Goal: Contribute content: Contribute content

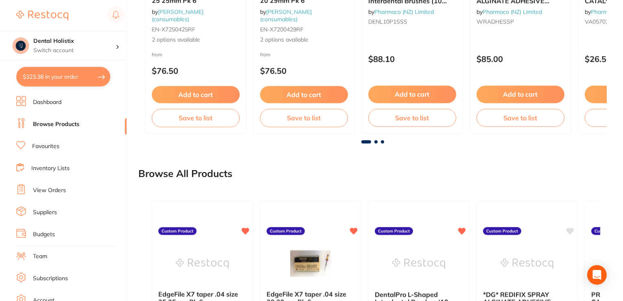
scroll to position [692, 0]
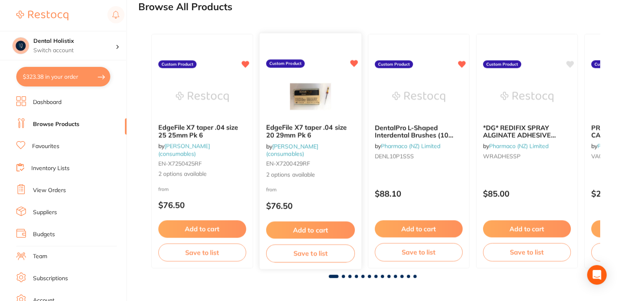
click at [304, 173] on span "2 options available" at bounding box center [310, 174] width 89 height 8
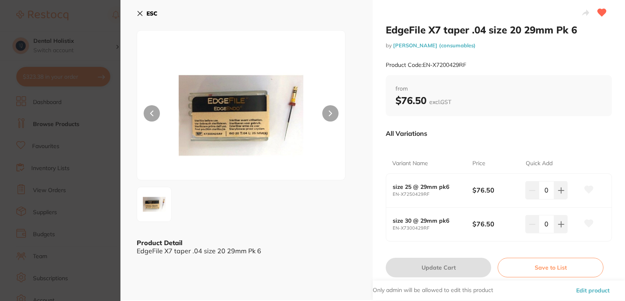
click at [304, 173] on div at bounding box center [241, 105] width 209 height 150
click at [140, 10] on button "ESC" at bounding box center [147, 14] width 21 height 14
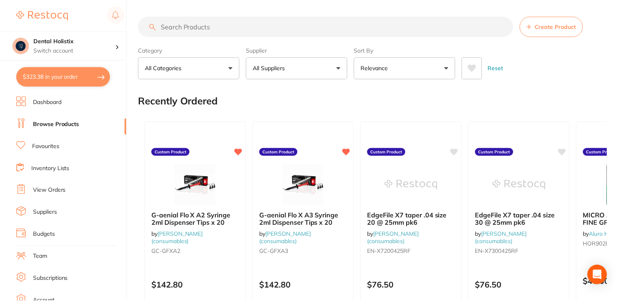
scroll to position [692, 0]
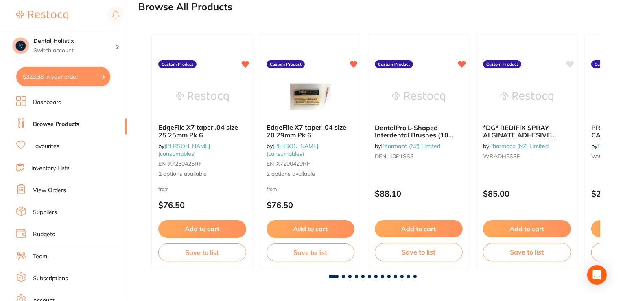
click at [353, 276] on div at bounding box center [373, 275] width 456 height 3
click at [351, 276] on span at bounding box center [350, 275] width 3 height 3
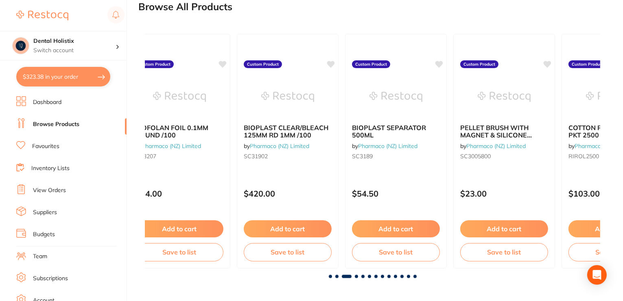
scroll to position [0, 911]
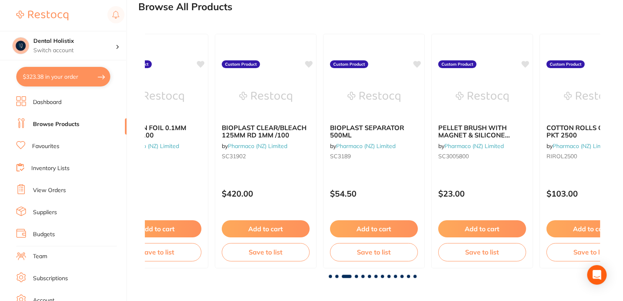
click at [375, 277] on div "EdgeFile X7 taper .04 size 25 25mm Pk 6 by Henry Schein Halas (consumables) EN-…" at bounding box center [372, 152] width 469 height 263
click at [377, 275] on span at bounding box center [376, 275] width 3 height 3
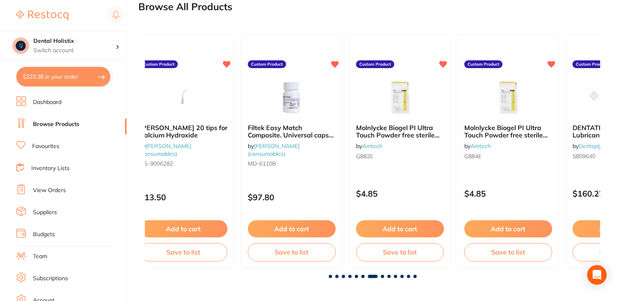
scroll to position [0, 2734]
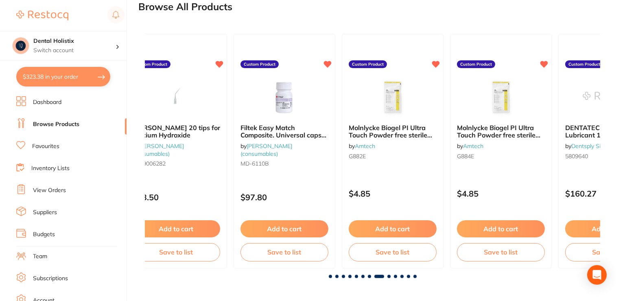
click at [402, 276] on span at bounding box center [402, 275] width 3 height 3
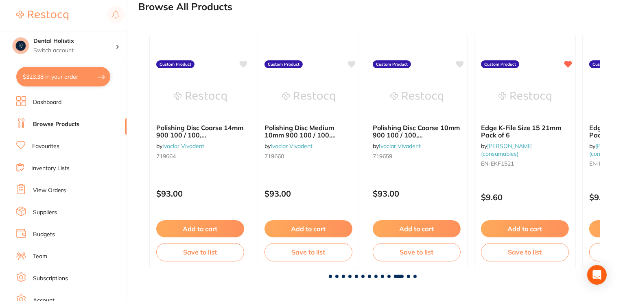
scroll to position [0, 4556]
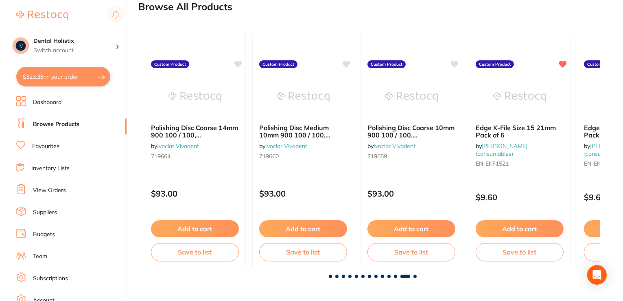
click at [416, 276] on span at bounding box center [415, 275] width 3 height 3
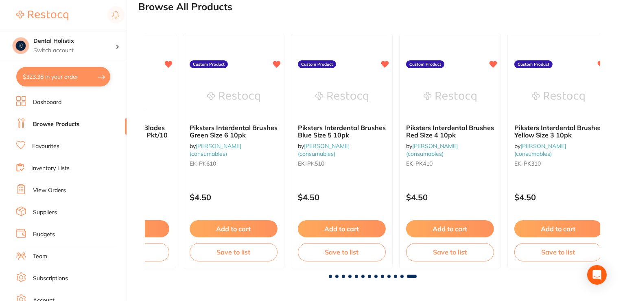
scroll to position [0, 5399]
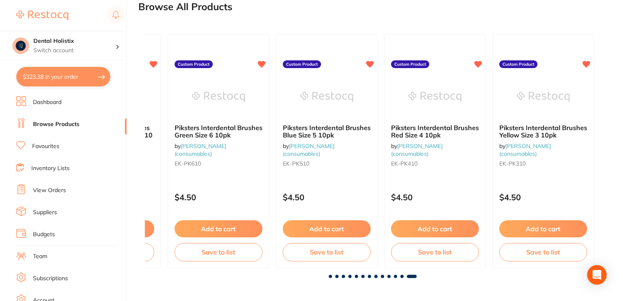
click at [402, 274] on span at bounding box center [402, 275] width 3 height 3
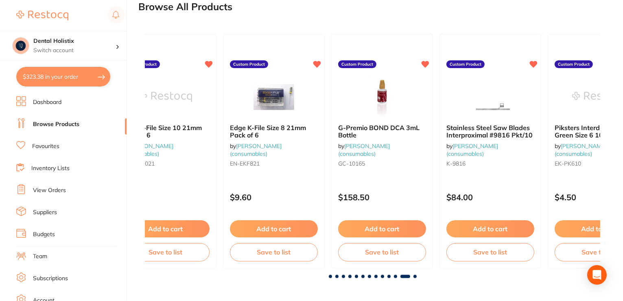
scroll to position [0, 5012]
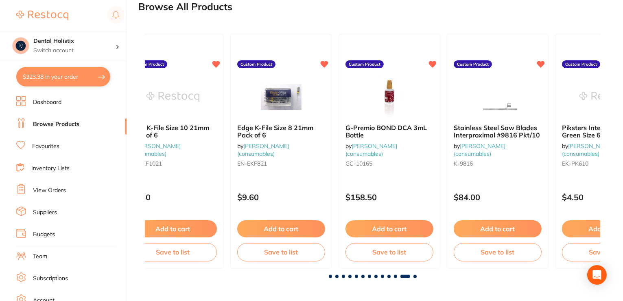
click at [52, 190] on link "View Orders" at bounding box center [49, 190] width 33 height 8
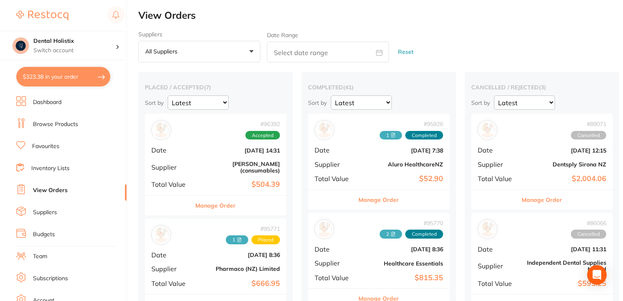
click at [56, 127] on link "Browse Products" at bounding box center [55, 124] width 45 height 8
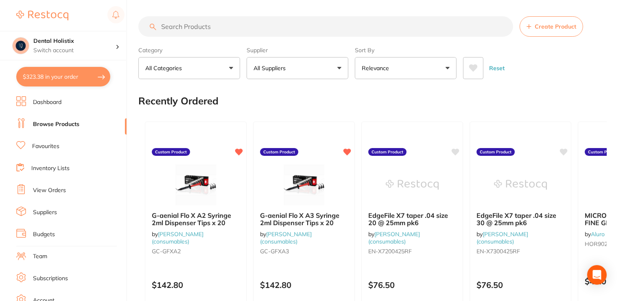
click at [342, 71] on button "All Suppliers" at bounding box center [298, 68] width 102 height 22
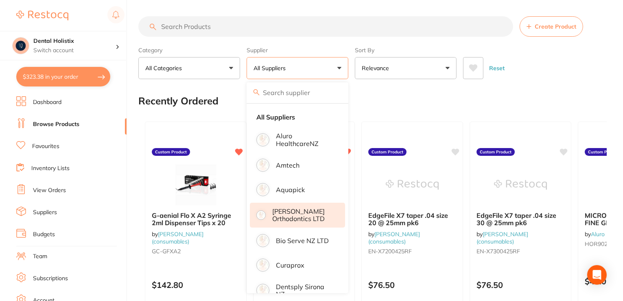
click at [322, 214] on p "[PERSON_NAME] Orthodontics LTD" at bounding box center [302, 214] width 61 height 15
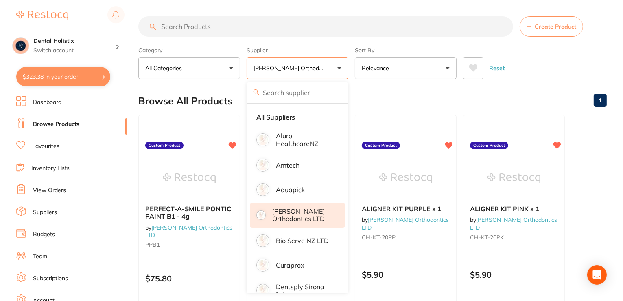
scroll to position [263, 0]
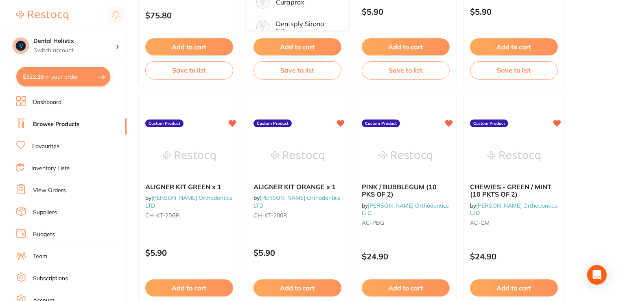
click at [57, 125] on link "Browse Products" at bounding box center [56, 124] width 46 height 8
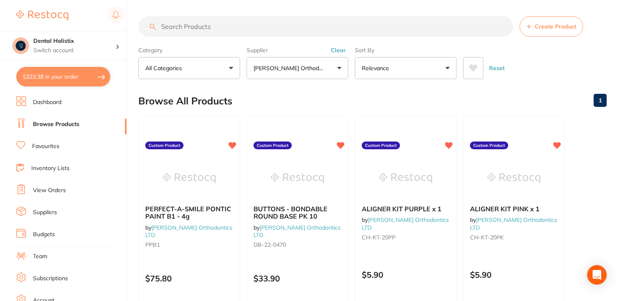
click at [274, 25] on input "search" at bounding box center [325, 26] width 375 height 20
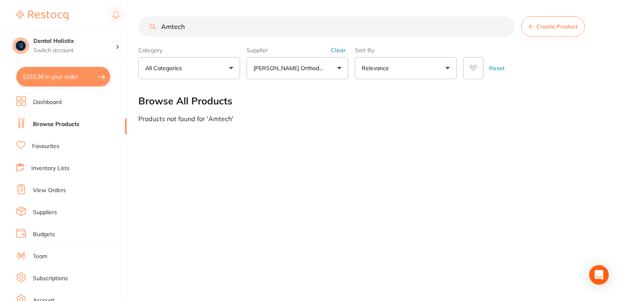
click at [219, 31] on input "Amtech" at bounding box center [326, 26] width 377 height 20
type input "A"
click at [336, 67] on button "[PERSON_NAME] Orthodontics LTD" at bounding box center [298, 68] width 102 height 22
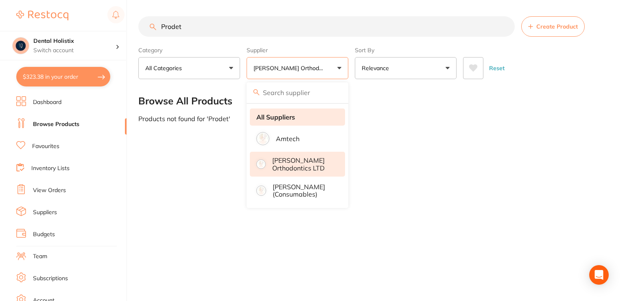
click at [303, 116] on li "All Suppliers" at bounding box center [297, 116] width 95 height 17
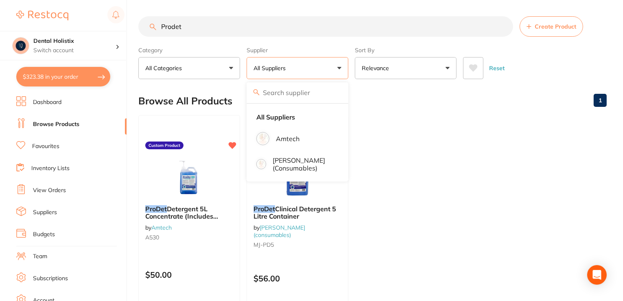
click at [420, 148] on ul "ProDet Detergent 5L Concentrate (Includes Pump) - (Formerly Clinidet) by Amtech…" at bounding box center [372, 232] width 469 height 234
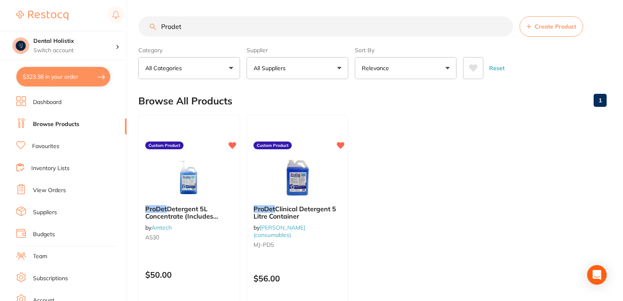
click at [60, 125] on link "Browse Products" at bounding box center [56, 124] width 46 height 8
click at [342, 68] on button "All Suppliers" at bounding box center [298, 68] width 102 height 22
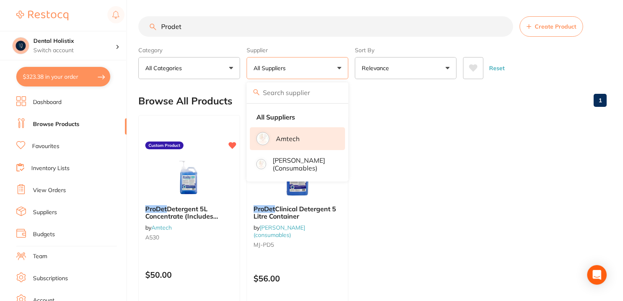
click at [297, 140] on p "Amtech" at bounding box center [288, 138] width 24 height 7
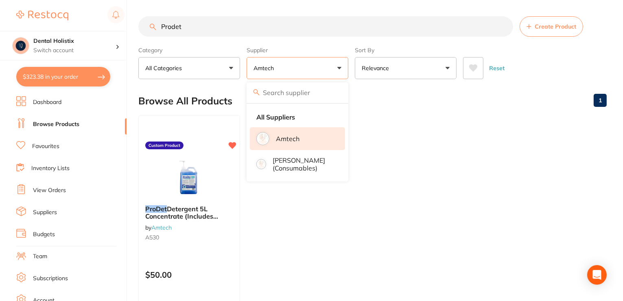
click at [255, 37] on section "Prodet Create Product Category All Categories All Categories No categories foun…" at bounding box center [372, 47] width 469 height 63
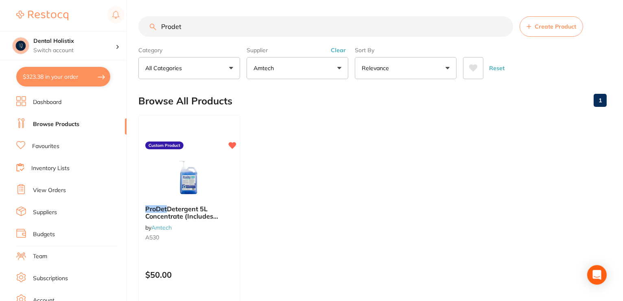
click at [245, 28] on input "Prodet" at bounding box center [325, 26] width 375 height 20
type input "P"
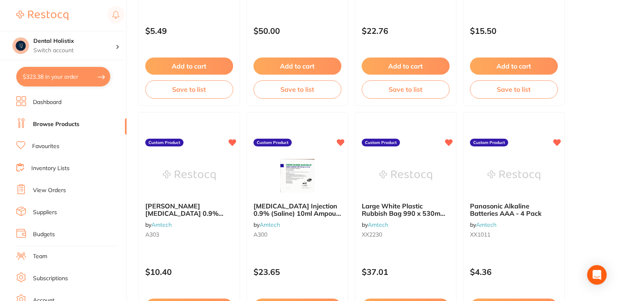
scroll to position [3153, 0]
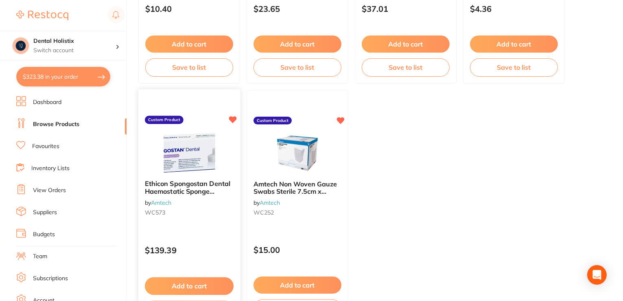
click at [155, 204] on link "Amtech" at bounding box center [161, 201] width 21 height 7
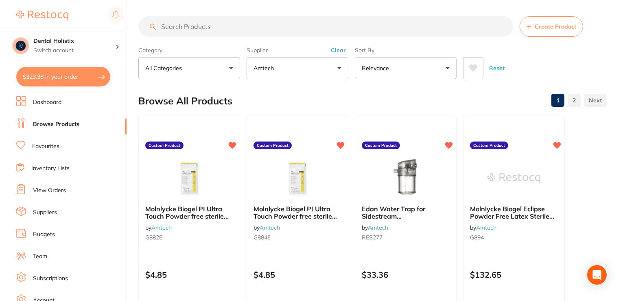
click at [277, 26] on input "search" at bounding box center [325, 26] width 375 height 20
type input "spongostan"
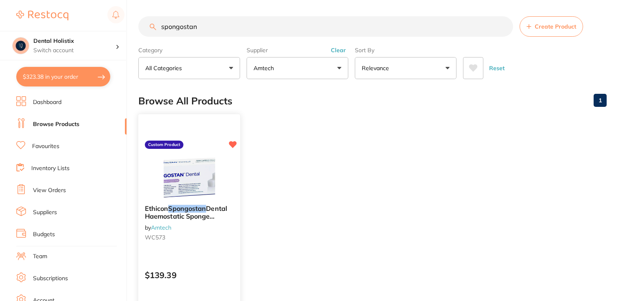
click at [192, 220] on div "Ethicon Spongostan Dental Haemostatic Sponge Dressing 10x10x10mm Pack 24 by Amt…" at bounding box center [189, 224] width 102 height 53
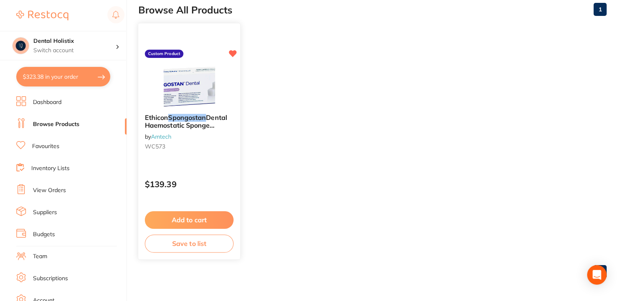
click at [189, 125] on span "Dental Haemostatic Sponge Dressing 10x10x10mm Pack 24" at bounding box center [186, 128] width 82 height 31
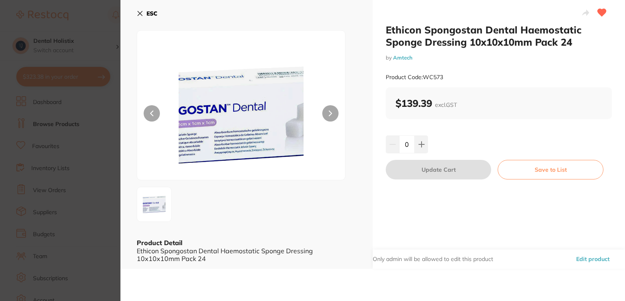
click at [139, 14] on icon at bounding box center [140, 13] width 4 height 4
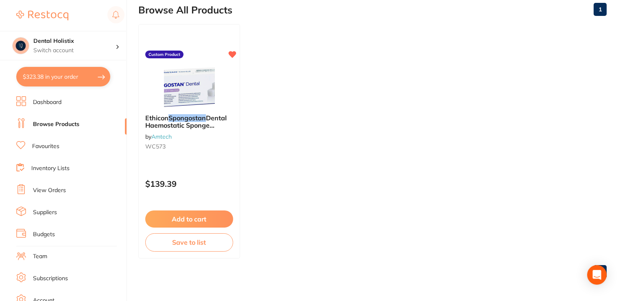
click at [58, 129] on li "Browse Products" at bounding box center [71, 124] width 110 height 12
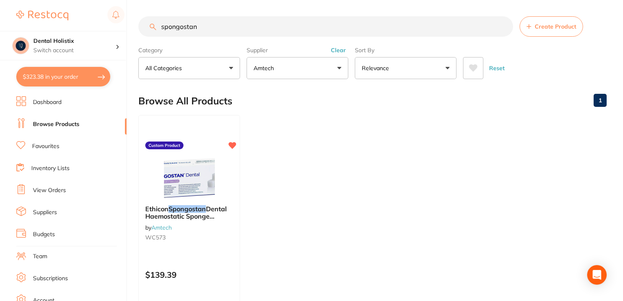
click at [446, 71] on button "Relevance" at bounding box center [406, 68] width 102 height 22
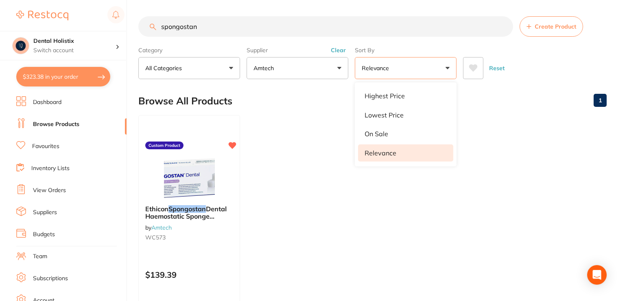
click at [46, 125] on link "Browse Products" at bounding box center [56, 124] width 46 height 8
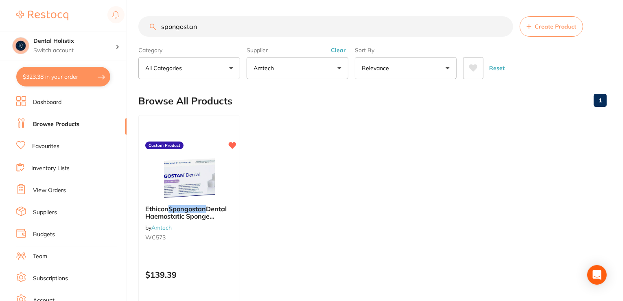
click at [340, 70] on button "Amtech" at bounding box center [298, 68] width 102 height 22
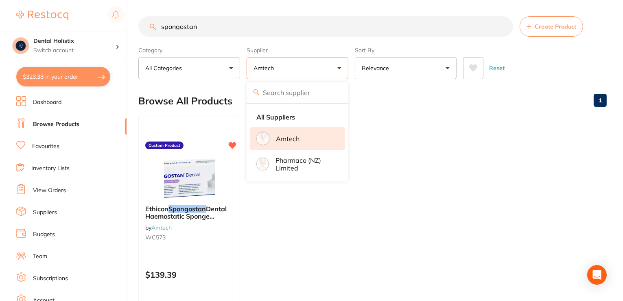
click at [564, 31] on button "Create Product" at bounding box center [552, 26] width 64 height 20
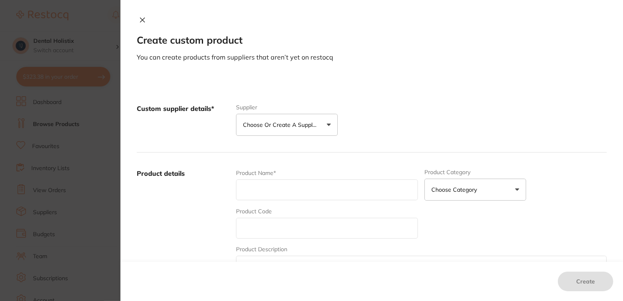
click at [328, 127] on button "Choose or create a supplier" at bounding box center [287, 125] width 102 height 22
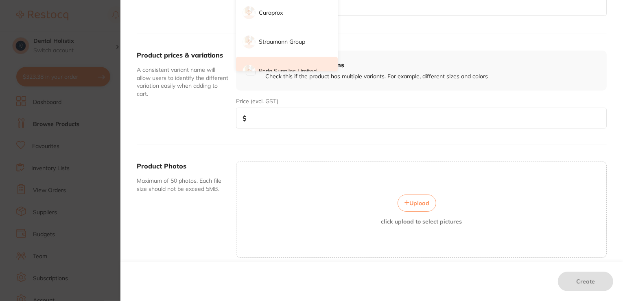
scroll to position [279, 0]
click at [621, 61] on div "Custom supplier details* Supplier Choose or create a supplier Create custom sup…" at bounding box center [372, 66] width 503 height 535
click at [620, 23] on div "Custom supplier details* Supplier Choose or create a supplier Create custom sup…" at bounding box center [372, 66] width 503 height 535
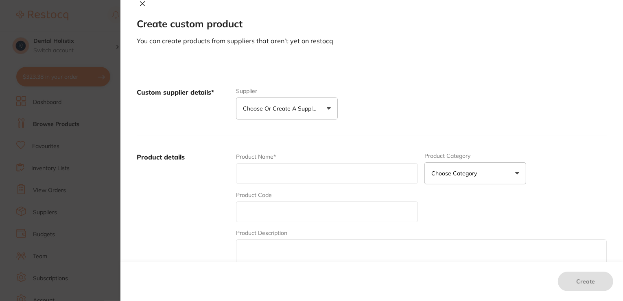
click at [301, 171] on input "text" at bounding box center [327, 173] width 182 height 21
click at [296, 114] on button "Choose or create a supplier" at bounding box center [287, 108] width 102 height 22
click at [329, 112] on button "Choose or create a supplier" at bounding box center [287, 108] width 102 height 22
click at [328, 105] on button "Choose or create a supplier" at bounding box center [287, 108] width 102 height 22
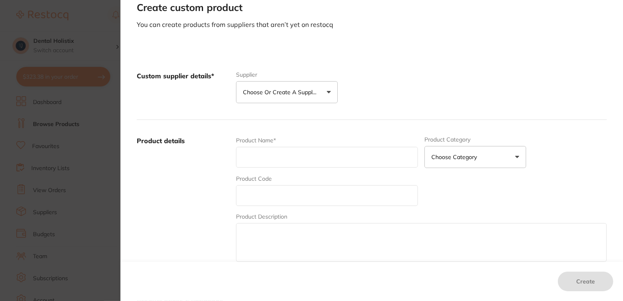
scroll to position [49, 0]
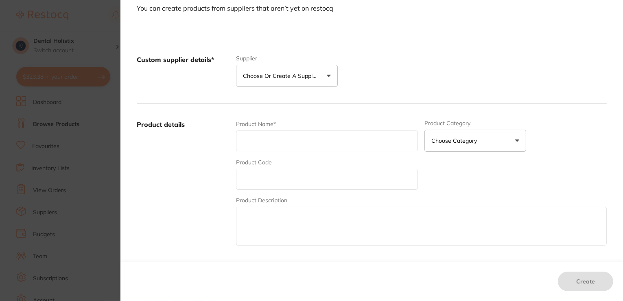
click at [329, 75] on button "Choose or create a supplier" at bounding box center [287, 76] width 102 height 22
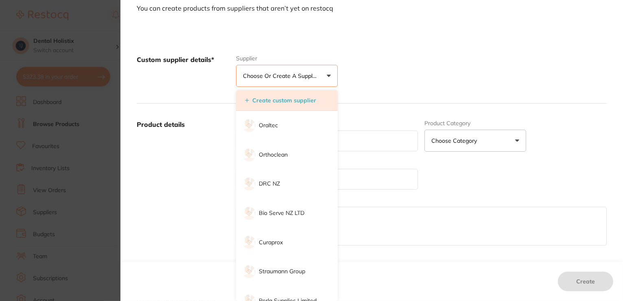
click at [309, 103] on button "Create custom supplier" at bounding box center [281, 100] width 76 height 7
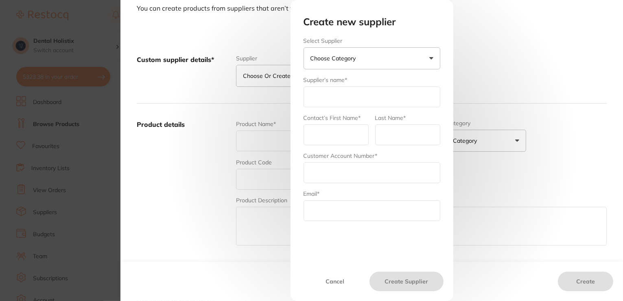
click at [427, 55] on button "Choose Category" at bounding box center [372, 58] width 137 height 22
click at [512, 32] on div "Create new supplier Select Supplier Choose Category Henry Schein Halas Adam Den…" at bounding box center [372, 150] width 503 height 301
click at [330, 283] on button "Cancel" at bounding box center [336, 281] width 70 height 20
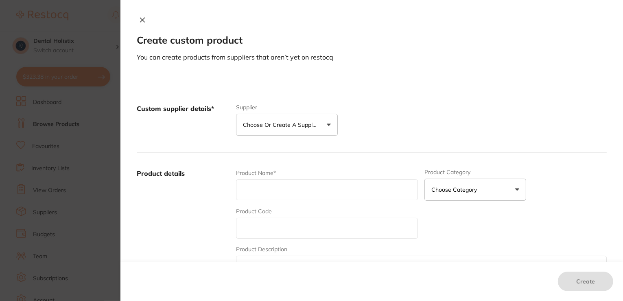
click at [141, 20] on icon at bounding box center [142, 20] width 4 height 4
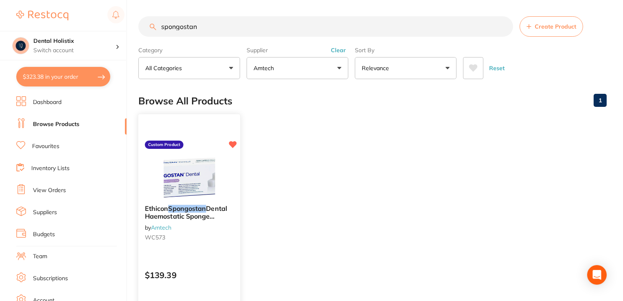
click at [160, 227] on link "Amtech" at bounding box center [161, 226] width 21 height 7
click at [230, 69] on button "All Categories" at bounding box center [189, 68] width 102 height 22
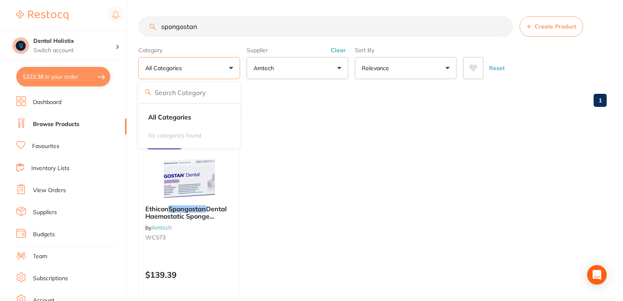
click at [269, 21] on input "spongostan" at bounding box center [325, 26] width 375 height 20
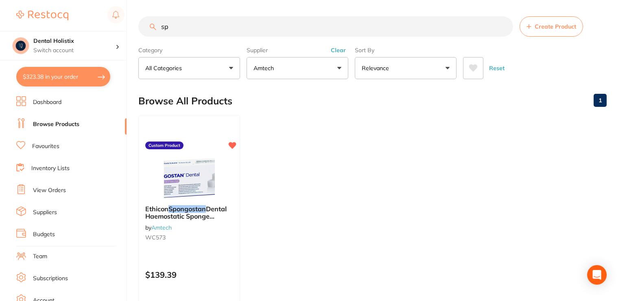
type input "s"
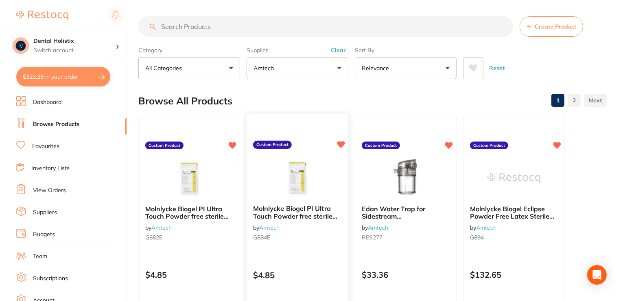
click at [311, 187] on img at bounding box center [297, 177] width 53 height 41
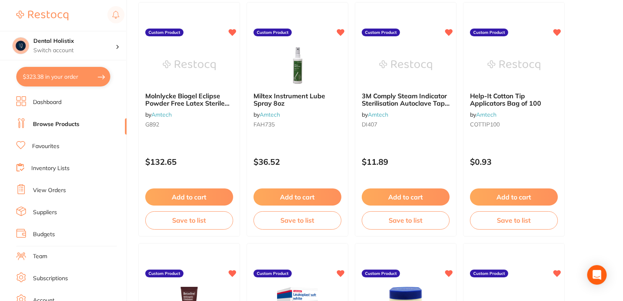
scroll to position [91, 0]
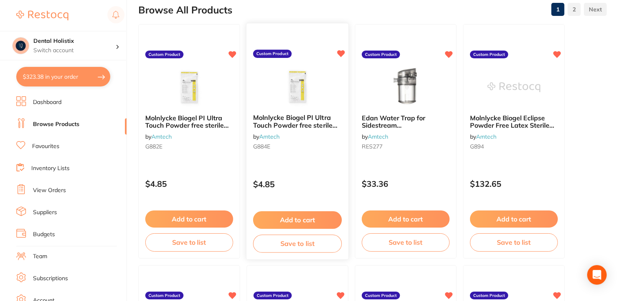
click at [307, 121] on span "Molnlycke Biogel PI Ultra Touch Powder free sterile gloves size 7.5" at bounding box center [295, 124] width 84 height 23
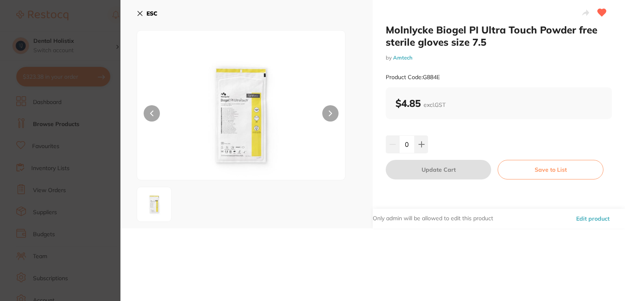
click at [581, 220] on button "Edit product" at bounding box center [593, 218] width 38 height 20
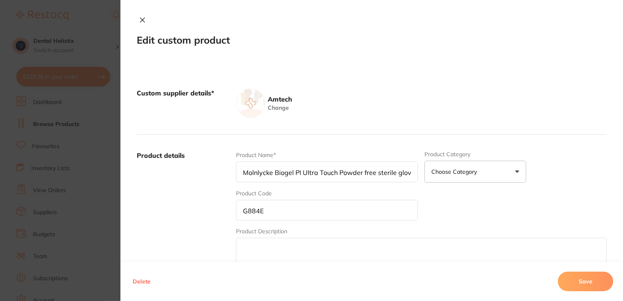
scroll to position [353, 0]
click at [140, 18] on icon at bounding box center [142, 20] width 7 height 7
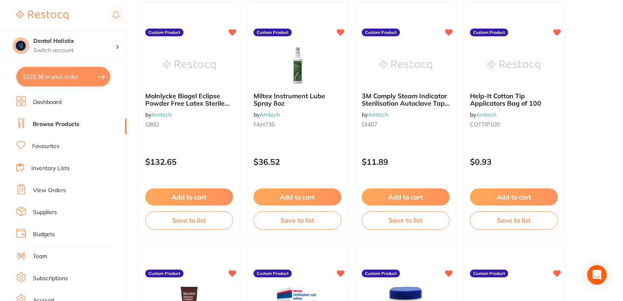
scroll to position [91, 0]
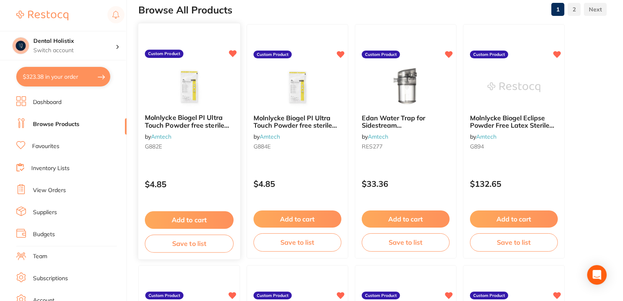
click at [169, 56] on label "Custom Product" at bounding box center [164, 54] width 39 height 8
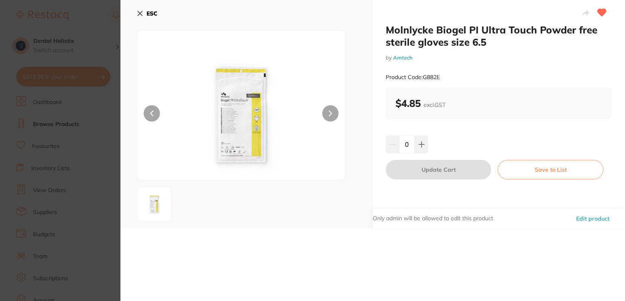
click at [592, 216] on button "Edit product" at bounding box center [593, 218] width 38 height 20
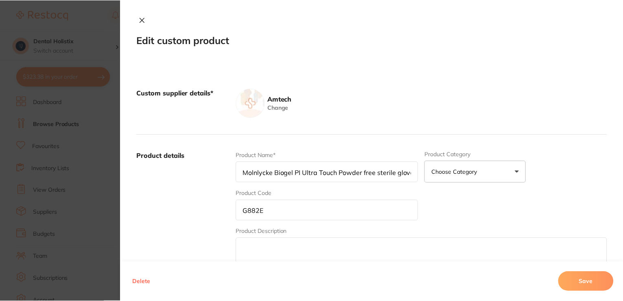
scroll to position [91, 0]
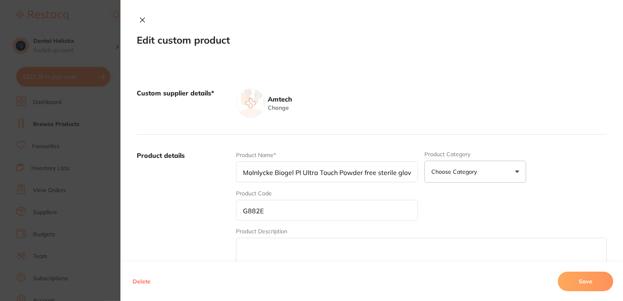
click at [411, 167] on input "Molnlycke Biogel PI Ultra Touch Powder free sterile gloves size 6.5" at bounding box center [327, 171] width 182 height 21
click at [412, 173] on input "Molnlycke Biogel PI Ultra Touch Powder free sterile gloves size 6.5" at bounding box center [327, 171] width 182 height 21
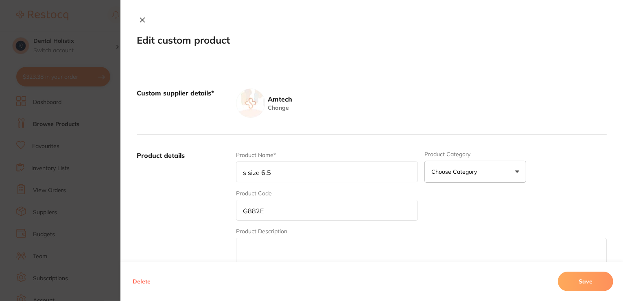
click at [328, 171] on input "s size 6.5" at bounding box center [327, 171] width 182 height 21
type input "s"
click at [295, 172] on input "Taylors gloves" at bounding box center [327, 171] width 182 height 21
click at [259, 173] on input "Taylors Premium powder free latex gloves" at bounding box center [327, 171] width 182 height 21
click at [298, 172] on input "Taylor's Premium powder free latex gloves" at bounding box center [327, 171] width 182 height 21
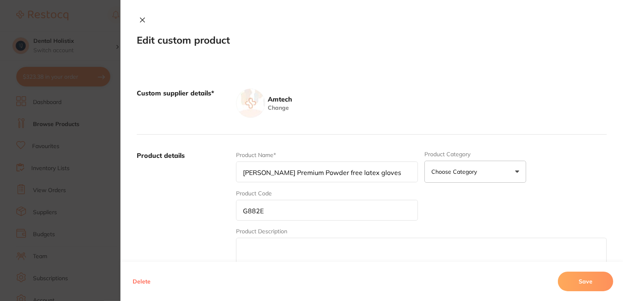
click at [335, 171] on input "Taylor's Premium Powder free latex gloves" at bounding box center [327, 171] width 182 height 21
click at [353, 171] on input "Taylor's Premium Powder free Latex gloves" at bounding box center [327, 171] width 182 height 21
click at [377, 176] on input "Taylor's Premium Powder free Latex Gloves" at bounding box center [327, 171] width 182 height 21
type input "Taylor's Premium Powder free Latex Gloves Medium Box 100"
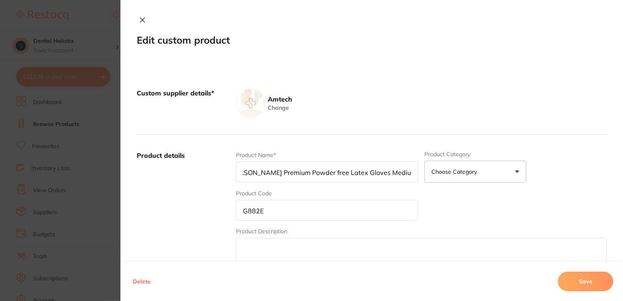
scroll to position [0, 0]
click at [337, 213] on input "G882E" at bounding box center [327, 210] width 182 height 21
click at [517, 173] on button "Choose Category" at bounding box center [476, 171] width 102 height 22
click at [497, 173] on button "Choose Category" at bounding box center [476, 171] width 102 height 22
click at [325, 211] on input "G882" at bounding box center [327, 210] width 182 height 21
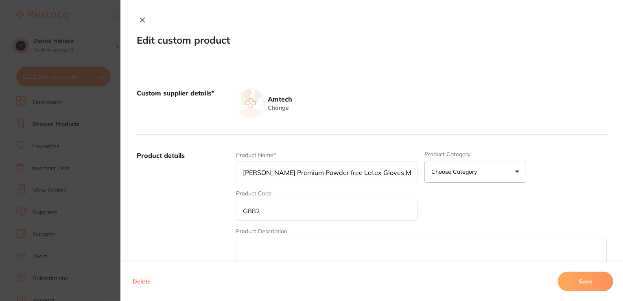
click at [277, 210] on input "G882" at bounding box center [327, 210] width 182 height 21
type input "G535"
click at [510, 175] on button "Choose Category" at bounding box center [476, 171] width 102 height 22
click at [515, 170] on button "Choose Category" at bounding box center [476, 171] width 102 height 22
click at [347, 248] on textarea at bounding box center [421, 256] width 371 height 39
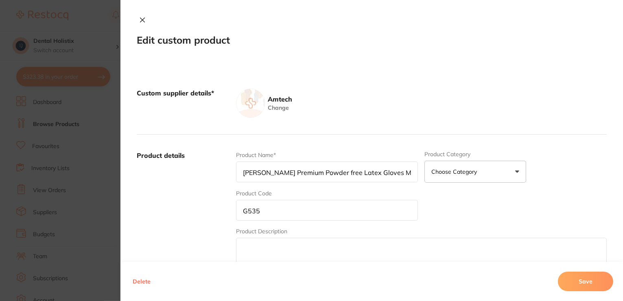
scroll to position [263, 0]
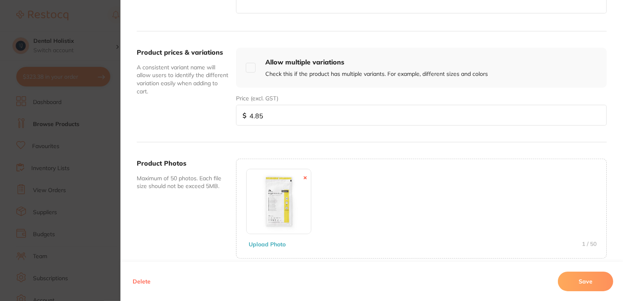
click at [397, 105] on input "4.85" at bounding box center [421, 115] width 371 height 21
type input "4"
click at [291, 108] on input "number" at bounding box center [421, 115] width 371 height 21
type input "9.00"
click at [304, 176] on icon at bounding box center [305, 177] width 3 height 3
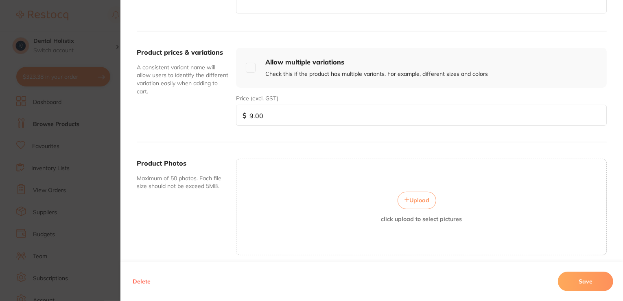
click at [619, 121] on div "Custom supplier details* Amtech Change Product details Product Name* Taylor's P…" at bounding box center [372, 66] width 503 height 533
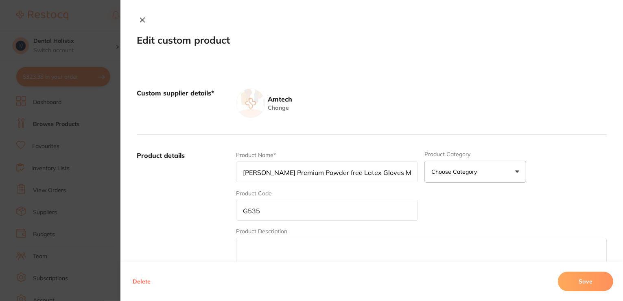
click at [320, 172] on input "Taylor's Premium Powder free Latex Gloves Medium Box 100" at bounding box center [327, 171] width 182 height 21
click at [322, 171] on input "Taylor's Premium Powder free Latex Gloves Medium Box 100" at bounding box center [327, 171] width 182 height 21
type input "[PERSON_NAME] Premium Powder Free Latex Gloves Medium Box 100"
click at [327, 249] on textarea at bounding box center [421, 256] width 371 height 39
click at [516, 172] on button "Choose Category" at bounding box center [476, 171] width 102 height 22
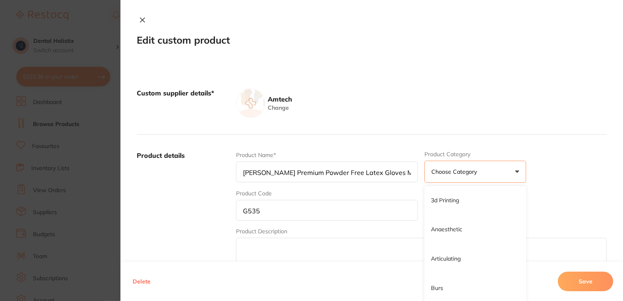
scroll to position [263, 0]
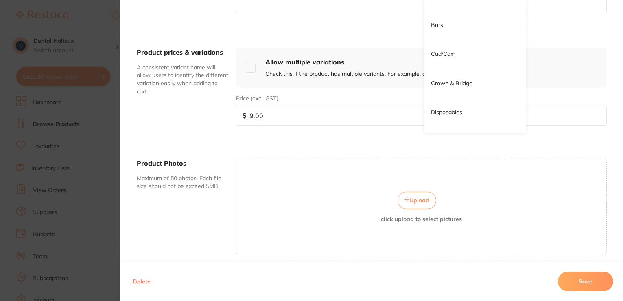
click at [620, 125] on div "Custom supplier details* Amtech Change Product details Product Name* Taylor's P…" at bounding box center [372, 66] width 503 height 533
click at [585, 281] on button "Save" at bounding box center [585, 281] width 55 height 20
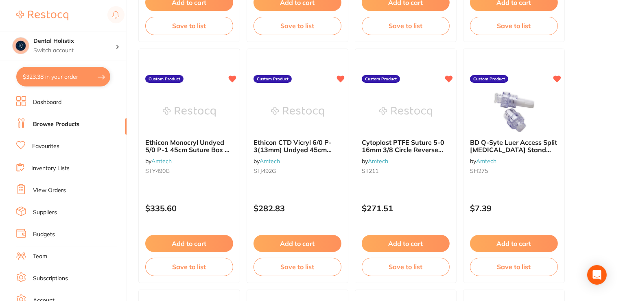
scroll to position [526, 0]
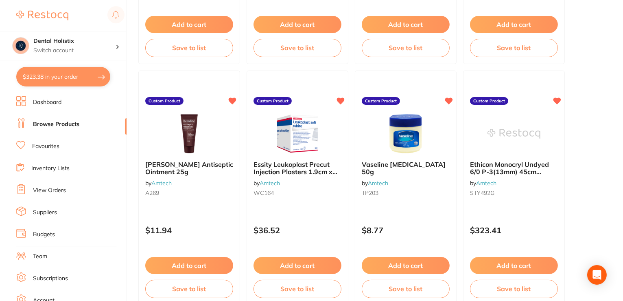
click at [189, 165] on span "Bernadine Antiseptic Ointment 25g" at bounding box center [189, 168] width 89 height 16
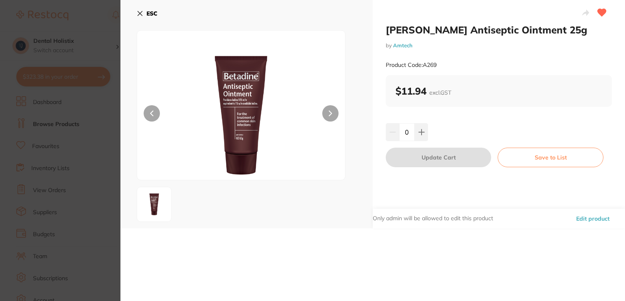
click at [592, 218] on button "Edit product" at bounding box center [593, 218] width 38 height 20
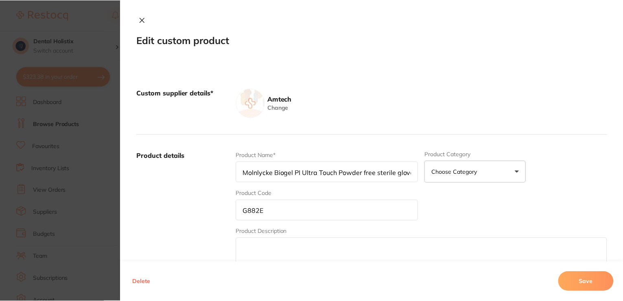
scroll to position [526, 0]
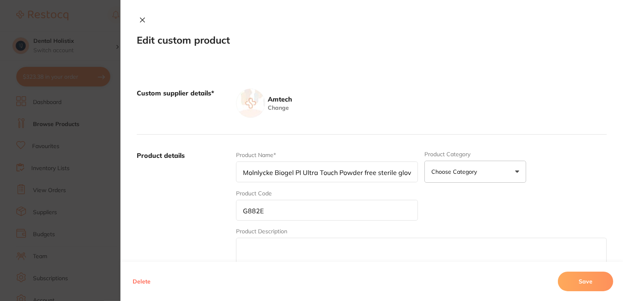
type input "Bernadine Antiseptic Ointment 25g"
type input "A269"
type input "11.94"
click at [254, 169] on input "Bernadine Antiseptic Ointment 25g" at bounding box center [327, 171] width 182 height 21
type input "[MEDICAL_DATA] Antiseptic Ointment 25g"
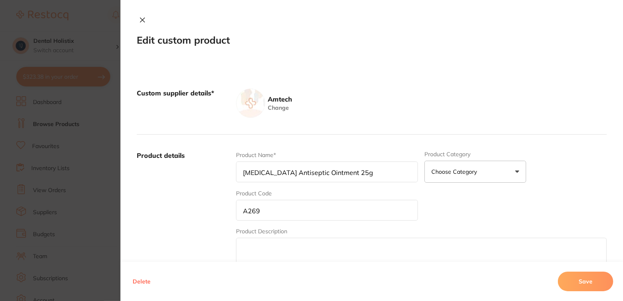
click at [578, 283] on button "Save" at bounding box center [585, 281] width 55 height 20
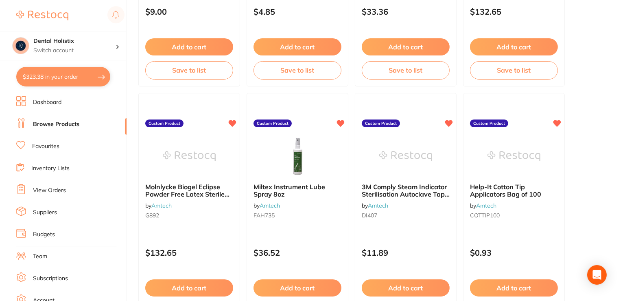
scroll to position [0, 0]
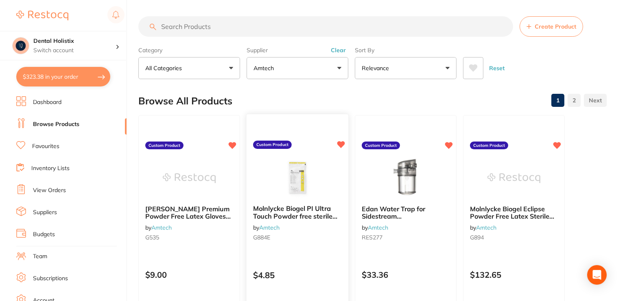
click at [307, 216] on span "Molnlycke Biogel PI Ultra Touch Powder free sterile gloves size 7.5" at bounding box center [295, 215] width 84 height 23
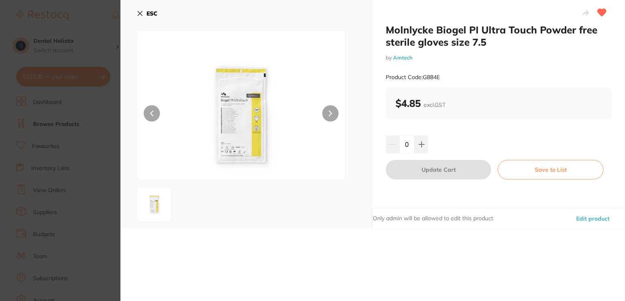
click at [585, 220] on button "Edit product" at bounding box center [593, 218] width 38 height 20
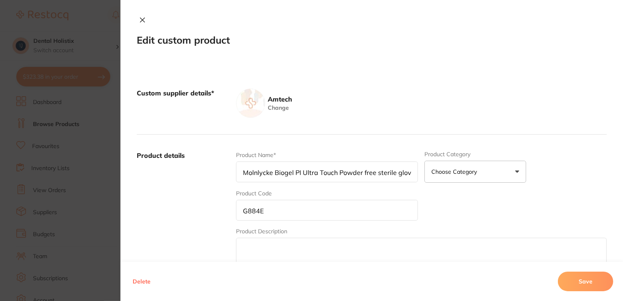
scroll to position [263, 0]
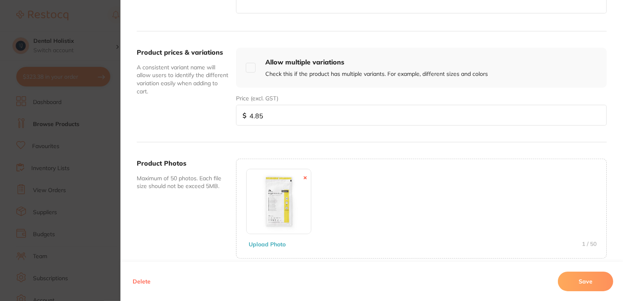
click at [248, 67] on input "checkbox" at bounding box center [251, 68] width 10 height 10
checkbox input "true"
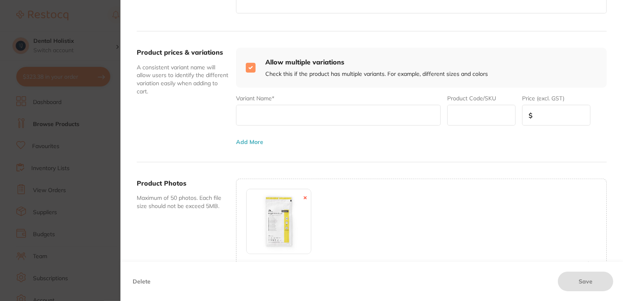
click at [297, 110] on input "text" at bounding box center [338, 115] width 205 height 21
click at [621, 117] on div "Custom supplier details* Amtech Change Product details Product Name* Molnlycke …" at bounding box center [372, 77] width 503 height 555
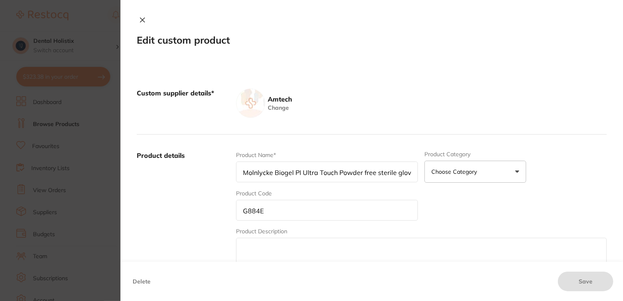
scroll to position [263, 0]
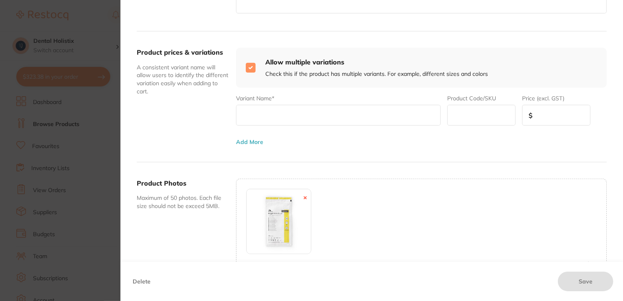
click at [434, 119] on input "text" at bounding box center [338, 115] width 205 height 21
type input "6.5"
click at [462, 113] on input "text" at bounding box center [481, 115] width 68 height 21
type input "G882"
click at [620, 112] on div "Custom supplier details* Amtech Change Product details Product Name* Molnlycke …" at bounding box center [372, 77] width 503 height 555
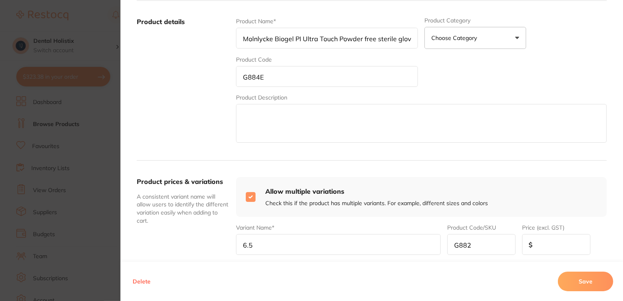
scroll to position [132, 0]
click at [241, 248] on input "6.5" at bounding box center [338, 245] width 205 height 21
click at [555, 250] on input "number" at bounding box center [556, 245] width 68 height 21
click at [239, 245] on input "Biogel PI UltraTouch 6.5" at bounding box center [338, 245] width 205 height 21
click at [364, 247] on input "Molnlycke Biogel PI UltraTouch 6.5" at bounding box center [338, 245] width 205 height 21
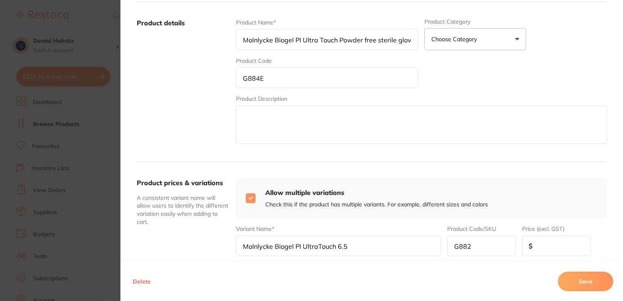
type input "Molnlycke Biogel PI UltraTouch 6.5"
click at [604, 281] on button "Save" at bounding box center [585, 281] width 55 height 20
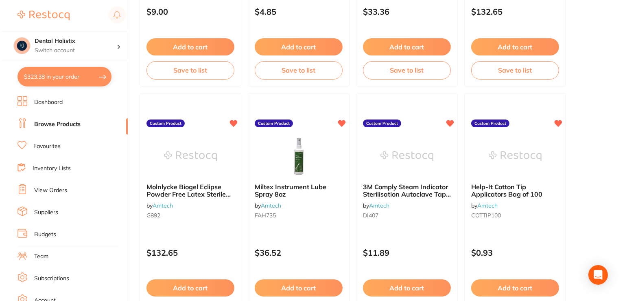
scroll to position [0, 0]
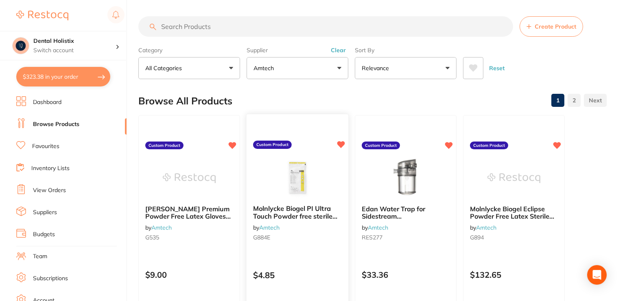
click at [297, 220] on div "Molnlycke Biogel PI Ultra Touch Powder free sterile gloves size 7.5 by Amtech G…" at bounding box center [298, 224] width 102 height 53
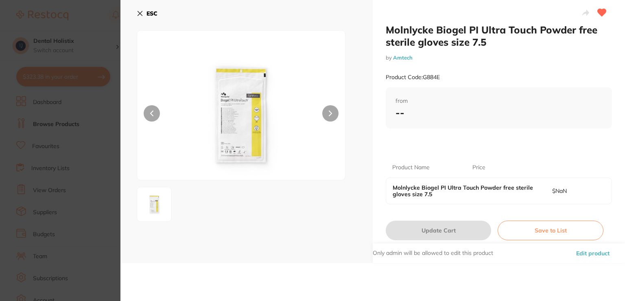
click at [401, 118] on b "--" at bounding box center [400, 112] width 9 height 12
click at [408, 109] on div "--" at bounding box center [499, 112] width 207 height 12
click at [564, 193] on p "$NaN" at bounding box center [579, 190] width 53 height 7
click at [593, 253] on button "Edit product" at bounding box center [593, 253] width 38 height 20
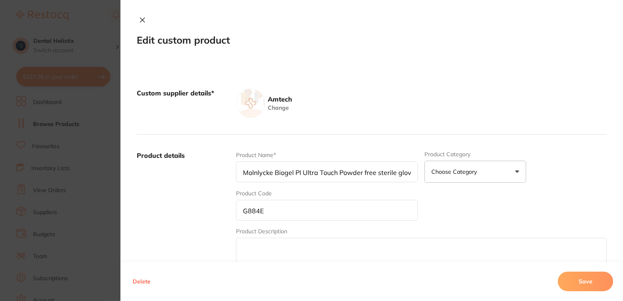
scroll to position [274, 0]
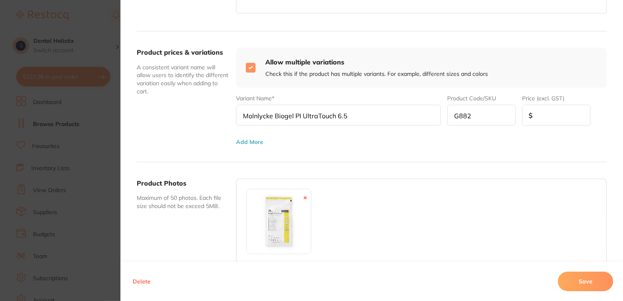
click at [542, 116] on input "number" at bounding box center [556, 115] width 68 height 21
type input "4.85"
click at [605, 281] on button "Save" at bounding box center [585, 281] width 55 height 20
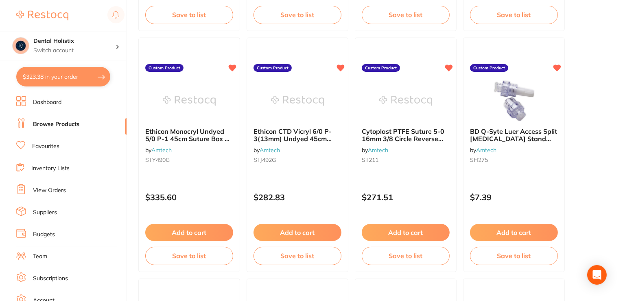
scroll to position [537, 0]
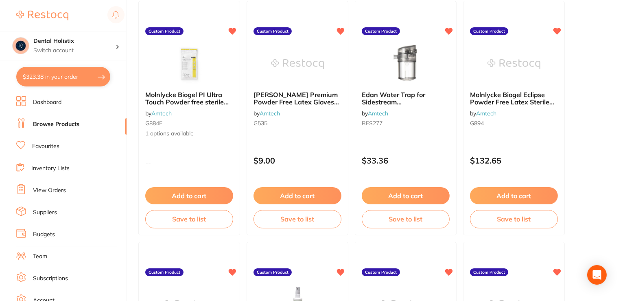
scroll to position [113, 0]
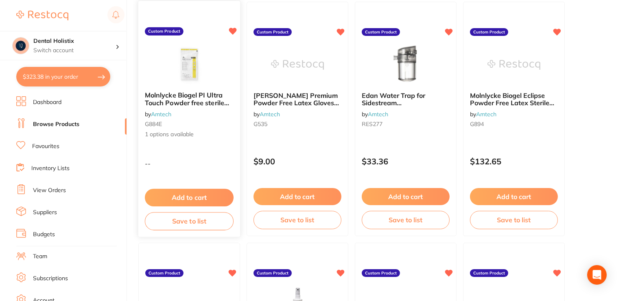
click at [177, 135] on span "1 options available" at bounding box center [189, 134] width 89 height 8
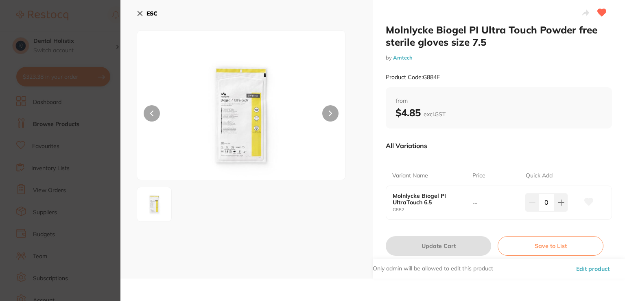
click at [140, 11] on icon at bounding box center [140, 13] width 7 height 7
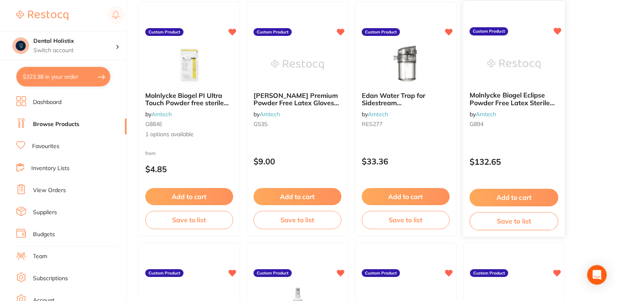
click at [507, 101] on span "Molnlycke Biogel Eclipse Powder Free Latex Sterile Gloves Size 7.5 Box 50" at bounding box center [512, 102] width 85 height 23
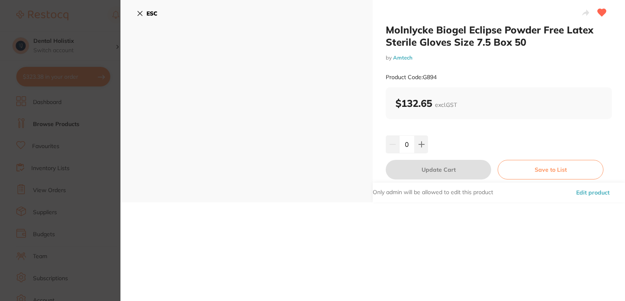
click at [581, 189] on button "Edit product" at bounding box center [593, 192] width 38 height 20
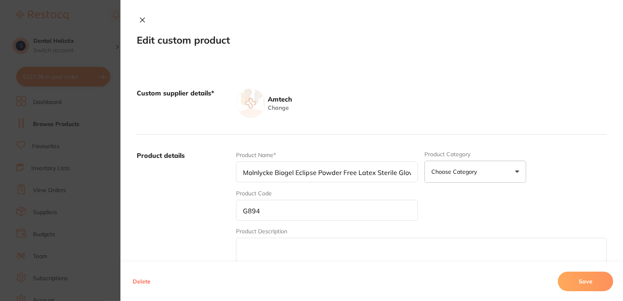
click at [141, 21] on icon at bounding box center [142, 20] width 7 height 7
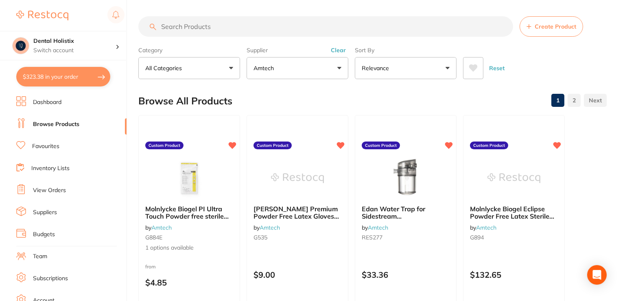
click at [336, 66] on button "Amtech" at bounding box center [298, 68] width 102 height 22
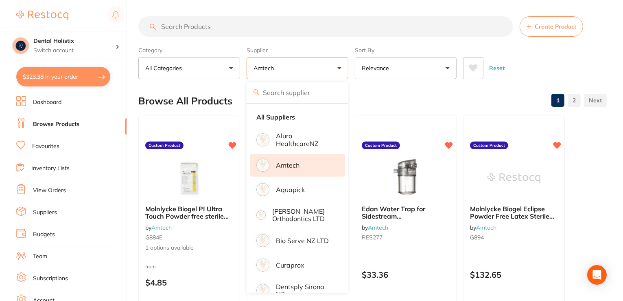
click at [305, 72] on button "Amtech" at bounding box center [298, 68] width 102 height 22
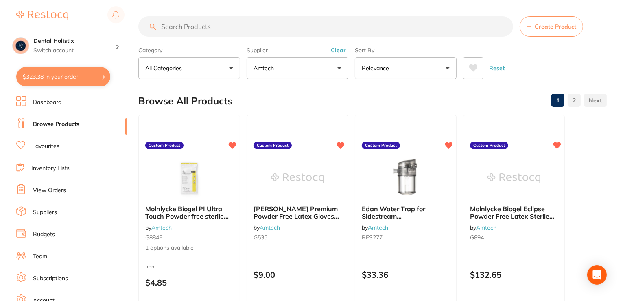
click at [339, 53] on button "Clear" at bounding box center [339, 49] width 20 height 7
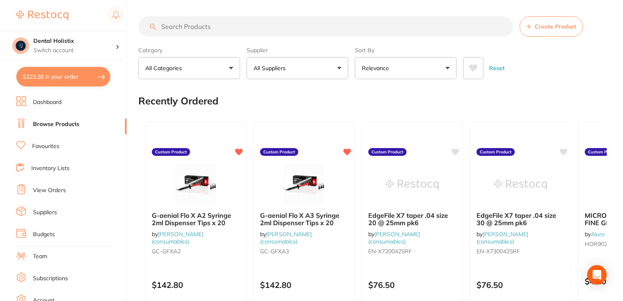
click at [244, 20] on input "search" at bounding box center [325, 26] width 375 height 20
click at [236, 29] on input "search" at bounding box center [325, 26] width 375 height 20
type input "Gelatine sponges"
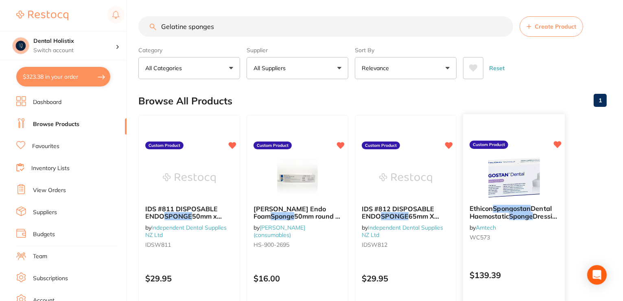
click at [515, 184] on img at bounding box center [513, 177] width 53 height 41
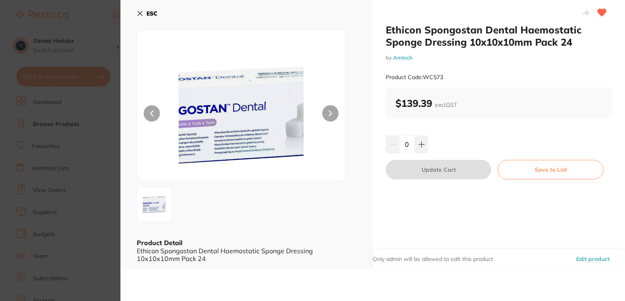
click at [581, 259] on button "Edit product" at bounding box center [593, 259] width 38 height 20
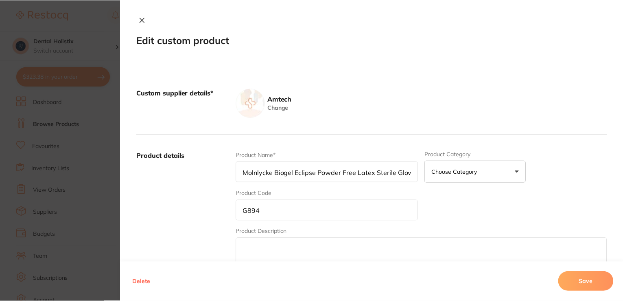
scroll to position [2, 0]
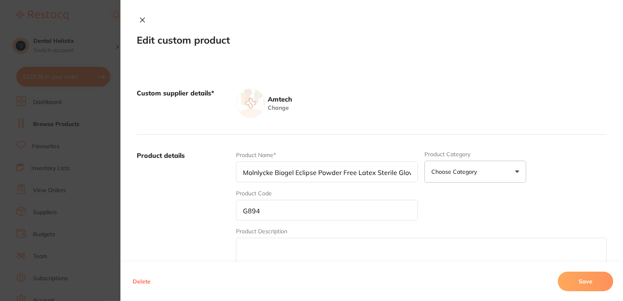
type input "Ethicon Spongostan Dental Haemostatic Sponge Dressing 10x10x10mm Pack 24"
type input "WC573"
type textarea "Ethicon Spongostan Dental Haemostatic Sponge Dressing 10x10x10mm Pack 24"
type input "139.39"
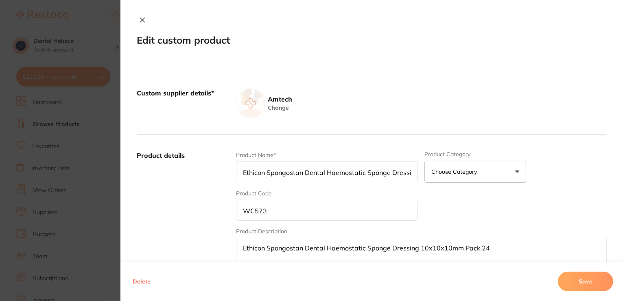
click at [142, 23] on icon at bounding box center [142, 20] width 7 height 7
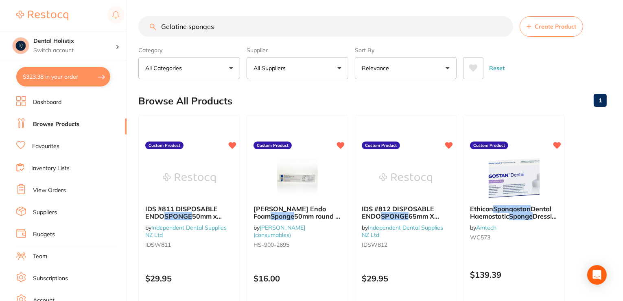
click at [450, 68] on button "Relevance" at bounding box center [406, 68] width 102 height 22
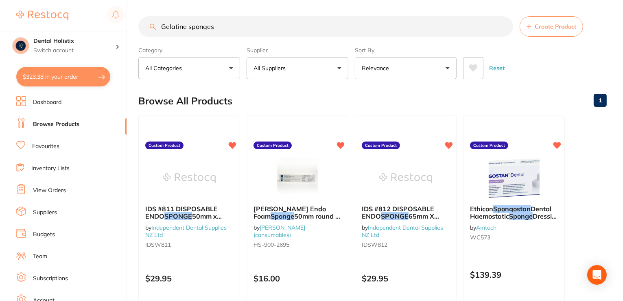
click at [234, 66] on button "All Categories" at bounding box center [189, 68] width 102 height 22
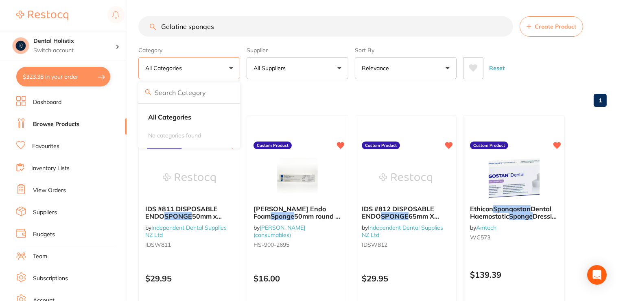
click at [207, 93] on input "search" at bounding box center [189, 92] width 102 height 20
click at [185, 116] on strong "All Categories" at bounding box center [169, 116] width 43 height 7
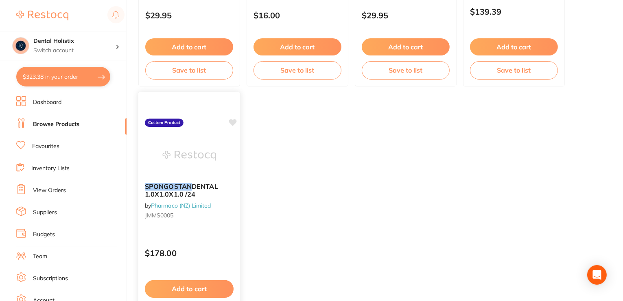
click at [173, 206] on link "Pharmaco (NZ) Limited" at bounding box center [181, 204] width 60 height 7
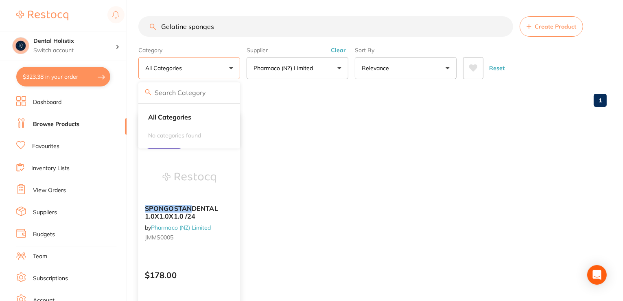
click at [173, 206] on em "SPONGOSTAN" at bounding box center [168, 208] width 47 height 8
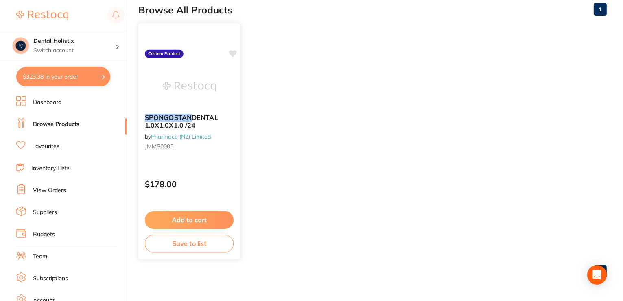
click at [196, 137] on link "Pharmaco (NZ) Limited" at bounding box center [181, 135] width 60 height 7
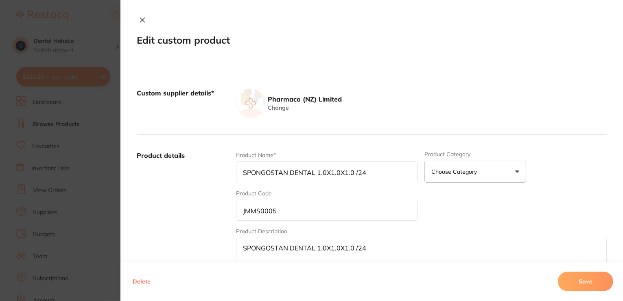
click at [251, 95] on img at bounding box center [250, 102] width 29 height 29
click at [302, 97] on aside "Pharmaco (NZ) Limited" at bounding box center [303, 98] width 77 height 9
click at [582, 59] on div "Edit custom product Custom supplier details* Pharmaco ([GEOGRAPHIC_DATA]) Limit…" at bounding box center [372, 150] width 503 height 301
click at [190, 95] on label "Custom supplier details*" at bounding box center [183, 102] width 93 height 29
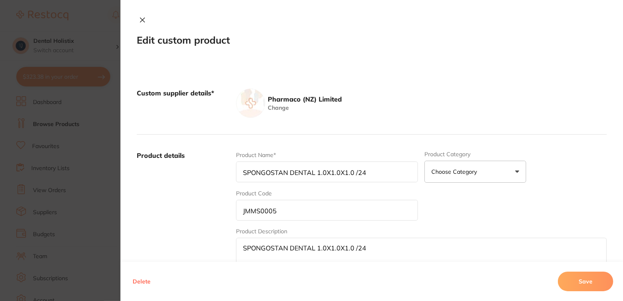
click at [190, 95] on label "Custom supplier details*" at bounding box center [183, 102] width 93 height 29
click at [142, 20] on icon at bounding box center [142, 20] width 7 height 7
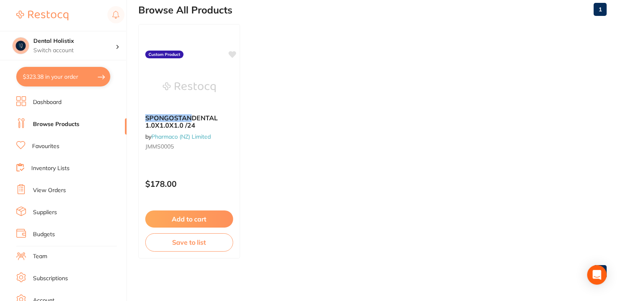
click at [39, 212] on link "Suppliers" at bounding box center [45, 212] width 24 height 8
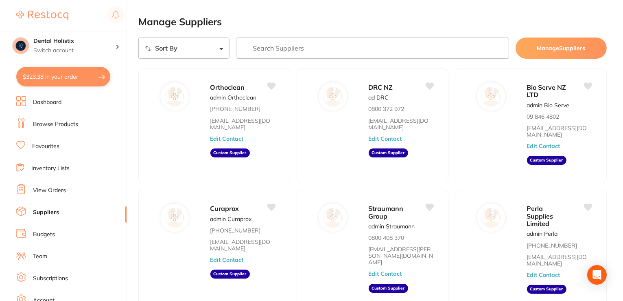
scroll to position [263, 0]
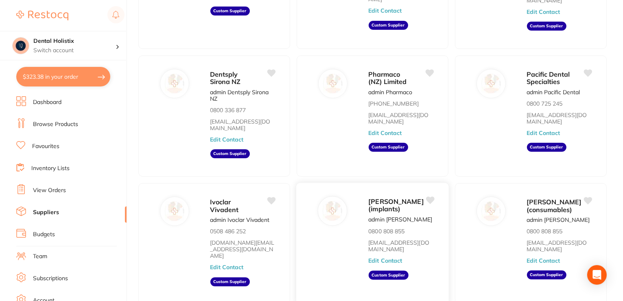
click at [396, 270] on aside "Custom Supplier" at bounding box center [389, 274] width 40 height 9
click at [381, 197] on span "[PERSON_NAME] (implants)" at bounding box center [396, 205] width 55 height 16
click at [543, 257] on button "Edit Contact" at bounding box center [544, 260] width 34 height 7
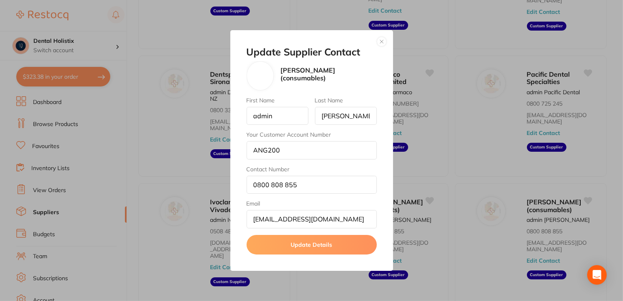
click at [379, 39] on button "button" at bounding box center [382, 42] width 10 height 10
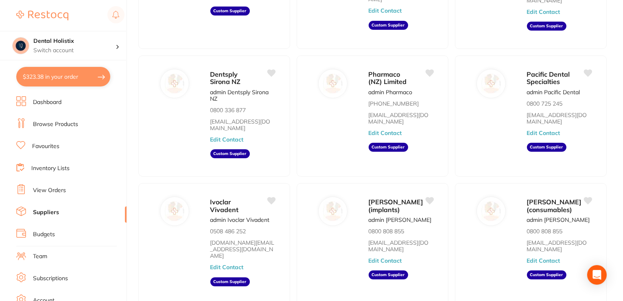
click at [124, 228] on li "Budgets" at bounding box center [71, 234] width 110 height 12
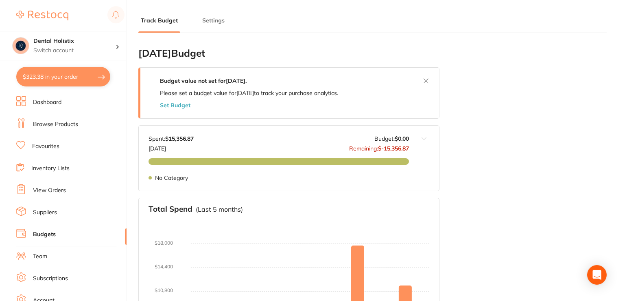
click at [124, 228] on li "Budgets" at bounding box center [71, 234] width 110 height 12
click at [122, 253] on li "Team" at bounding box center [71, 256] width 110 height 12
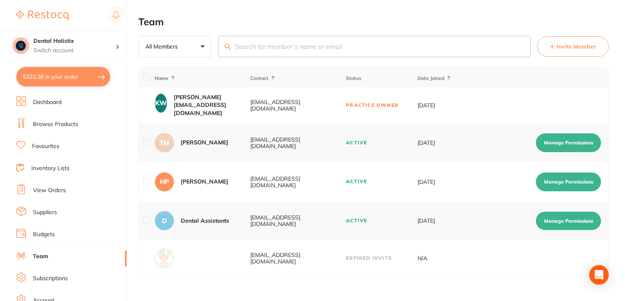
click at [122, 272] on li "Subscriptions" at bounding box center [71, 278] width 110 height 12
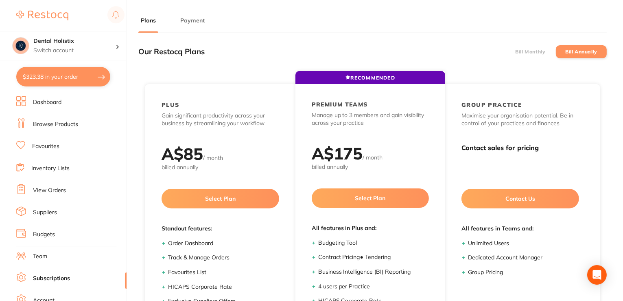
click at [59, 127] on link "Browse Products" at bounding box center [55, 124] width 45 height 8
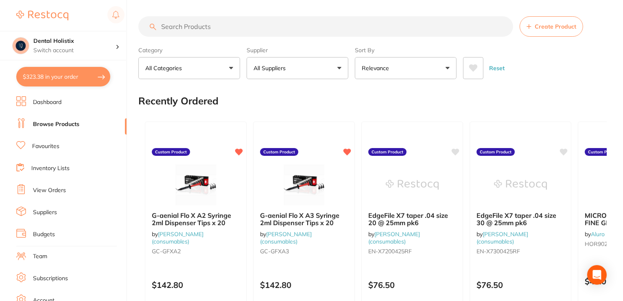
click at [535, 28] on span "Create Product" at bounding box center [556, 26] width 42 height 7
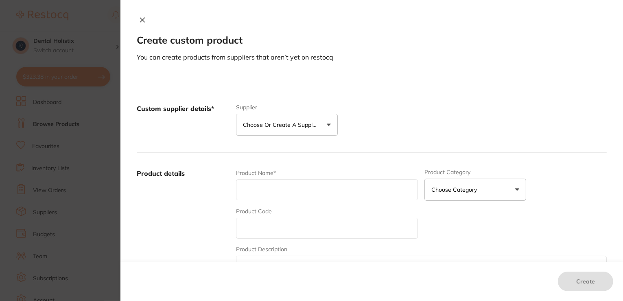
click at [355, 188] on input "text" at bounding box center [327, 189] width 182 height 21
type input "E"
type input "Gelatamp Gelatine sponges"
click at [292, 229] on input "text" at bounding box center [327, 227] width 182 height 21
type input "RO-274007"
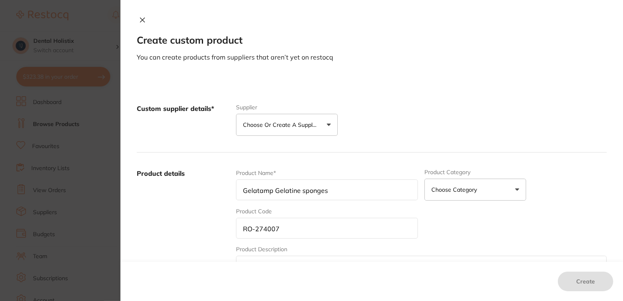
click at [321, 264] on div "Create" at bounding box center [372, 280] width 503 height 39
click at [379, 233] on input "RO-274007" at bounding box center [327, 227] width 182 height 21
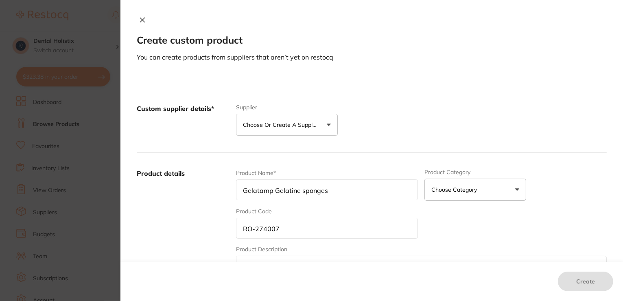
click at [309, 124] on p "Choose or create a supplier" at bounding box center [281, 125] width 77 height 8
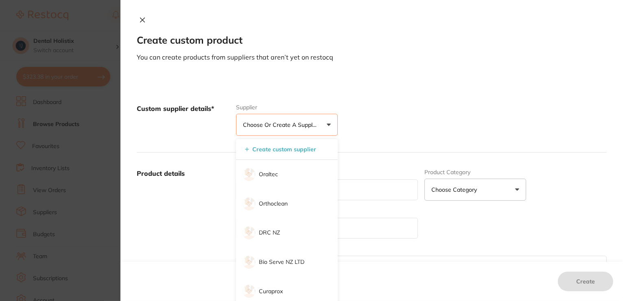
click at [139, 22] on icon at bounding box center [142, 20] width 7 height 7
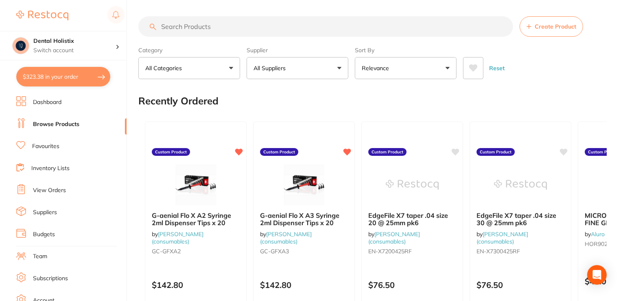
scroll to position [263, 0]
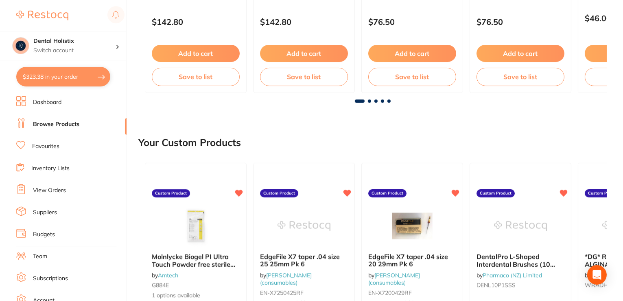
click at [622, 56] on main "Create Product Category All Categories All Categories No categories found Clear…" at bounding box center [380, 233] width 485 height 993
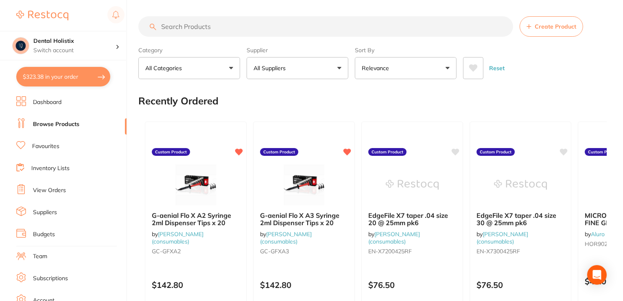
click at [316, 24] on input "search" at bounding box center [325, 26] width 375 height 20
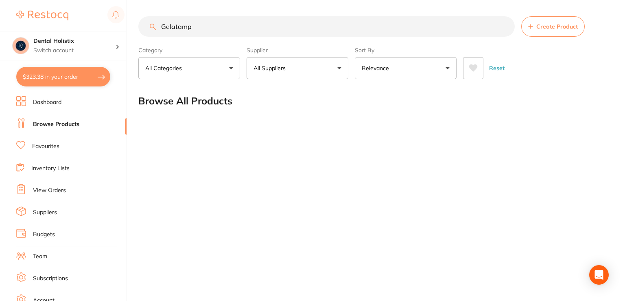
type input "Gelatamp"
click at [334, 68] on button "All Suppliers" at bounding box center [298, 68] width 102 height 22
type input "Hemnry schein"
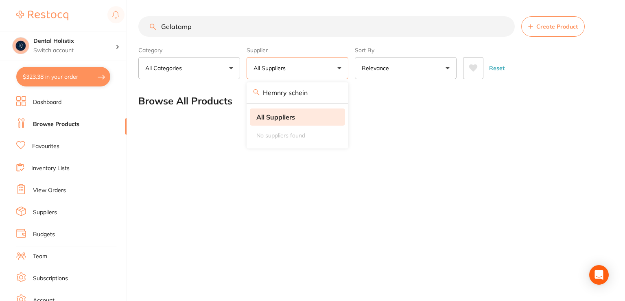
click at [290, 121] on li "All Suppliers" at bounding box center [297, 116] width 95 height 17
click at [261, 118] on strong "All Suppliers" at bounding box center [276, 116] width 39 height 7
drag, startPoint x: 261, startPoint y: 118, endPoint x: 467, endPoint y: 142, distance: 207.9
click at [467, 142] on div "Gelatamp Create Product Category All Categories All Categories No categories fo…" at bounding box center [381, 150] width 487 height 301
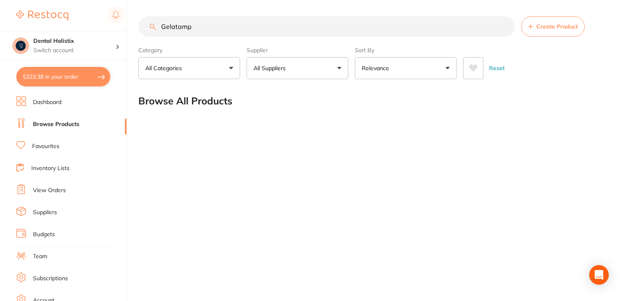
click at [269, 25] on input "Gelatamp" at bounding box center [326, 26] width 377 height 20
type input "G"
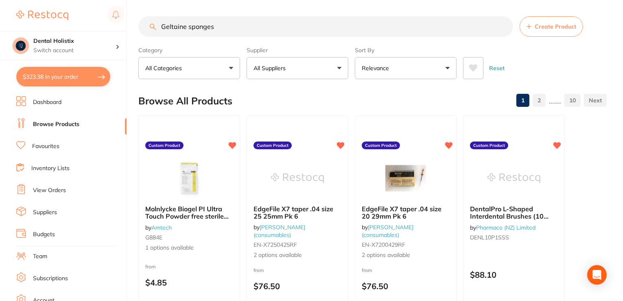
type input "Geltaine sponges"
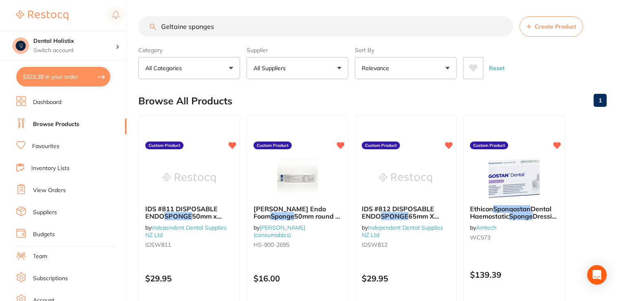
scroll to position [263, 0]
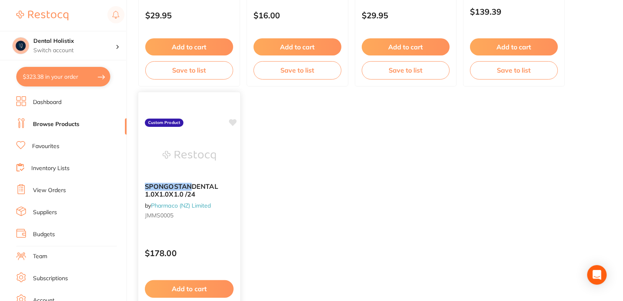
click at [173, 189] on em "SPONGOSTAN" at bounding box center [168, 186] width 47 height 8
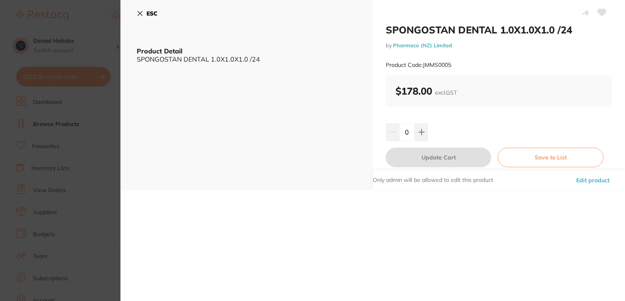
click at [590, 182] on button "Edit product" at bounding box center [593, 180] width 38 height 20
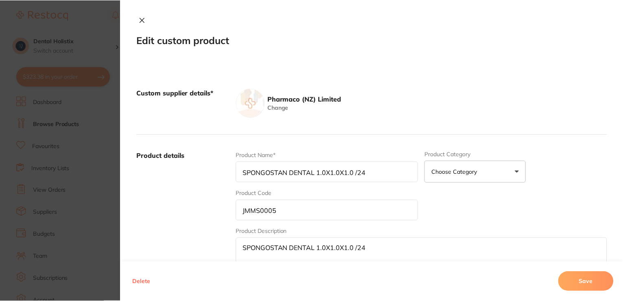
scroll to position [263, 0]
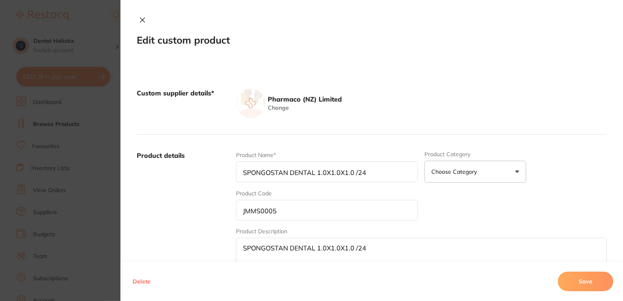
click at [386, 175] on input "SPONGOSTAN DENTAL 1.0X1.0X1.0 /24" at bounding box center [327, 171] width 182 height 21
type input "S"
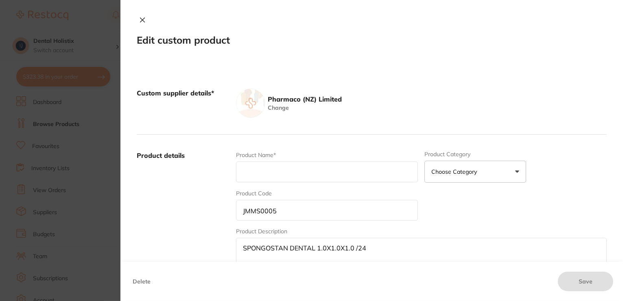
click at [372, 176] on input "text" at bounding box center [327, 171] width 182 height 21
type input "Gelatamp Gelatine sponges tub of 50"
click at [296, 213] on input "JMMS0005" at bounding box center [327, 210] width 182 height 21
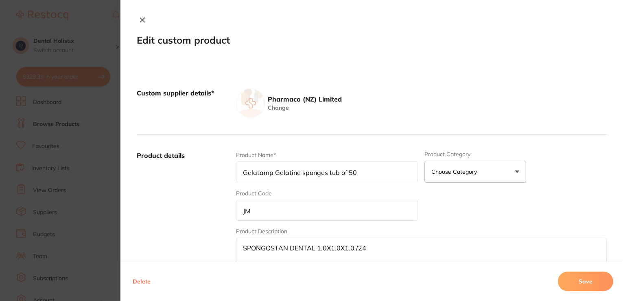
type input "J"
click at [405, 248] on textarea "SPONGOSTAN DENTAL 1.0X1.0X1.0 /24" at bounding box center [421, 256] width 371 height 39
type textarea "S"
click at [255, 103] on img at bounding box center [250, 102] width 29 height 29
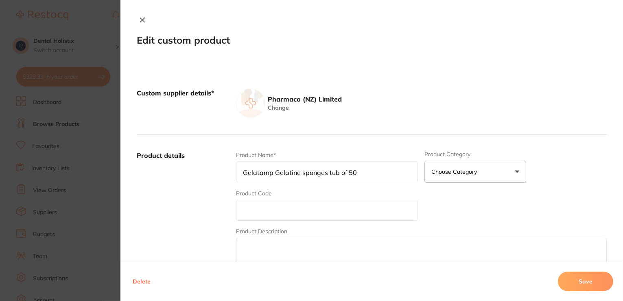
click at [308, 203] on input "text" at bounding box center [327, 210] width 182 height 21
type input "RO-274007"
click at [290, 249] on textarea at bounding box center [421, 256] width 371 height 39
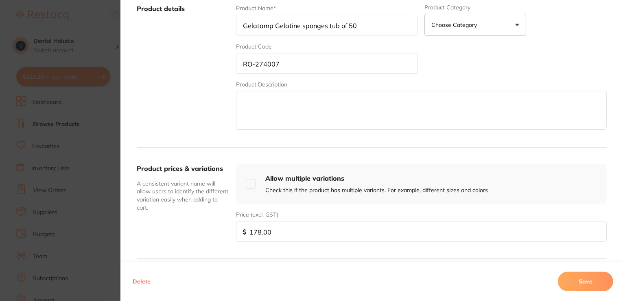
scroll to position [0, 0]
click at [401, 239] on input "178.00" at bounding box center [421, 231] width 371 height 21
type input "1"
type input "122.70"
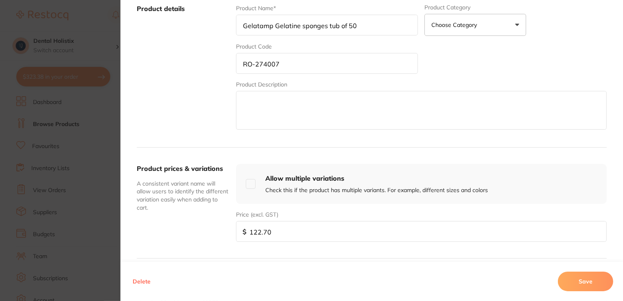
click at [621, 230] on div "Custom supplier details* Pharmaco (NZ) Limited Change Product details Product N…" at bounding box center [372, 182] width 503 height 533
click at [621, 225] on div "Custom supplier details* Pharmaco (NZ) Limited Change Product details Product N…" at bounding box center [372, 182] width 503 height 533
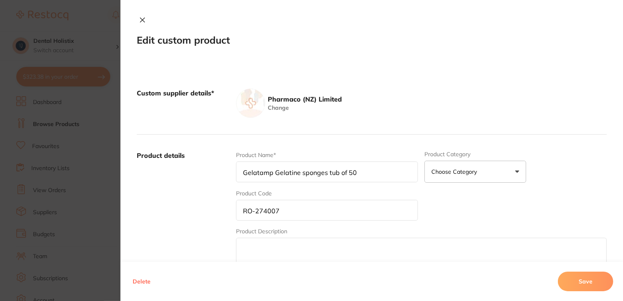
scroll to position [217, 0]
click at [290, 98] on aside "Pharmaco (NZ) Limited" at bounding box center [303, 98] width 77 height 9
click at [435, 93] on div "Pharmaco (NZ) Limited Change" at bounding box center [421, 102] width 371 height 29
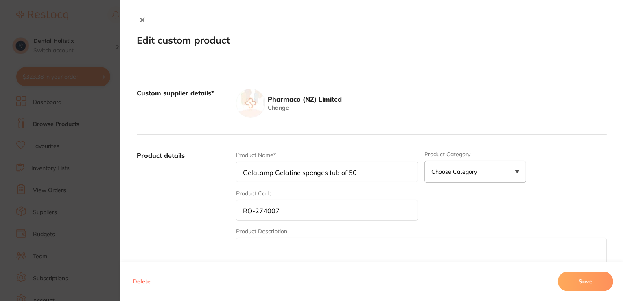
click at [440, 92] on div "Pharmaco (NZ) Limited Change" at bounding box center [421, 102] width 371 height 29
click at [343, 97] on div "Pharmaco (NZ) Limited Change" at bounding box center [421, 102] width 371 height 29
click at [343, 95] on div "Pharmaco (NZ) Limited Change" at bounding box center [421, 102] width 371 height 29
click at [333, 101] on aside "Pharmaco (NZ) Limited" at bounding box center [303, 98] width 77 height 9
click at [330, 97] on aside "Pharmaco (NZ) Limited" at bounding box center [303, 98] width 77 height 9
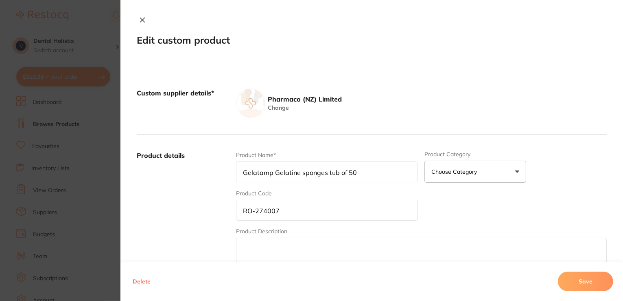
click at [330, 97] on aside "Pharmaco (NZ) Limited" at bounding box center [303, 98] width 77 height 9
click at [250, 99] on img at bounding box center [250, 102] width 29 height 29
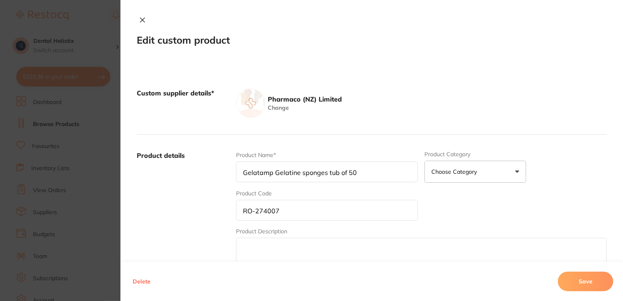
click at [250, 99] on img at bounding box center [250, 102] width 29 height 29
click at [279, 111] on div "Pharmaco (NZ) Limited Change" at bounding box center [303, 102] width 77 height 29
click at [301, 90] on div "Pharmaco (NZ) Limited Change" at bounding box center [303, 102] width 77 height 29
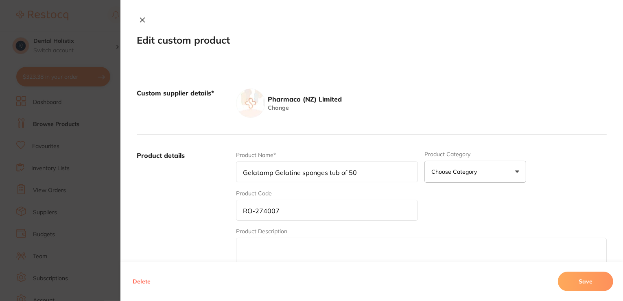
click at [292, 97] on aside "Pharmaco (NZ) Limited" at bounding box center [303, 98] width 77 height 9
click at [331, 99] on aside "Pharmaco (NZ) Limited" at bounding box center [303, 98] width 77 height 9
click at [360, 93] on div "Pharmaco (NZ) Limited Change" at bounding box center [421, 102] width 371 height 29
click at [341, 100] on div "Pharmaco (NZ) Limited Change" at bounding box center [421, 102] width 371 height 29
click at [344, 100] on div "Pharmaco (NZ) Limited Change" at bounding box center [421, 102] width 371 height 29
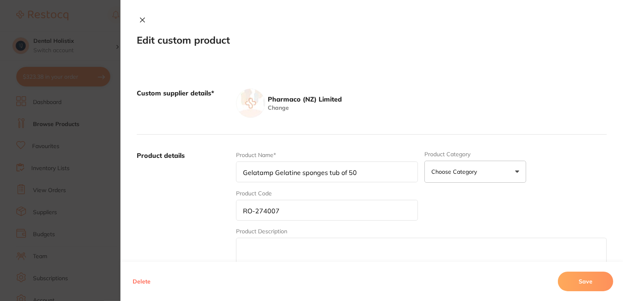
click at [294, 109] on div "Pharmaco (NZ) Limited Change" at bounding box center [303, 102] width 77 height 29
click at [511, 173] on button "Choose Category" at bounding box center [476, 171] width 102 height 22
click at [331, 103] on aside "Pharmaco (NZ) Limited" at bounding box center [303, 98] width 77 height 9
click at [140, 22] on icon at bounding box center [142, 20] width 4 height 4
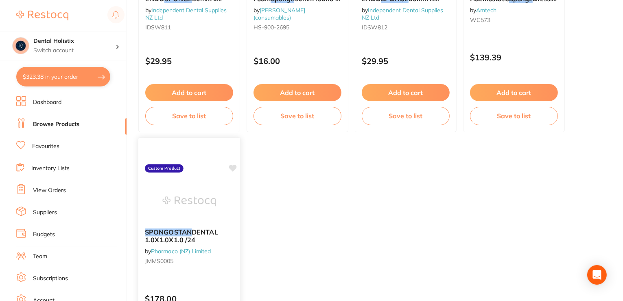
click at [199, 233] on span "DENTAL 1.0X1.0X1.0 /24" at bounding box center [181, 236] width 73 height 16
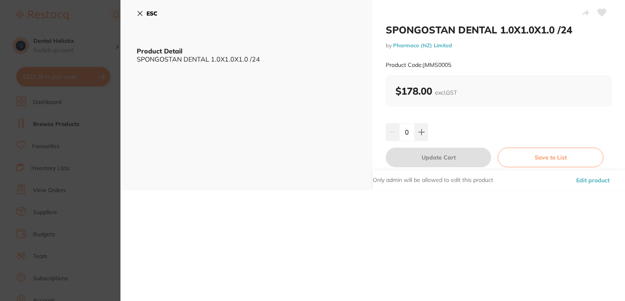
click at [139, 11] on icon at bounding box center [140, 13] width 7 height 7
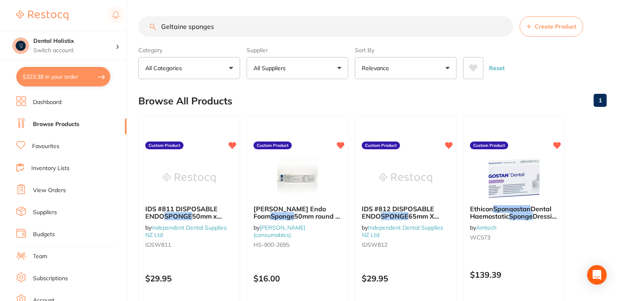
click at [67, 170] on link "Inventory Lists" at bounding box center [50, 168] width 38 height 8
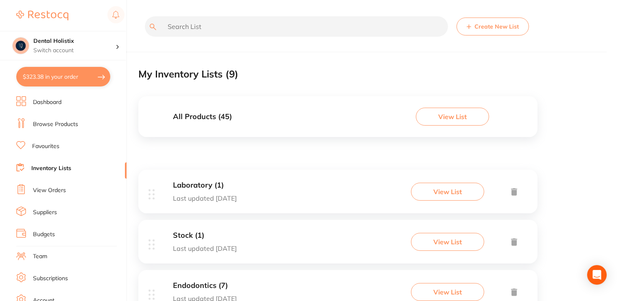
click at [184, 118] on h3 "All Products ( 45 )" at bounding box center [202, 116] width 59 height 9
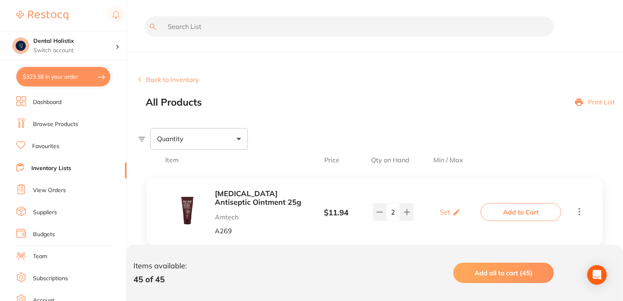
scroll to position [263, 0]
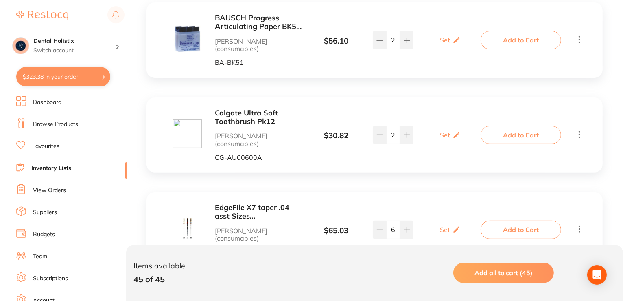
click at [52, 105] on link "Dashboard" at bounding box center [47, 102] width 29 height 8
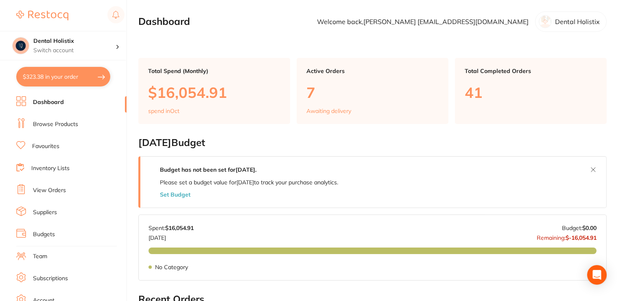
click at [124, 134] on ul "Dashboard Browse Products Favourites Inventory Lists View Orders Suppliers Budg…" at bounding box center [71, 236] width 110 height 281
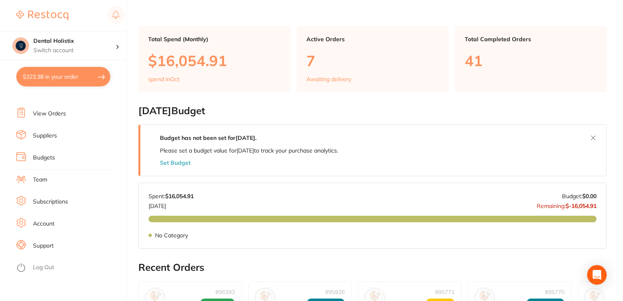
scroll to position [33, 0]
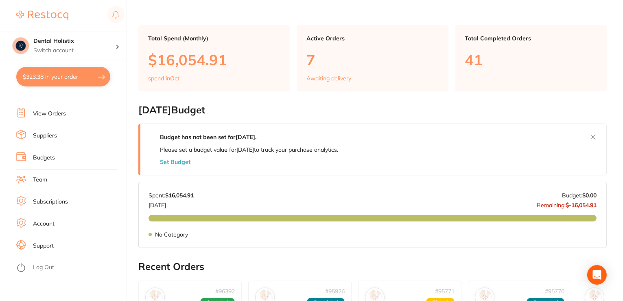
click at [46, 245] on link "Support" at bounding box center [43, 245] width 21 height 8
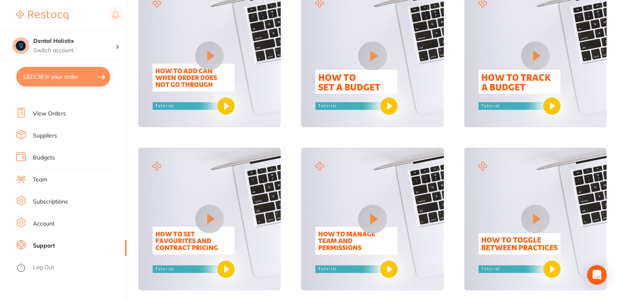
scroll to position [526, 0]
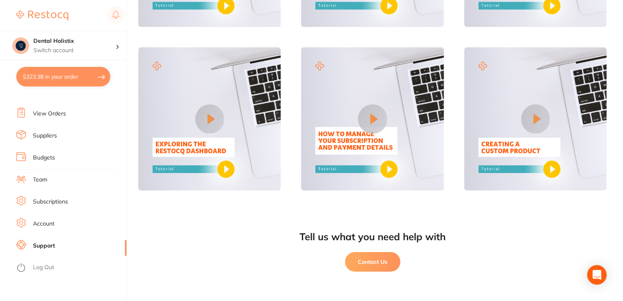
click at [548, 166] on img at bounding box center [536, 118] width 143 height 143
click at [531, 117] on button at bounding box center [536, 118] width 29 height 29
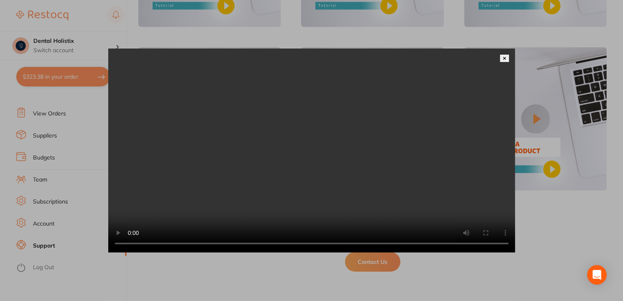
click at [505, 56] on img at bounding box center [505, 58] width 4 height 4
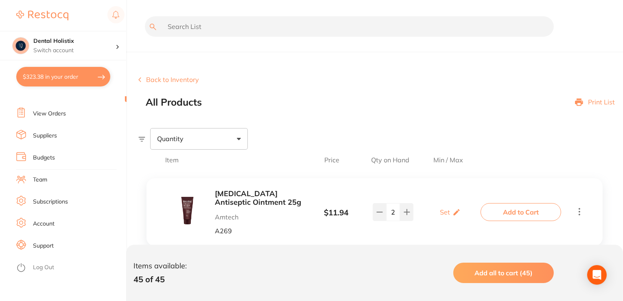
click at [52, 113] on link "View Orders" at bounding box center [49, 114] width 33 height 8
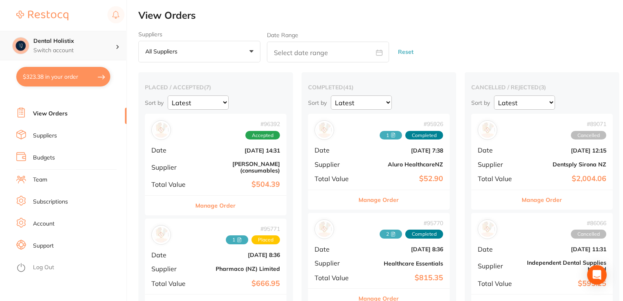
click at [47, 41] on h4 "Dental Holistix" at bounding box center [74, 41] width 82 height 8
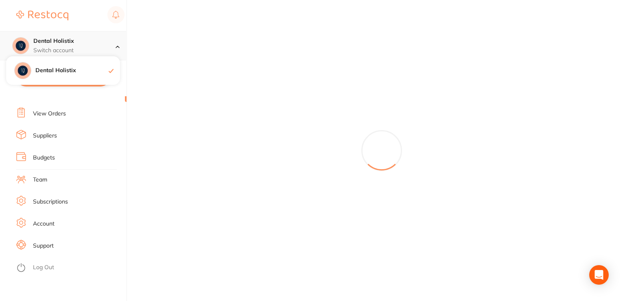
click at [80, 38] on h4 "Dental Holistix" at bounding box center [74, 41] width 82 height 8
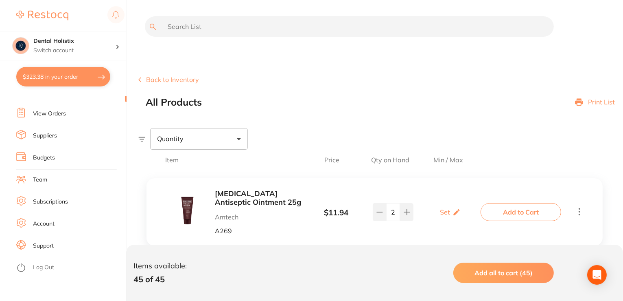
click at [48, 137] on link "Suppliers" at bounding box center [45, 136] width 24 height 8
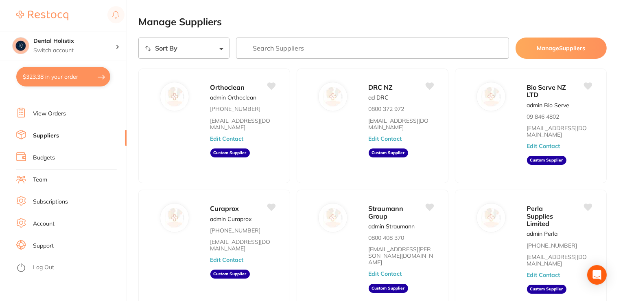
click at [62, 112] on link "View Orders" at bounding box center [49, 114] width 33 height 8
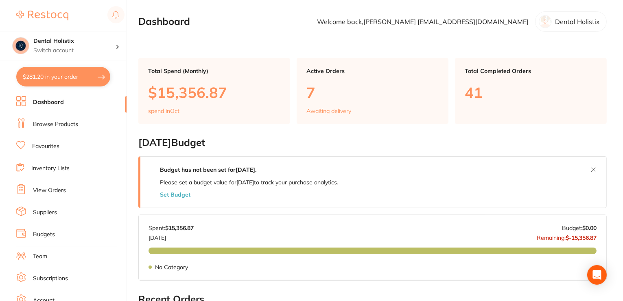
click at [46, 126] on link "Browse Products" at bounding box center [55, 124] width 45 height 8
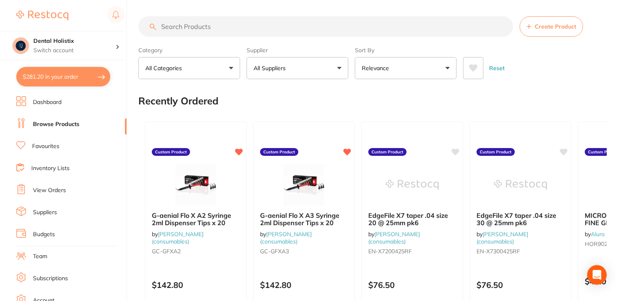
click at [497, 72] on button "Reset" at bounding box center [497, 68] width 20 height 22
click at [467, 36] on input "search" at bounding box center [325, 26] width 375 height 20
drag, startPoint x: 469, startPoint y: 30, endPoint x: 603, endPoint y: 57, distance: 136.8
click at [603, 57] on div "Category All Categories All Categories No categories found Clear Category false…" at bounding box center [372, 61] width 469 height 36
click at [554, 28] on span "Create Product" at bounding box center [556, 26] width 42 height 7
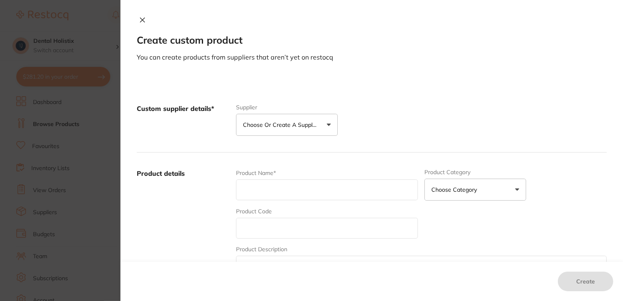
click at [326, 125] on button "Choose or create a supplier" at bounding box center [287, 125] width 102 height 22
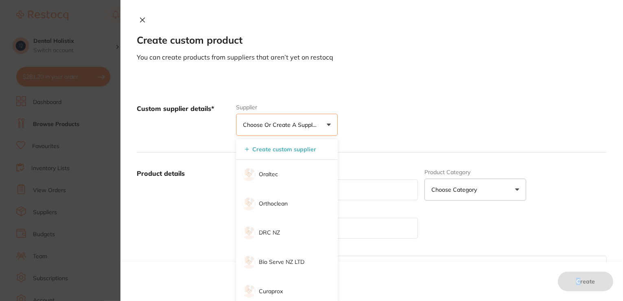
click at [580, 275] on div "Create custom product You can create products from suppliers that aren’t yet on…" at bounding box center [372, 150] width 503 height 301
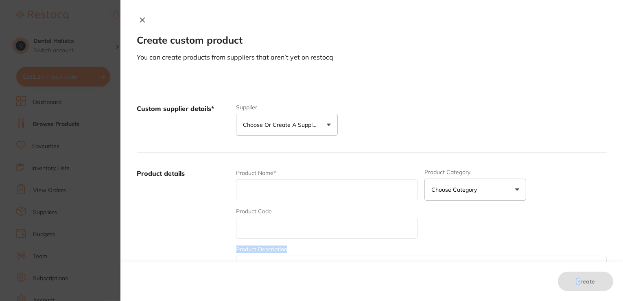
click at [324, 124] on button "Choose or create a supplier" at bounding box center [287, 125] width 102 height 22
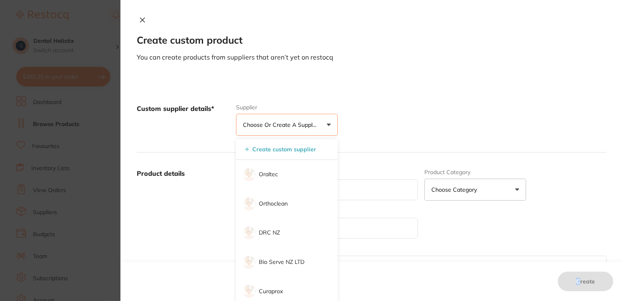
drag, startPoint x: 310, startPoint y: 124, endPoint x: 298, endPoint y: 126, distance: 12.5
click at [298, 126] on p "Choose or create a supplier" at bounding box center [281, 125] width 77 height 8
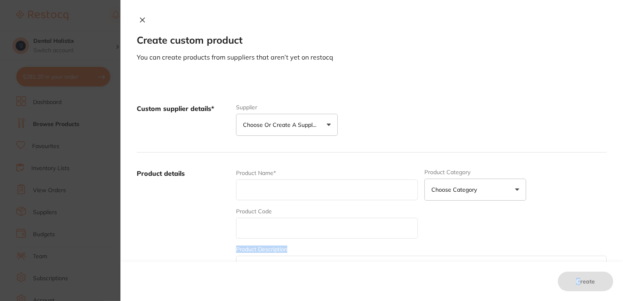
click at [298, 126] on p "Choose or create a supplier" at bounding box center [281, 125] width 77 height 8
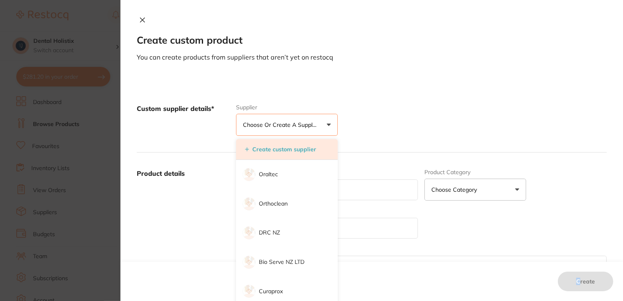
click at [270, 152] on button "Create custom supplier" at bounding box center [281, 148] width 76 height 7
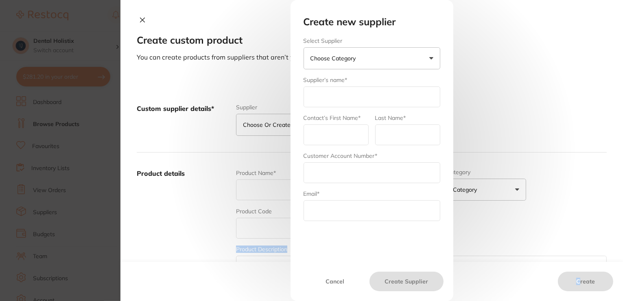
click at [369, 62] on button "Choose Category" at bounding box center [372, 58] width 137 height 22
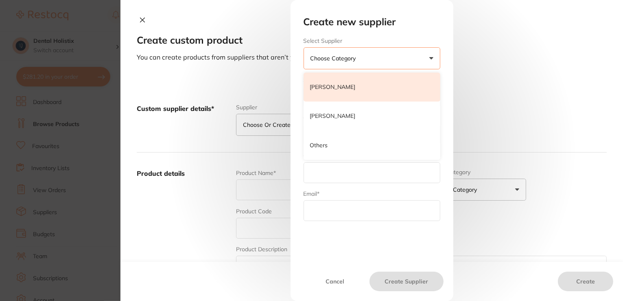
click at [356, 88] on p "[PERSON_NAME]" at bounding box center [333, 87] width 46 height 8
type input "[PERSON_NAME]"
type input "admin"
type input "hernyscheinhalls"
type input "customer.care@henryschein.com.au"
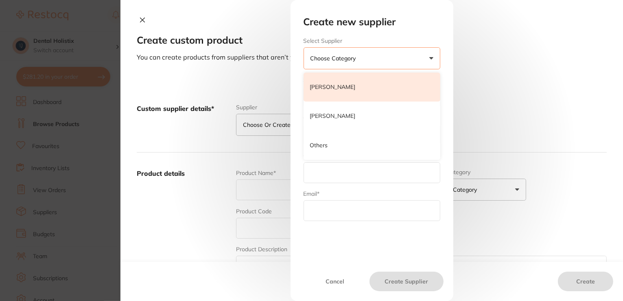
type input "1300 658 822"
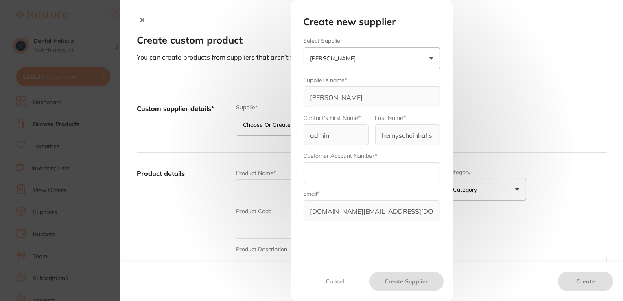
drag, startPoint x: 337, startPoint y: 282, endPoint x: 562, endPoint y: 129, distance: 271.7
click at [562, 129] on div "Create new supplier Select Supplier Henry Schein Halas Henry Schein Halas Adam …" at bounding box center [372, 150] width 503 height 301
click at [557, 229] on div "Create new supplier Select Supplier Henry Schein Halas Henry Schein Halas Adam …" at bounding box center [372, 150] width 503 height 301
click at [345, 278] on button "Cancel" at bounding box center [336, 281] width 70 height 20
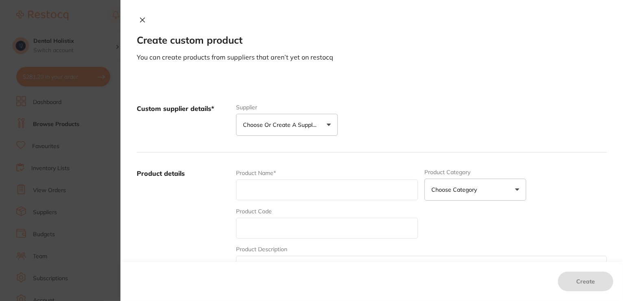
click at [327, 126] on button "Choose or create a supplier" at bounding box center [287, 125] width 102 height 22
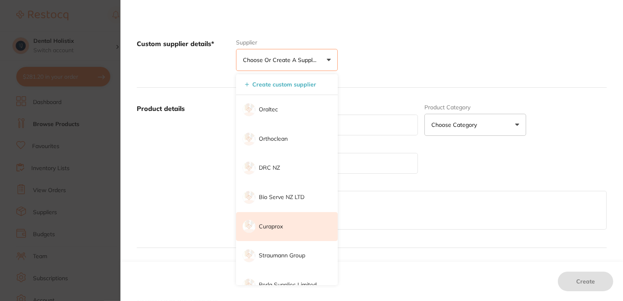
scroll to position [65, 0]
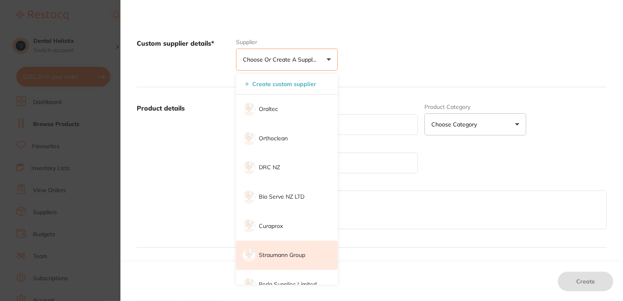
click at [335, 243] on li "Straumann Group" at bounding box center [287, 254] width 102 height 29
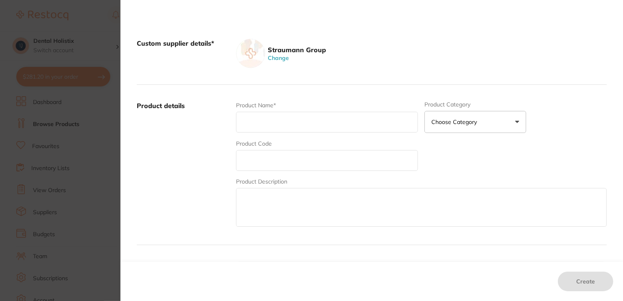
click at [275, 59] on button "Change" at bounding box center [278, 57] width 26 height 7
click at [275, 59] on p "Choose or create a supplier" at bounding box center [281, 59] width 77 height 8
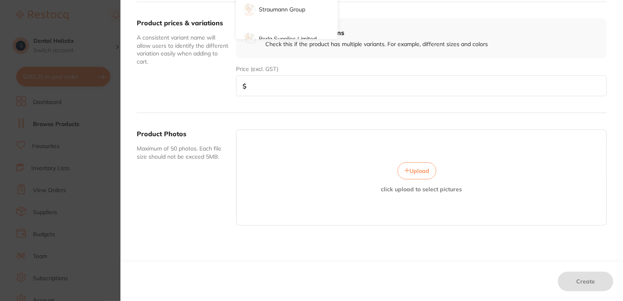
scroll to position [263, 0]
click at [620, 138] on div "Custom supplier details* Supplier Choose or create a supplier Create custom sup…" at bounding box center [372, 34] width 503 height 535
drag, startPoint x: 620, startPoint y: 138, endPoint x: 608, endPoint y: 61, distance: 77.5
click at [608, 61] on div "Custom supplier details* Supplier Choose or create a supplier Create custom sup…" at bounding box center [372, 34] width 503 height 535
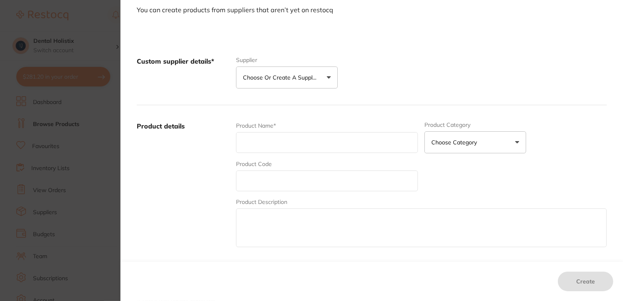
click at [324, 78] on button "Choose or create a supplier" at bounding box center [287, 77] width 102 height 22
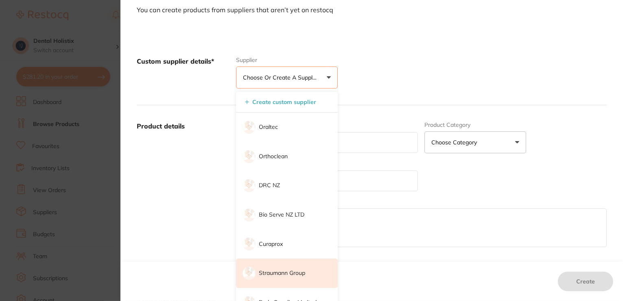
click at [332, 263] on li "Straumann Group" at bounding box center [287, 272] width 102 height 29
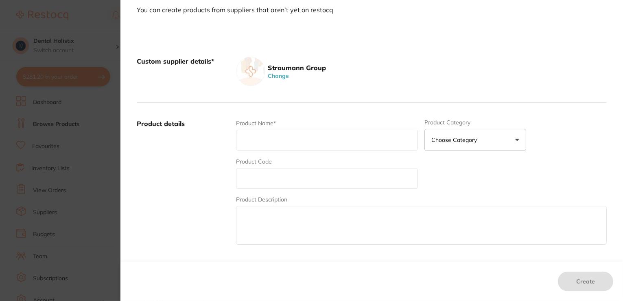
click at [619, 20] on div "Create custom product You can create products from suppliers that aren’t yet on…" at bounding box center [372, 150] width 503 height 301
drag, startPoint x: 621, startPoint y: 22, endPoint x: 409, endPoint y: 64, distance: 215.8
click at [409, 64] on div "Straumann Group Change" at bounding box center [421, 71] width 371 height 29
drag, startPoint x: 409, startPoint y: 64, endPoint x: 577, endPoint y: 32, distance: 170.7
click at [577, 32] on div "Custom supplier details* Straumann Group Change Product details Product Name* P…" at bounding box center [372, 297] width 503 height 533
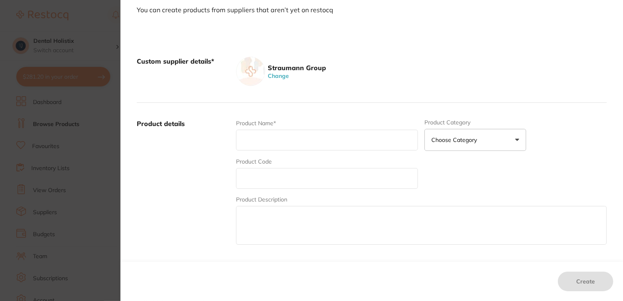
click at [577, 32] on div "Custom supplier details* Straumann Group Change Product details Product Name* P…" at bounding box center [372, 297] width 503 height 533
click at [621, 46] on div "Custom supplier details* Straumann Group Change Product details Product Name* P…" at bounding box center [372, 297] width 503 height 533
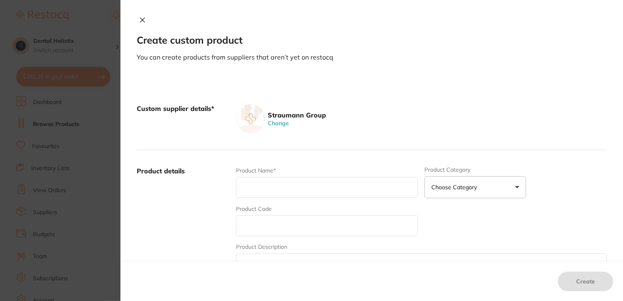
scroll to position [2, 0]
click at [145, 19] on button at bounding box center [142, 20] width 11 height 9
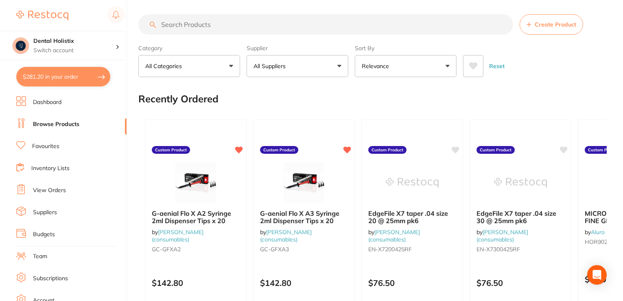
click at [228, 66] on button "All Categories" at bounding box center [189, 66] width 102 height 22
click at [220, 90] on input "search" at bounding box center [189, 90] width 102 height 20
click at [184, 235] on link "[PERSON_NAME] (consumables)" at bounding box center [177, 235] width 52 height 15
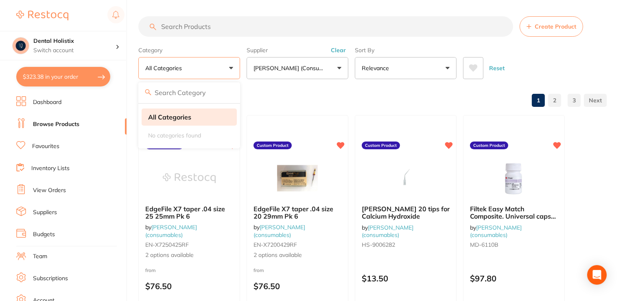
click at [180, 118] on strong "All Categories" at bounding box center [169, 116] width 43 height 7
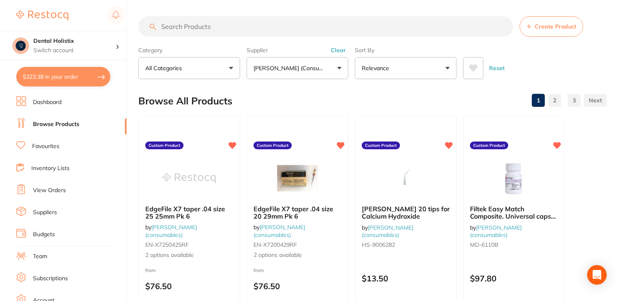
click at [554, 101] on link "2" at bounding box center [554, 100] width 13 height 16
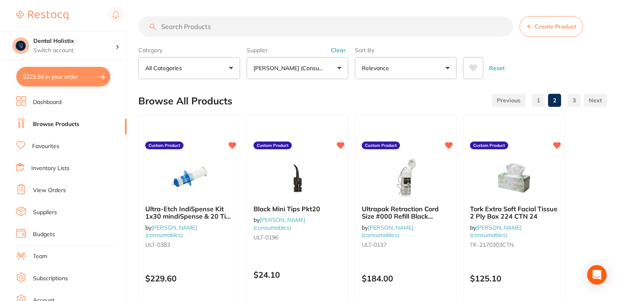
click at [573, 103] on link "3" at bounding box center [574, 100] width 13 height 16
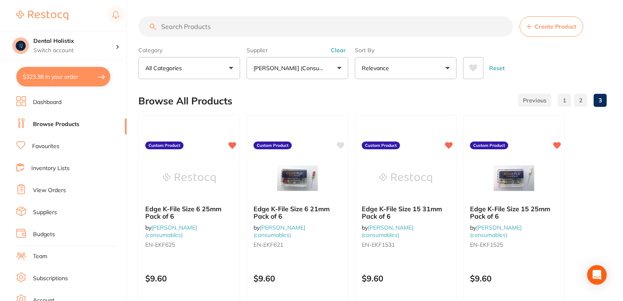
scroll to position [263, 0]
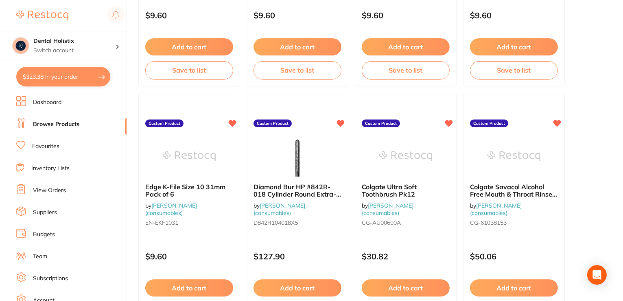
click at [622, 204] on main "Create Product Category All Categories All Categories No categories found Clear…" at bounding box center [380, 173] width 485 height 873
drag, startPoint x: 622, startPoint y: 204, endPoint x: 623, endPoint y: 216, distance: 11.4
click at [623, 216] on main "Create Product Category All Categories All Categories No categories found Clear…" at bounding box center [380, 173] width 485 height 873
drag, startPoint x: 623, startPoint y: 216, endPoint x: 619, endPoint y: 239, distance: 23.5
click at [619, 239] on main "Create Product Category All Categories All Categories No categories found Clear…" at bounding box center [380, 173] width 485 height 873
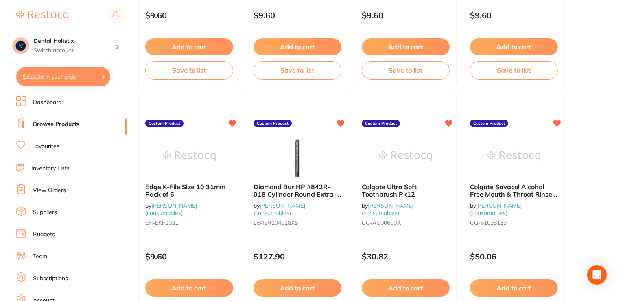
click at [622, 81] on main "Create Product Category All Categories All Categories No categories found Clear…" at bounding box center [380, 173] width 485 height 873
click at [623, 209] on main "Create Product Category All Categories All Categories No categories found Clear…" at bounding box center [380, 173] width 485 height 873
click at [623, 79] on main "Create Product Category All Categories All Categories No categories found Clear…" at bounding box center [380, 173] width 485 height 873
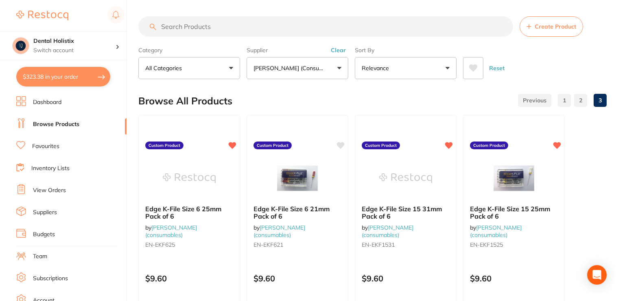
click at [445, 68] on button "Relevance" at bounding box center [406, 68] width 102 height 22
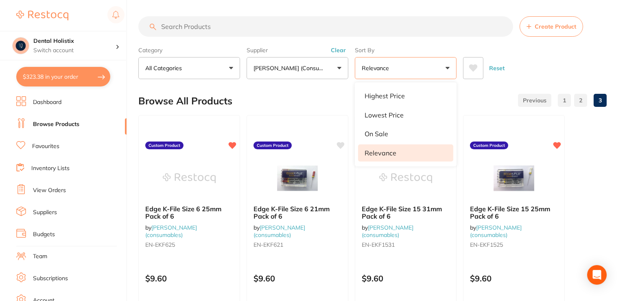
click at [437, 44] on div "Sort By Relevance Highest Price Lowest Price On Sale Relevance Clear" at bounding box center [406, 61] width 102 height 36
click at [580, 103] on link "2" at bounding box center [581, 100] width 13 height 16
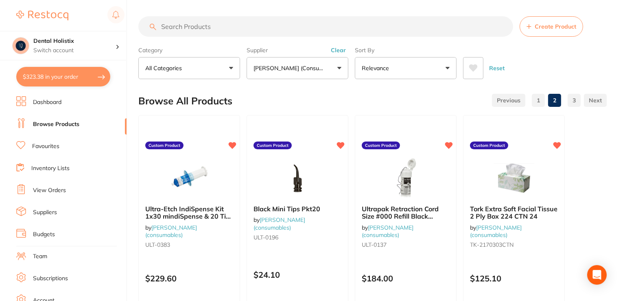
click at [540, 101] on link "1" at bounding box center [538, 100] width 13 height 16
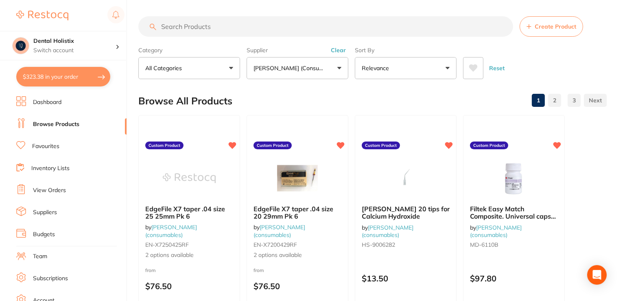
scroll to position [263, 0]
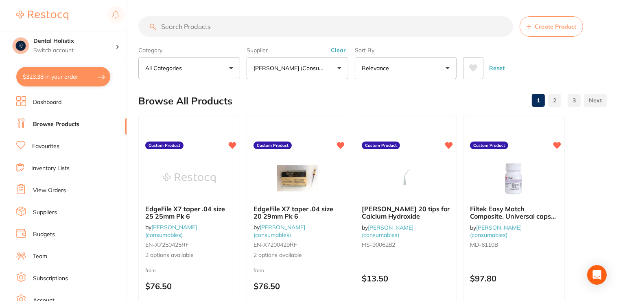
click at [565, 30] on button "Create Product" at bounding box center [552, 26] width 64 height 20
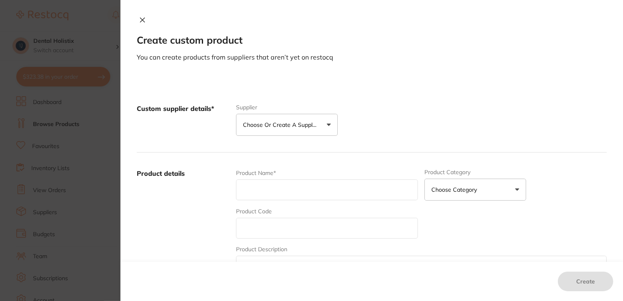
click at [328, 129] on button "Choose or create a supplier" at bounding box center [287, 125] width 102 height 22
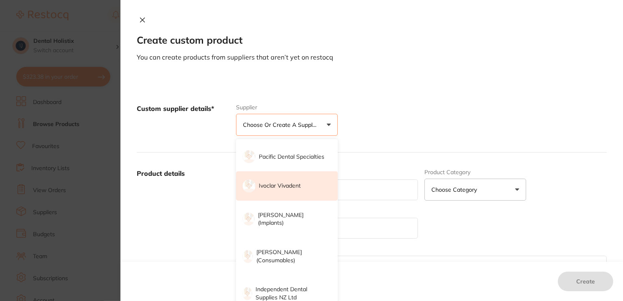
scroll to position [285, 0]
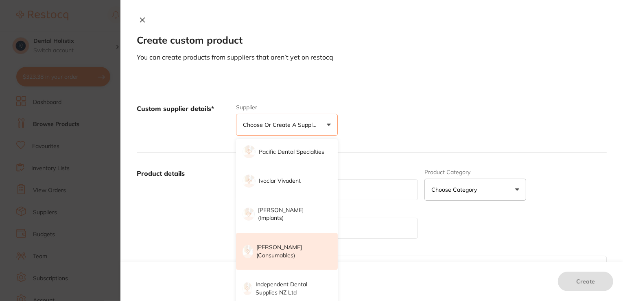
click at [305, 248] on p "[PERSON_NAME] (consumables)" at bounding box center [292, 251] width 70 height 16
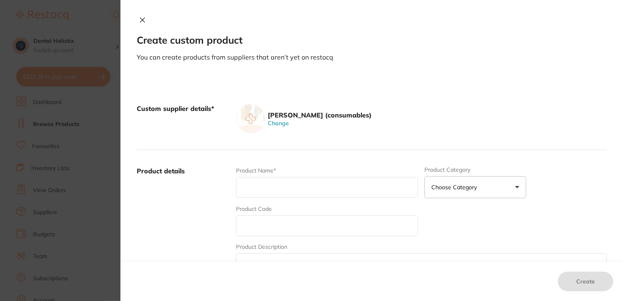
click at [304, 187] on input "text" at bounding box center [327, 187] width 182 height 21
type input "Gelatamp Gelatine sponges"
click at [305, 228] on input "text" at bounding box center [327, 225] width 182 height 21
type input "RO-274007"
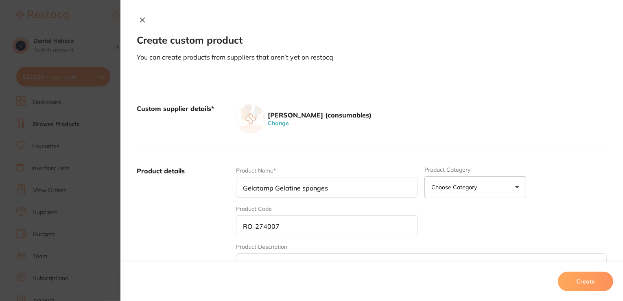
click at [516, 191] on button "Choose Category" at bounding box center [476, 187] width 102 height 22
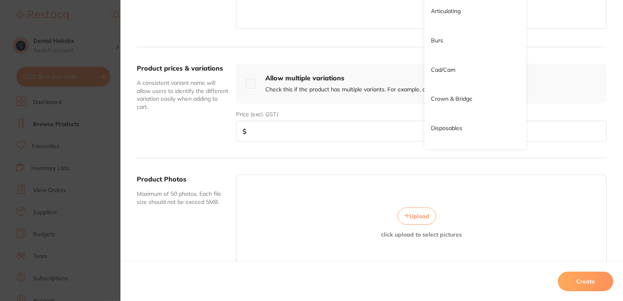
click at [272, 128] on input "number" at bounding box center [421, 131] width 371 height 21
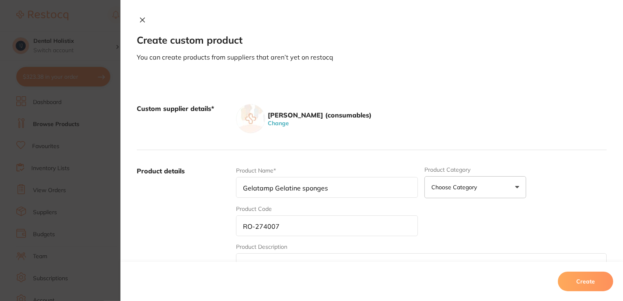
type input "122.70"
click at [515, 190] on button "Choose Category" at bounding box center [476, 187] width 102 height 22
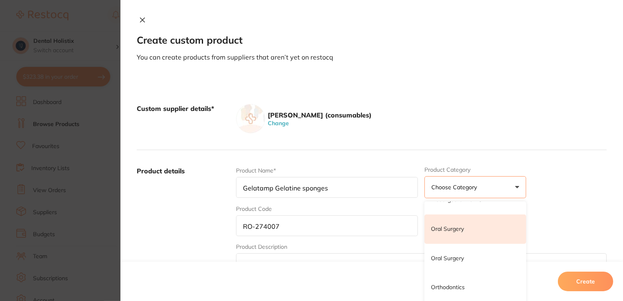
click at [514, 235] on li "Oral Surgery" at bounding box center [476, 228] width 102 height 29
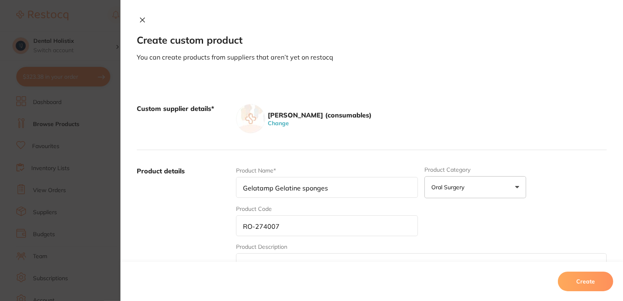
click at [382, 191] on input "Gelatamp Gelatine sponges" at bounding box center [327, 187] width 182 height 21
click at [375, 184] on input "Gelatamp Gelatine sponges" at bounding box center [327, 187] width 182 height 21
click at [337, 189] on input "Gelatamp Gelatine sponges tub 50" at bounding box center [327, 187] width 182 height 21
type input "Gelatamp Gelatine sponges tub of 50"
click at [574, 282] on button "Create" at bounding box center [585, 281] width 55 height 20
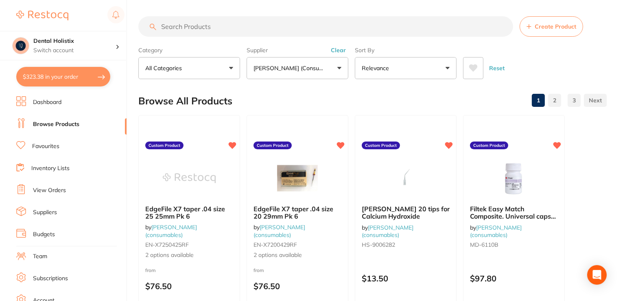
click at [338, 69] on button "[PERSON_NAME] (consumables)" at bounding box center [298, 68] width 102 height 22
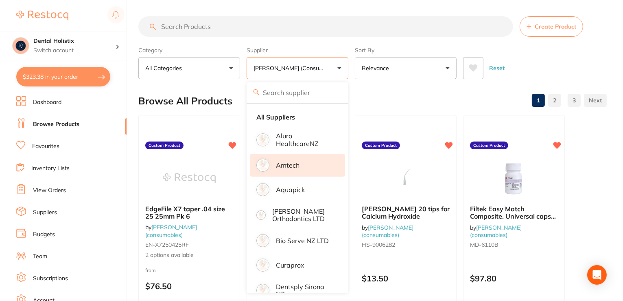
click at [303, 162] on li "Amtech" at bounding box center [297, 165] width 95 height 23
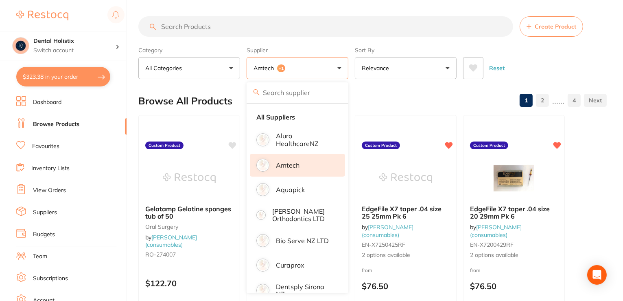
click at [299, 167] on p "Amtech" at bounding box center [288, 164] width 24 height 7
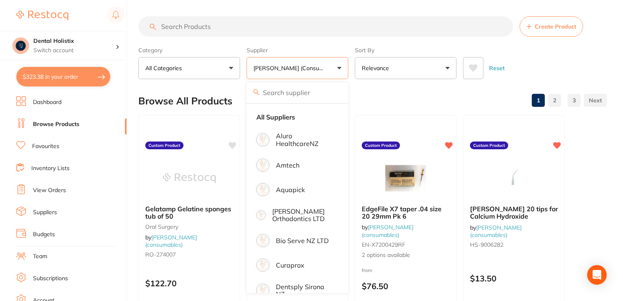
click at [342, 69] on button "[PERSON_NAME] (consumables)" at bounding box center [298, 68] width 102 height 22
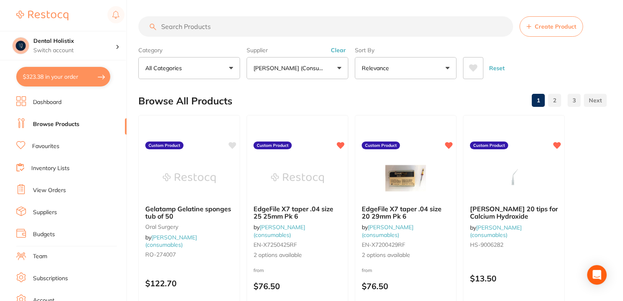
click at [341, 67] on button "[PERSON_NAME] (consumables)" at bounding box center [298, 68] width 102 height 22
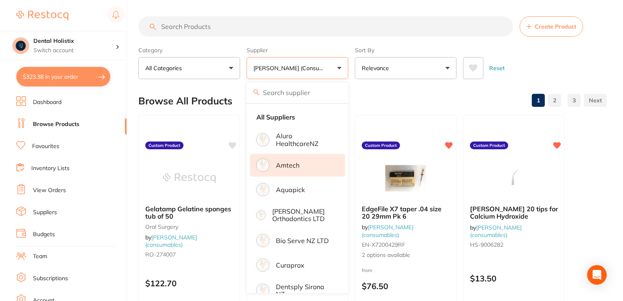
click at [284, 167] on p "Amtech" at bounding box center [288, 164] width 24 height 7
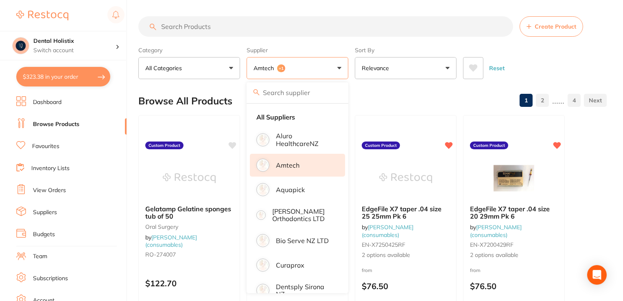
click at [327, 75] on button "Amtech +1" at bounding box center [298, 68] width 102 height 22
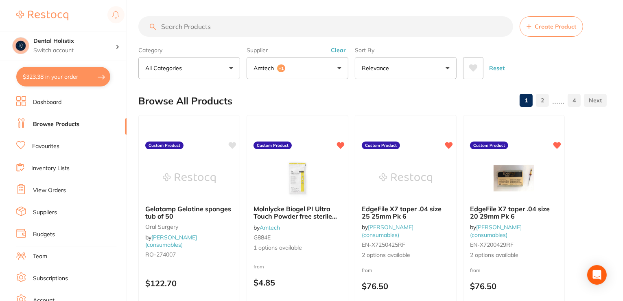
click at [64, 123] on link "Browse Products" at bounding box center [56, 124] width 46 height 8
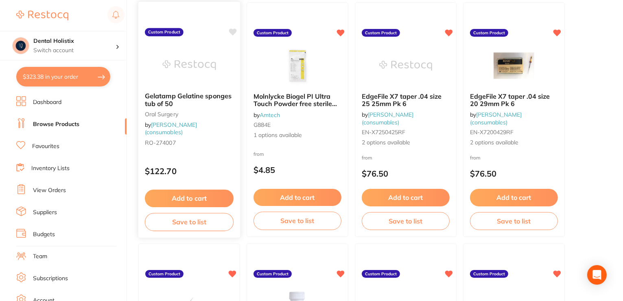
scroll to position [122, 0]
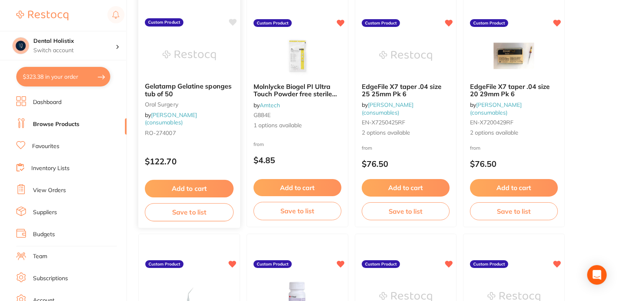
click at [199, 87] on span "Gelatamp Gelatine sponges tub of 50" at bounding box center [188, 90] width 87 height 16
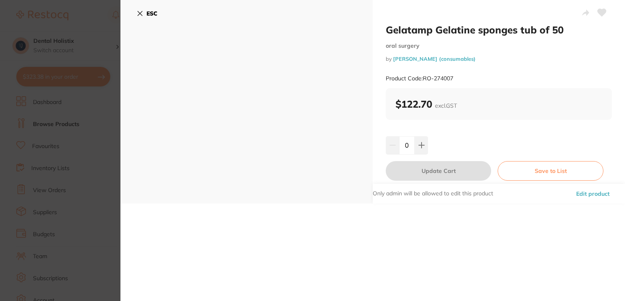
click at [251, 94] on div "ESC" at bounding box center [247, 101] width 252 height 203
click at [590, 193] on button "Edit product" at bounding box center [593, 194] width 38 height 20
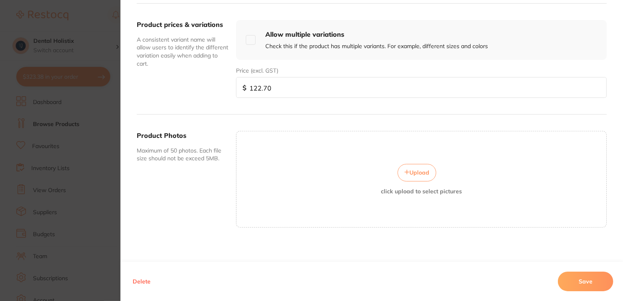
scroll to position [292, 0]
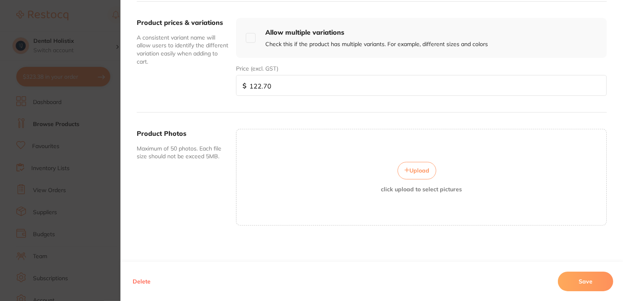
drag, startPoint x: 362, startPoint y: 171, endPoint x: 334, endPoint y: 184, distance: 30.6
click at [334, 184] on div "Upload click upload to select pictures" at bounding box center [422, 177] width 370 height 30
click at [423, 173] on button "Upload" at bounding box center [417, 170] width 39 height 17
drag, startPoint x: 330, startPoint y: 167, endPoint x: 296, endPoint y: 149, distance: 38.2
drag, startPoint x: 296, startPoint y: 149, endPoint x: 535, endPoint y: 183, distance: 241.4
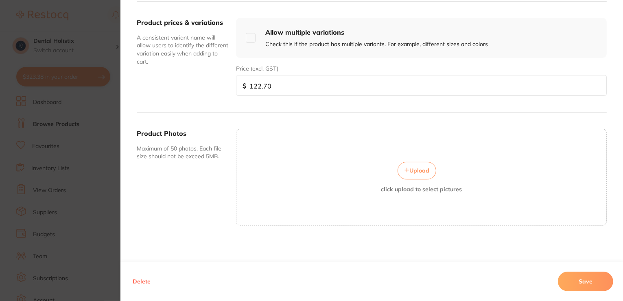
click at [535, 183] on div "Upload click upload to select pictures" at bounding box center [422, 177] width 370 height 30
click at [523, 179] on div "Upload click upload to select pictures" at bounding box center [422, 177] width 370 height 30
click at [526, 162] on div "Upload click upload to select pictures" at bounding box center [422, 177] width 370 height 30
click at [301, 93] on input "122.70" at bounding box center [421, 85] width 371 height 21
click at [595, 284] on button "Save" at bounding box center [585, 281] width 55 height 20
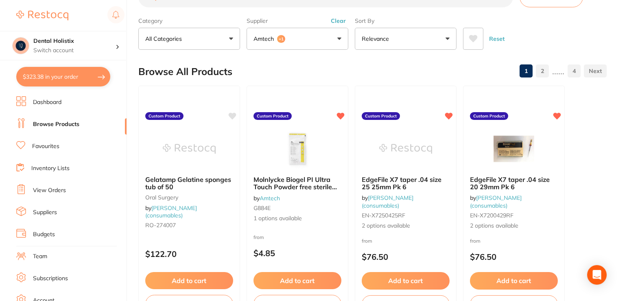
scroll to position [0, 0]
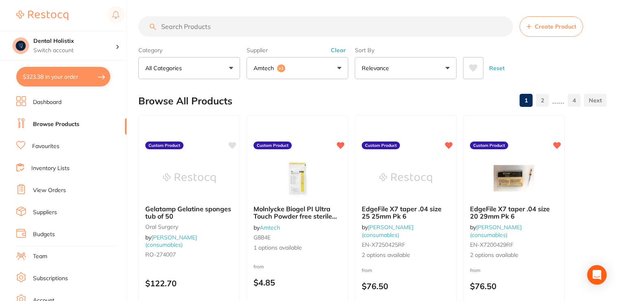
click at [533, 28] on button "Create Product" at bounding box center [552, 26] width 64 height 20
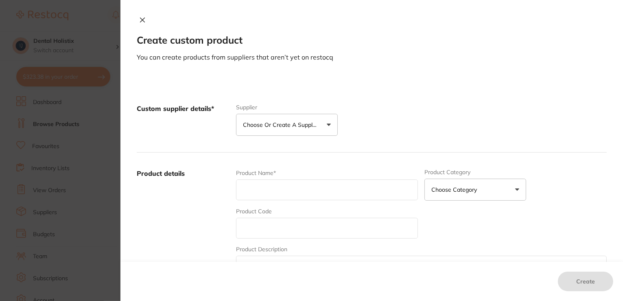
click at [326, 127] on button "Choose or create a supplier" at bounding box center [287, 125] width 102 height 22
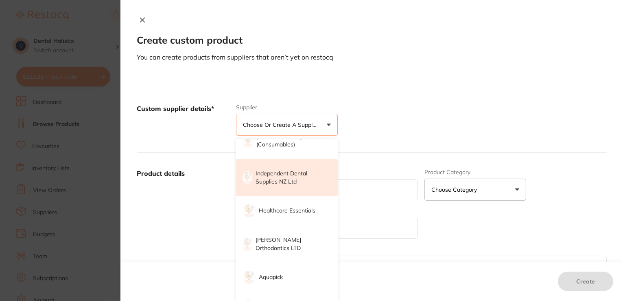
scroll to position [274, 0]
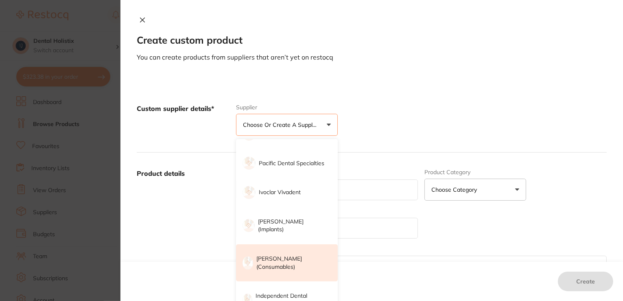
click at [298, 264] on p "[PERSON_NAME] (consumables)" at bounding box center [292, 262] width 70 height 16
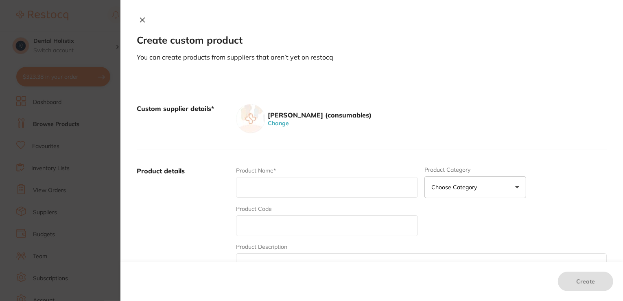
click at [513, 188] on button "Choose Category" at bounding box center [476, 187] width 102 height 22
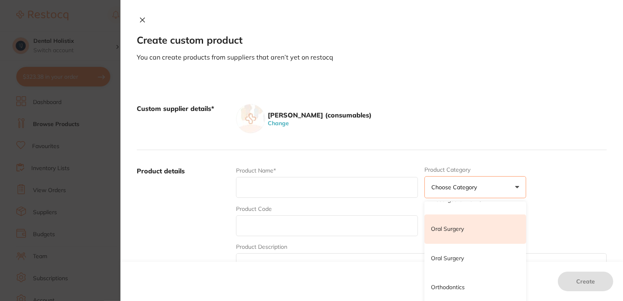
click at [472, 233] on li "Oral Surgery" at bounding box center [476, 228] width 102 height 29
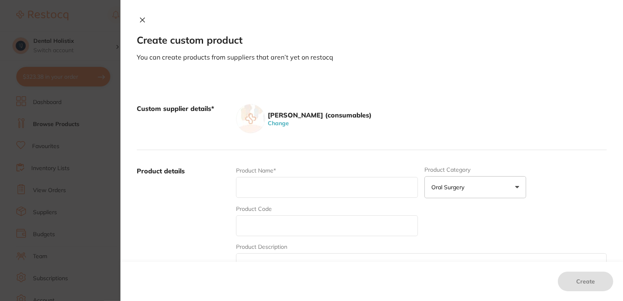
click at [362, 187] on input "text" at bounding box center [327, 187] width 182 height 21
type input "Gelatamp blister pack"
click at [253, 219] on input "text" at bounding box center [327, 225] width 182 height 21
type input "RO-274008"
click at [336, 195] on input "Gelatamp blister pack" at bounding box center [327, 187] width 182 height 21
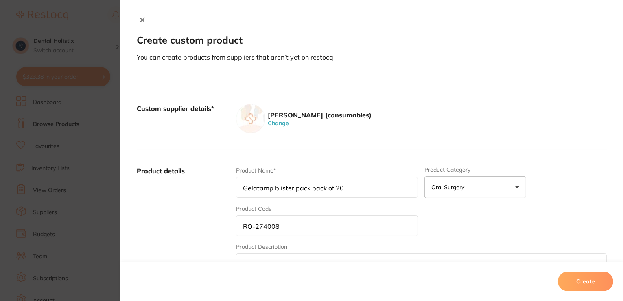
click at [275, 187] on input "Gelatamp blister pack pack of 20" at bounding box center [327, 187] width 182 height 21
click at [294, 188] on input "Gelatamp Blister pack pack of 20" at bounding box center [327, 187] width 182 height 21
click at [296, 188] on input "Gelatamp Blister pack pack of 20" at bounding box center [327, 187] width 182 height 21
click at [373, 182] on input "Gelatamp Blister Pack pack of 20" at bounding box center [327, 187] width 182 height 21
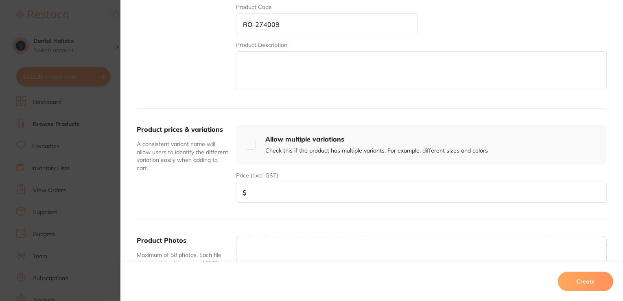
scroll to position [204, 0]
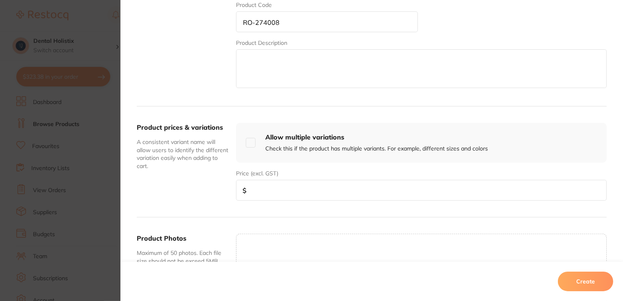
type input "Gelatamp Blister Pack pack of 20"
click at [359, 194] on input "number" at bounding box center [421, 190] width 371 height 21
click at [280, 195] on input "number" at bounding box center [421, 190] width 371 height 21
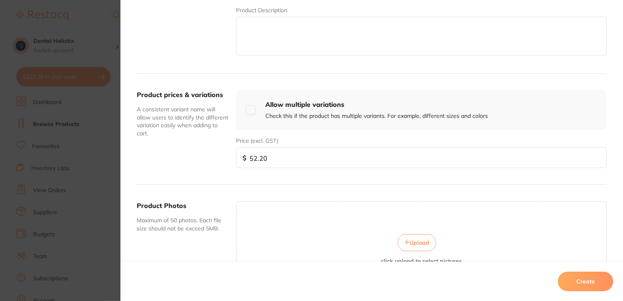
scroll to position [285, 0]
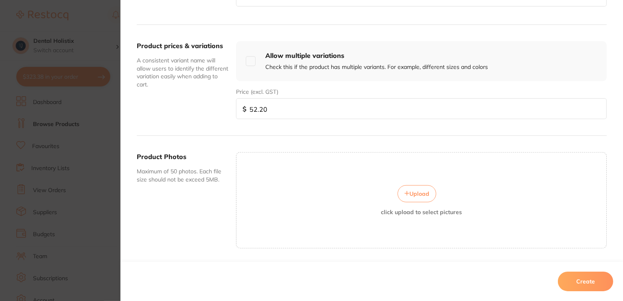
type input "52.20"
click at [420, 192] on span "Upload" at bounding box center [420, 193] width 20 height 7
click at [581, 279] on button "Create" at bounding box center [585, 281] width 55 height 20
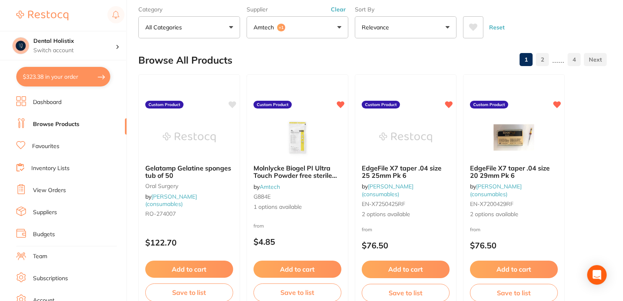
scroll to position [0, 0]
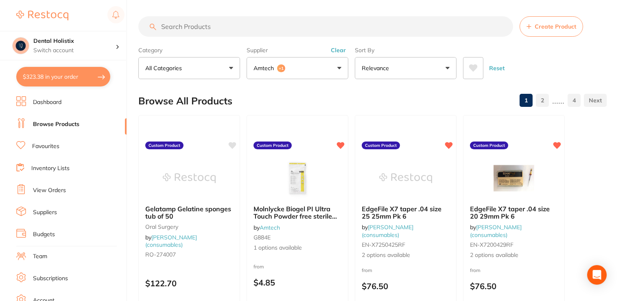
click at [341, 69] on button "Amtech +1" at bounding box center [298, 68] width 102 height 22
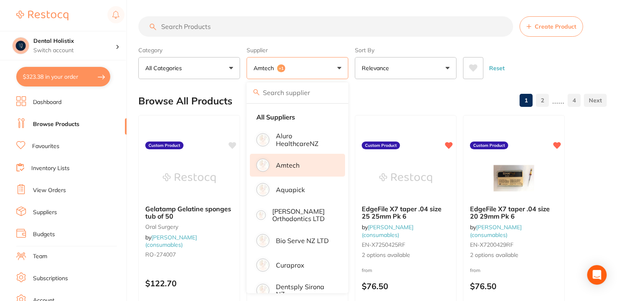
click at [322, 170] on li "Amtech" at bounding box center [297, 165] width 95 height 23
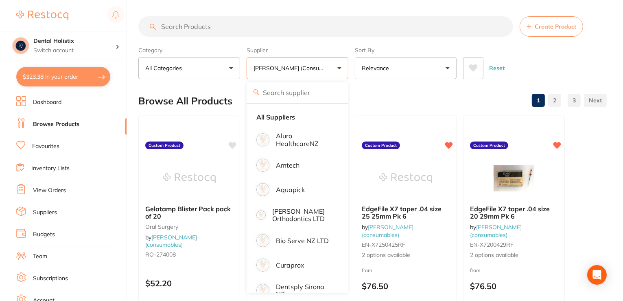
click at [337, 67] on button "[PERSON_NAME] (consumables)" at bounding box center [298, 68] width 102 height 22
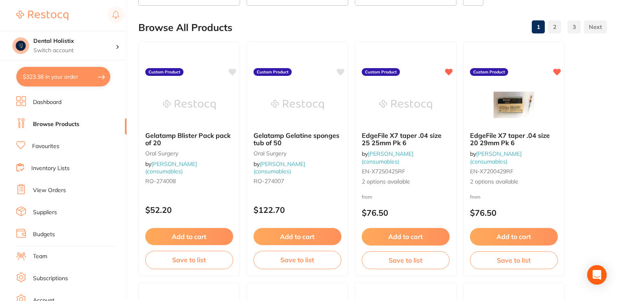
scroll to position [59, 0]
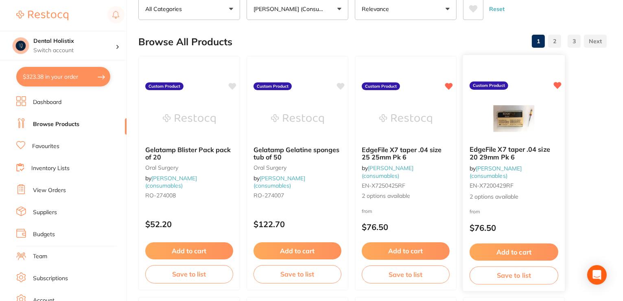
click at [537, 154] on b "EdgeFile X7 taper .04 size 20 29mm Pk 6" at bounding box center [514, 152] width 89 height 15
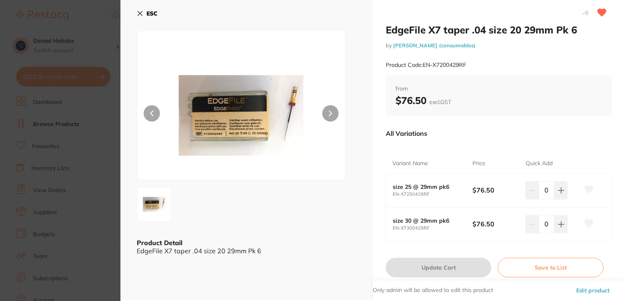
click at [597, 286] on button "Edit product" at bounding box center [593, 290] width 38 height 20
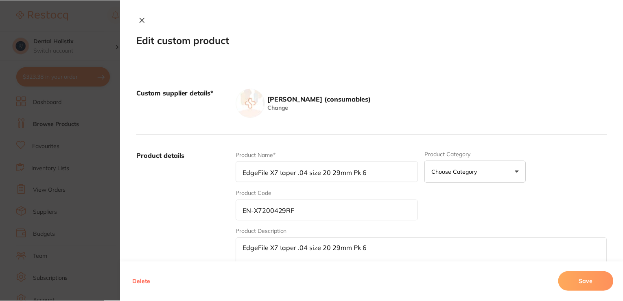
scroll to position [59, 0]
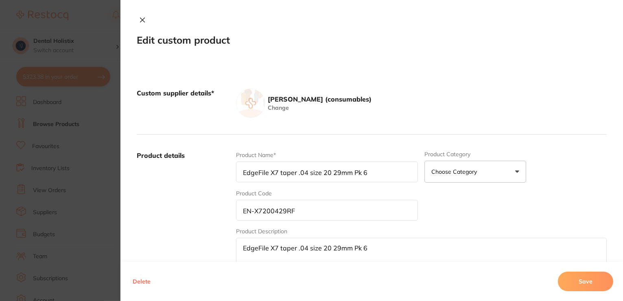
click at [515, 171] on button "Choose Category" at bounding box center [476, 171] width 102 height 22
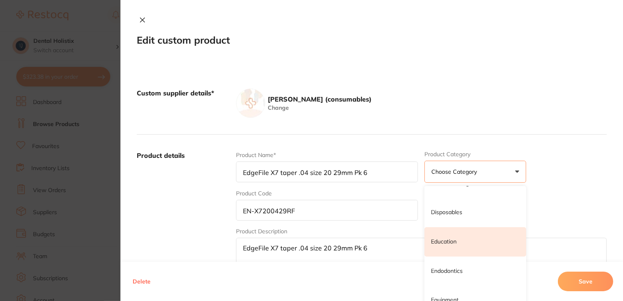
scroll to position [204, 0]
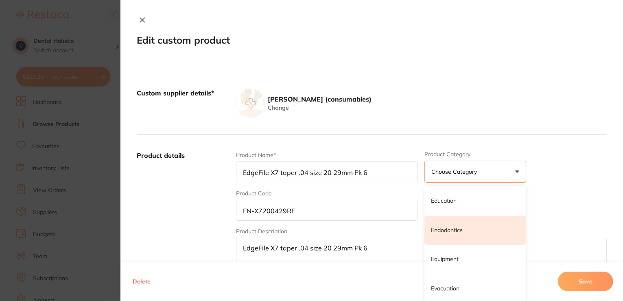
click at [458, 228] on p "Endodontics" at bounding box center [447, 230] width 32 height 8
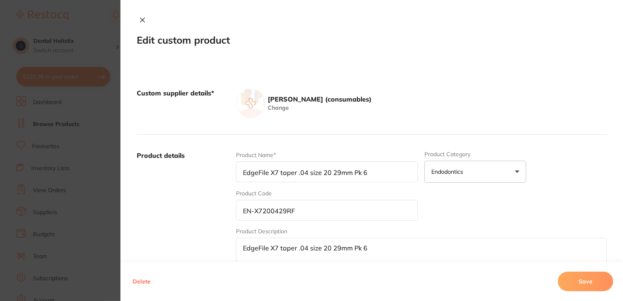
click at [581, 279] on button "Save" at bounding box center [585, 281] width 55 height 20
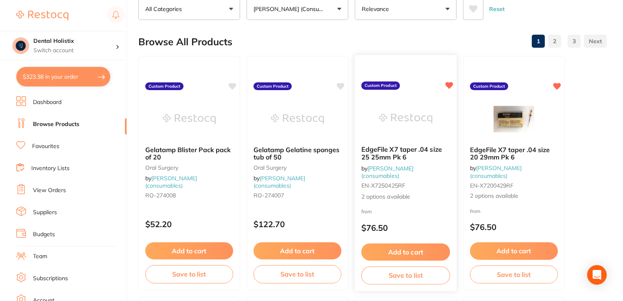
click at [424, 152] on span "EdgeFile X7 taper .04 size 25 25mm Pk 6" at bounding box center [402, 153] width 81 height 16
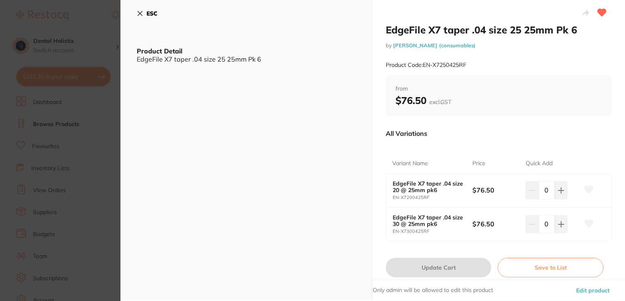
click at [589, 286] on button "Edit product" at bounding box center [593, 290] width 38 height 20
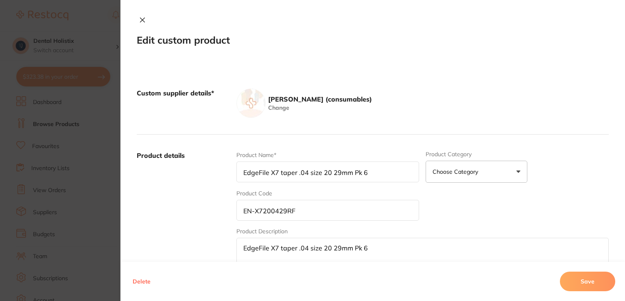
type input "EdgeFile X7 taper .04 size 25 25mm Pk 6"
type input "EN-X7250425RF"
type textarea "EdgeFile X7 taper .04 size 25 25mm Pk 6"
type input "EdgeFile X7 taper .04 size 20 @ 25mm pk6"
type input "EN-X7200425RF"
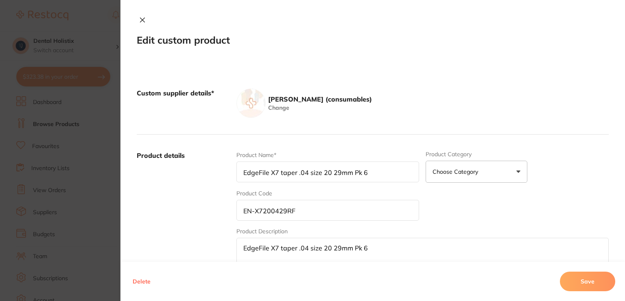
type input "EdgeFile X7 taper .04 size 30 @ 25mm pk6"
type input "EN-X7300425RF"
click at [516, 174] on button "Choose Category" at bounding box center [476, 171] width 102 height 22
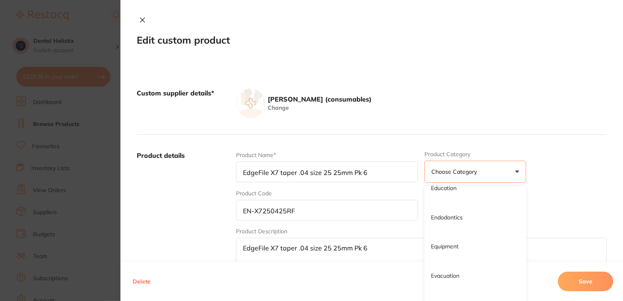
scroll to position [244, 0]
click at [461, 191] on p "Endodontics" at bounding box center [447, 189] width 32 height 8
click at [590, 281] on button "Save" at bounding box center [585, 281] width 55 height 20
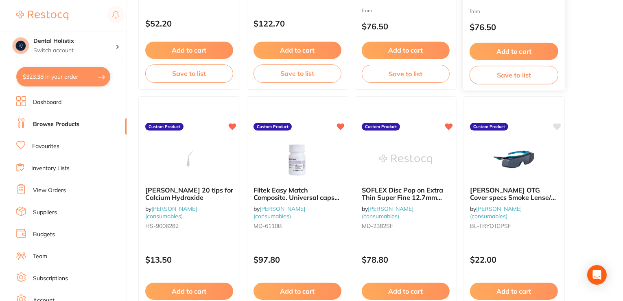
scroll to position [263, 0]
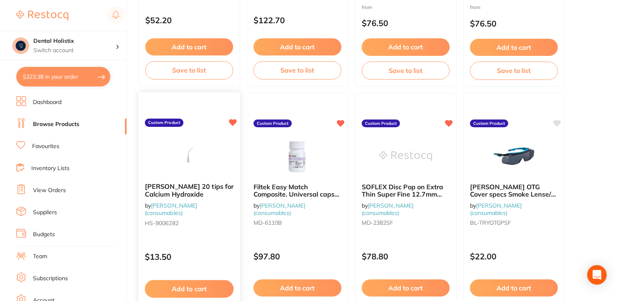
click at [206, 187] on span "[PERSON_NAME] 20 tips for Calcium Hydroxide" at bounding box center [189, 190] width 89 height 16
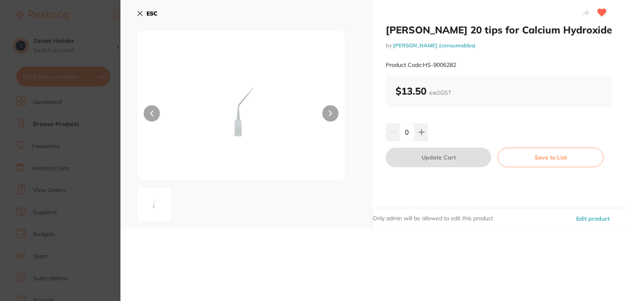
click at [588, 222] on button "Edit product" at bounding box center [593, 218] width 38 height 20
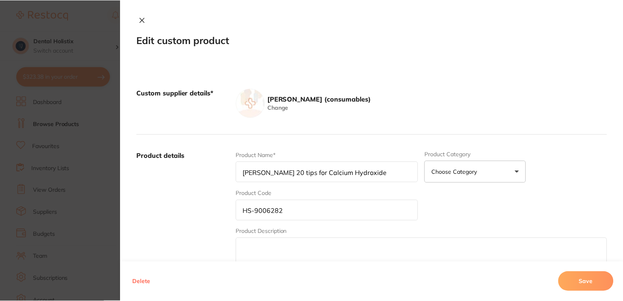
scroll to position [263, 0]
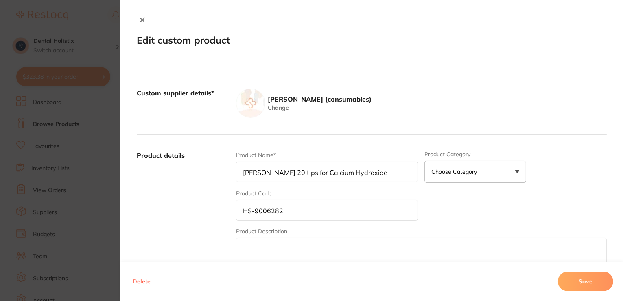
click at [509, 173] on button "Choose Category" at bounding box center [476, 171] width 102 height 22
click at [517, 175] on button "Choose Category" at bounding box center [476, 171] width 102 height 22
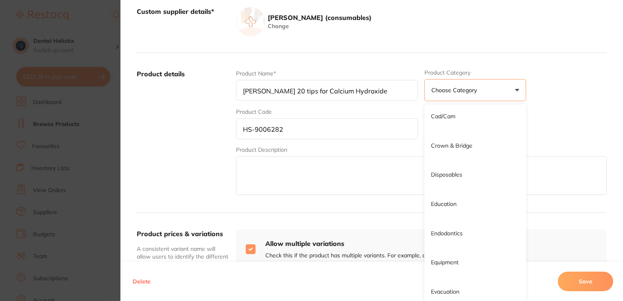
scroll to position [122, 0]
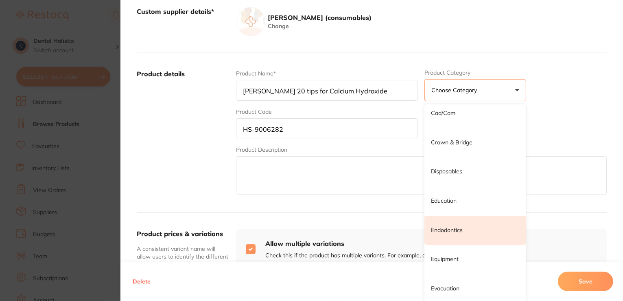
click at [468, 231] on li "Endodontics" at bounding box center [476, 229] width 102 height 29
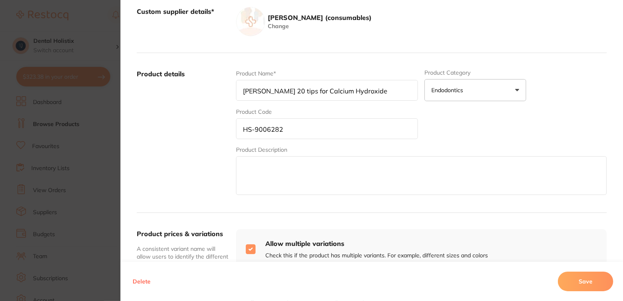
click at [586, 281] on button "Save" at bounding box center [585, 281] width 55 height 20
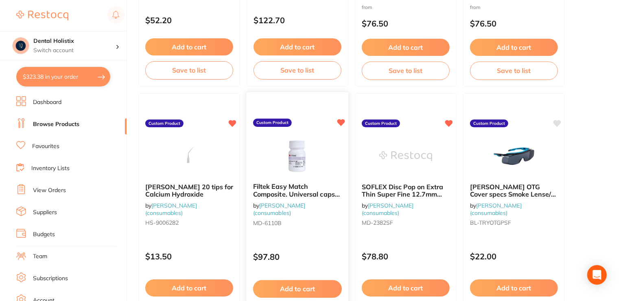
click at [313, 189] on b "Filtek Easy Match Composite. Universal caps 20 x 0.2g shade: BRIGHT" at bounding box center [297, 189] width 89 height 15
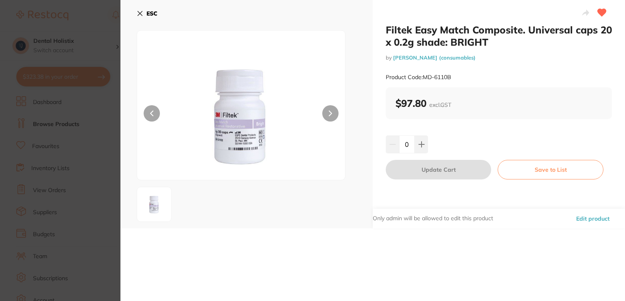
click at [588, 219] on button "Edit product" at bounding box center [593, 218] width 38 height 20
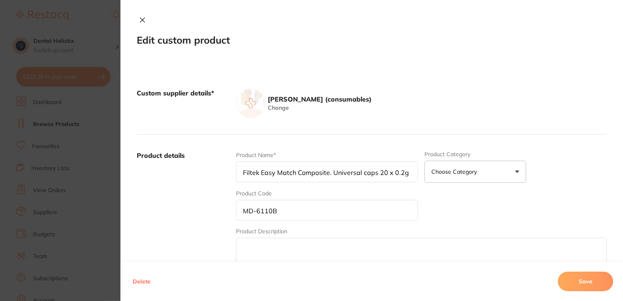
click at [513, 173] on button "Choose Category" at bounding box center [476, 171] width 102 height 22
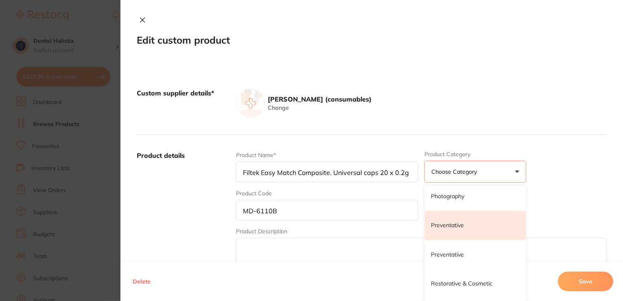
scroll to position [774, 0]
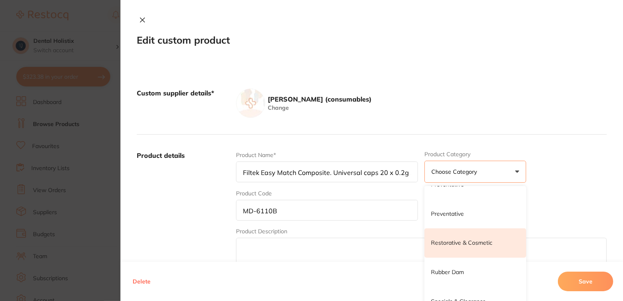
click at [494, 244] on li "Restorative & Cosmetic" at bounding box center [476, 242] width 102 height 29
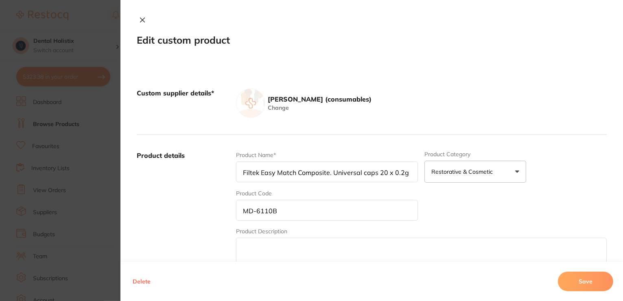
click at [586, 281] on button "Save" at bounding box center [585, 281] width 55 height 20
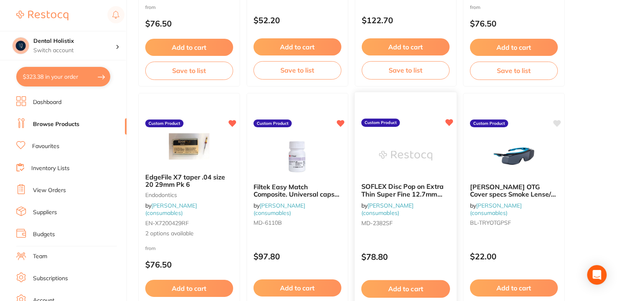
click at [416, 187] on span "SOFLEX Disc Pop on Extra Thin Super Fine 12.7mm Pack of 85" at bounding box center [403, 193] width 82 height 23
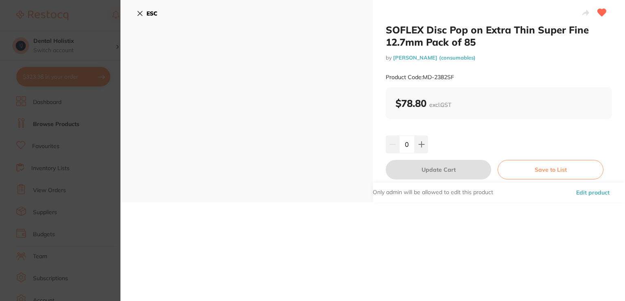
click at [591, 194] on button "Edit product" at bounding box center [593, 192] width 38 height 20
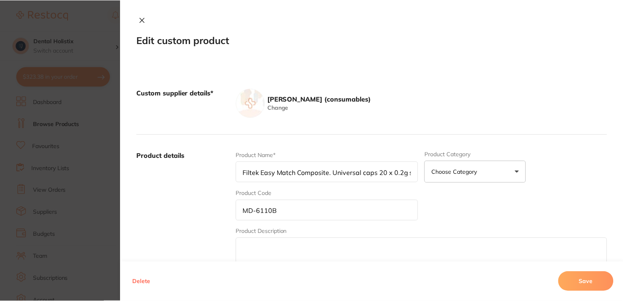
scroll to position [263, 0]
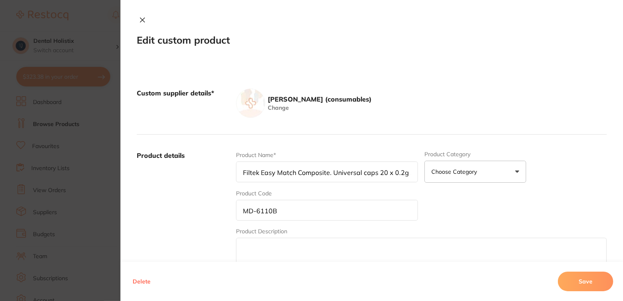
type input "SOFLEX Disc Pop on Extra Thin Super Fine 12.7mm Pack of 85"
type input "MD-2382SF"
type input "78.80"
click at [519, 174] on button "Choose Category" at bounding box center [476, 171] width 102 height 22
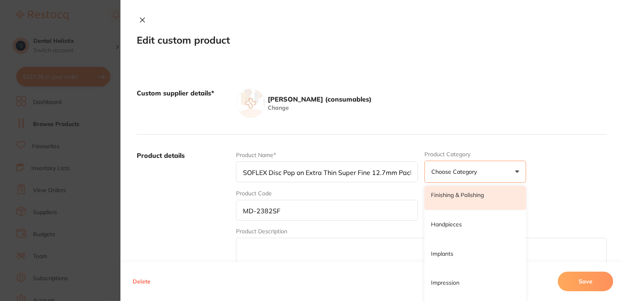
click at [467, 197] on p "Finishing & Polishing" at bounding box center [457, 195] width 53 height 8
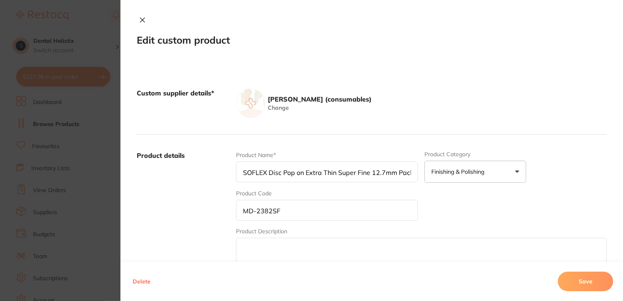
click at [581, 283] on button "Save" at bounding box center [585, 281] width 55 height 20
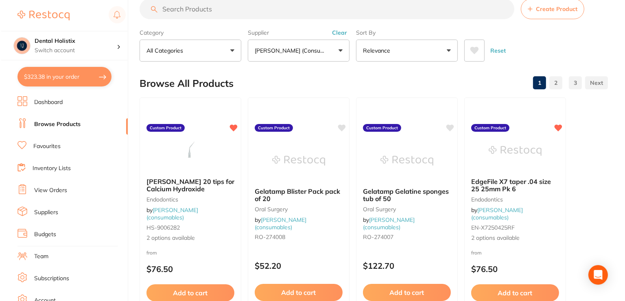
scroll to position [0, 0]
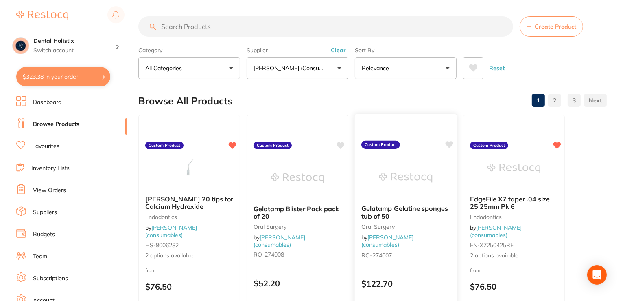
click at [388, 177] on img at bounding box center [405, 177] width 53 height 41
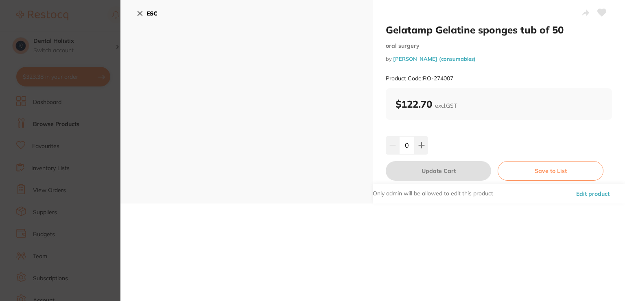
click at [596, 195] on button "Edit product" at bounding box center [593, 194] width 38 height 20
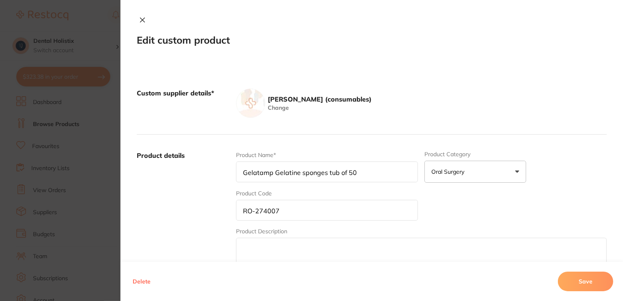
click at [139, 21] on icon at bounding box center [142, 20] width 7 height 7
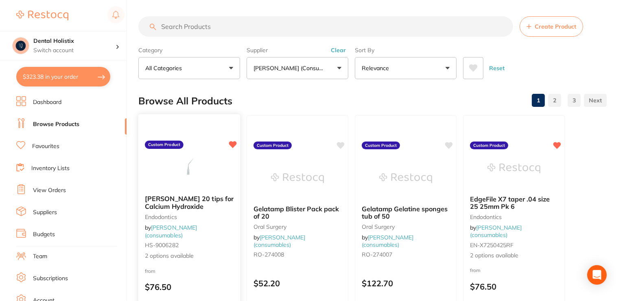
click at [185, 258] on span "2 options available" at bounding box center [189, 255] width 89 height 8
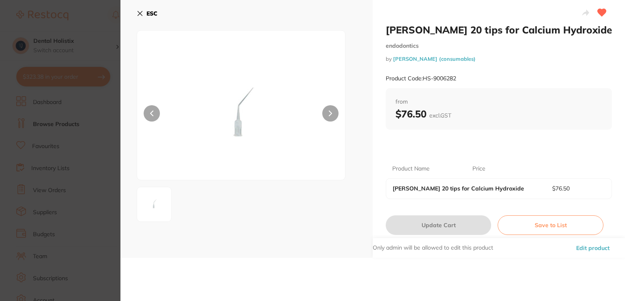
click at [329, 114] on icon at bounding box center [330, 113] width 3 height 6
click at [582, 248] on button "Edit product" at bounding box center [593, 248] width 38 height 20
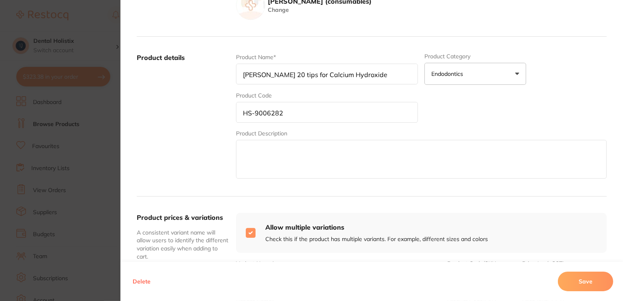
scroll to position [163, 0]
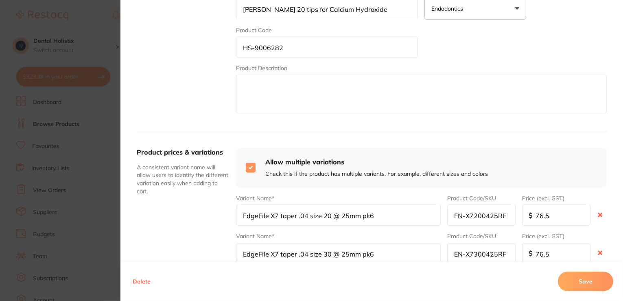
click at [249, 168] on input "checkbox" at bounding box center [251, 167] width 10 height 10
checkbox input "false"
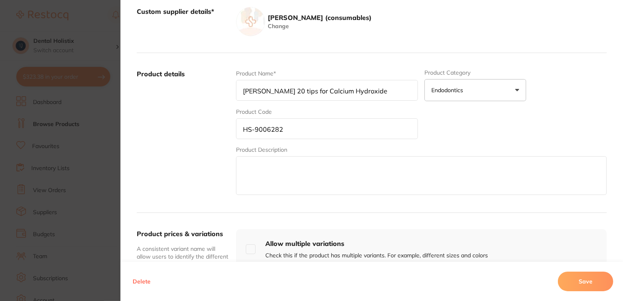
scroll to position [244, 0]
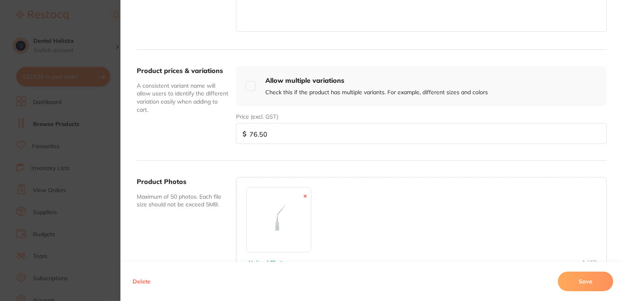
drag, startPoint x: 490, startPoint y: 136, endPoint x: 199, endPoint y: 108, distance: 292.1
click at [197, 107] on div "Product prices & variations A consistent variant name will allow users to ident…" at bounding box center [372, 105] width 470 height 111
click at [581, 287] on button "Save" at bounding box center [585, 281] width 55 height 20
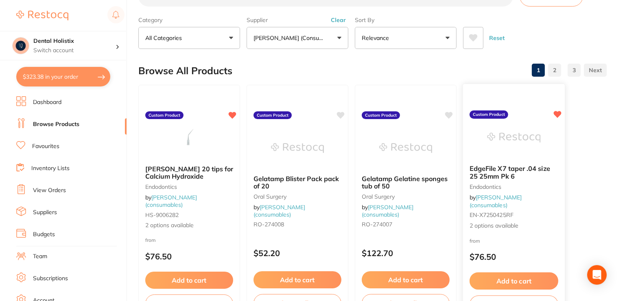
scroll to position [81, 0]
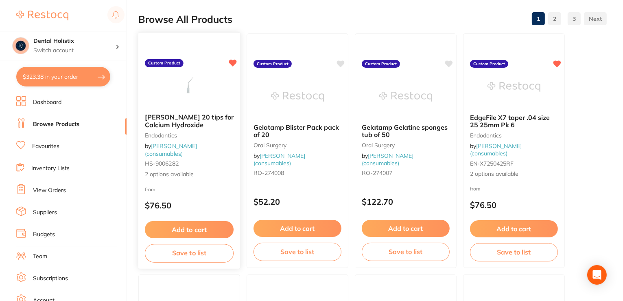
click at [173, 177] on span "2 options available" at bounding box center [189, 174] width 89 height 8
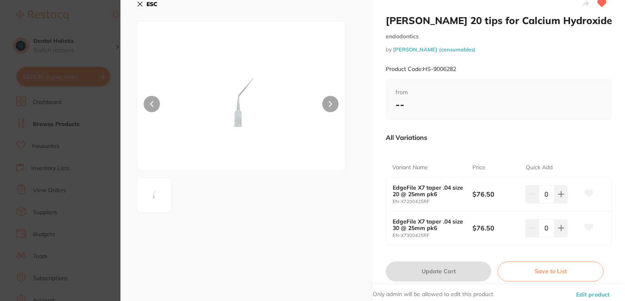
scroll to position [18, 0]
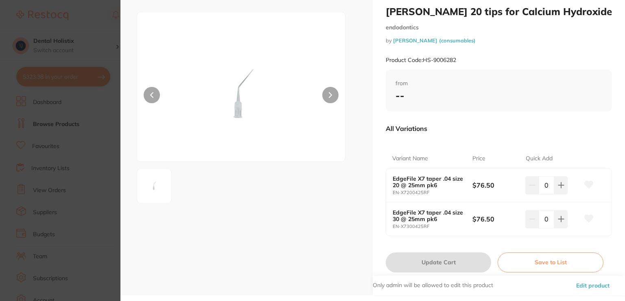
click at [586, 285] on button "Edit product" at bounding box center [593, 285] width 38 height 20
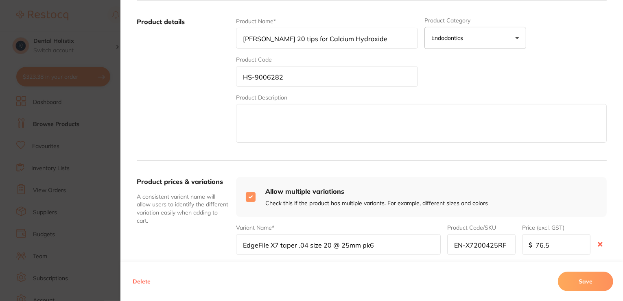
scroll to position [163, 0]
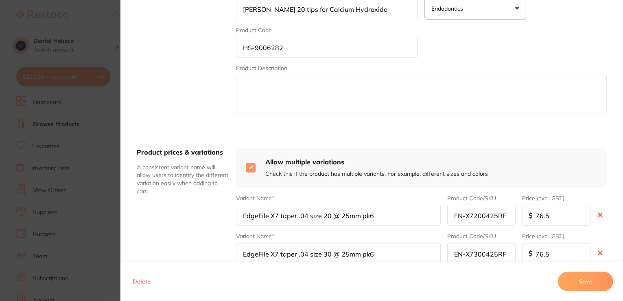
click at [599, 215] on icon at bounding box center [600, 214] width 3 height 3
type input "EdgeFile X7 taper .04 size 30 @ 25mm pk6"
type input "EN-X7300425RF"
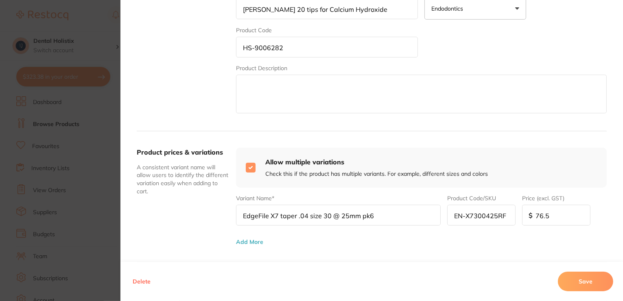
click at [254, 166] on div "Allow multiple variations Check this if the product has multiple variants. For …" at bounding box center [421, 167] width 371 height 40
checkbox input "false"
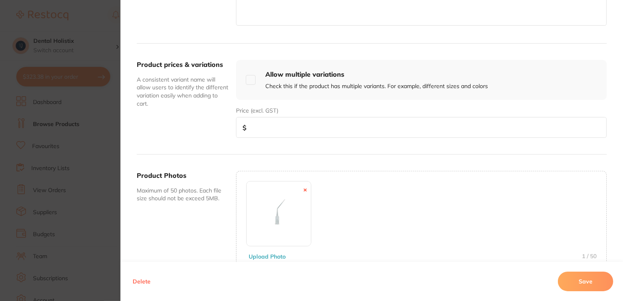
scroll to position [296, 0]
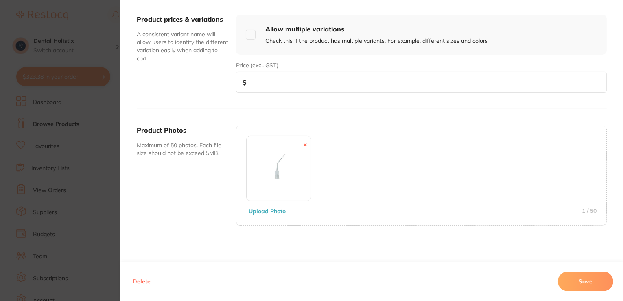
click at [579, 282] on button "Save" at bounding box center [585, 281] width 55 height 20
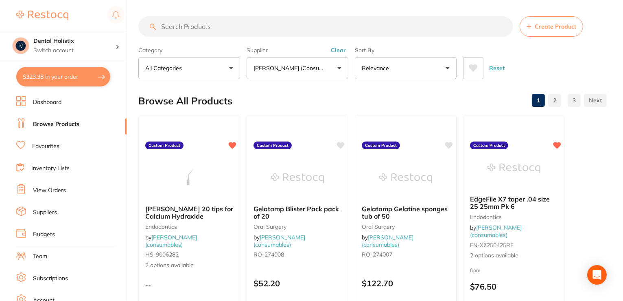
click at [503, 67] on button "Reset" at bounding box center [497, 68] width 20 height 22
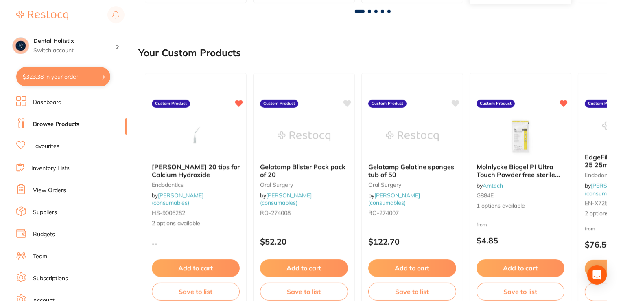
scroll to position [366, 0]
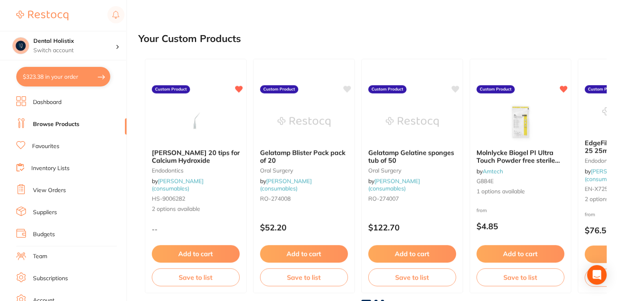
drag, startPoint x: 180, startPoint y: 211, endPoint x: 174, endPoint y: 129, distance: 82.0
click at [149, 123] on div at bounding box center [195, 121] width 101 height 41
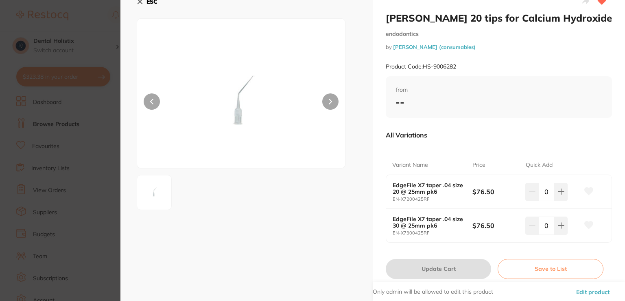
scroll to position [18, 0]
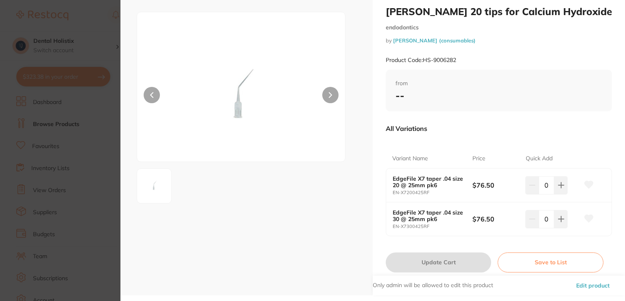
click at [585, 286] on button "Edit product" at bounding box center [593, 285] width 38 height 20
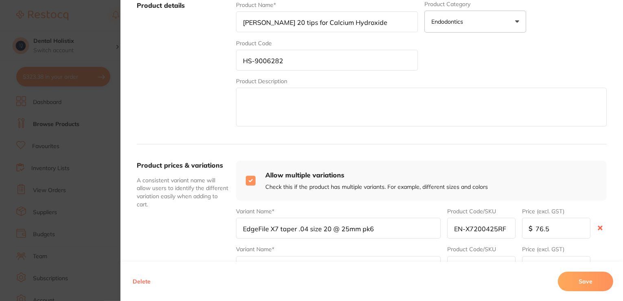
scroll to position [163, 0]
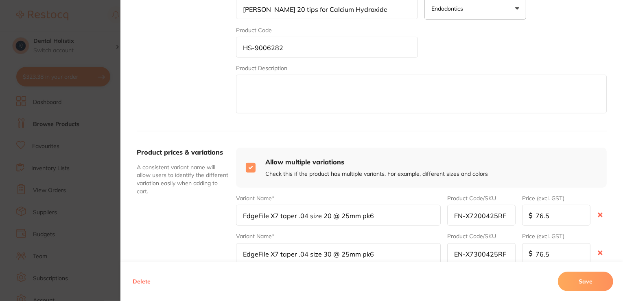
click at [249, 164] on input "checkbox" at bounding box center [251, 167] width 10 height 10
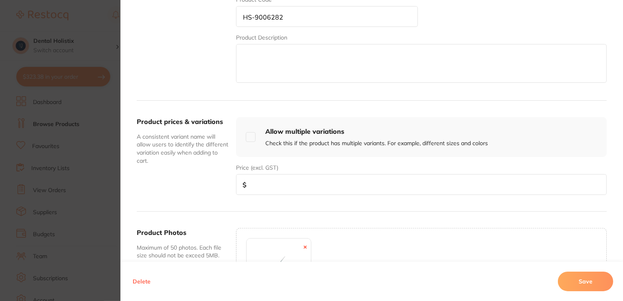
scroll to position [244, 0]
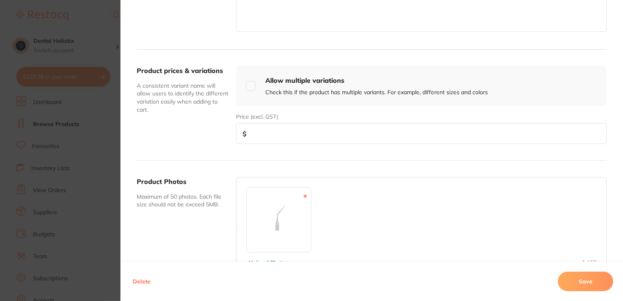
click at [397, 82] on h4 "Allow multiple variations" at bounding box center [376, 80] width 223 height 9
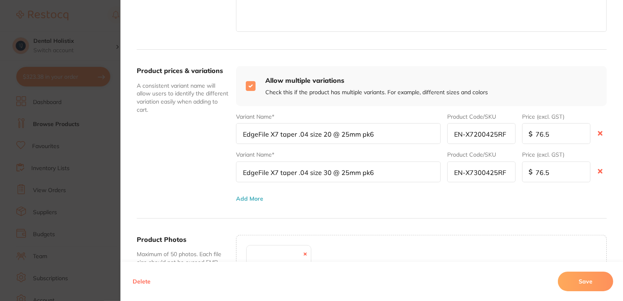
click at [246, 88] on input "checkbox" at bounding box center [251, 86] width 10 height 10
checkbox input "false"
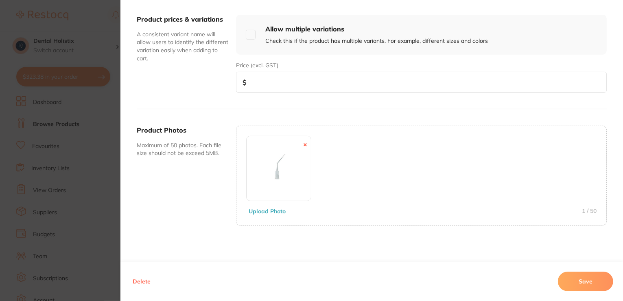
scroll to position [529, 0]
click at [570, 284] on button "Save" at bounding box center [585, 281] width 55 height 20
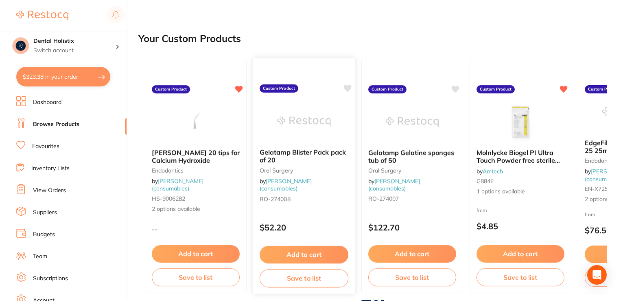
scroll to position [366, 0]
click at [175, 188] on link "[PERSON_NAME] (consumables)" at bounding box center [178, 184] width 52 height 15
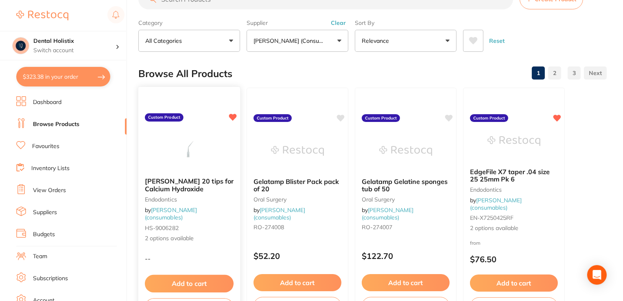
scroll to position [41, 0]
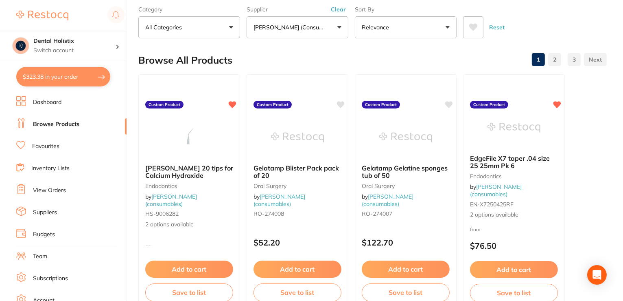
drag, startPoint x: 147, startPoint y: 245, endPoint x: 309, endPoint y: 62, distance: 244.6
click at [309, 62] on div "Browse All Products 1 2 3" at bounding box center [372, 59] width 469 height 27
click at [45, 105] on link "Dashboard" at bounding box center [47, 102] width 29 height 8
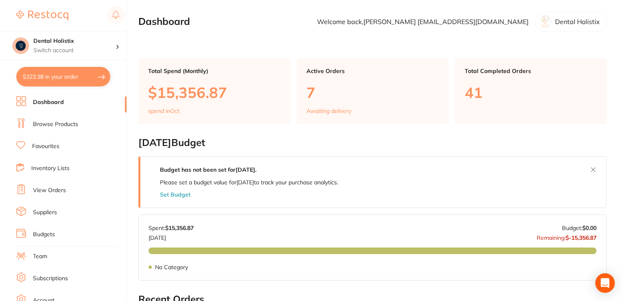
click at [51, 125] on link "Browse Products" at bounding box center [55, 124] width 45 height 8
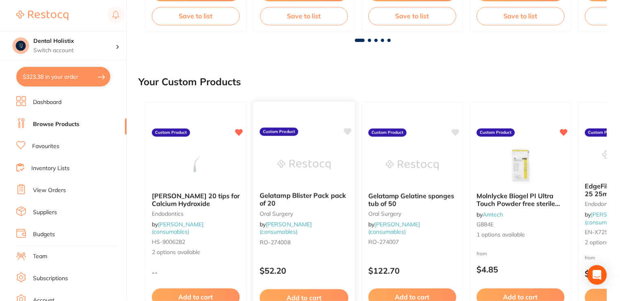
scroll to position [326, 0]
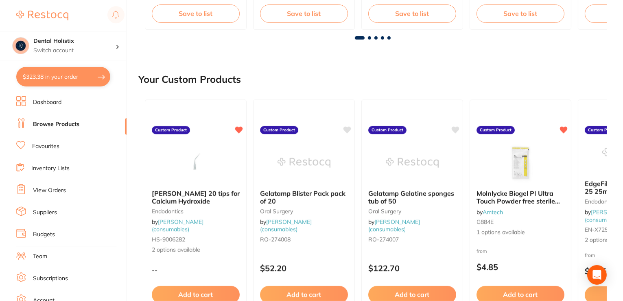
drag, startPoint x: 156, startPoint y: 252, endPoint x: 200, endPoint y: 273, distance: 49.2
click at [193, 269] on div "--" at bounding box center [195, 269] width 101 height 7
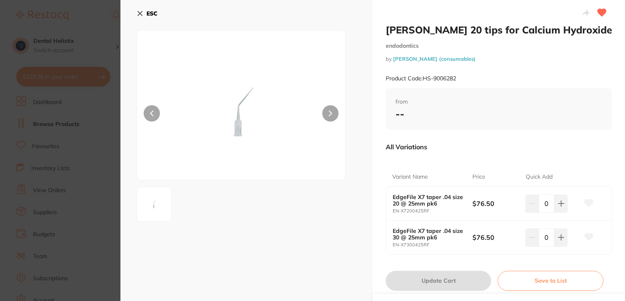
click at [399, 119] on b "--" at bounding box center [400, 113] width 9 height 12
drag, startPoint x: 404, startPoint y: 114, endPoint x: 577, endPoint y: 85, distance: 175.9
click at [577, 85] on div "Product Code: HS-9006282" at bounding box center [499, 78] width 226 height 20
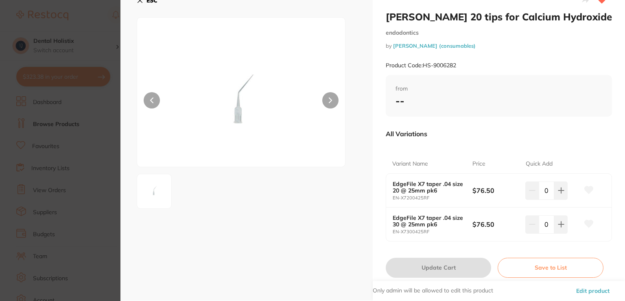
scroll to position [18, 0]
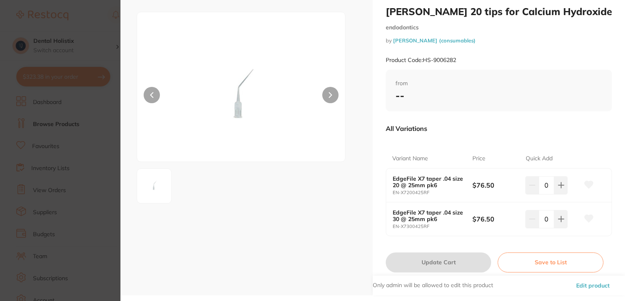
click at [588, 286] on button "Edit product" at bounding box center [593, 285] width 38 height 20
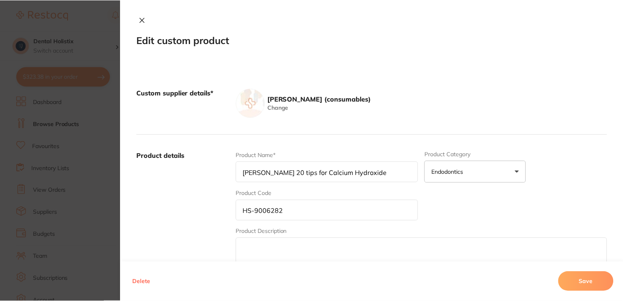
scroll to position [326, 0]
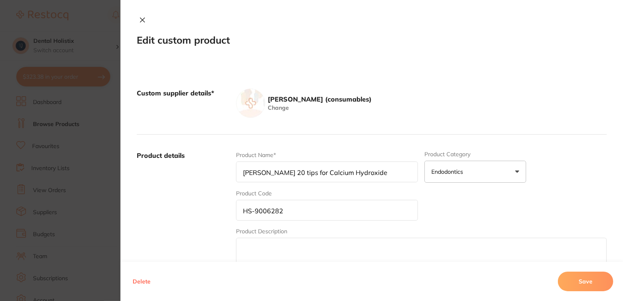
click at [377, 157] on div "Product Name* Henry Schein 20 tips for Calcium Hydroxide" at bounding box center [327, 167] width 182 height 32
click at [142, 22] on icon at bounding box center [142, 20] width 7 height 7
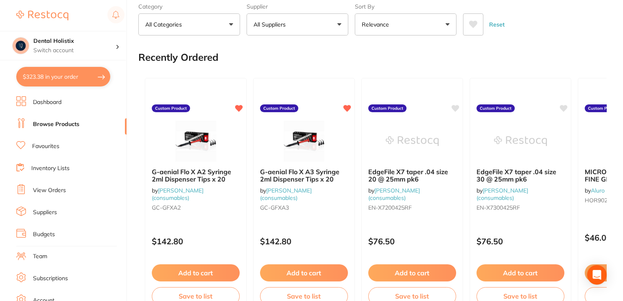
scroll to position [0, 0]
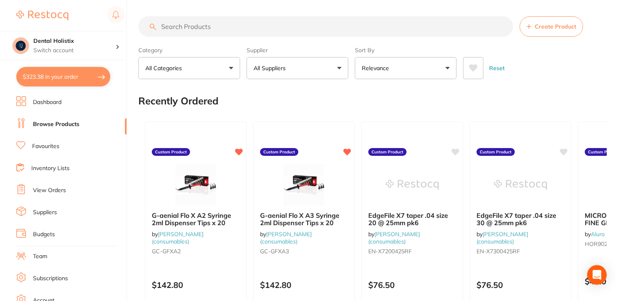
click at [339, 69] on button "All Suppliers" at bounding box center [298, 68] width 102 height 22
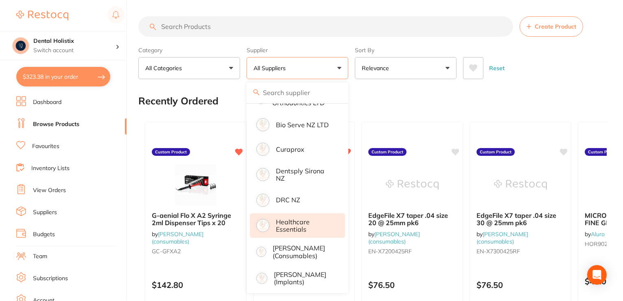
scroll to position [122, 0]
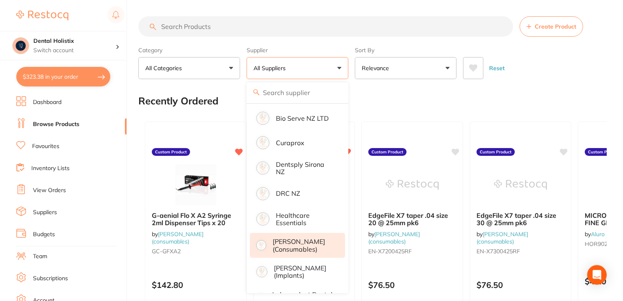
click at [322, 248] on p "[PERSON_NAME] (consumables)" at bounding box center [303, 244] width 61 height 15
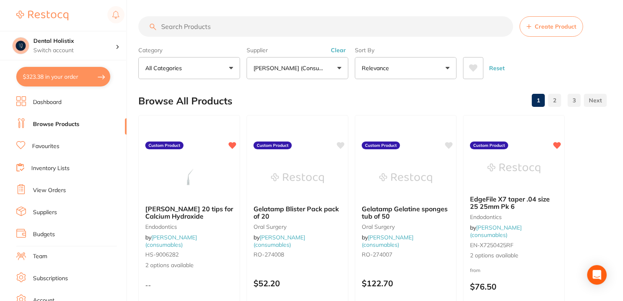
click at [559, 30] on button "Create Product" at bounding box center [552, 26] width 64 height 20
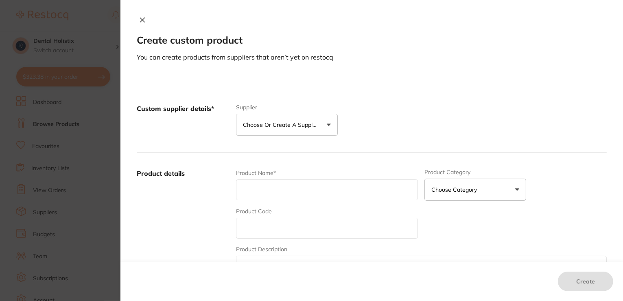
click at [326, 124] on button "Choose or create a supplier" at bounding box center [287, 125] width 102 height 22
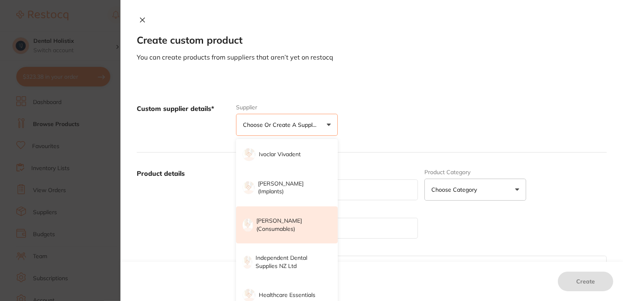
scroll to position [326, 0]
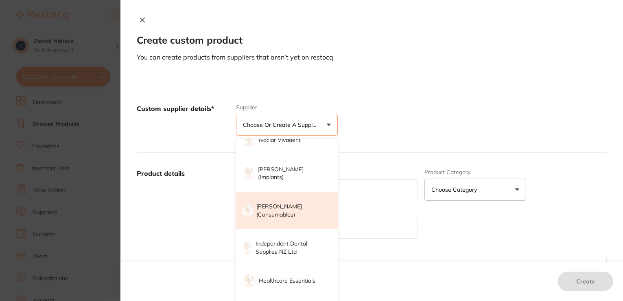
click at [298, 214] on p "[PERSON_NAME] (consumables)" at bounding box center [292, 210] width 70 height 16
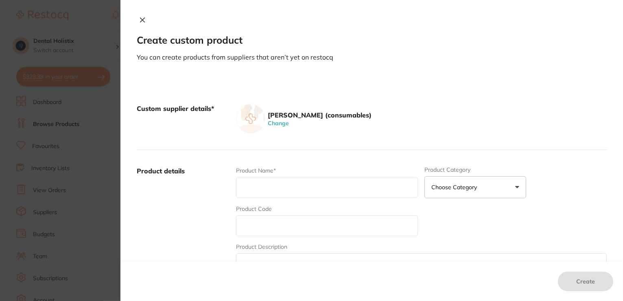
click at [288, 182] on input "text" at bounding box center [327, 187] width 182 height 21
drag, startPoint x: 239, startPoint y: 189, endPoint x: 253, endPoint y: 192, distance: 13.7
click at [239, 189] on input "Calcium Hydroxide tips" at bounding box center [327, 187] width 182 height 21
click at [345, 192] on input "HS Calcium Hydroxide tips" at bounding box center [327, 187] width 182 height 21
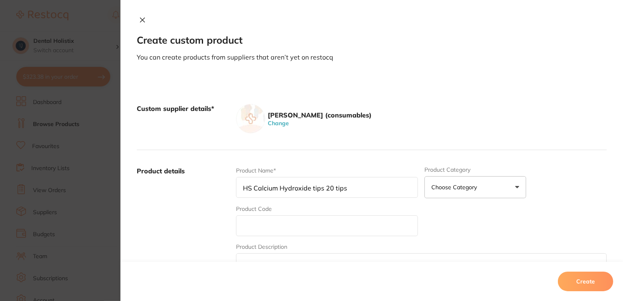
type input "HS Calcium Hydroxide tips 20 tips"
click at [318, 216] on input "text" at bounding box center [327, 225] width 182 height 21
type input "HS-9006282"
click at [515, 187] on button "Choose Category" at bounding box center [476, 187] width 102 height 22
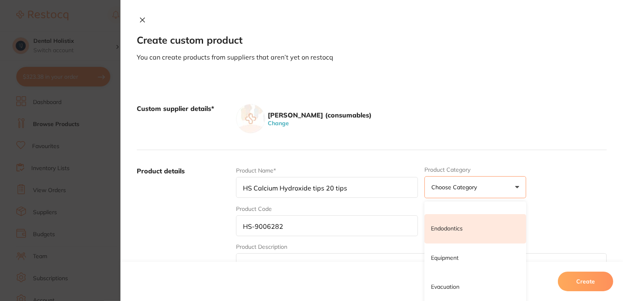
scroll to position [244, 0]
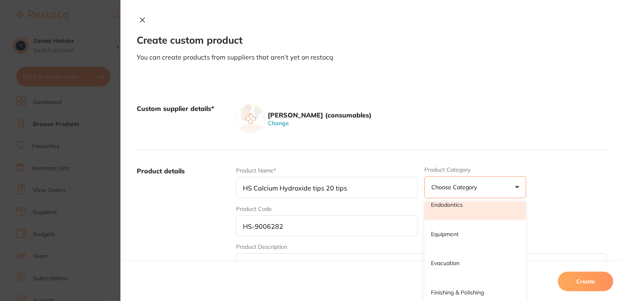
click at [480, 208] on li "Endodontics" at bounding box center [476, 204] width 102 height 29
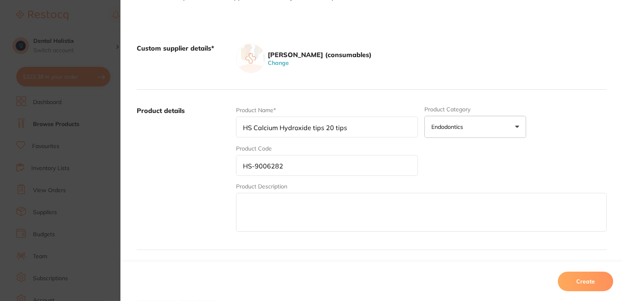
scroll to position [163, 0]
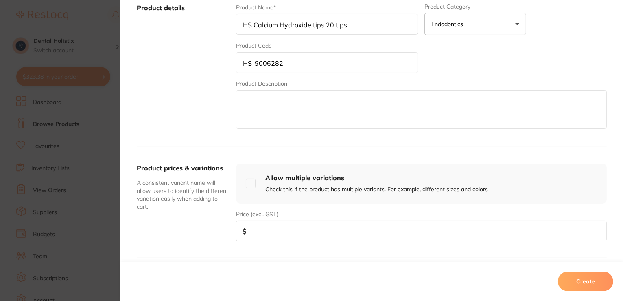
click at [338, 237] on input "number" at bounding box center [421, 230] width 371 height 21
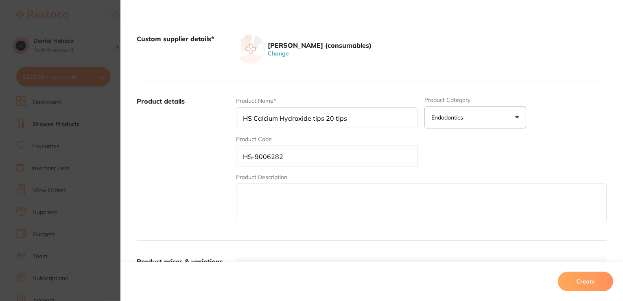
scroll to position [0, 0]
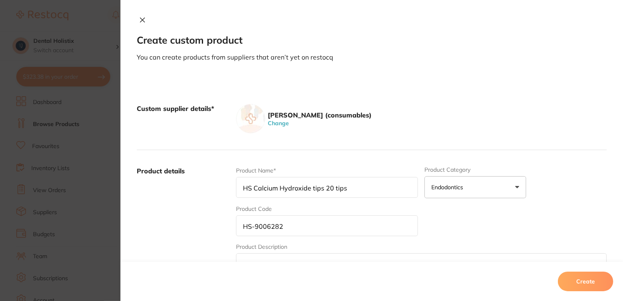
type input "13.50"
drag, startPoint x: 406, startPoint y: 15, endPoint x: 465, endPoint y: 57, distance: 72.7
click at [458, 54] on div "Create custom product You can create products from suppliers that aren’t yet on…" at bounding box center [372, 38] width 503 height 45
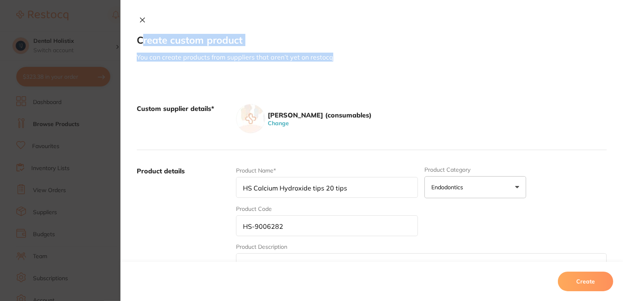
click at [467, 55] on p "You can create products from suppliers that aren’t yet on restocq" at bounding box center [372, 57] width 470 height 9
drag, startPoint x: 264, startPoint y: 30, endPoint x: 262, endPoint y: 38, distance: 8.3
click at [264, 30] on div "Create custom product You can create products from suppliers that aren’t yet on…" at bounding box center [372, 38] width 503 height 45
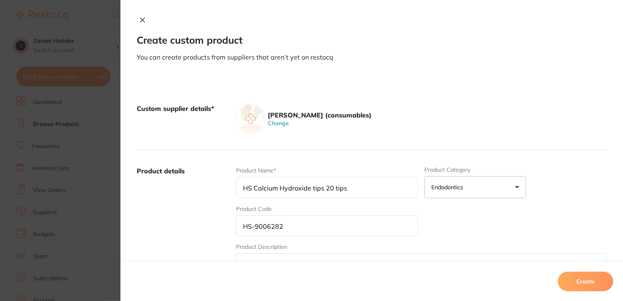
click at [379, 63] on div "Create custom product You can create products from suppliers that aren’t yet on…" at bounding box center [372, 150] width 503 height 301
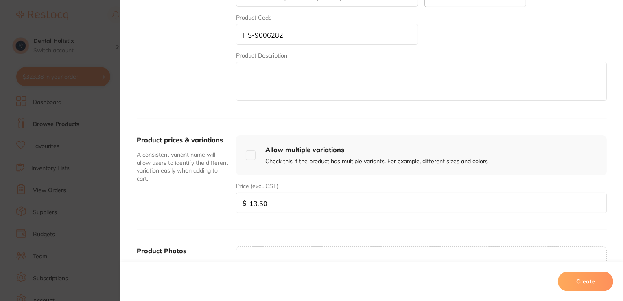
scroll to position [244, 0]
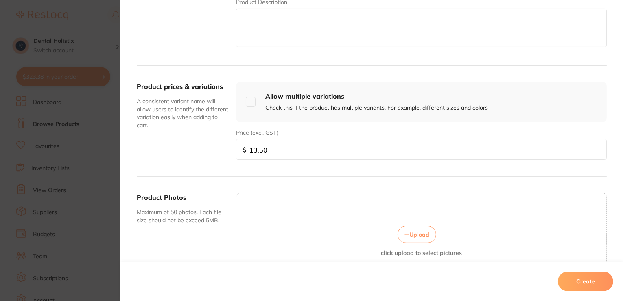
click at [581, 279] on button "Create" at bounding box center [585, 281] width 55 height 20
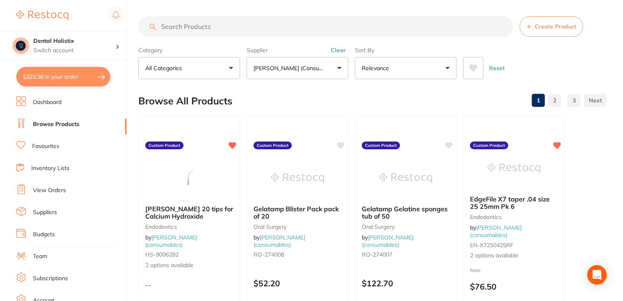
click at [498, 67] on button "Reset" at bounding box center [497, 68] width 20 height 22
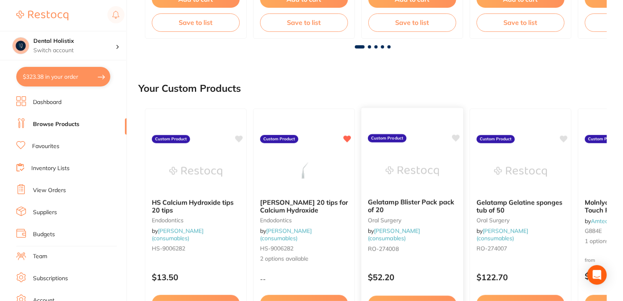
scroll to position [326, 0]
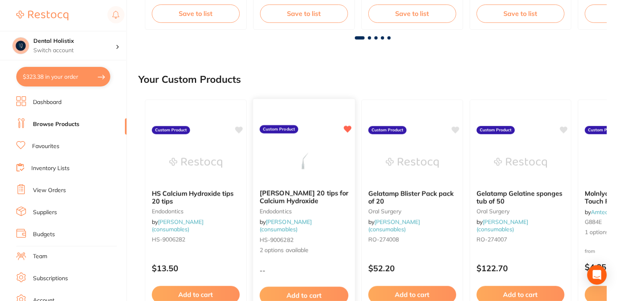
click at [298, 224] on link "[PERSON_NAME] (consumables)" at bounding box center [286, 225] width 52 height 15
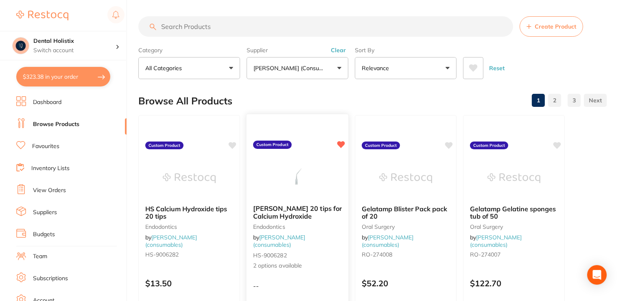
click at [292, 238] on link "[PERSON_NAME] (consumables)" at bounding box center [279, 240] width 52 height 15
click at [292, 239] on link "[PERSON_NAME] (consumables)" at bounding box center [279, 240] width 52 height 15
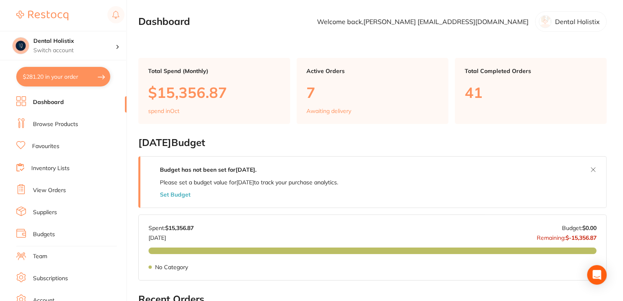
click at [51, 129] on li "Browse Products" at bounding box center [71, 124] width 110 height 12
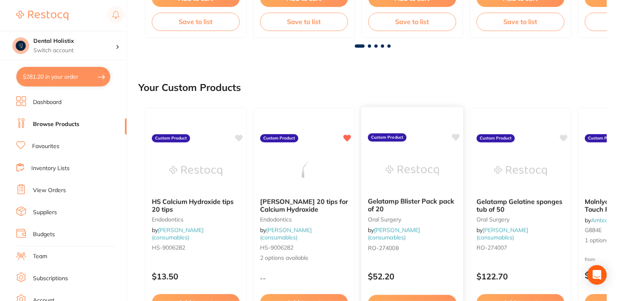
scroll to position [366, 0]
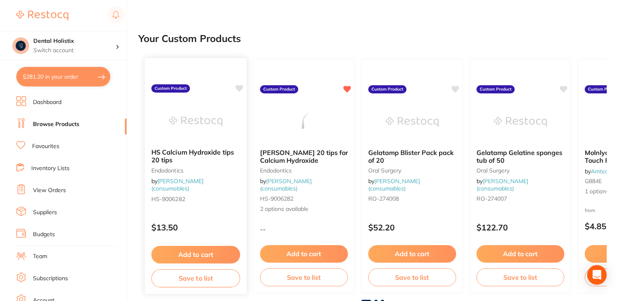
click at [237, 88] on icon at bounding box center [240, 88] width 8 height 7
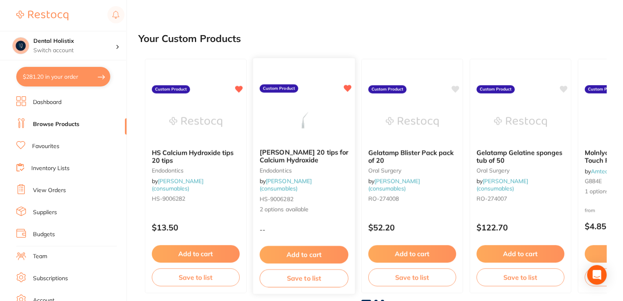
click at [349, 88] on icon at bounding box center [348, 88] width 8 height 7
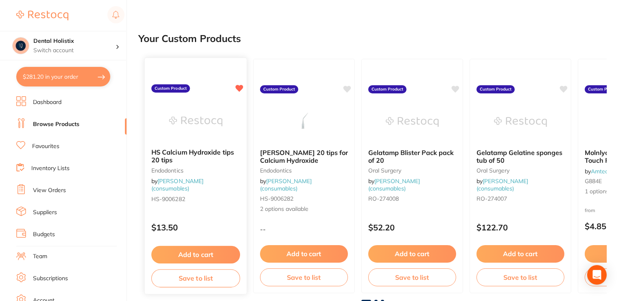
click at [240, 93] on div "HS Calcium Hydroxide tips 20 tips endodontics by Henry Schein Halas (consumable…" at bounding box center [196, 175] width 103 height 237
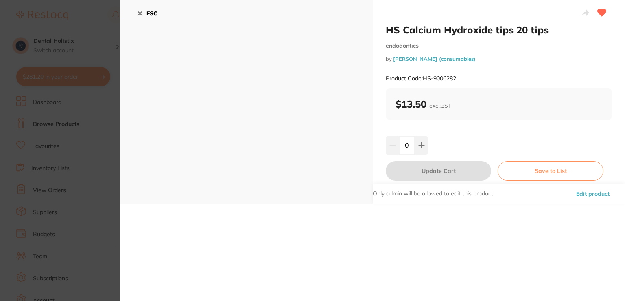
click at [140, 12] on icon at bounding box center [140, 13] width 4 height 4
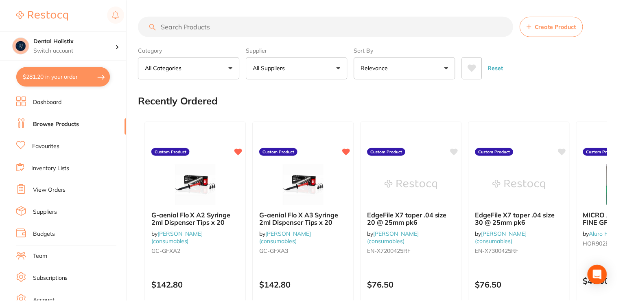
scroll to position [366, 0]
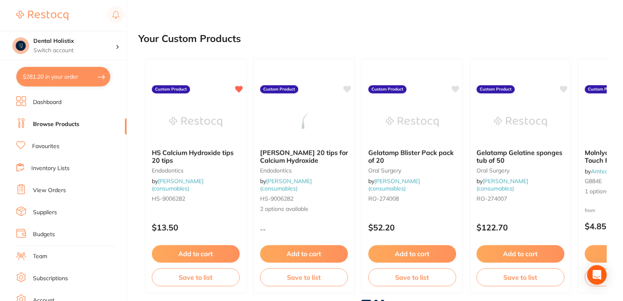
drag, startPoint x: 311, startPoint y: 158, endPoint x: 281, endPoint y: 94, distance: 71.4
click at [285, 134] on img at bounding box center [304, 121] width 53 height 41
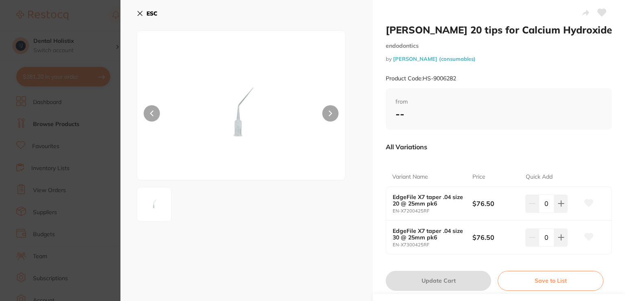
scroll to position [18, 0]
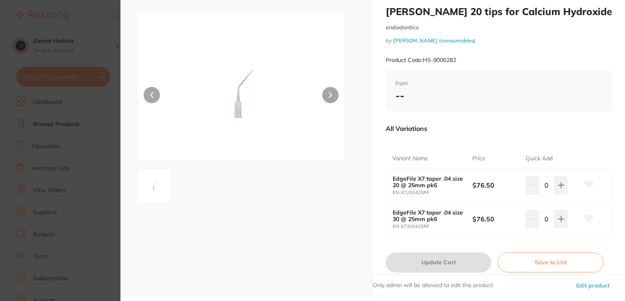
click at [592, 286] on button "Edit product" at bounding box center [593, 285] width 38 height 20
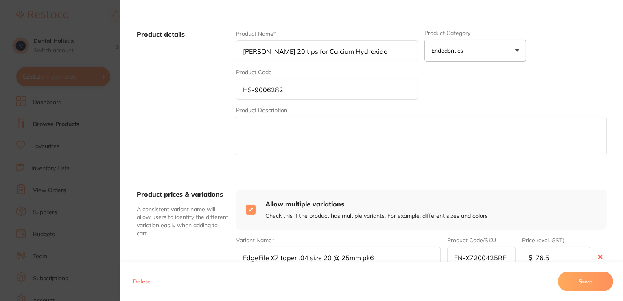
scroll to position [122, 0]
click at [250, 210] on input "checkbox" at bounding box center [251, 208] width 10 height 10
checkbox input "false"
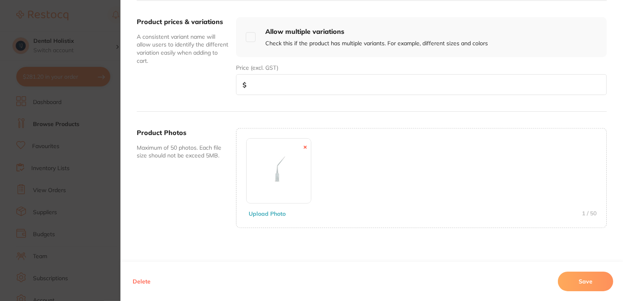
scroll to position [296, 0]
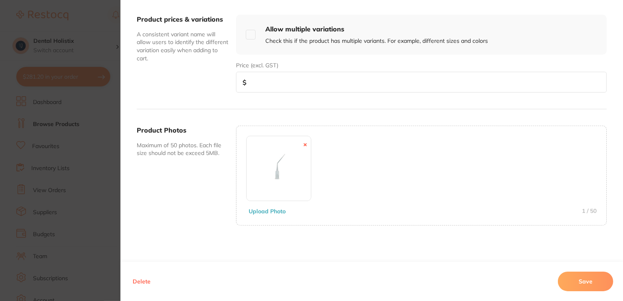
click at [138, 283] on button "Delete" at bounding box center [141, 281] width 23 height 20
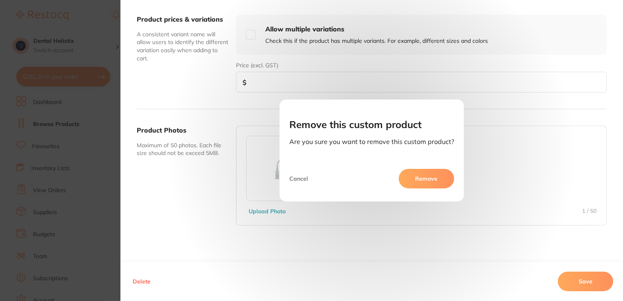
click at [427, 181] on button "Remove" at bounding box center [426, 179] width 55 height 20
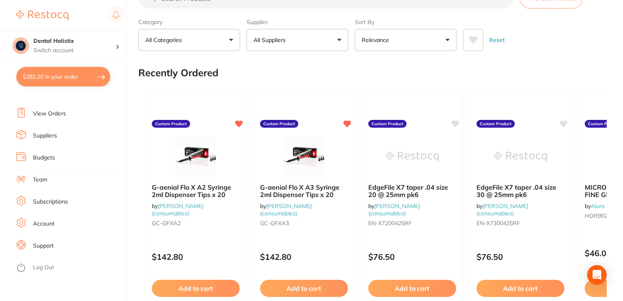
scroll to position [0, 0]
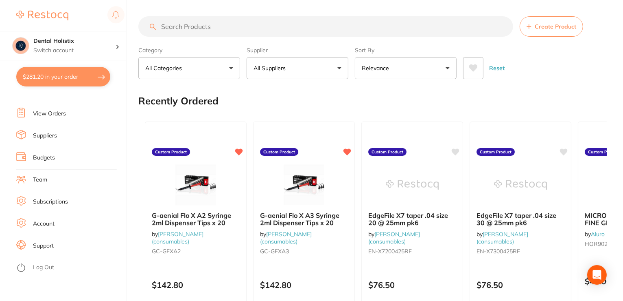
click at [340, 64] on button "All Suppliers" at bounding box center [298, 68] width 102 height 22
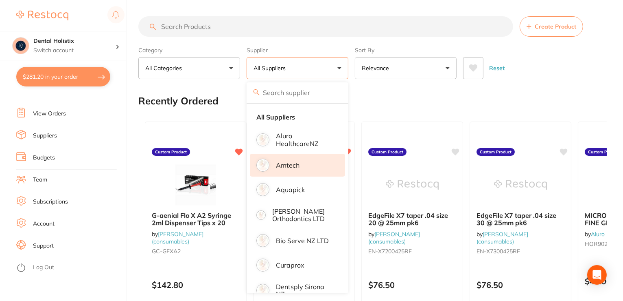
click at [303, 165] on li "Amtech" at bounding box center [297, 165] width 95 height 23
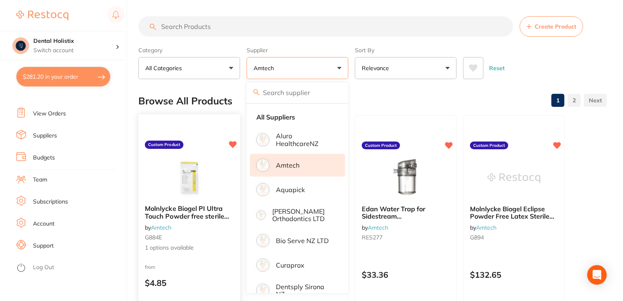
click at [185, 248] on span "1 options available" at bounding box center [189, 247] width 89 height 8
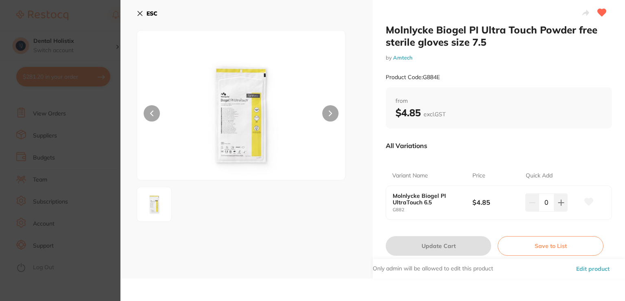
click at [138, 14] on icon at bounding box center [140, 13] width 7 height 7
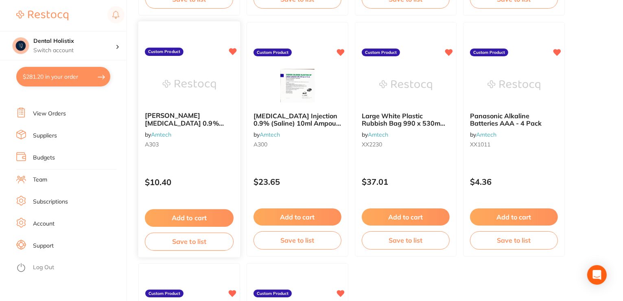
scroll to position [3143, 0]
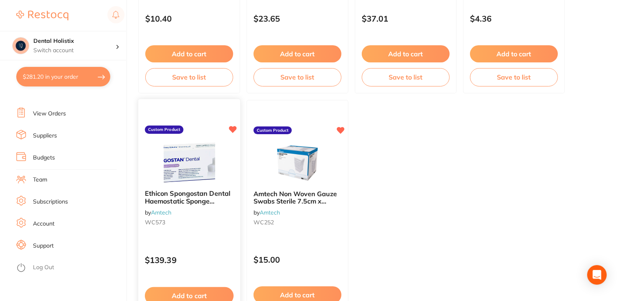
click at [190, 201] on span "Ethicon Spongostan Dental Haemostatic Sponge Dressing 10x10x10mm Pack 24" at bounding box center [188, 204] width 86 height 31
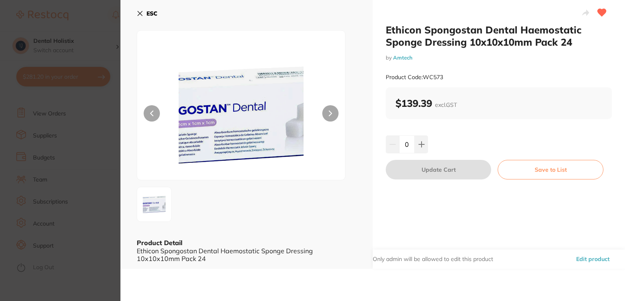
click at [143, 12] on icon at bounding box center [140, 13] width 7 height 7
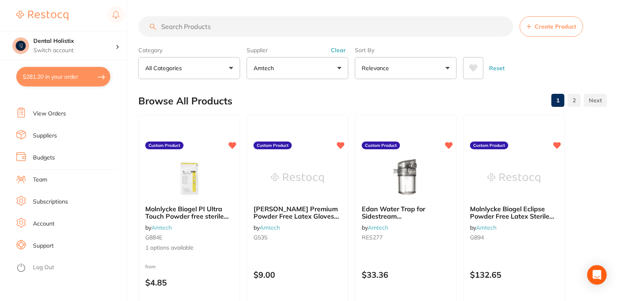
click at [33, 137] on li "Suppliers" at bounding box center [71, 135] width 110 height 12
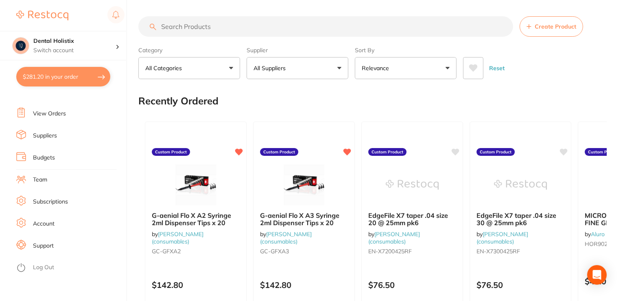
click at [338, 70] on button "All Suppliers" at bounding box center [298, 68] width 102 height 22
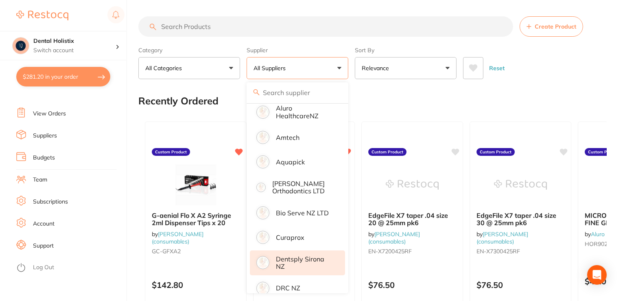
scroll to position [81, 0]
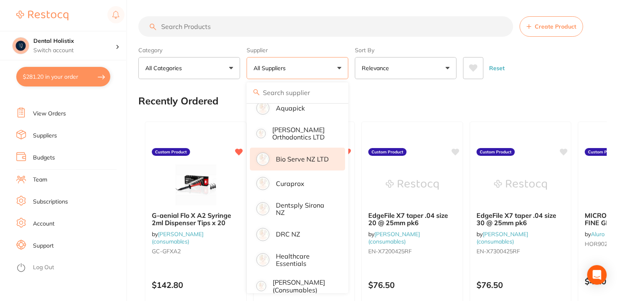
click at [324, 156] on p "Bio Serve NZ LTD" at bounding box center [302, 158] width 53 height 7
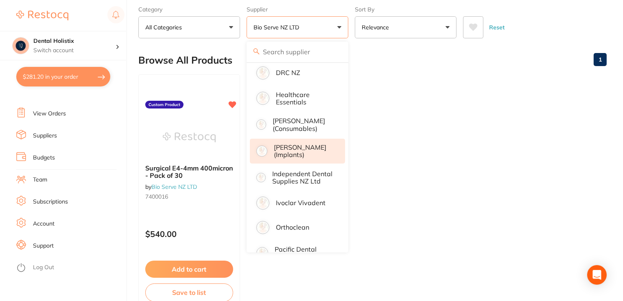
scroll to position [204, 0]
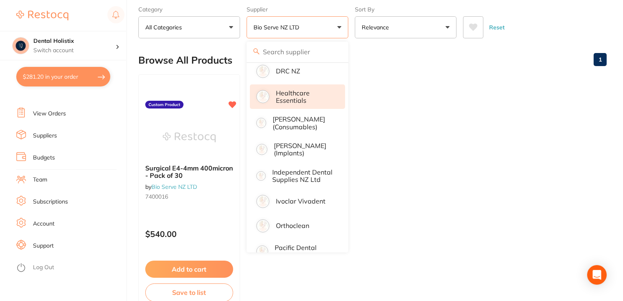
click at [311, 92] on p "Healthcare Essentials" at bounding box center [305, 96] width 58 height 15
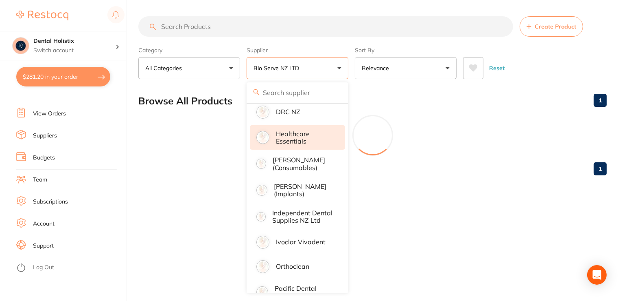
scroll to position [0, 0]
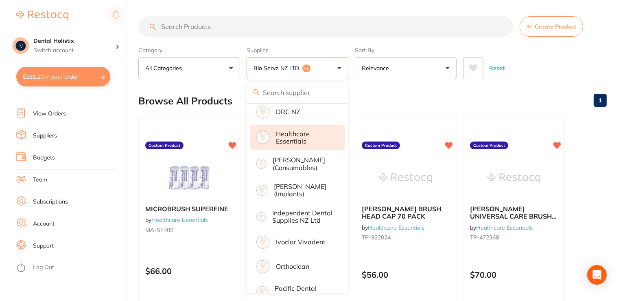
click at [311, 134] on p "Healthcare Essentials" at bounding box center [305, 137] width 58 height 15
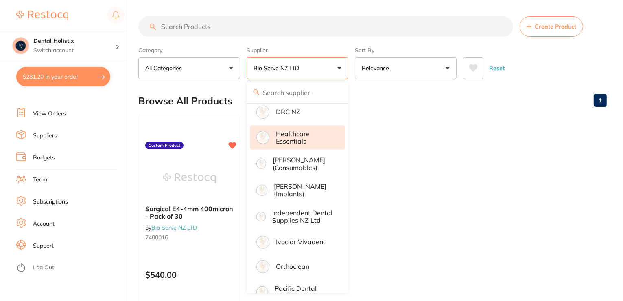
click at [306, 144] on p "Healthcare Essentials" at bounding box center [305, 137] width 58 height 15
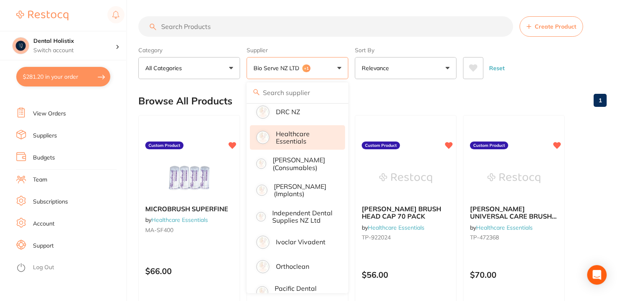
drag, startPoint x: 607, startPoint y: 181, endPoint x: 545, endPoint y: 127, distance: 82.5
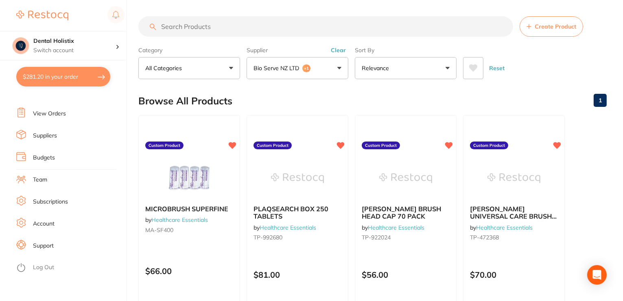
click at [339, 68] on button "Bio Serve NZ LTD +1" at bounding box center [298, 68] width 102 height 22
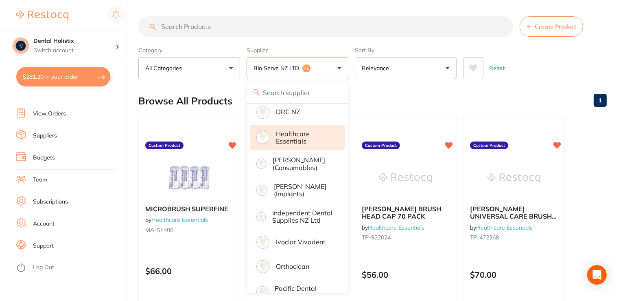
click at [338, 68] on button "Bio Serve NZ LTD +1" at bounding box center [298, 68] width 102 height 22
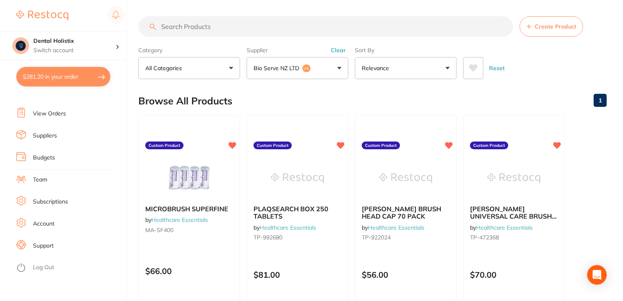
click at [340, 51] on button "Clear" at bounding box center [339, 49] width 20 height 7
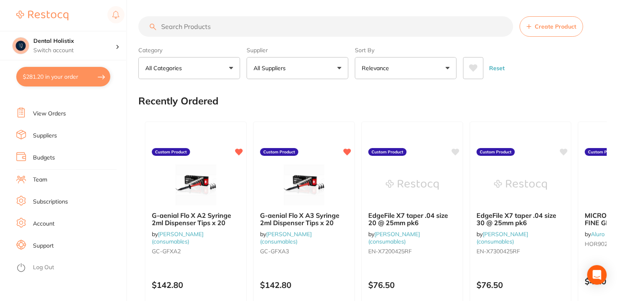
click at [340, 68] on button "All Suppliers" at bounding box center [298, 68] width 102 height 22
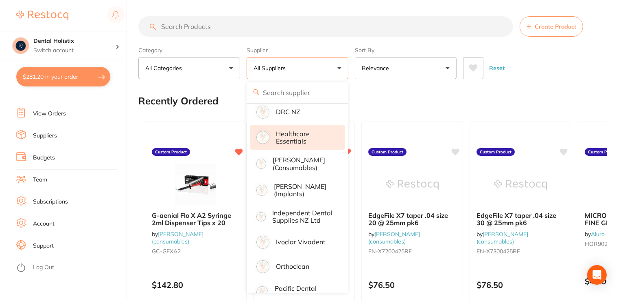
click at [315, 141] on p "Healthcare Essentials" at bounding box center [305, 137] width 58 height 15
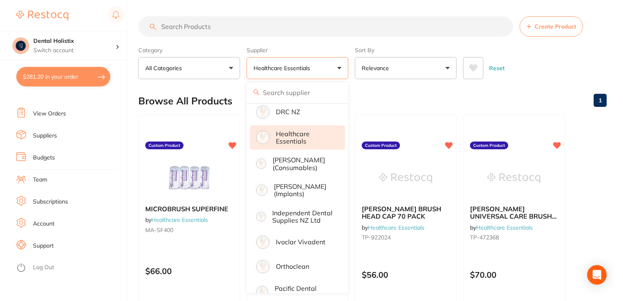
click at [337, 67] on button "Healthcare Essentials" at bounding box center [298, 68] width 102 height 22
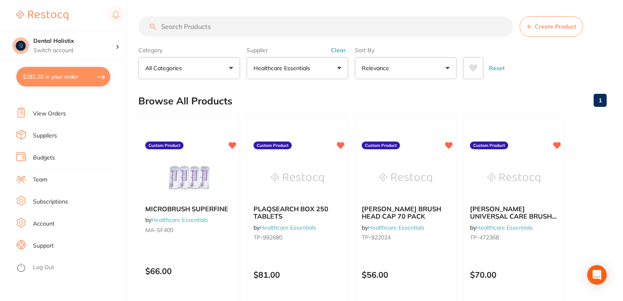
click at [334, 51] on button "Clear" at bounding box center [339, 49] width 20 height 7
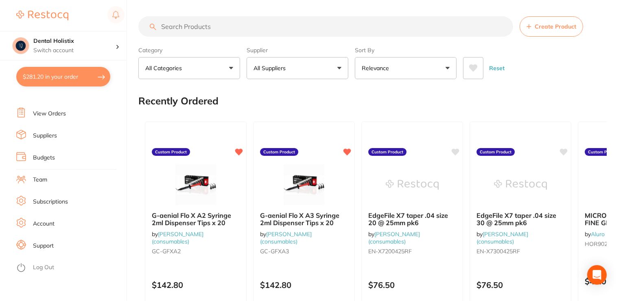
click at [316, 71] on button "All Suppliers" at bounding box center [298, 68] width 102 height 22
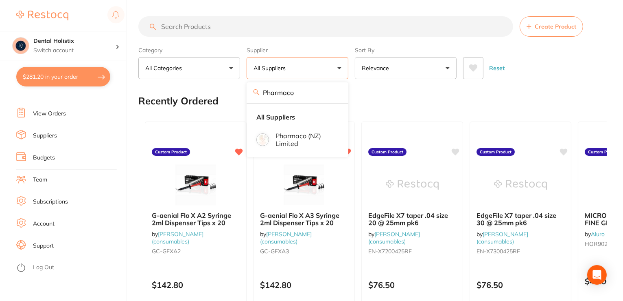
click at [298, 93] on input "Pharmaco" at bounding box center [298, 92] width 102 height 20
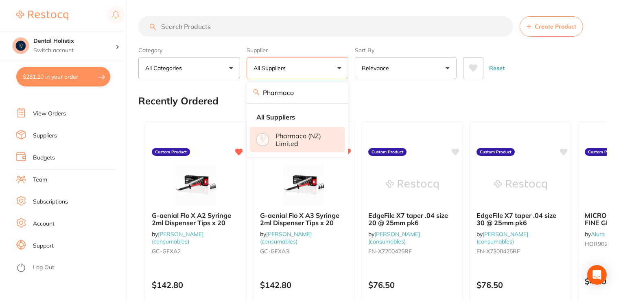
type input "Pharmaco"
click at [296, 135] on p "Pharmaco (NZ) Limited" at bounding box center [305, 139] width 58 height 15
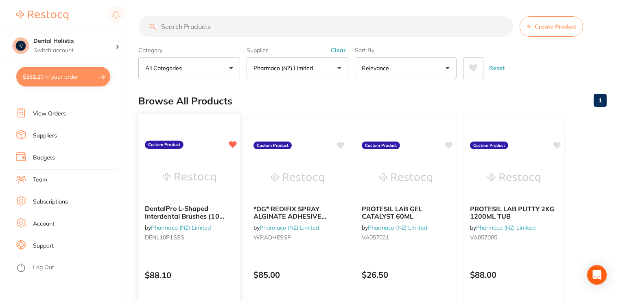
click at [189, 219] on span "DentalPro L-Shaped Interdental Brushes (10 pack) box of 6" at bounding box center [184, 215] width 79 height 23
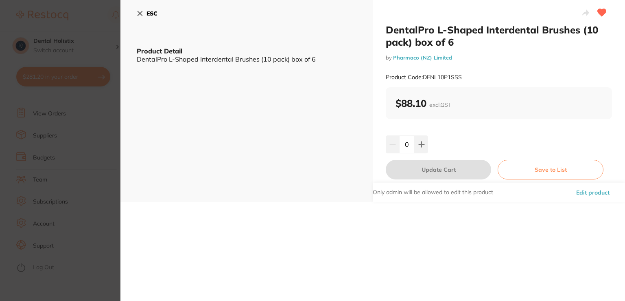
click at [438, 59] on link "Pharmaco (NZ) Limited" at bounding box center [422, 57] width 59 height 7
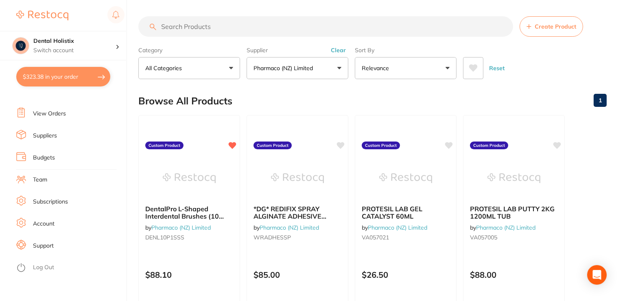
scroll to position [81, 0]
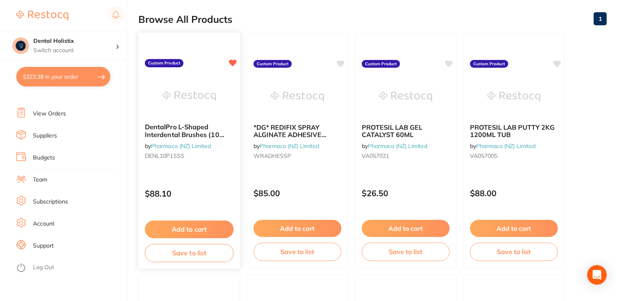
click at [184, 126] on span "DentalPro L-Shaped Interdental Brushes (10 pack) box of 6" at bounding box center [184, 134] width 79 height 23
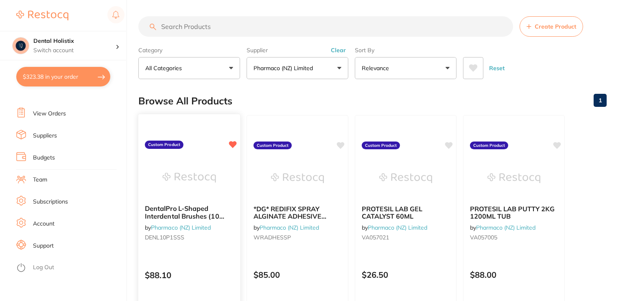
click at [179, 213] on span "DentalPro L-Shaped Interdental Brushes (10 pack) box of 6" at bounding box center [184, 215] width 79 height 23
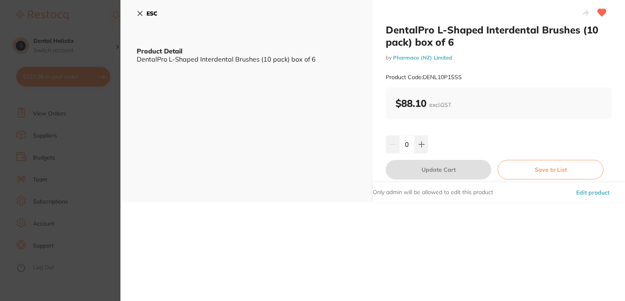
click at [598, 194] on button "Edit product" at bounding box center [593, 192] width 38 height 20
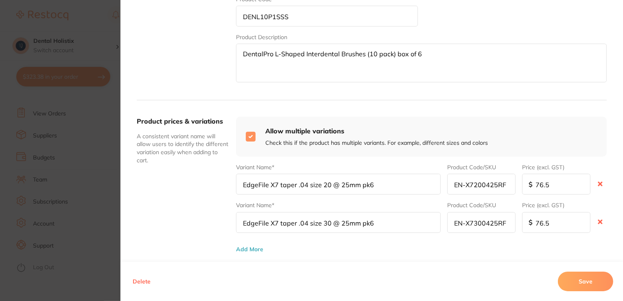
scroll to position [244, 0]
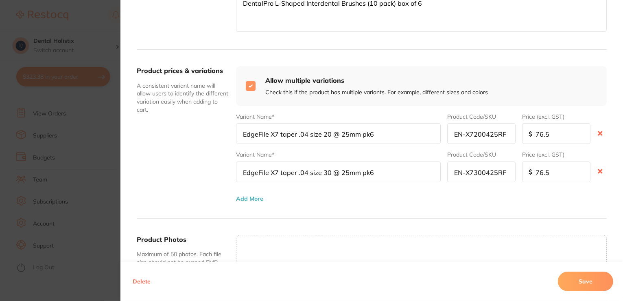
click at [247, 86] on input "checkbox" at bounding box center [251, 86] width 10 height 10
checkbox input "false"
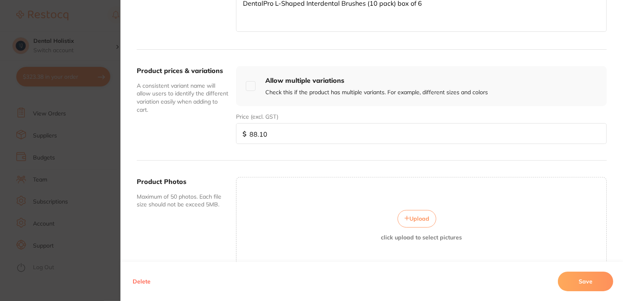
drag, startPoint x: 292, startPoint y: 131, endPoint x: 234, endPoint y: 136, distance: 58.0
click at [231, 136] on div "Product prices & variations A consistent variant name will allow users to ident…" at bounding box center [372, 105] width 470 height 111
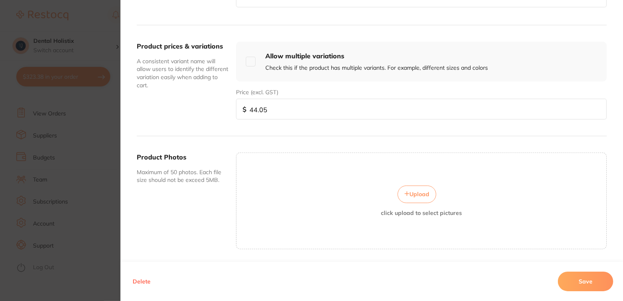
scroll to position [292, 0]
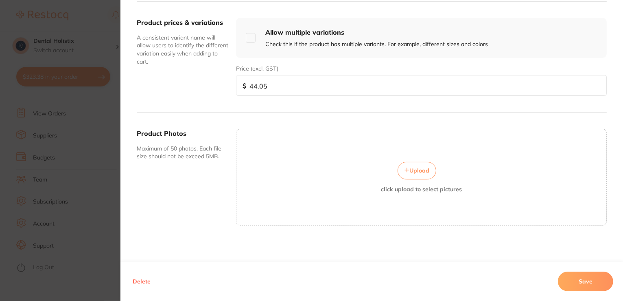
type input "44.05"
click at [586, 282] on button "Save" at bounding box center [585, 281] width 55 height 20
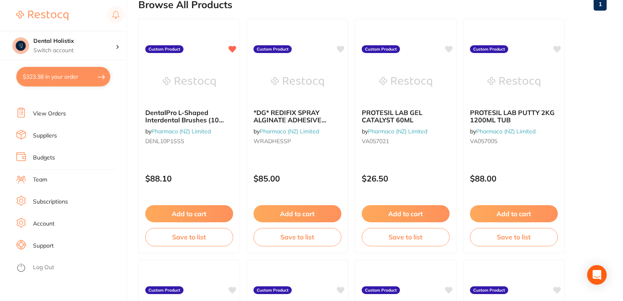
scroll to position [0, 0]
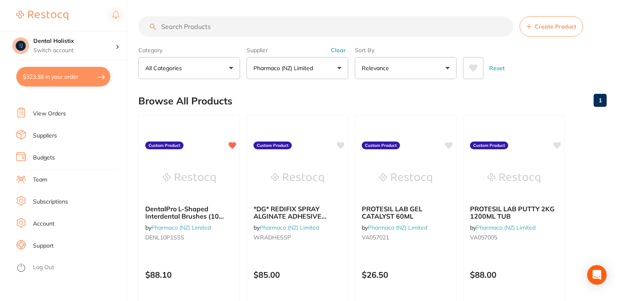
click at [499, 67] on button "Reset" at bounding box center [497, 68] width 20 height 22
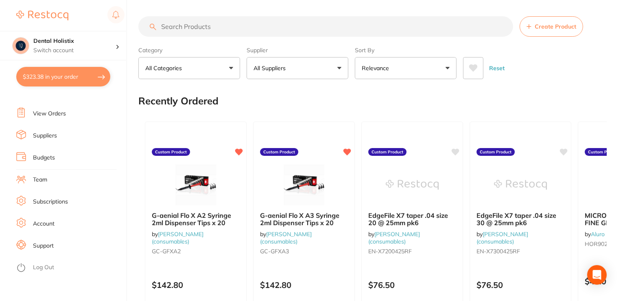
click at [339, 66] on button "All Suppliers" at bounding box center [298, 68] width 102 height 22
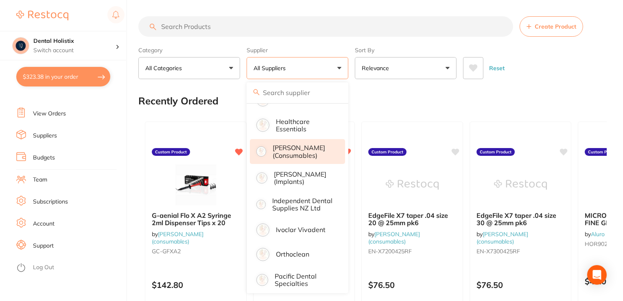
scroll to position [299, 0]
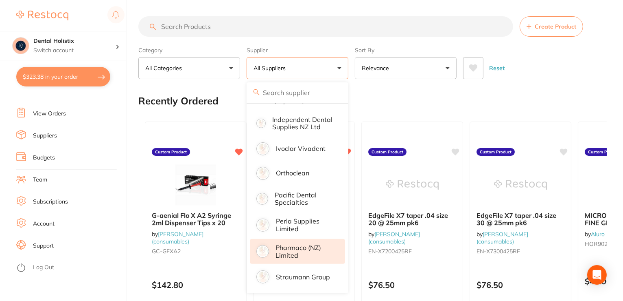
click at [318, 250] on p "Pharmaco (NZ) Limited" at bounding box center [305, 250] width 58 height 15
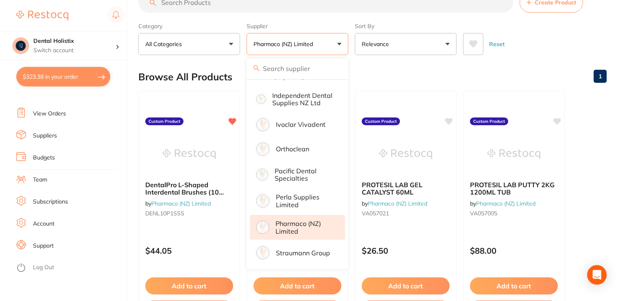
scroll to position [0, 0]
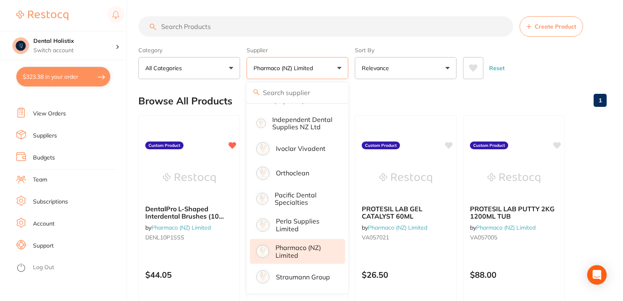
click at [297, 253] on p "Pharmaco (NZ) Limited" at bounding box center [305, 250] width 58 height 15
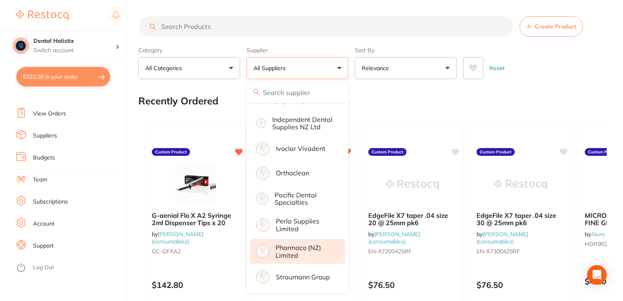
click at [309, 251] on p "Pharmaco (NZ) Limited" at bounding box center [305, 250] width 58 height 15
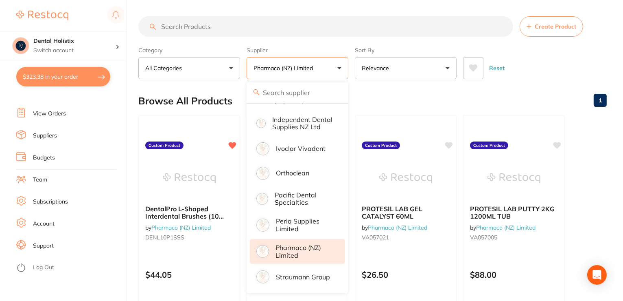
click at [560, 30] on button "Create Product" at bounding box center [552, 26] width 64 height 20
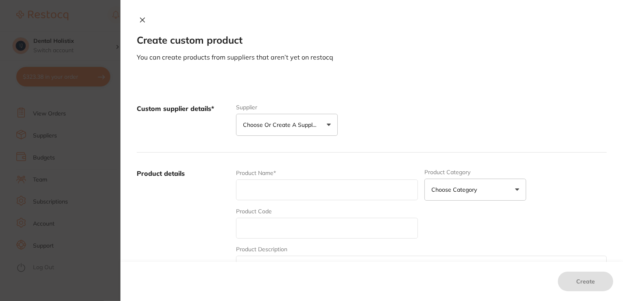
click at [326, 125] on button "Choose or create a supplier" at bounding box center [287, 125] width 102 height 22
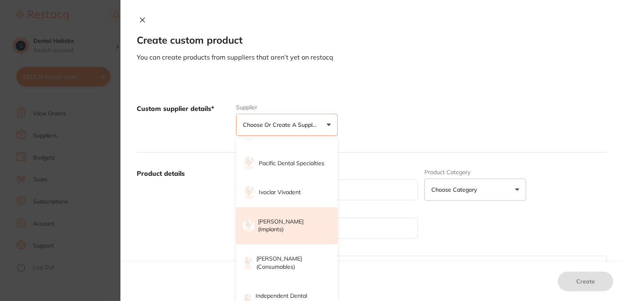
scroll to position [233, 0]
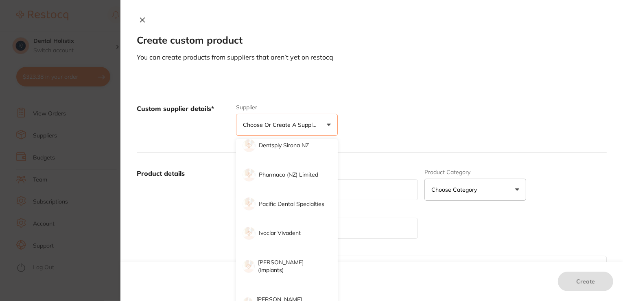
click at [294, 173] on p "Pharmaco (NZ) Limited" at bounding box center [288, 175] width 59 height 8
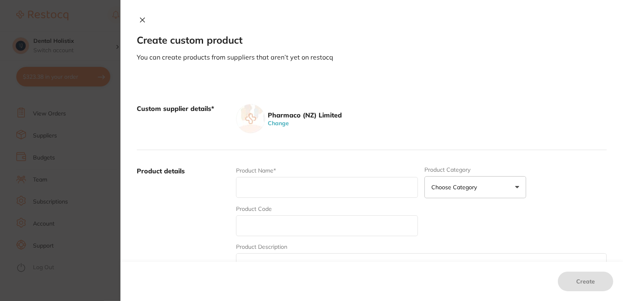
click at [316, 186] on input "text" at bounding box center [327, 187] width 182 height 21
type input "Cavex"
click at [143, 24] on button at bounding box center [142, 20] width 11 height 9
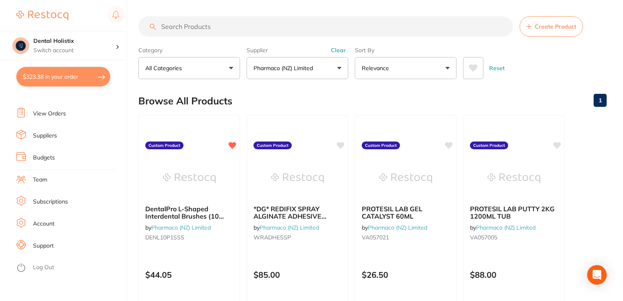
click at [309, 35] on input "search" at bounding box center [325, 26] width 375 height 20
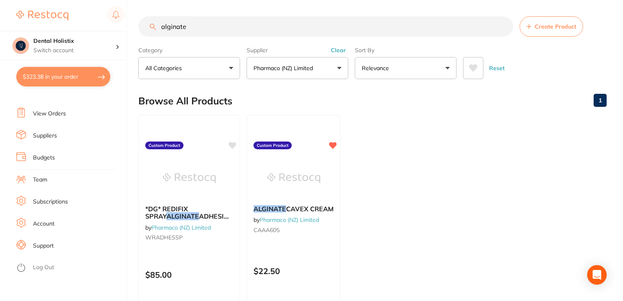
scroll to position [0, 0]
click at [213, 31] on input "alginate" at bounding box center [325, 26] width 375 height 20
type input "a"
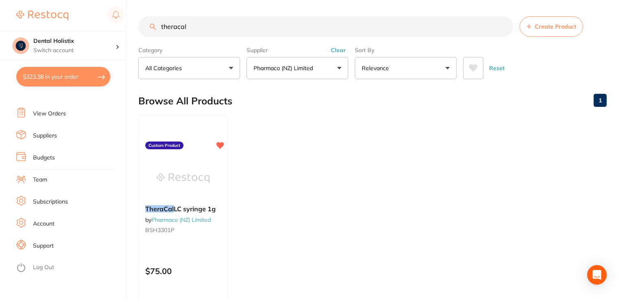
click at [223, 27] on input "theracal" at bounding box center [325, 26] width 375 height 20
type input "t"
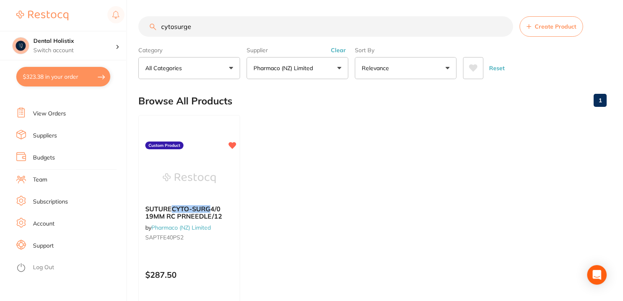
click at [202, 27] on input "cytosurge" at bounding box center [325, 26] width 375 height 20
type input "c"
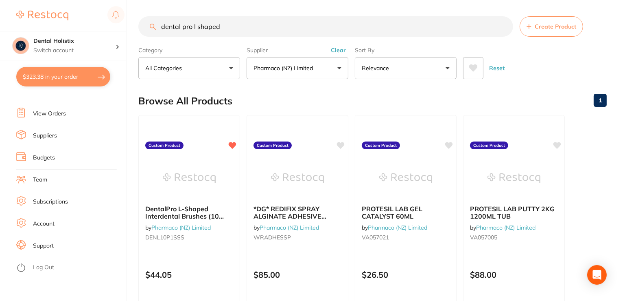
type input "dental pro l shaped"
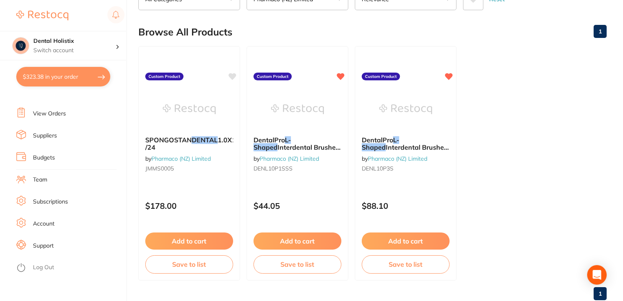
scroll to position [91, 0]
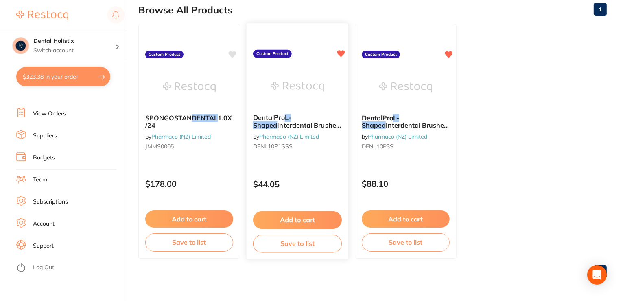
click at [307, 124] on span "Interdental Brushes (10 pack) box of 6" at bounding box center [297, 129] width 88 height 16
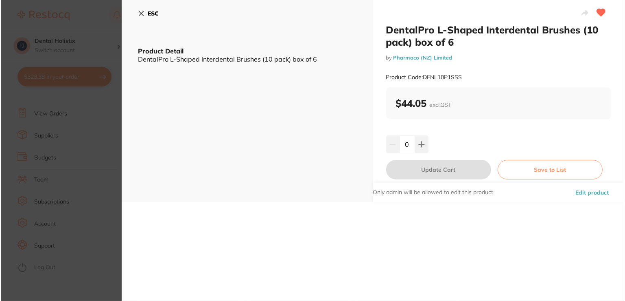
scroll to position [0, 0]
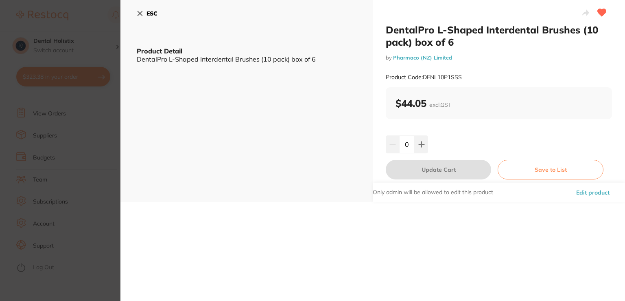
click at [579, 193] on button "Edit product" at bounding box center [593, 192] width 38 height 20
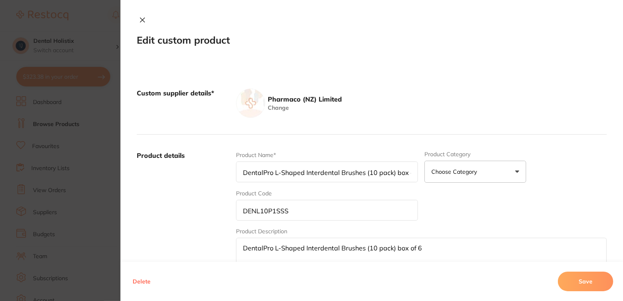
scroll to position [77, 0]
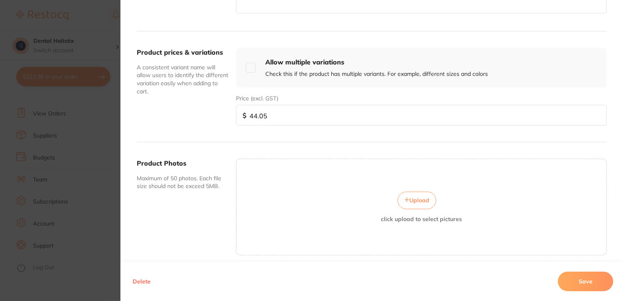
scroll to position [222, 0]
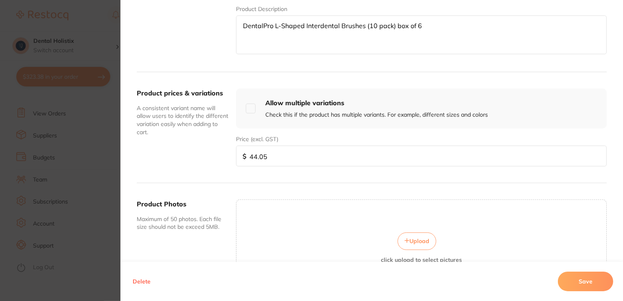
click at [249, 104] on input "checkbox" at bounding box center [251, 108] width 10 height 10
checkbox input "true"
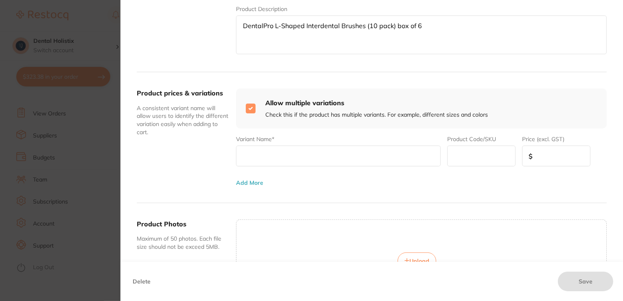
click at [329, 162] on input "text" at bounding box center [338, 155] width 205 height 21
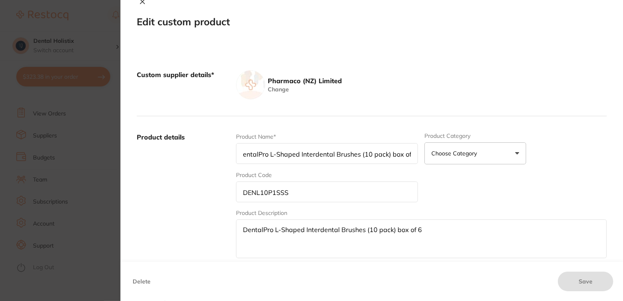
scroll to position [0, 0]
drag, startPoint x: 406, startPoint y: 151, endPoint x: 233, endPoint y: 156, distance: 173.5
click at [233, 156] on div "Product details Product Name* DentalPro L-Shaped Interdental Brushes (10 pack) …" at bounding box center [372, 196] width 470 height 160
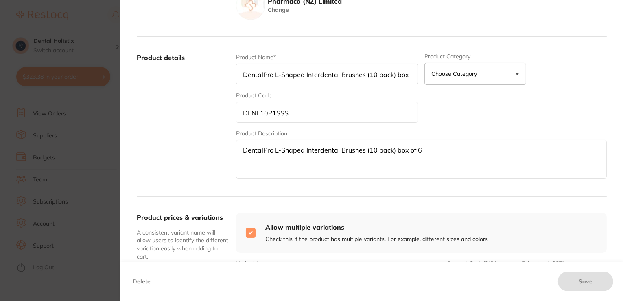
scroll to position [181, 0]
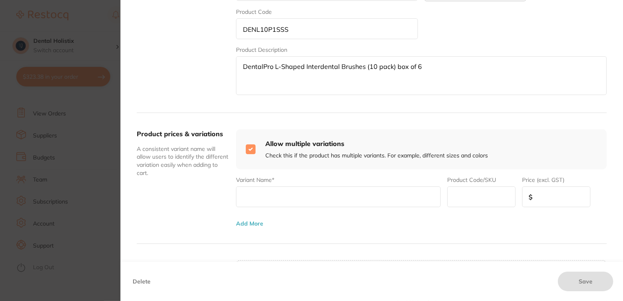
click at [300, 188] on input "text" at bounding box center [338, 196] width 205 height 21
paste input "DentalPro L-Shaped Interdental Brushes (10 pack) box"
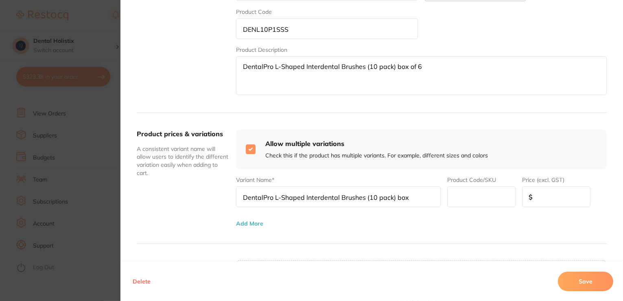
type input "DentalPro L-Shaped Interdental Brushes (10 pack) box"
click at [466, 198] on input "text" at bounding box center [481, 196] width 68 height 21
click at [428, 196] on input "DentalPro L-Shaped Interdental Brushes (10 pack) box" at bounding box center [338, 196] width 205 height 21
click at [476, 196] on input "text" at bounding box center [481, 196] width 68 height 21
type input "DENL10P2SS"
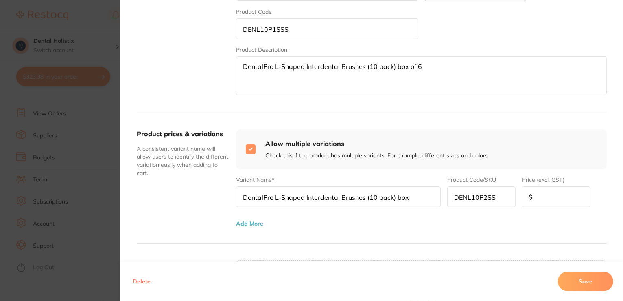
click at [540, 196] on input "number" at bounding box center [556, 196] width 68 height 21
type input "1"
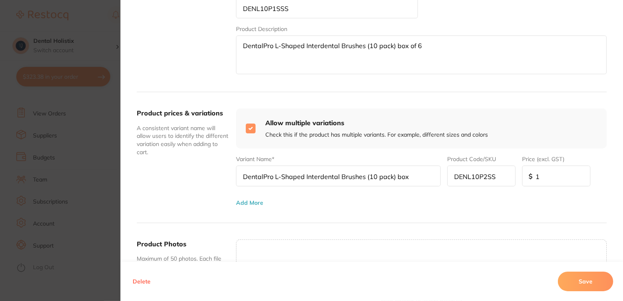
scroll to position [204, 0]
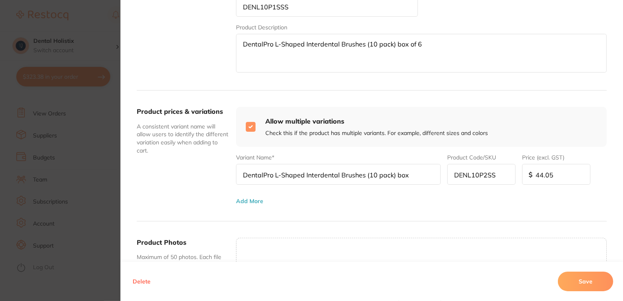
type input "44.05"
click at [250, 202] on button "Add More" at bounding box center [249, 200] width 27 height 7
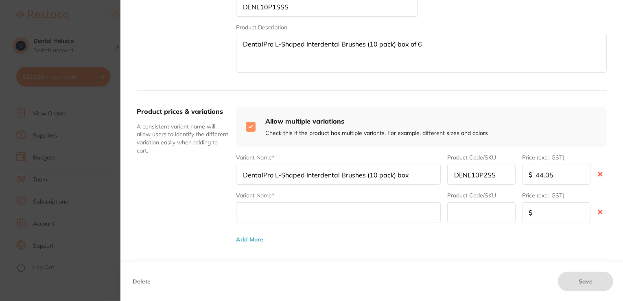
click at [259, 211] on input "text" at bounding box center [338, 212] width 205 height 21
drag, startPoint x: 414, startPoint y: 171, endPoint x: 234, endPoint y: 178, distance: 180.1
click at [236, 178] on input "DentalPro L-Shaped Interdental Brushes (10 pack) box" at bounding box center [338, 174] width 205 height 21
click at [274, 207] on input "text" at bounding box center [338, 212] width 205 height 21
paste input "DentalPro L-Shaped Interdental Brushes (10 pack) box"
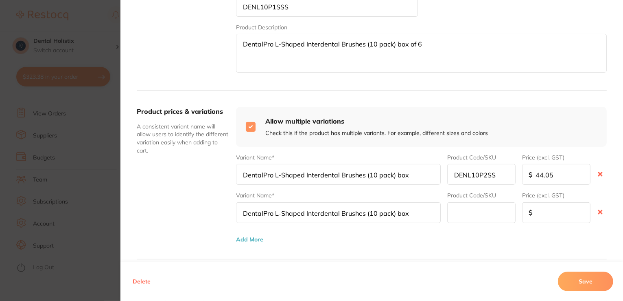
type input "DentalPro L-Shaped Interdental Brushes (10 pack) box"
click at [460, 207] on input "text" at bounding box center [481, 212] width 68 height 21
type input "DENL10P3S"
click at [546, 214] on input "number" at bounding box center [556, 212] width 68 height 21
type input "44.05"
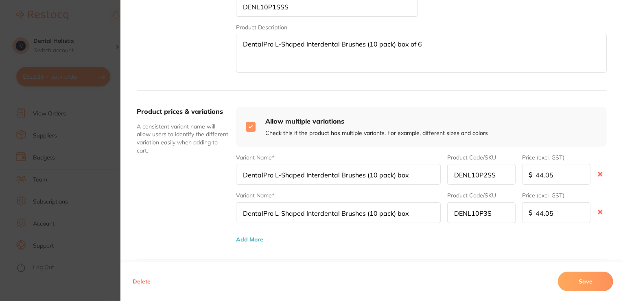
click at [586, 279] on button "Save" at bounding box center [585, 281] width 55 height 20
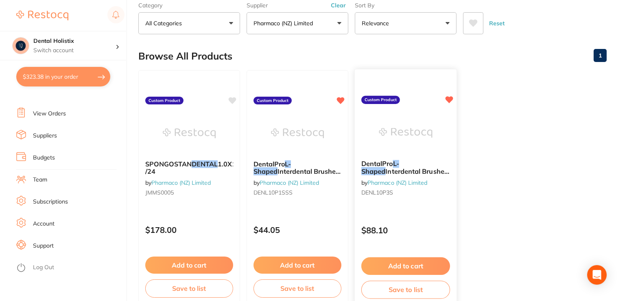
scroll to position [0, 0]
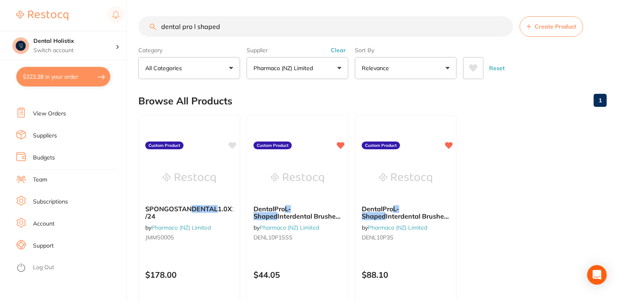
click at [501, 72] on button "Reset" at bounding box center [497, 68] width 20 height 22
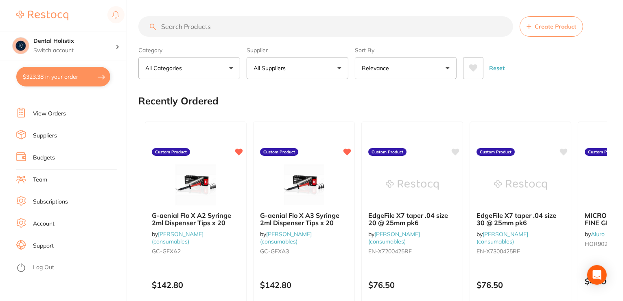
click at [344, 70] on button "All Suppliers" at bounding box center [298, 68] width 102 height 22
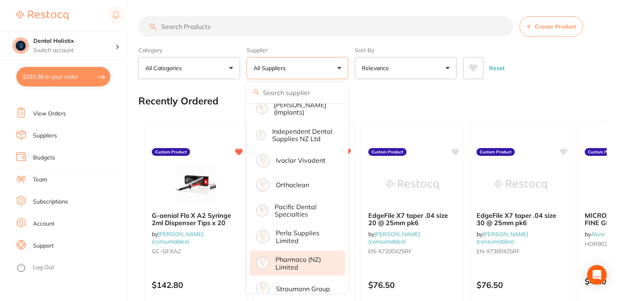
scroll to position [299, 0]
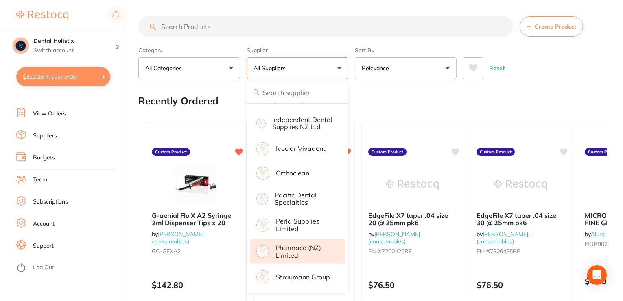
click at [311, 249] on p "Pharmaco (NZ) Limited" at bounding box center [305, 250] width 58 height 15
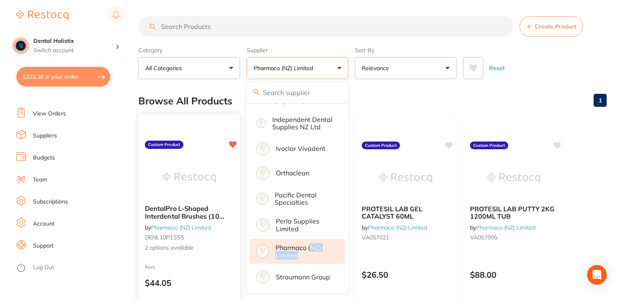
scroll to position [81, 0]
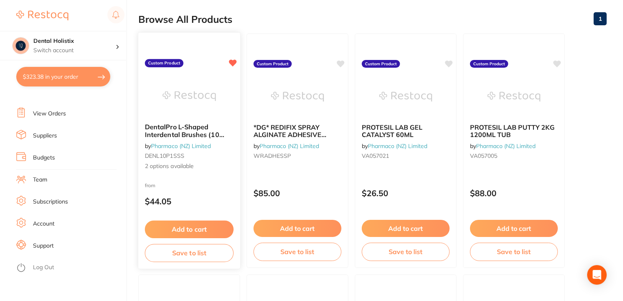
click at [165, 169] on span "2 options available" at bounding box center [189, 166] width 89 height 8
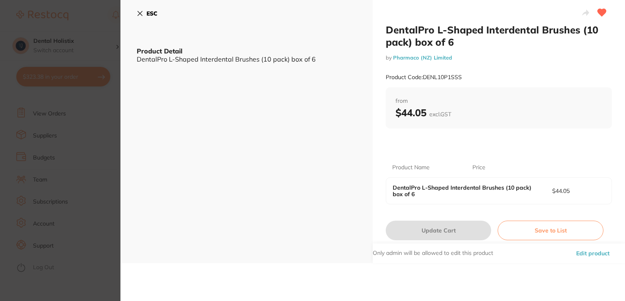
click at [492, 190] on b "DentalPro L-Shaped Interdental Brushes (10 pack) box of 6" at bounding box center [464, 190] width 143 height 13
click at [303, 59] on div "DentalPro L-Shaped Interdental Brushes (10 pack) box of 6" at bounding box center [247, 58] width 220 height 7
click at [596, 253] on button "Edit product" at bounding box center [593, 253] width 38 height 20
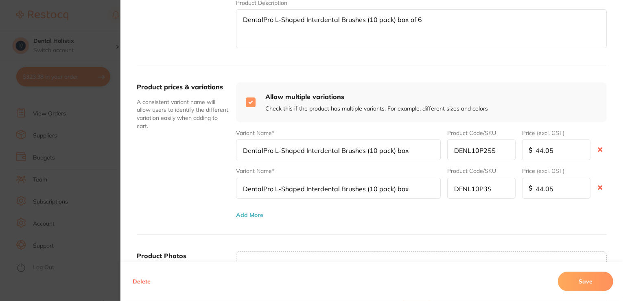
scroll to position [244, 0]
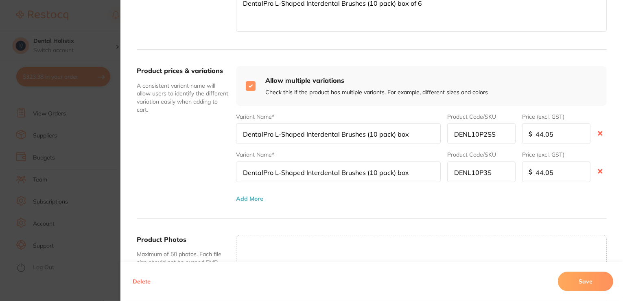
click at [413, 134] on input "DentalPro L-Shaped Interdental Brushes (10 pack) box" at bounding box center [338, 133] width 205 height 21
click at [362, 132] on input "DentalPro L-Shaped Interdental Brushes (10 pack) box" at bounding box center [338, 133] width 205 height 21
click at [273, 132] on input "DentalPro L-Shaped Interdental Brushes (10 pack) box" at bounding box center [338, 133] width 205 height 21
click at [303, 132] on input "DentalPro L-Shaped Interdental Brushes (10 pack) box" at bounding box center [338, 133] width 205 height 21
type input "DentalPro L-Shaped size 2 Interdental Brushes (10 pack) box"
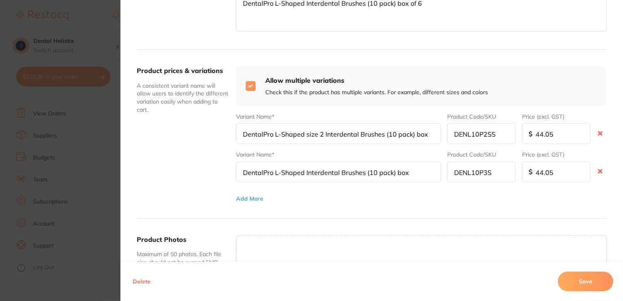
click at [302, 170] on input "DentalPro L-Shaped Interdental Brushes (10 pack) box" at bounding box center [338, 171] width 205 height 21
click at [305, 171] on input "DentalPro L-Shaped Interdental Brushes (10 pack) box" at bounding box center [338, 171] width 205 height 21
click at [304, 171] on input "DentalPro L-Shaped I size 3nterdental Brushes (10 pack) box" at bounding box center [338, 171] width 205 height 21
click at [305, 172] on input "DentalPro L-Shaped I size 3nterdental Brushes (10 pack) box" at bounding box center [338, 171] width 205 height 21
click at [320, 170] on input "DentalPro L-Shaped size 3nterdental Brushes (10 pack) box" at bounding box center [338, 171] width 205 height 21
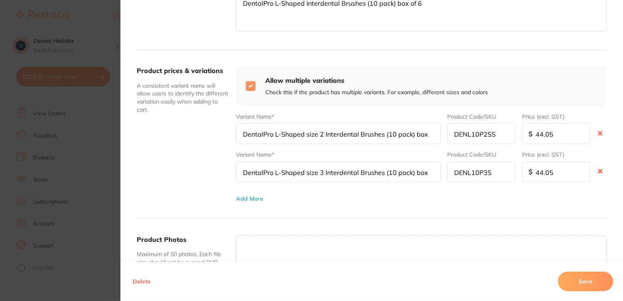
type input "DentalPro L-Shaped size 3 Interdental Brushes (10 pack) box"
click at [374, 190] on div "Variant Name* DentalPro L-Shaped size 2 Interdental Brushes (10 pack) box Produ…" at bounding box center [421, 154] width 371 height 96
click at [593, 284] on button "Save" at bounding box center [585, 281] width 55 height 20
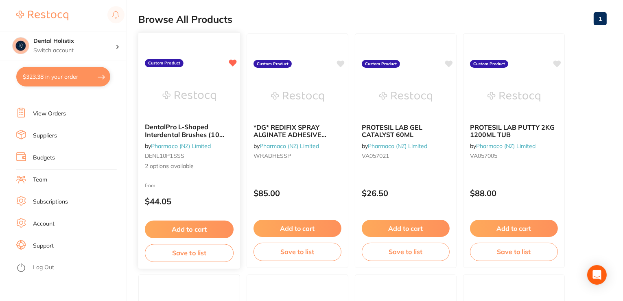
click at [179, 169] on span "2 options available" at bounding box center [189, 166] width 89 height 8
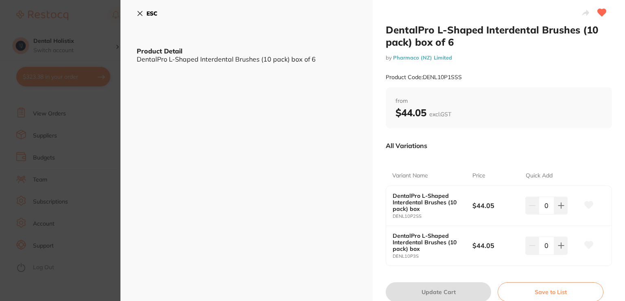
click at [138, 13] on icon at bounding box center [140, 13] width 7 height 7
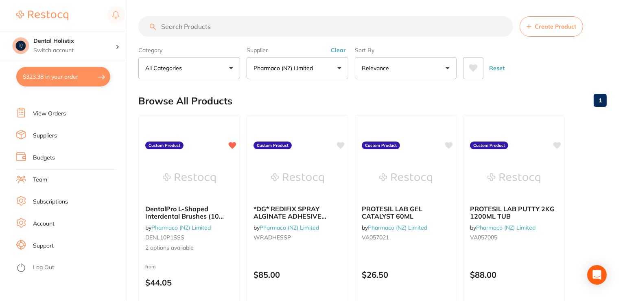
click at [276, 26] on input "search" at bounding box center [325, 26] width 375 height 20
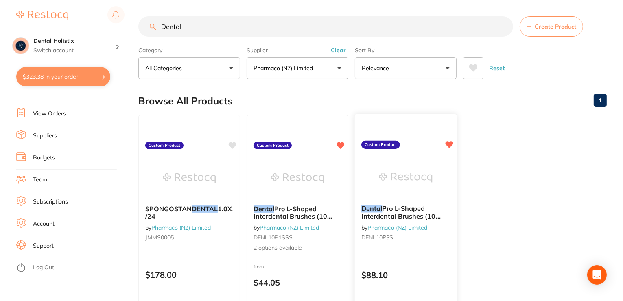
type input "Dental"
click at [450, 146] on icon at bounding box center [450, 144] width 8 height 7
drag, startPoint x: 412, startPoint y: 214, endPoint x: 551, endPoint y: 235, distance: 140.1
click at [551, 235] on ul "SPONGOSTAN DENTAL 1.0X1.0X1.0 /24 by Pharmaco (NZ) Limited JMMS0005 Custom Prod…" at bounding box center [372, 232] width 469 height 234
click at [420, 215] on span "Pro L-Shaped Interdental Brushes (10 pack) box of 6" at bounding box center [401, 215] width 79 height 23
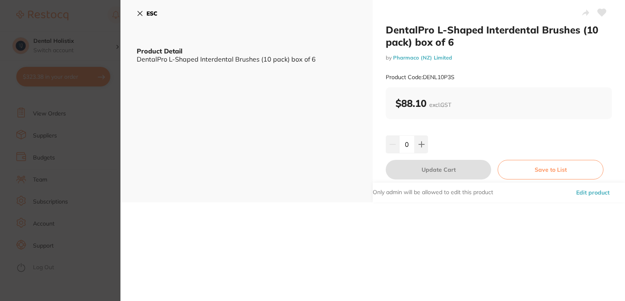
click at [603, 191] on button "Edit product" at bounding box center [593, 192] width 38 height 20
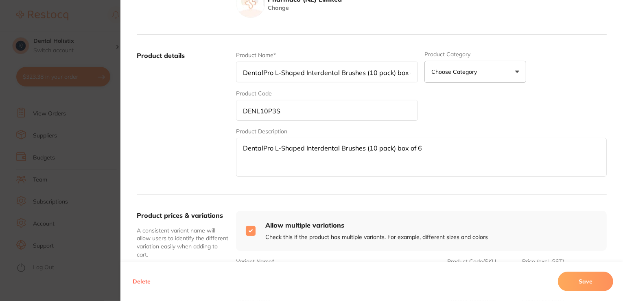
scroll to position [122, 0]
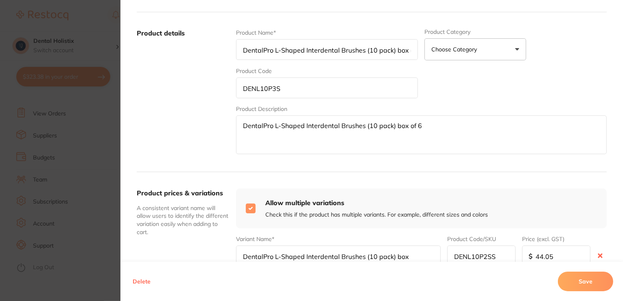
click at [249, 207] on input "checkbox" at bounding box center [251, 208] width 10 height 10
checkbox input "false"
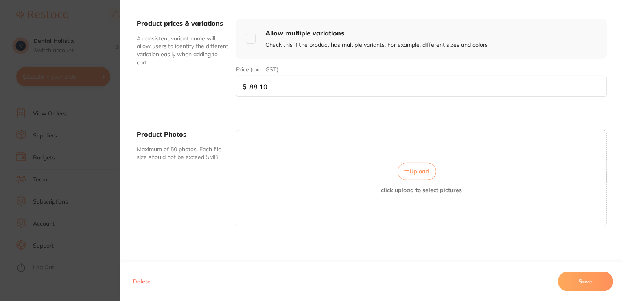
scroll to position [292, 0]
click at [143, 283] on button "Delete" at bounding box center [141, 281] width 23 height 20
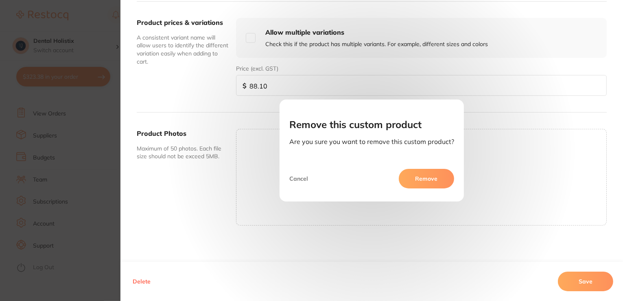
click at [431, 178] on button "Remove" at bounding box center [426, 179] width 55 height 20
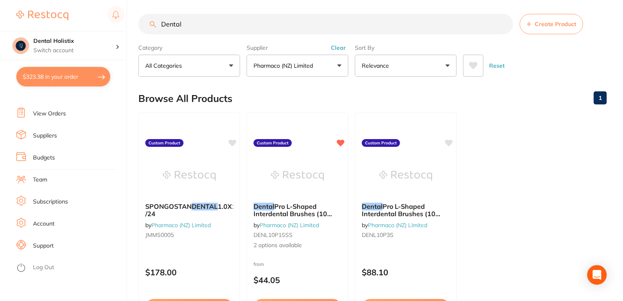
scroll to position [0, 0]
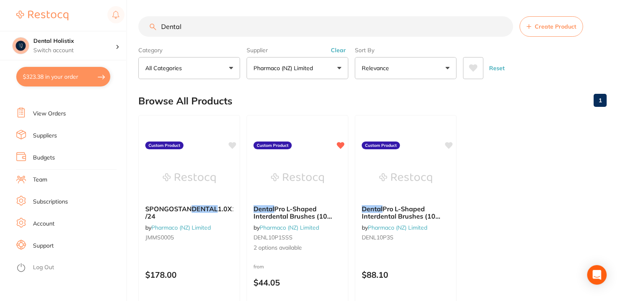
click at [501, 73] on button "Reset" at bounding box center [497, 68] width 20 height 22
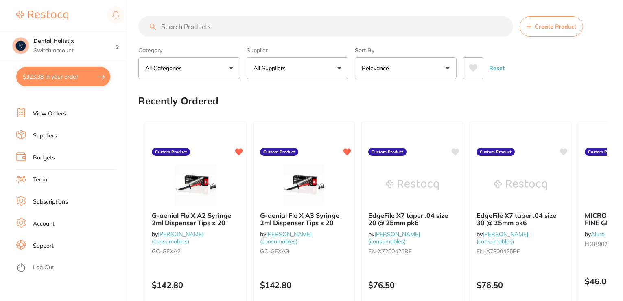
click at [338, 70] on button "All Suppliers" at bounding box center [298, 68] width 102 height 22
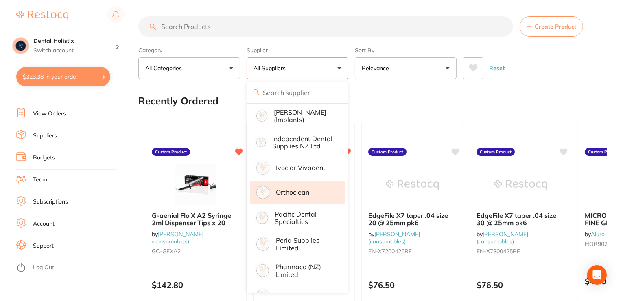
scroll to position [299, 0]
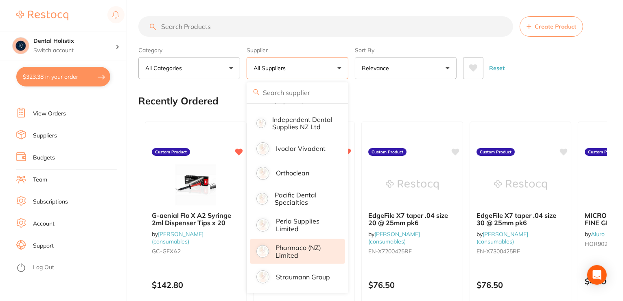
click at [307, 254] on p "Pharmaco (NZ) Limited" at bounding box center [305, 250] width 58 height 15
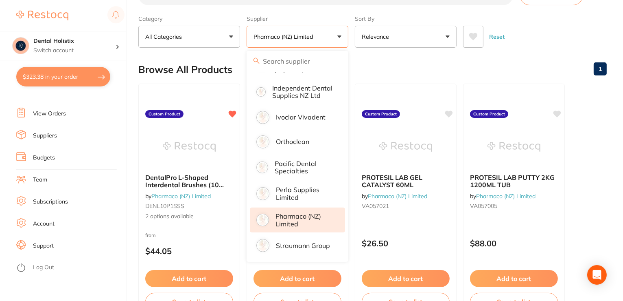
scroll to position [0, 0]
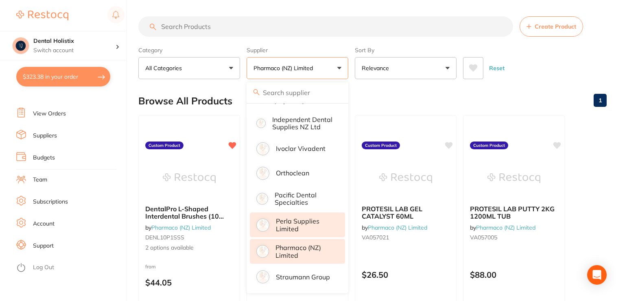
click at [291, 248] on p "Pharmaco (NZ) Limited" at bounding box center [305, 250] width 58 height 15
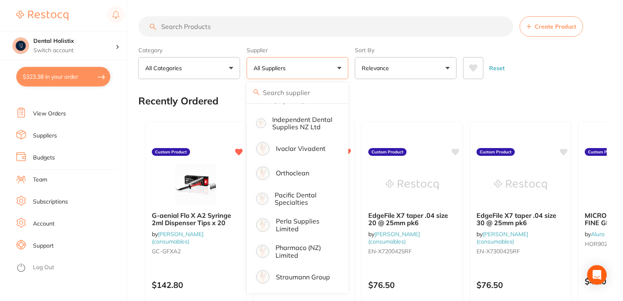
click at [312, 72] on button "All Suppliers" at bounding box center [298, 68] width 102 height 22
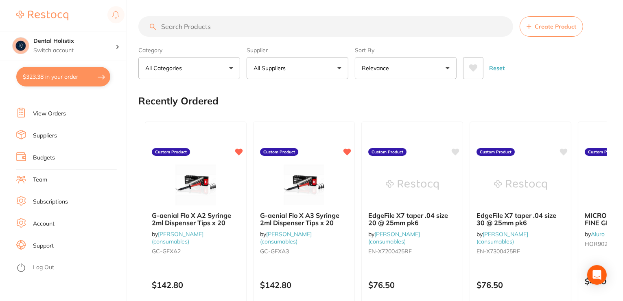
click at [341, 69] on button "All Suppliers" at bounding box center [298, 68] width 102 height 22
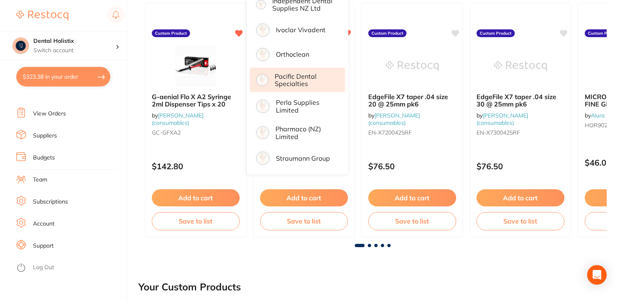
scroll to position [122, 0]
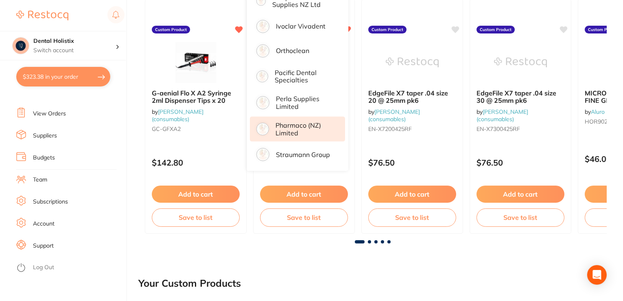
click at [314, 131] on p "Pharmaco (NZ) Limited" at bounding box center [305, 128] width 58 height 15
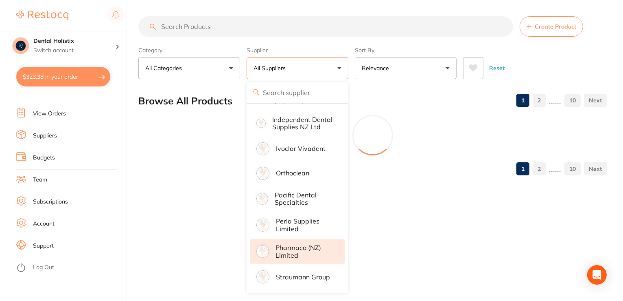
scroll to position [0, 0]
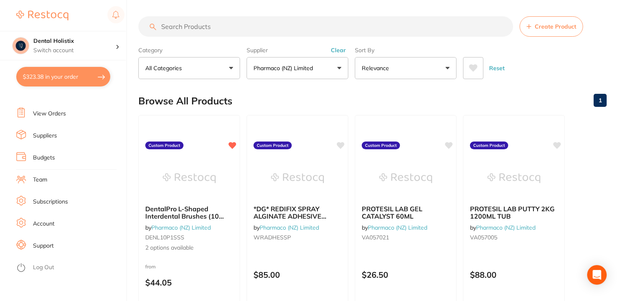
click at [340, 68] on button "Pharmaco (NZ) Limited" at bounding box center [298, 68] width 102 height 22
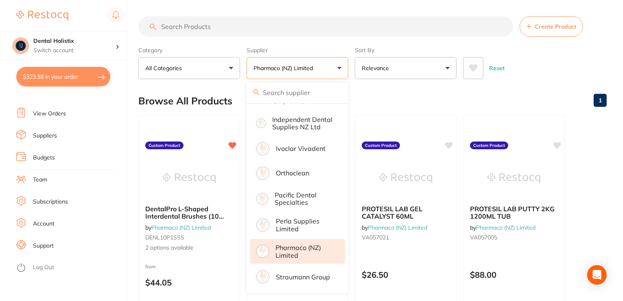
click at [301, 25] on input "search" at bounding box center [325, 26] width 375 height 20
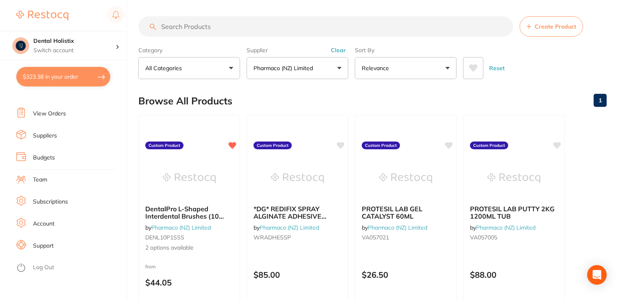
click at [341, 65] on button "Pharmaco (NZ) Limited" at bounding box center [298, 68] width 102 height 22
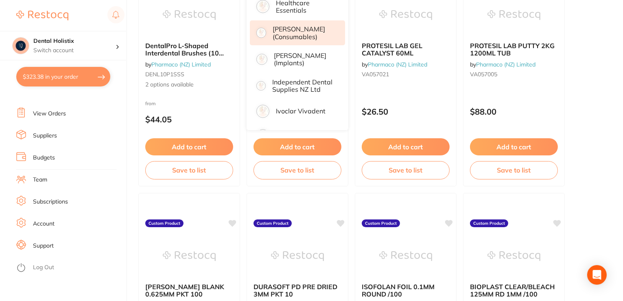
scroll to position [177, 0]
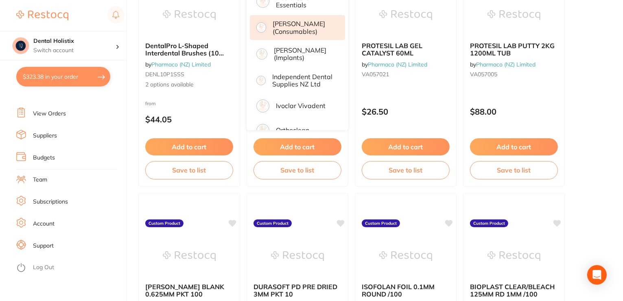
click at [330, 31] on p "[PERSON_NAME] (consumables)" at bounding box center [303, 27] width 61 height 15
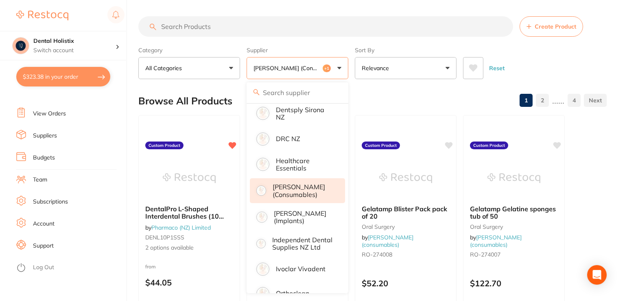
click at [338, 68] on button "[PERSON_NAME] (consumables) +1" at bounding box center [298, 68] width 102 height 22
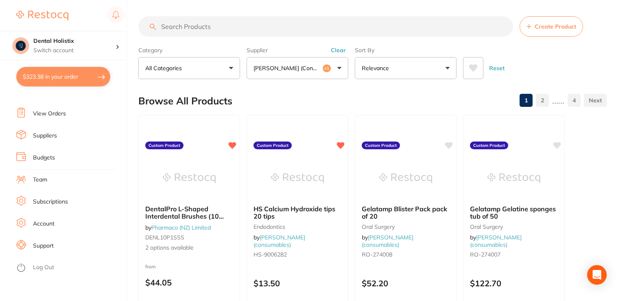
click at [337, 50] on button "Clear" at bounding box center [339, 49] width 20 height 7
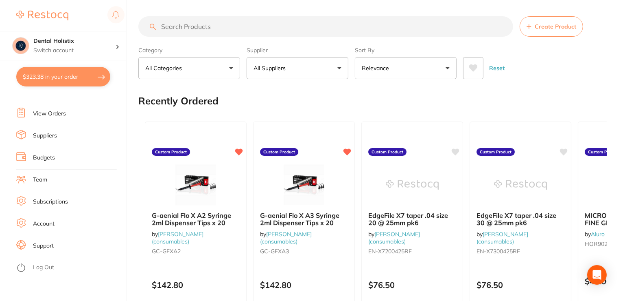
click at [339, 66] on button "All Suppliers" at bounding box center [298, 68] width 102 height 22
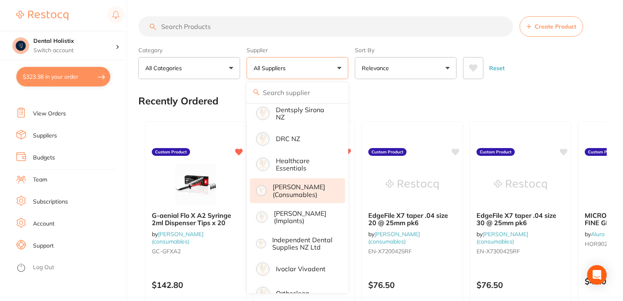
click at [315, 193] on p "[PERSON_NAME] (consumables)" at bounding box center [303, 190] width 61 height 15
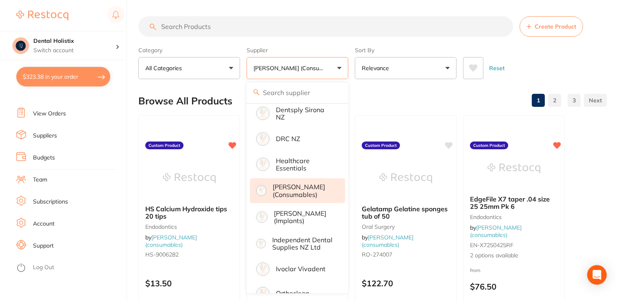
click at [534, 27] on button "Create Product" at bounding box center [552, 26] width 64 height 20
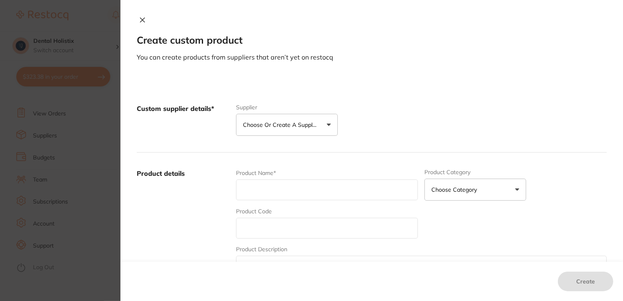
click at [328, 125] on button "Choose or create a supplier" at bounding box center [287, 125] width 102 height 22
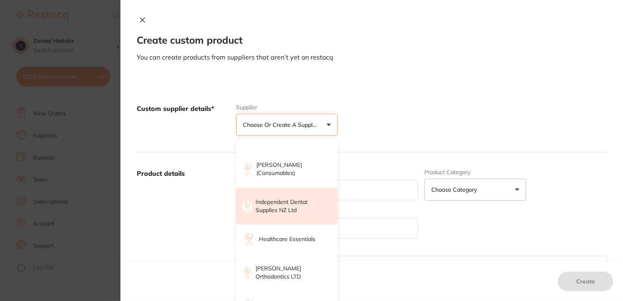
scroll to position [355, 0]
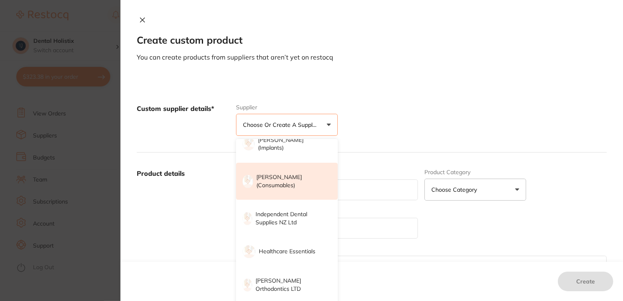
click at [312, 177] on p "[PERSON_NAME] (consumables)" at bounding box center [292, 181] width 70 height 16
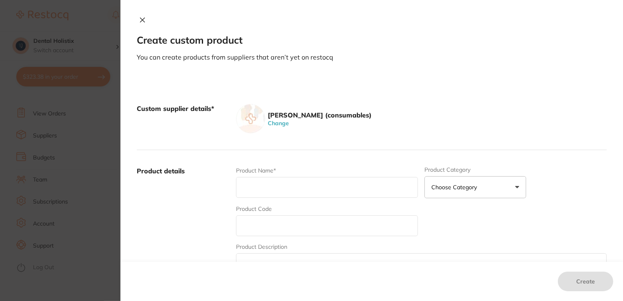
click at [321, 181] on input "text" at bounding box center [327, 187] width 182 height 21
click at [297, 188] on input "text" at bounding box center [327, 187] width 182 height 21
paste input "[PERSON_NAME] Endo Cold Spray Orange 200ml can"
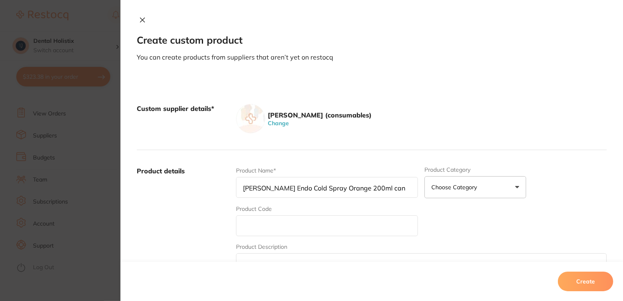
type input "[PERSON_NAME] Endo Cold Spray Orange 200ml can"
click at [520, 189] on button "Choose Category" at bounding box center [476, 187] width 102 height 22
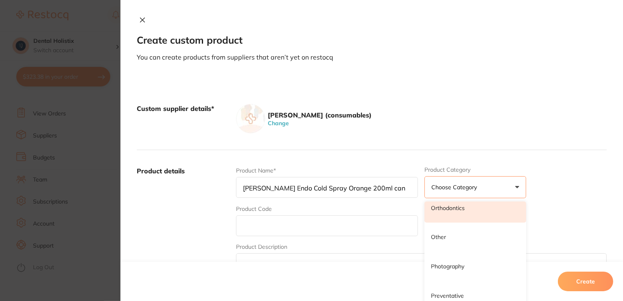
scroll to position [692, 0]
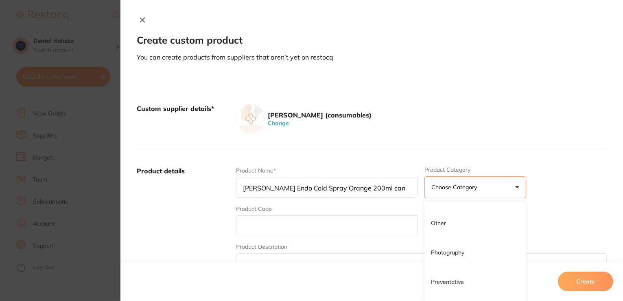
click at [367, 232] on input "text" at bounding box center [327, 225] width 182 height 21
click at [311, 223] on input "text" at bounding box center [327, 225] width 182 height 21
paste input "HS-9001384"
click at [314, 231] on input "HS-9001384" at bounding box center [327, 225] width 182 height 21
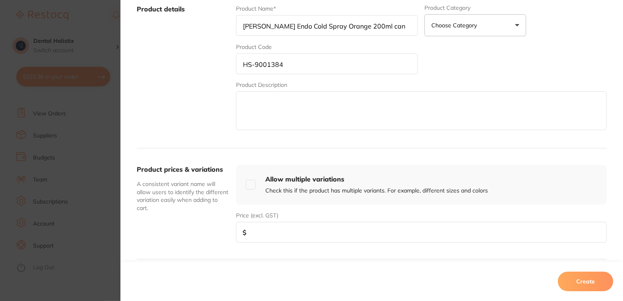
scroll to position [244, 0]
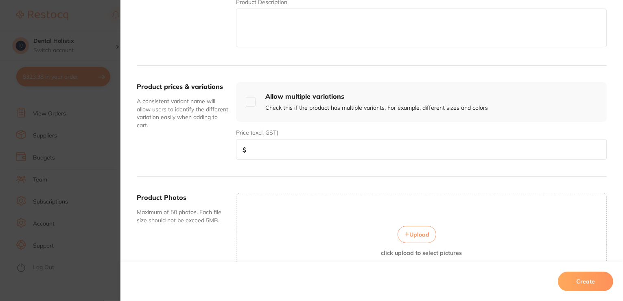
type input "HS-9001384"
click at [308, 152] on input "number" at bounding box center [421, 149] width 371 height 21
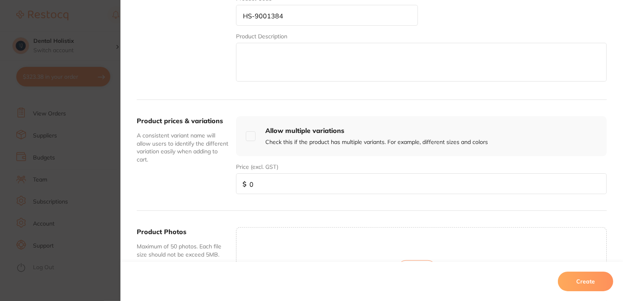
scroll to position [285, 0]
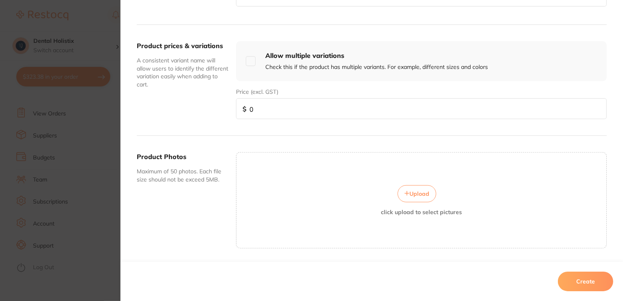
drag, startPoint x: 292, startPoint y: 109, endPoint x: 241, endPoint y: 107, distance: 51.3
click at [241, 107] on div "Price (excl. GST) $ 0" at bounding box center [421, 103] width 371 height 31
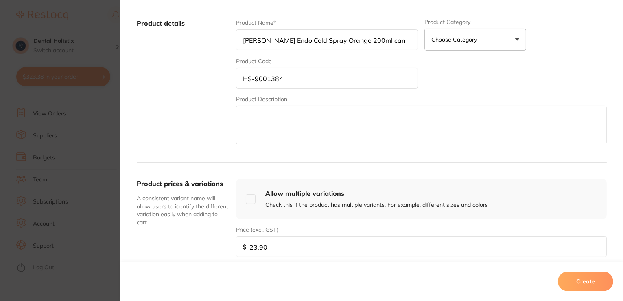
scroll to position [122, 0]
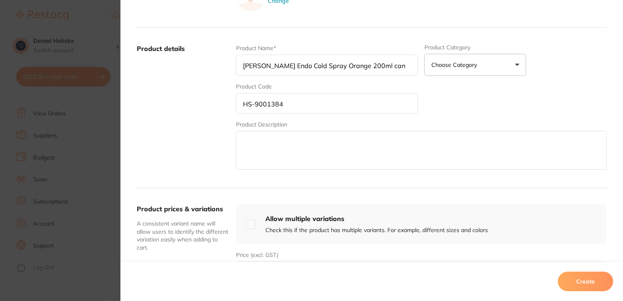
type input "23.90"
click at [314, 144] on textarea at bounding box center [421, 150] width 371 height 39
click at [318, 151] on textarea at bounding box center [421, 150] width 371 height 39
paste textarea "Chilling spray (medical device) suitable for icing pellets of cotton wool - for…"
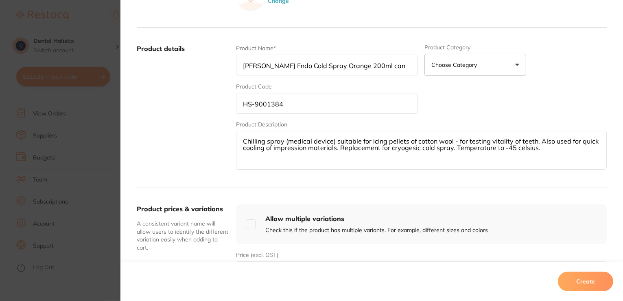
click at [467, 161] on textarea "Chilling spray (medical device) suitable for icing pellets of cotton wool - for…" at bounding box center [421, 150] width 371 height 39
click at [555, 153] on textarea "Chilling spray (medical device) suitable for icing pellets of cotton wool - for…" at bounding box center [421, 150] width 371 height 39
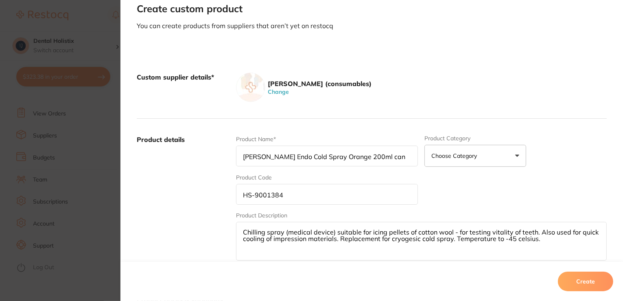
scroll to position [81, 0]
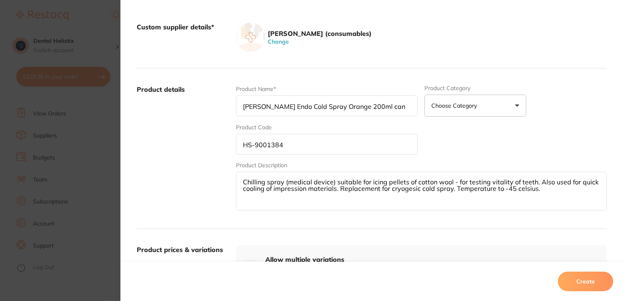
type textarea "Chilling spray (medical device) suitable for icing pellets of cotton wool - for…"
click at [582, 282] on button "Create" at bounding box center [585, 281] width 55 height 20
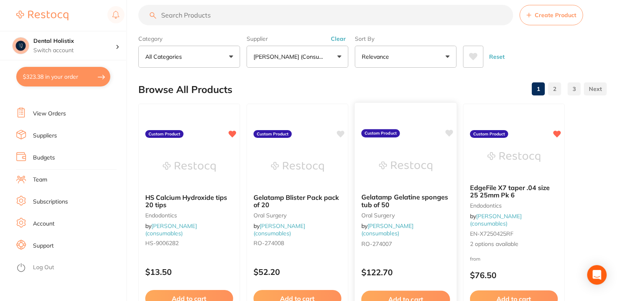
scroll to position [0, 0]
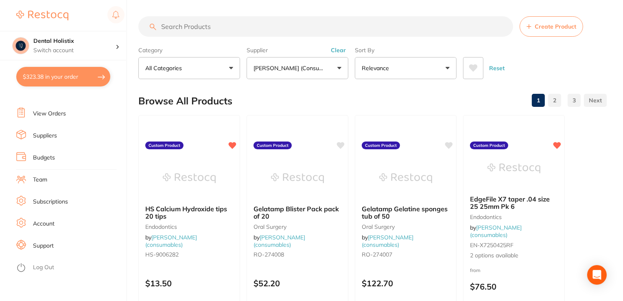
click at [266, 27] on input "search" at bounding box center [325, 26] width 375 height 20
type input "cold spray"
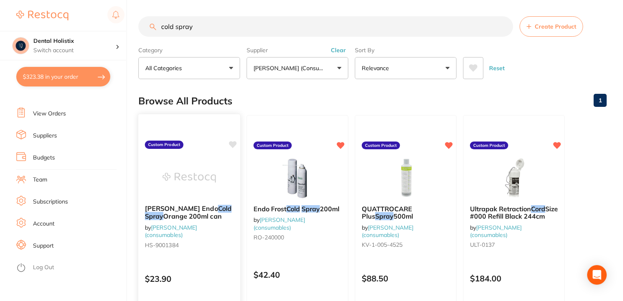
click at [194, 165] on img at bounding box center [188, 177] width 53 height 41
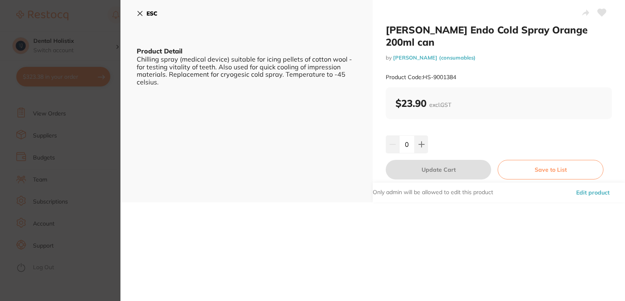
click at [138, 12] on icon at bounding box center [140, 13] width 4 height 4
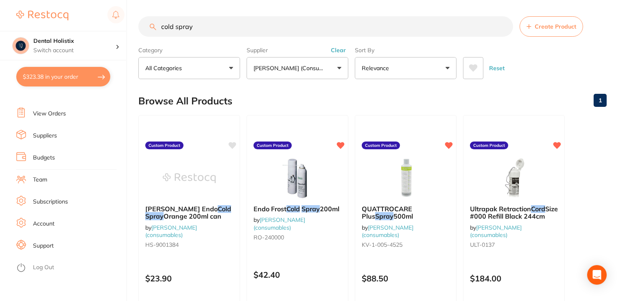
click at [549, 31] on button "Create Product" at bounding box center [552, 26] width 64 height 20
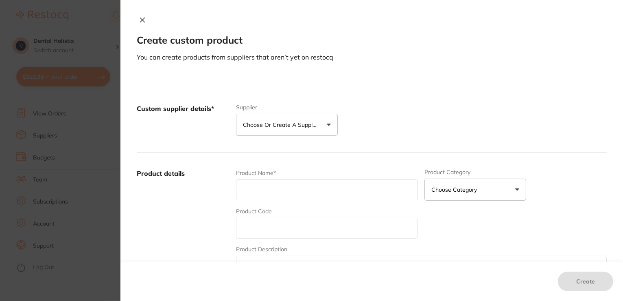
click at [328, 126] on button "Choose or create a supplier" at bounding box center [287, 125] width 102 height 22
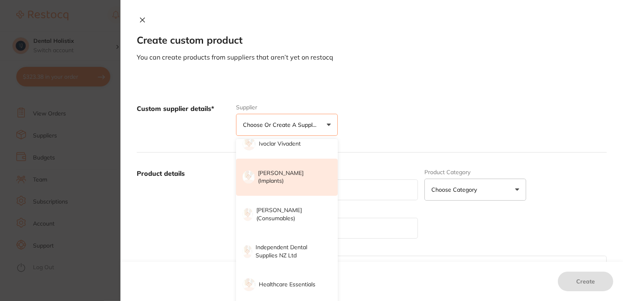
scroll to position [326, 0]
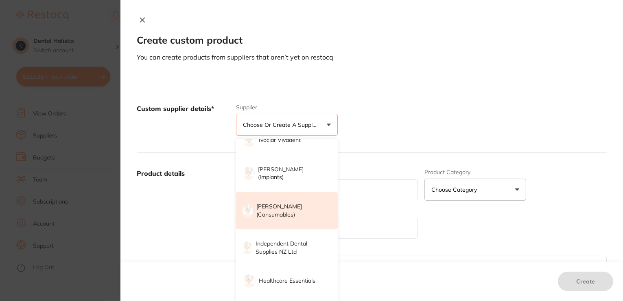
click at [302, 207] on p "[PERSON_NAME] (consumables)" at bounding box center [292, 210] width 70 height 16
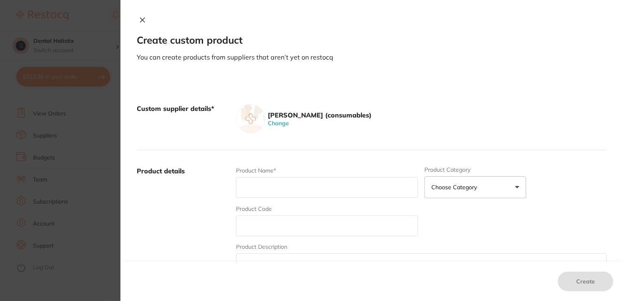
click at [291, 181] on input "text" at bounding box center [327, 187] width 182 height 21
paste input "[MEDICAL_DATA] Waxed [MEDICAL_DATA] 2 x 100m"
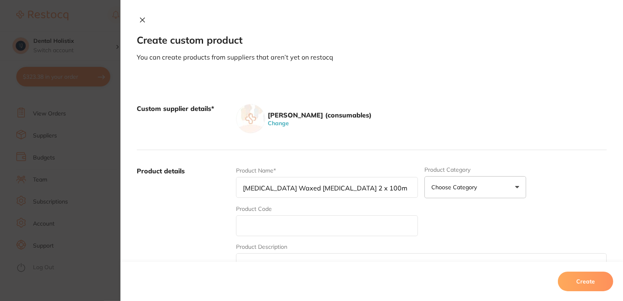
type input "[MEDICAL_DATA] Waxed [MEDICAL_DATA] 2 x 100m"
click at [318, 225] on input "text" at bounding box center [327, 225] width 182 height 21
click at [299, 229] on input "text" at bounding box center [327, 225] width 182 height 21
paste input "CG-61045751"
type input "CG-61045751"
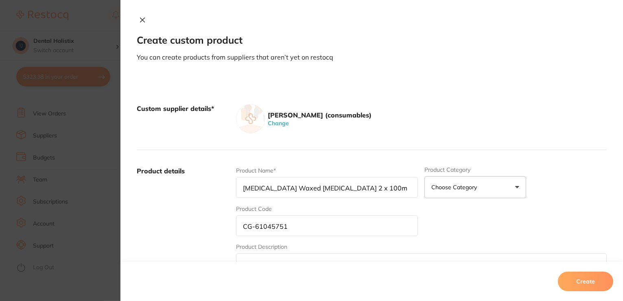
click at [515, 189] on button "Choose Category" at bounding box center [476, 187] width 102 height 22
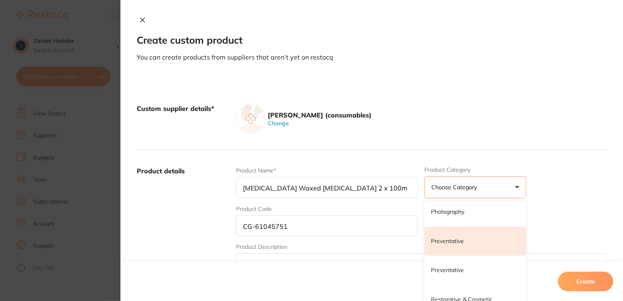
click at [455, 244] on li "Preventative" at bounding box center [476, 240] width 102 height 29
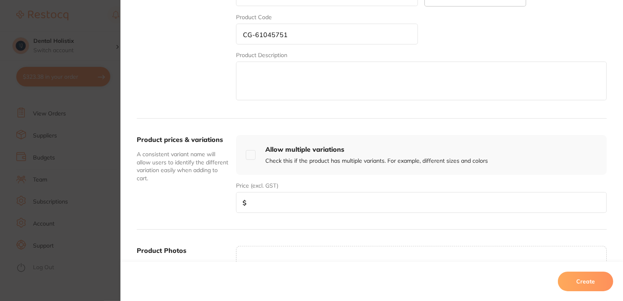
scroll to position [244, 0]
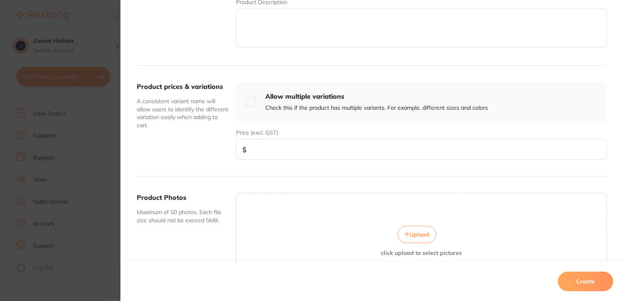
click at [282, 151] on input "number" at bounding box center [421, 149] width 371 height 21
type input "13.29"
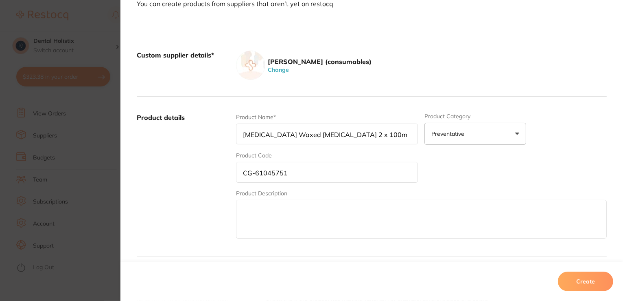
scroll to position [41, 0]
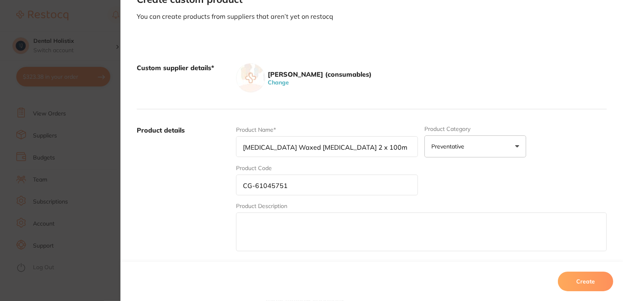
click at [580, 282] on button "Create" at bounding box center [585, 281] width 55 height 20
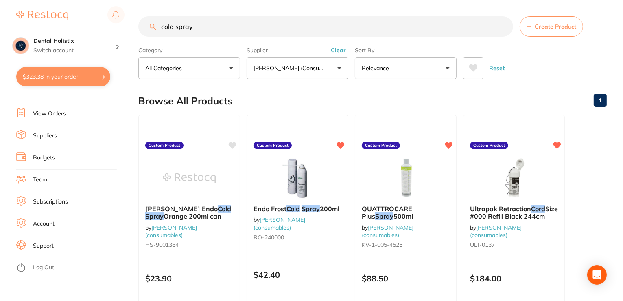
click at [497, 68] on button "Reset" at bounding box center [497, 68] width 20 height 22
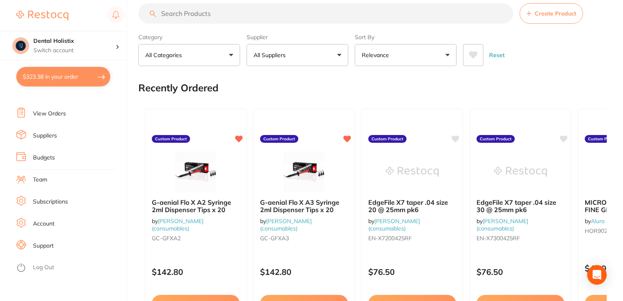
scroll to position [0, 0]
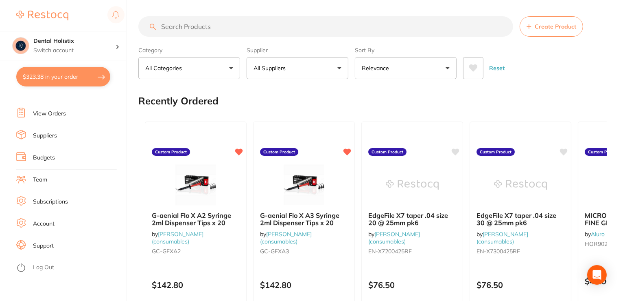
click at [337, 70] on button "All Suppliers" at bounding box center [298, 68] width 102 height 22
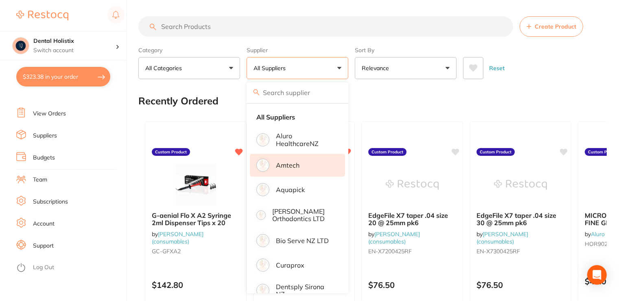
click at [314, 168] on li "Amtech" at bounding box center [297, 165] width 95 height 23
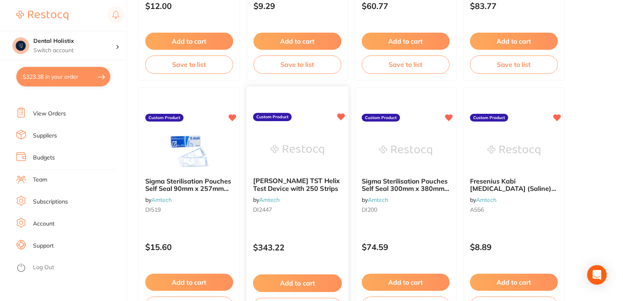
scroll to position [2402, 0]
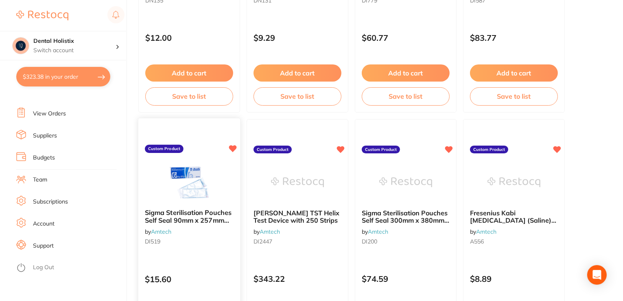
click at [186, 220] on span "Sigma Sterilisation Pouches Self Seal 90mm x 257mm Box 200" at bounding box center [188, 219] width 87 height 23
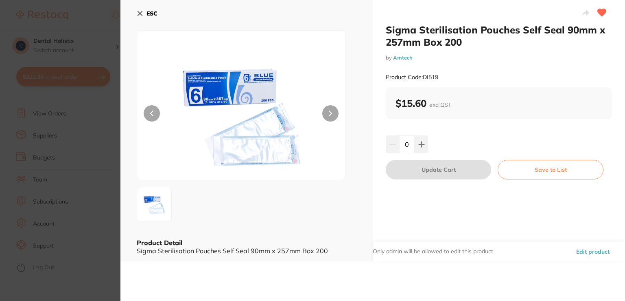
drag, startPoint x: 145, startPoint y: 12, endPoint x: 159, endPoint y: 12, distance: 13.8
click at [145, 12] on button "ESC" at bounding box center [147, 14] width 21 height 14
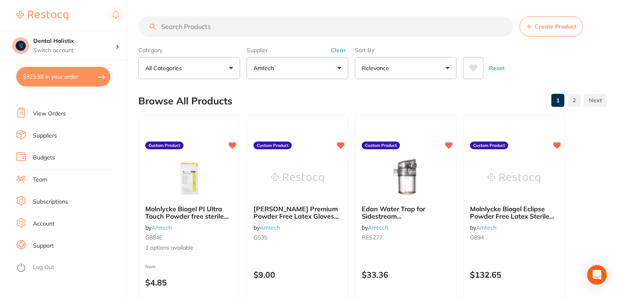
click at [541, 30] on span "Create Product" at bounding box center [556, 26] width 42 height 7
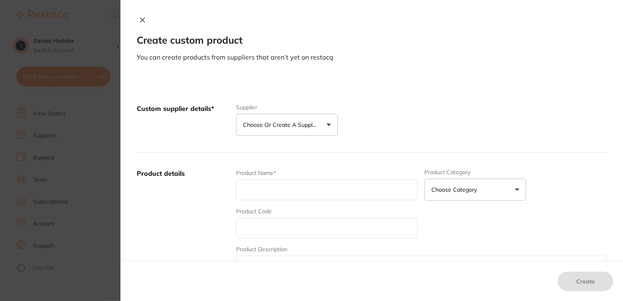
click at [327, 124] on button "Choose or create a supplier" at bounding box center [287, 125] width 102 height 22
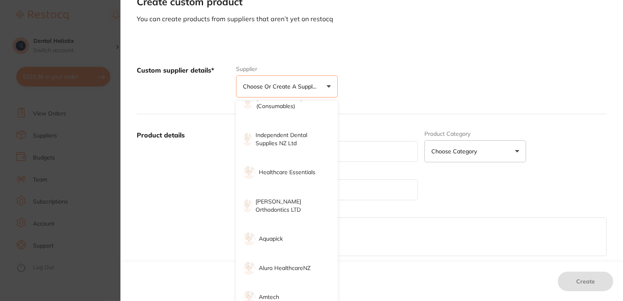
scroll to position [81, 0]
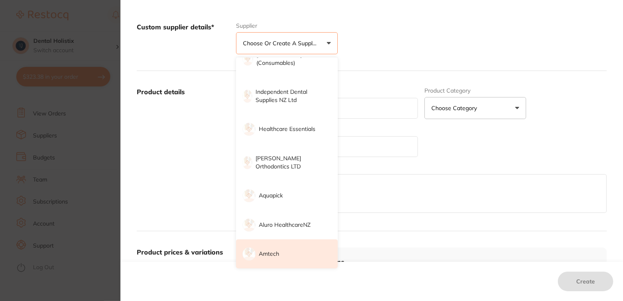
click at [285, 255] on li "Amtech" at bounding box center [287, 253] width 102 height 29
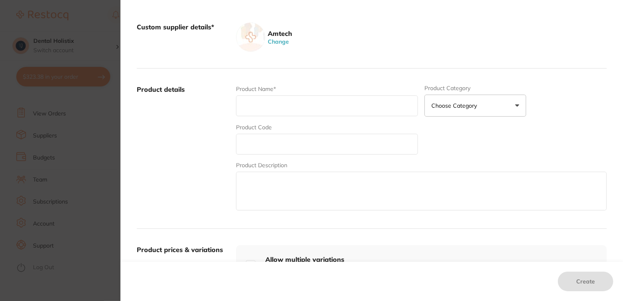
click at [301, 103] on input "text" at bounding box center [327, 105] width 182 height 21
drag, startPoint x: 486, startPoint y: 171, endPoint x: 488, endPoint y: 162, distance: 8.7
click at [487, 171] on textarea at bounding box center [421, 190] width 371 height 39
click at [282, 96] on input "text" at bounding box center [327, 105] width 182 height 21
paste input "DI518 - Sigma Sterilisation Pouches Self Seal 57mm x 133mm Box 200"
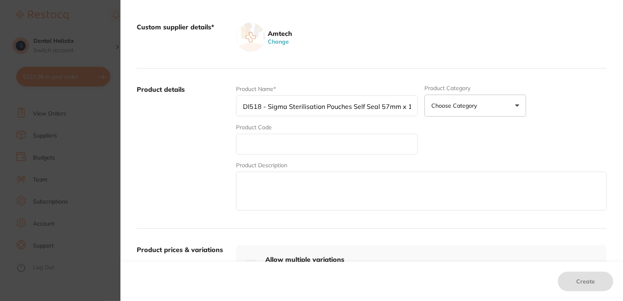
scroll to position [0, 44]
click at [275, 138] on input "text" at bounding box center [327, 144] width 182 height 21
drag, startPoint x: 263, startPoint y: 105, endPoint x: 241, endPoint y: 105, distance: 22.0
click at [241, 105] on input "DI518 - Sigma Sterilisation Pouches Self Seal 57mm x 133mm Box 200" at bounding box center [327, 105] width 182 height 21
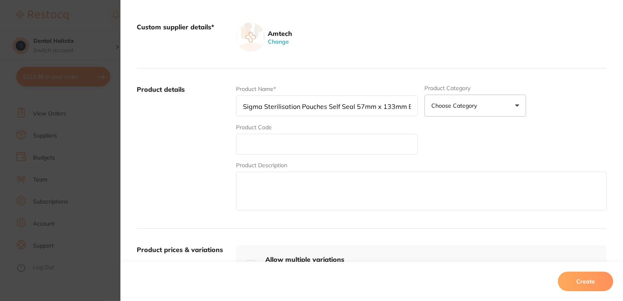
type input "Sigma Sterilisation Pouches Self Seal 57mm x 133mm Box 200"
click at [248, 146] on input "text" at bounding box center [327, 144] width 182 height 21
paste input "DI518 -"
click at [272, 145] on input "DI518 -" at bounding box center [327, 144] width 182 height 21
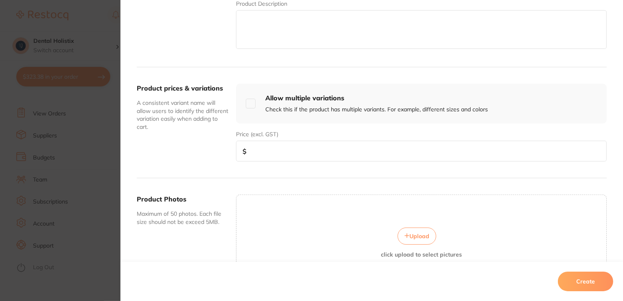
scroll to position [244, 0]
type input "DI518"
click at [285, 146] on input "number" at bounding box center [421, 149] width 371 height 21
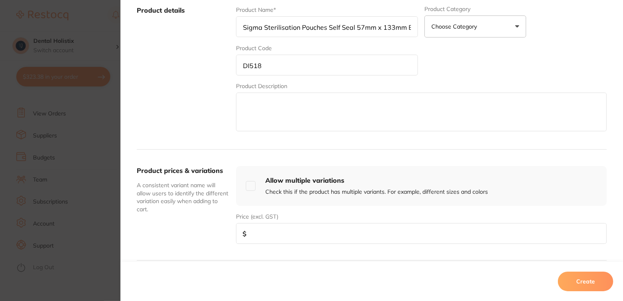
scroll to position [163, 0]
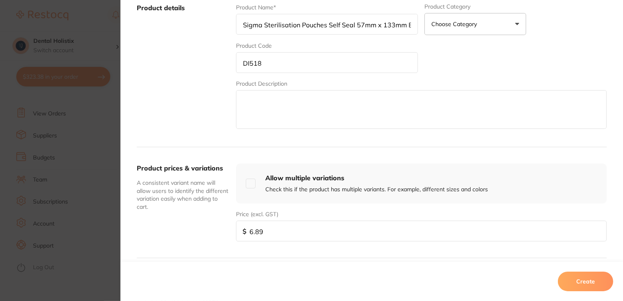
type input "6.89"
click at [248, 180] on input "checkbox" at bounding box center [251, 183] width 10 height 10
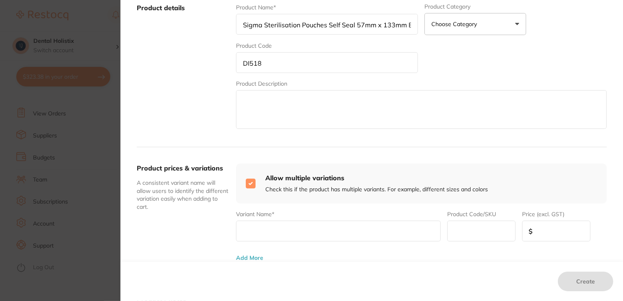
click at [248, 180] on input "checkbox" at bounding box center [251, 183] width 10 height 10
checkbox input "false"
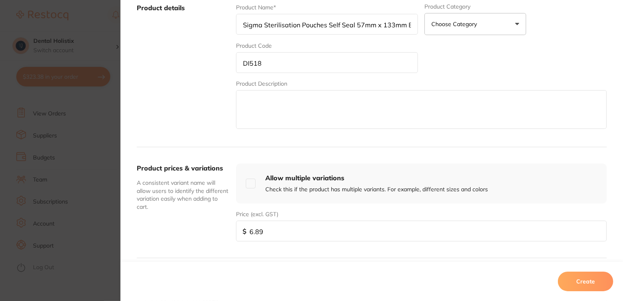
click at [585, 281] on button "Create" at bounding box center [585, 281] width 55 height 20
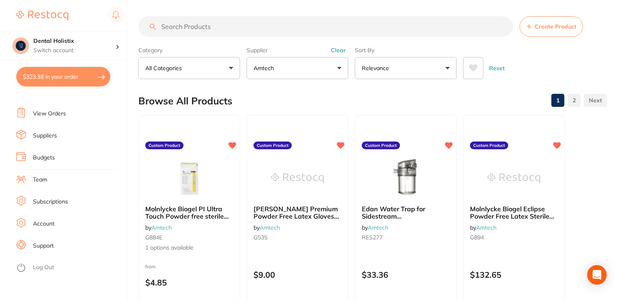
click at [494, 69] on button "Reset" at bounding box center [497, 68] width 20 height 22
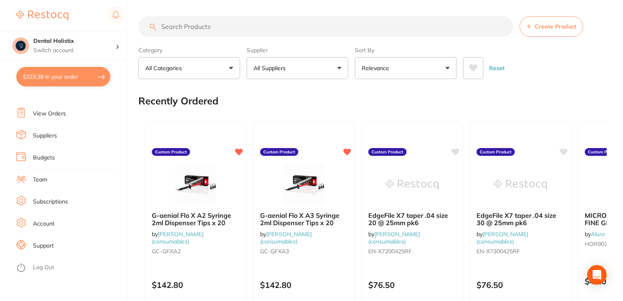
click at [341, 71] on button "All Suppliers" at bounding box center [298, 68] width 102 height 22
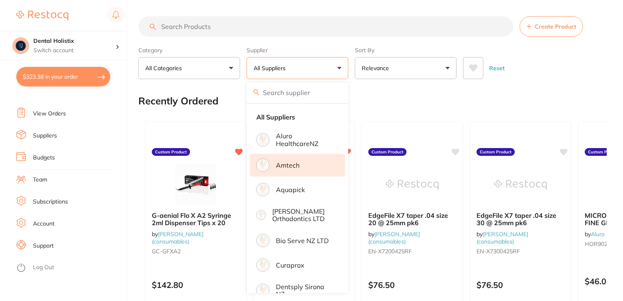
click at [300, 167] on li "Amtech" at bounding box center [297, 165] width 95 height 23
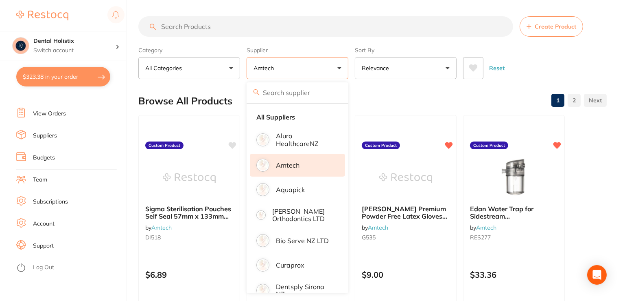
drag, startPoint x: 184, startPoint y: 217, endPoint x: 436, endPoint y: 110, distance: 274.2
click at [436, 110] on div "Browse All Products 1 2" at bounding box center [372, 100] width 469 height 27
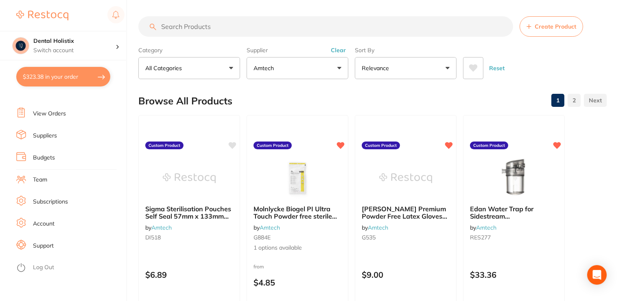
click at [555, 28] on span "Create Product" at bounding box center [556, 26] width 42 height 7
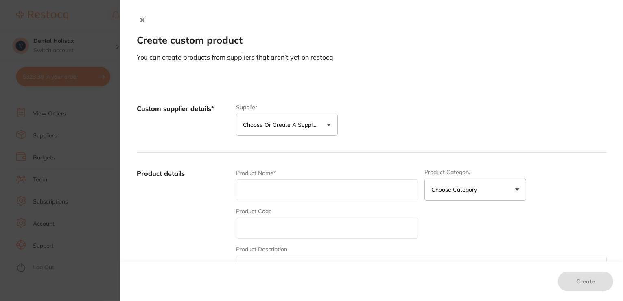
click at [329, 127] on button "Choose or create a supplier" at bounding box center [287, 125] width 102 height 22
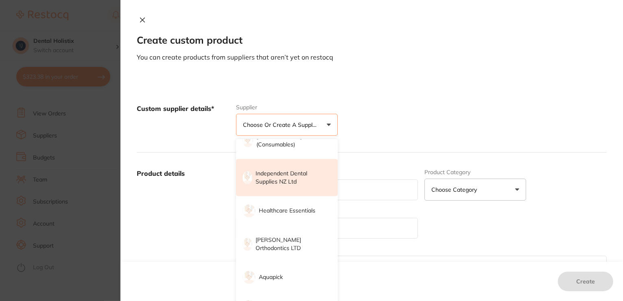
scroll to position [81, 0]
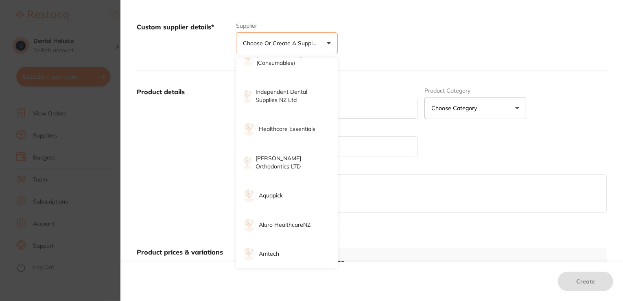
click at [278, 255] on li "Amtech" at bounding box center [287, 253] width 102 height 29
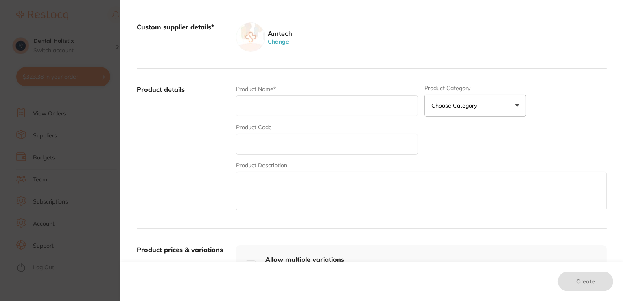
click at [309, 103] on input "text" at bounding box center [327, 105] width 182 height 21
paste input "DI223 - Sigma Sterilisation Pouches Self Seal 70mm x 257mm Box 200"
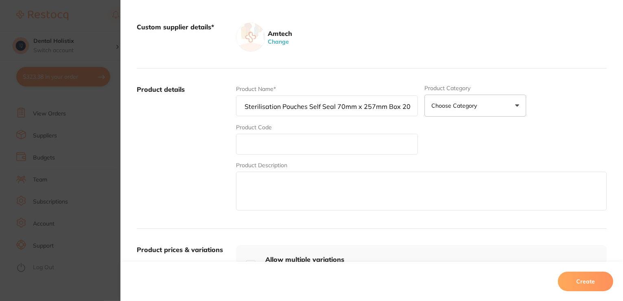
click at [295, 147] on input "text" at bounding box center [327, 144] width 182 height 21
drag, startPoint x: 264, startPoint y: 107, endPoint x: 237, endPoint y: 107, distance: 26.5
click at [237, 107] on input "DI223 - Sigma Sterilisation Pouches Self Seal 70mm x 257mm Box 200" at bounding box center [327, 105] width 182 height 21
type input "Sigma Sterilisation Pouches Self Seal 70mm x 257mm Box 200"
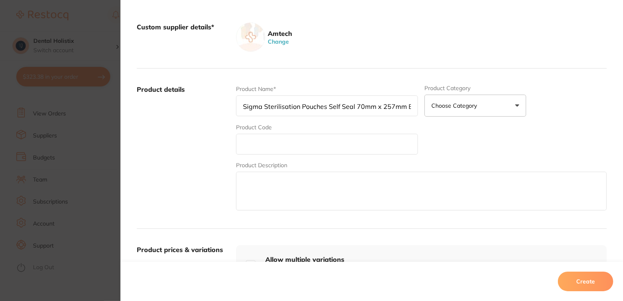
click at [254, 142] on input "text" at bounding box center [327, 144] width 182 height 21
paste input "DI223 -"
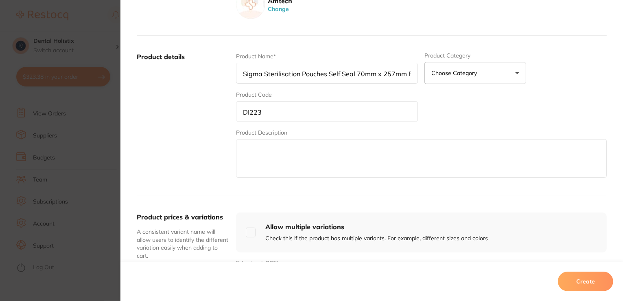
scroll to position [163, 0]
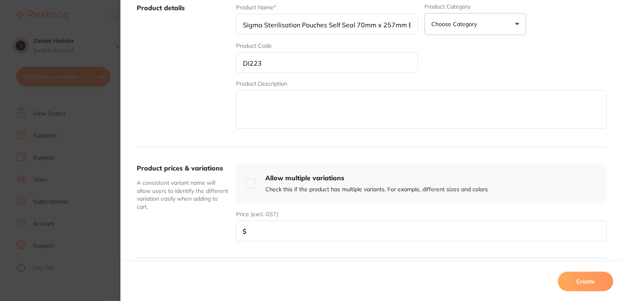
type input "DI223"
click at [301, 241] on div "Product prices & variations A consistent variant name will allow users to ident…" at bounding box center [372, 202] width 470 height 111
click at [299, 234] on input "number" at bounding box center [421, 230] width 371 height 21
type input "17.33"
click at [249, 183] on input "checkbox" at bounding box center [251, 183] width 10 height 10
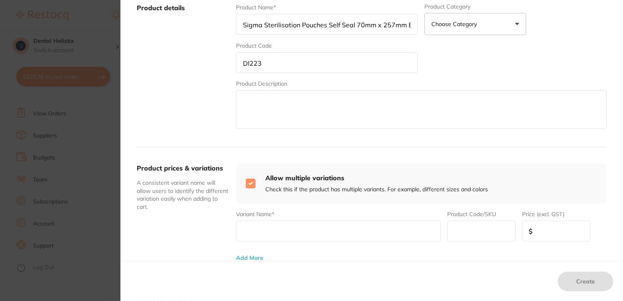
click at [283, 217] on div "Variant Name*" at bounding box center [338, 225] width 205 height 31
click at [292, 222] on input "text" at bounding box center [338, 230] width 205 height 21
click at [327, 230] on input "text" at bounding box center [338, 230] width 205 height 21
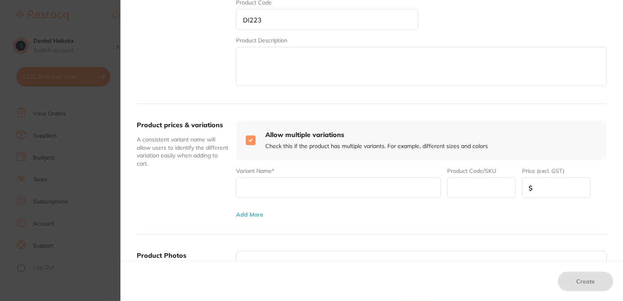
scroll to position [244, 0]
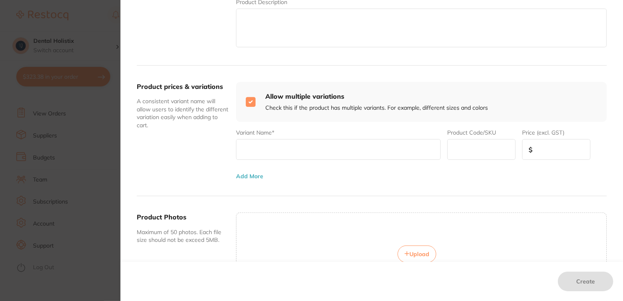
click at [284, 246] on div "Upload click upload to select pictures" at bounding box center [422, 260] width 370 height 30
click at [248, 101] on input "checkbox" at bounding box center [251, 102] width 10 height 10
checkbox input "false"
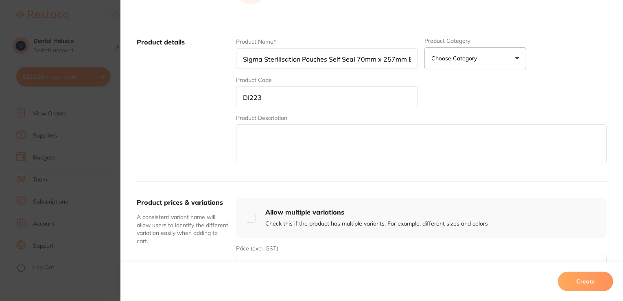
scroll to position [204, 0]
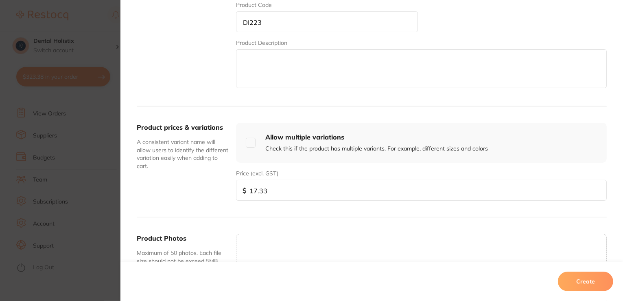
drag, startPoint x: 293, startPoint y: 189, endPoint x: 229, endPoint y: 188, distance: 64.3
click at [229, 188] on div "Product prices & variations A consistent variant name will allow users to ident…" at bounding box center [372, 161] width 470 height 111
click at [433, 270] on div "Create" at bounding box center [372, 280] width 503 height 39
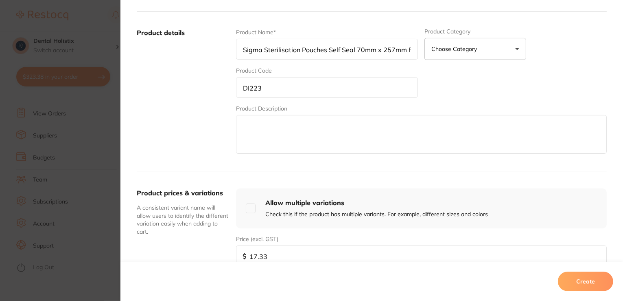
scroll to position [0, 0]
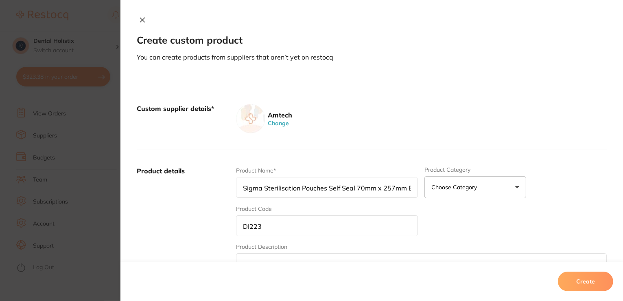
click at [293, 215] on input "DI223" at bounding box center [327, 225] width 182 height 21
drag, startPoint x: 295, startPoint y: 224, endPoint x: 200, endPoint y: 223, distance: 94.9
click at [210, 228] on div "Product details Product Name* Sigma Sterilisation Pouches Self Seal 70mm x 257m…" at bounding box center [372, 230] width 470 height 160
drag, startPoint x: 412, startPoint y: 186, endPoint x: 191, endPoint y: 182, distance: 220.7
click at [191, 182] on div "Product details Product Name* Sigma Sterilisation Pouches Self Seal 70mm x 257m…" at bounding box center [372, 230] width 470 height 160
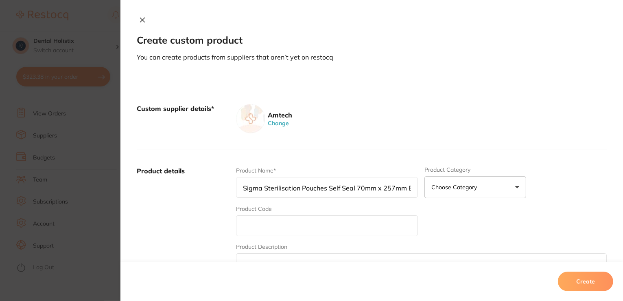
type input "ox 200"
drag, startPoint x: 280, startPoint y: 182, endPoint x: 200, endPoint y: 186, distance: 79.9
click at [200, 186] on div "Product details Product Name* ox 200 Product Category Choose Category 3d Printi…" at bounding box center [372, 230] width 470 height 160
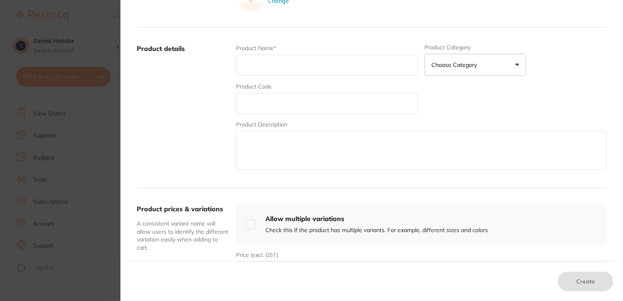
scroll to position [204, 0]
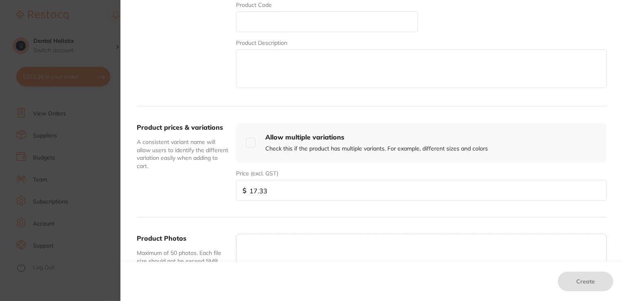
drag, startPoint x: 303, startPoint y: 200, endPoint x: 189, endPoint y: 200, distance: 114.4
click at [189, 200] on div "Product prices & variations A consistent variant name will allow users to ident…" at bounding box center [372, 161] width 470 height 111
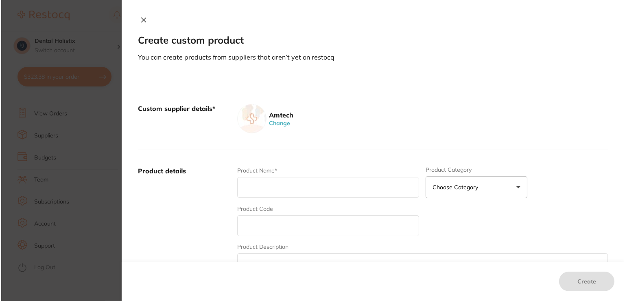
scroll to position [0, 0]
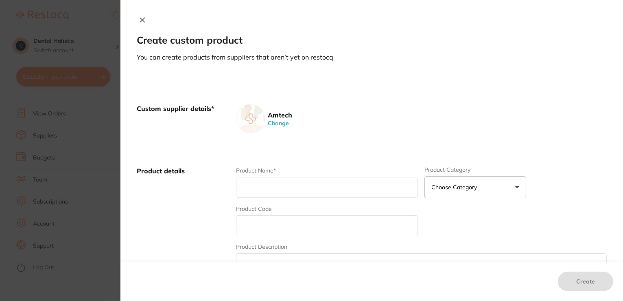
click at [141, 20] on icon at bounding box center [142, 20] width 7 height 7
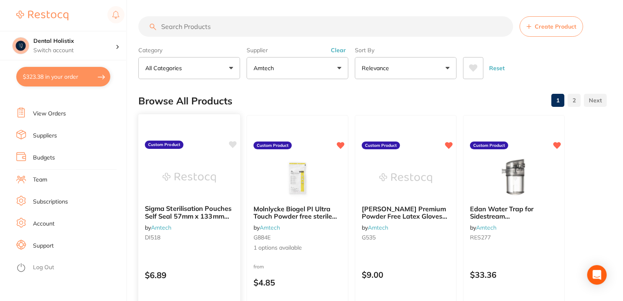
click at [193, 212] on span "Sigma Sterilisation Pouches Self Seal 57mm x 133mm Box 200" at bounding box center [188, 215] width 87 height 23
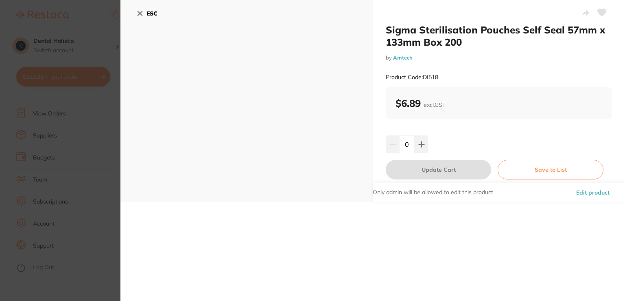
click at [600, 193] on button "Edit product" at bounding box center [593, 192] width 38 height 20
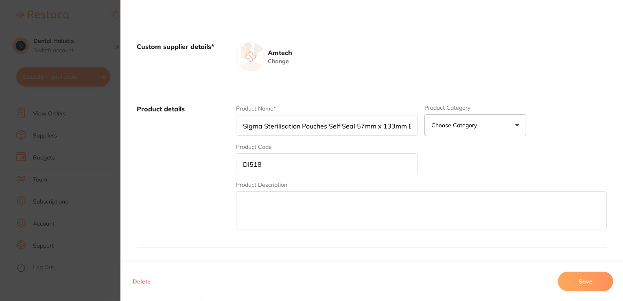
scroll to position [163, 0]
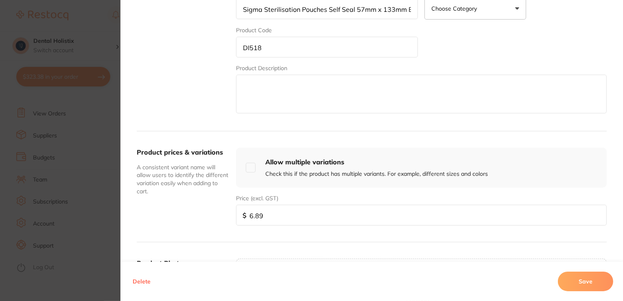
click at [249, 165] on input "checkbox" at bounding box center [251, 167] width 10 height 10
checkbox input "true"
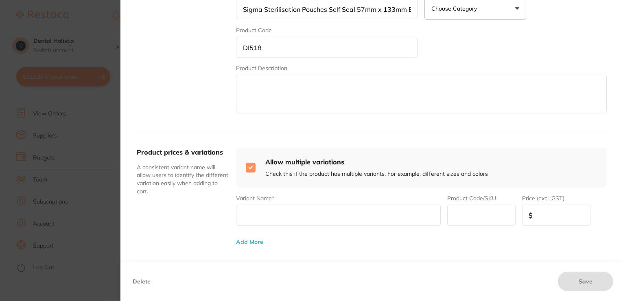
click at [293, 211] on input "text" at bounding box center [338, 214] width 205 height 21
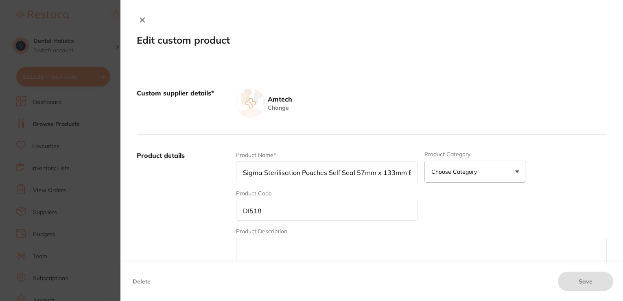
scroll to position [163, 0]
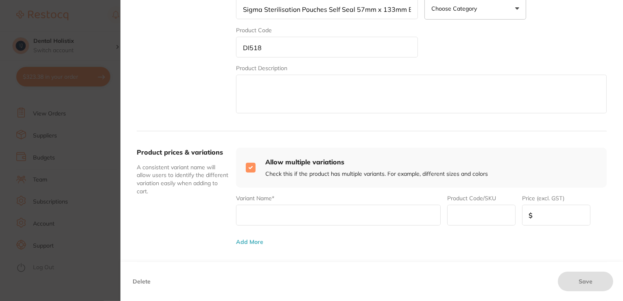
click at [283, 218] on input "text" at bounding box center [338, 214] width 205 height 21
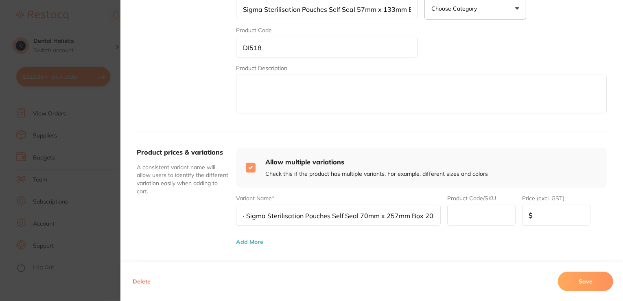
click at [464, 214] on input "text" at bounding box center [481, 214] width 68 height 21
drag, startPoint x: 264, startPoint y: 215, endPoint x: 236, endPoint y: 216, distance: 27.7
click at [236, 216] on input "DI223 - Sigma Sterilisation Pouches Self Seal 70mm x 257mm Box 200" at bounding box center [338, 214] width 205 height 21
type input "Sigma Sterilisation Pouches Self Seal 70mm x 257mm Box 200"
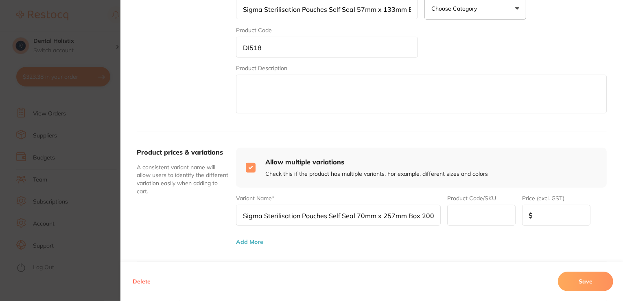
click at [463, 219] on input "text" at bounding box center [481, 214] width 68 height 21
paste input "DI223 -"
type input "DI223"
click at [564, 214] on input "number" at bounding box center [556, 214] width 68 height 21
type input "17.33"
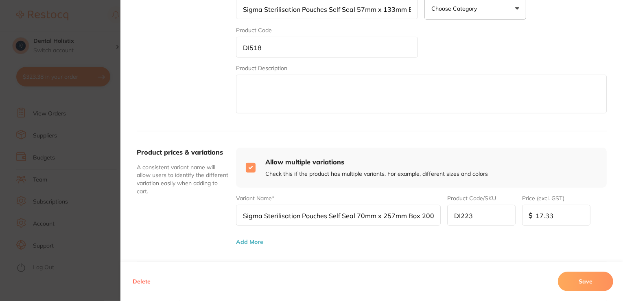
click at [242, 238] on button "Add More" at bounding box center [249, 241] width 27 height 7
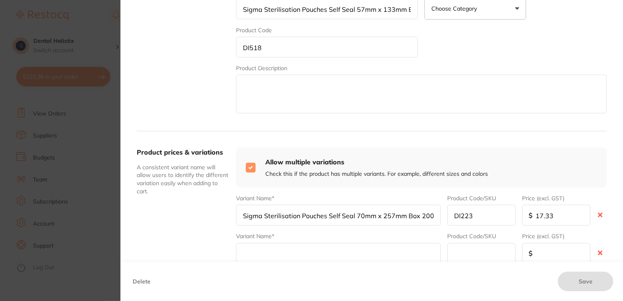
click at [258, 251] on input "text" at bounding box center [338, 253] width 205 height 21
click at [312, 249] on input "text" at bounding box center [338, 253] width 205 height 21
paste input "Sigma Sterilisation Pouches Self Seal 90mm x 162mm Box 200"
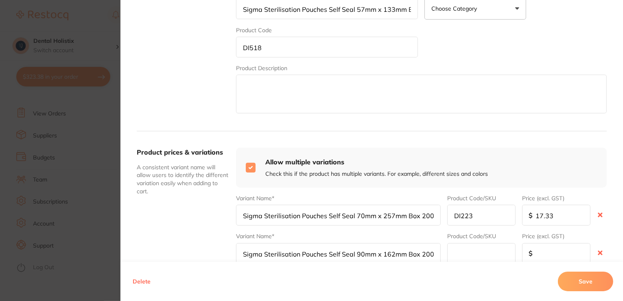
type input "Sigma Sterilisation Pouches Self Seal 90mm x 162mm Box 200"
click at [473, 255] on input "text" at bounding box center [481, 253] width 68 height 21
paste input "DI667"
type input "DI667"
click at [467, 254] on input "DI667" at bounding box center [481, 253] width 68 height 21
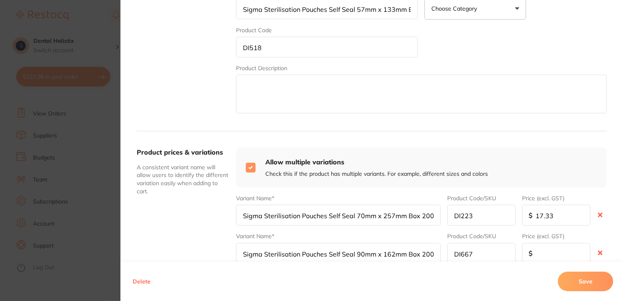
drag, startPoint x: 494, startPoint y: 251, endPoint x: 463, endPoint y: 252, distance: 31.8
click at [463, 252] on input "DI667" at bounding box center [481, 253] width 68 height 21
type input "D1667"
click at [550, 250] on input "number" at bounding box center [556, 253] width 68 height 21
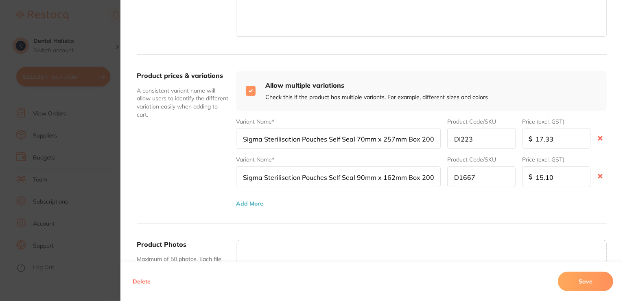
scroll to position [244, 0]
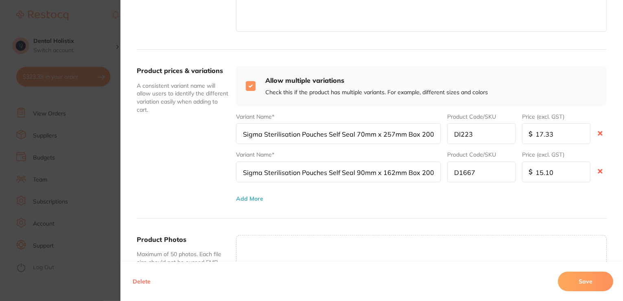
type input "15.10"
click at [241, 199] on button "Add More" at bounding box center [249, 198] width 27 height 7
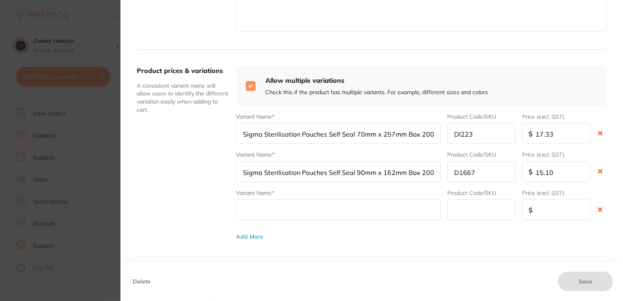
click at [296, 216] on input "text" at bounding box center [338, 209] width 205 height 21
paste input "DI519 - Sigma Sterilisation Pouches Self Seal 90mm x 257mm Box 200"
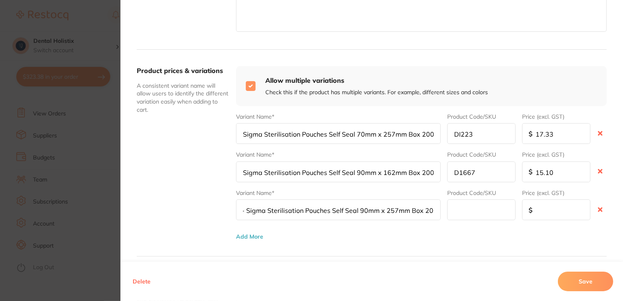
click at [472, 208] on input "text" at bounding box center [481, 209] width 68 height 21
click at [264, 207] on input "DI519 - Sigma Sterilisation Pouches Self Seal 90mm x 257mm Box 200" at bounding box center [338, 209] width 205 height 21
drag, startPoint x: 259, startPoint y: 209, endPoint x: 237, endPoint y: 207, distance: 22.5
click at [237, 207] on input "DI519 Sigma Sterilisation Pouches Self Seal 90mm x 257mm Box 200" at bounding box center [338, 209] width 205 height 21
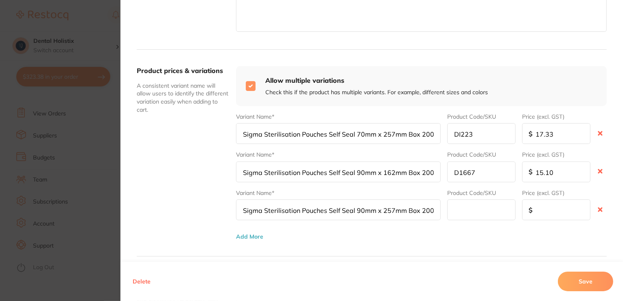
type input "Sigma Sterilisation Pouches Self Seal 90mm x 257mm Box 200"
click at [461, 206] on input "text" at bounding box center [481, 209] width 68 height 21
paste input "DI519"
click at [481, 207] on input "DI519" at bounding box center [481, 209] width 68 height 21
type input "DI519"
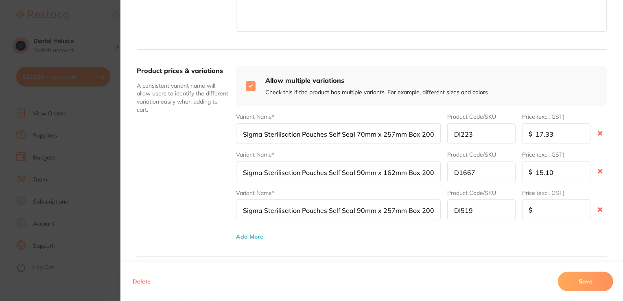
click at [544, 209] on input "number" at bounding box center [556, 209] width 68 height 21
type input "15.60"
click at [547, 169] on input "15.10" at bounding box center [556, 171] width 68 height 21
type input "15.00"
click at [259, 235] on button "Add More" at bounding box center [249, 236] width 27 height 7
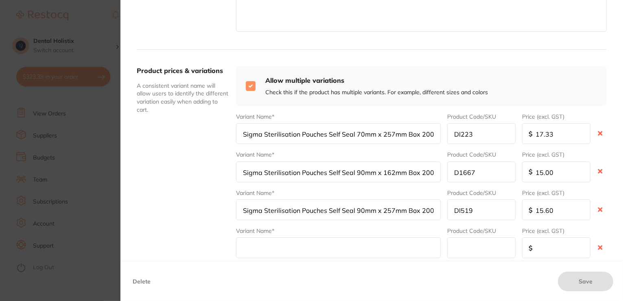
click at [262, 245] on input "text" at bounding box center [338, 247] width 205 height 21
paste input "DI520 - Sigma Sterilisation Pouches Self Seal 135mm x 283mm Box 200"
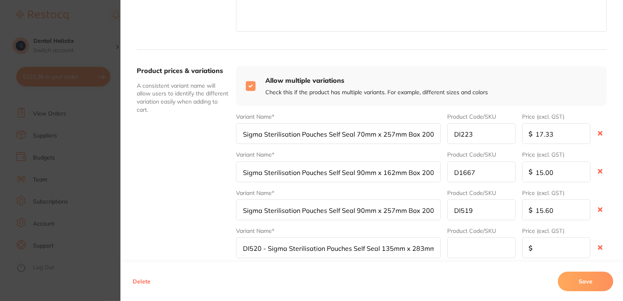
scroll to position [0, 26]
click at [476, 250] on input "text" at bounding box center [481, 247] width 68 height 21
drag, startPoint x: 264, startPoint y: 244, endPoint x: 236, endPoint y: 243, distance: 28.1
click at [236, 243] on input "DI520 - Sigma Sterilisation Pouches Self Seal 135mm x 283mm Box 200" at bounding box center [338, 247] width 205 height 21
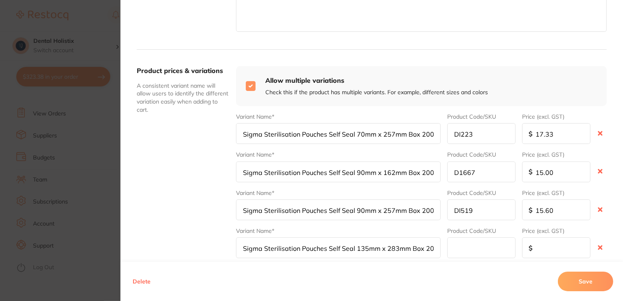
type input "Sigma Sterilisation Pouches Self Seal 135mm x 283mm Box 200"
click at [474, 247] on input "text" at bounding box center [481, 247] width 68 height 21
click at [456, 243] on input "text" at bounding box center [481, 247] width 68 height 21
drag, startPoint x: 458, startPoint y: 244, endPoint x: 246, endPoint y: 249, distance: 211.8
click at [246, 248] on input "Sigma Sterilisation Pouches Self Seal 135mm x 283mm Box 200" at bounding box center [338, 247] width 205 height 21
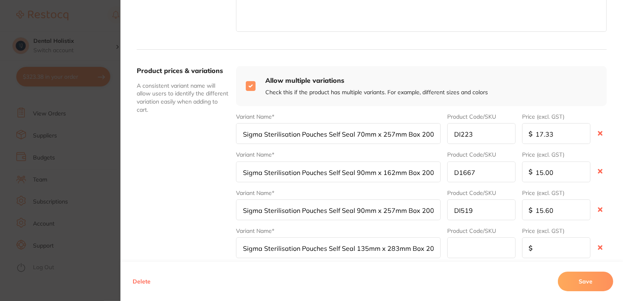
click at [240, 246] on input "Sigma Sterilisation Pouches Self Seal 135mm x 283mm Box 200" at bounding box center [338, 247] width 205 height 21
click at [246, 246] on input "Sigma Sterilisation Pouches Self Seal 135mm x 283mm Box 200" at bounding box center [338, 247] width 205 height 21
click at [474, 251] on input "text" at bounding box center [481, 247] width 68 height 21
click at [418, 271] on div "Delete Save" at bounding box center [372, 280] width 503 height 39
click at [435, 246] on input "Sigma Sterilisation Pouches Self Seal 135mm x 283mm Box 200" at bounding box center [338, 247] width 205 height 21
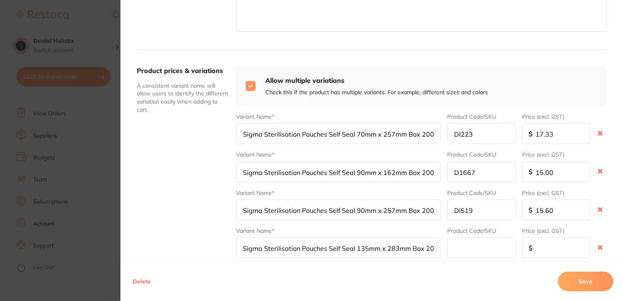
click at [245, 246] on input "Sigma Sterilisation Pouches Self Seal 135mm x 283mm Box 200" at bounding box center [338, 247] width 205 height 21
paste input "DI520"
type input "DI520"
click at [546, 247] on input "number" at bounding box center [556, 247] width 68 height 21
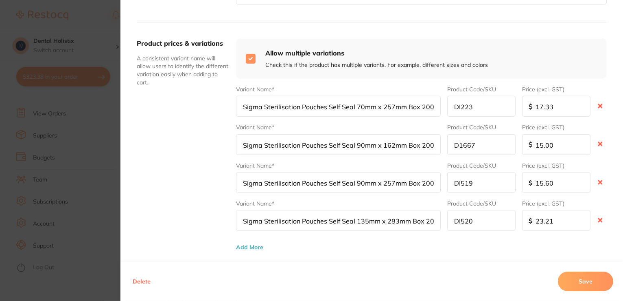
scroll to position [326, 0]
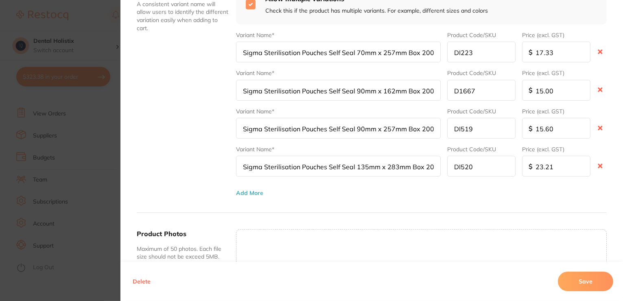
type input "23.21"
click at [239, 191] on button "Add More" at bounding box center [249, 192] width 27 height 7
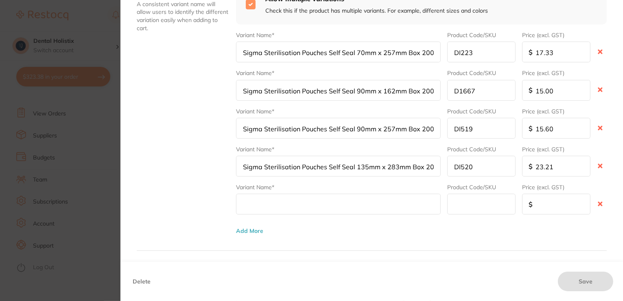
click at [311, 204] on input "text" at bounding box center [338, 203] width 205 height 21
paste input "DI521 - Sigma Sterilisation Pouches Self Seal 190mm x 358mm Box 200"
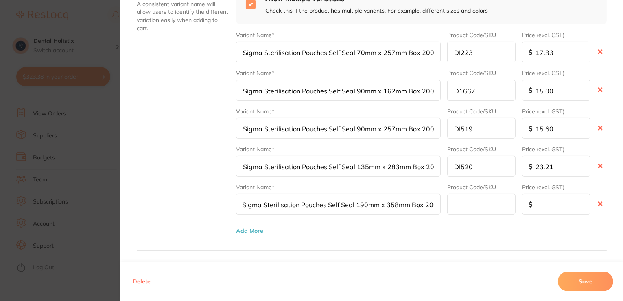
click at [453, 206] on input "text" at bounding box center [481, 203] width 68 height 21
drag, startPoint x: 264, startPoint y: 202, endPoint x: 238, endPoint y: 202, distance: 26.1
click at [238, 202] on input "DI521 - Sigma Sterilisation Pouches Self Seal 190mm x 358mm Box 200" at bounding box center [338, 203] width 205 height 21
type input "Sigma Sterilisation Pouches Self Seal 190mm x 358mm Box 200"
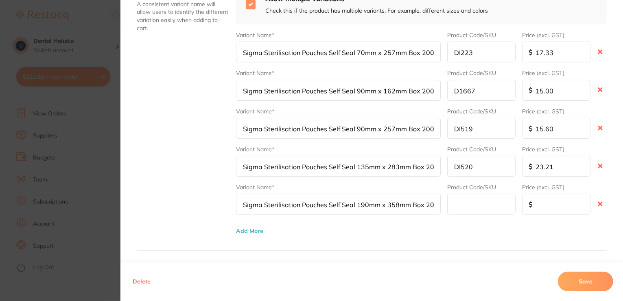
click at [477, 202] on input "text" at bounding box center [481, 203] width 68 height 21
paste input "DI521 -"
type input "DI521"
click at [524, 206] on input "number" at bounding box center [556, 203] width 68 height 21
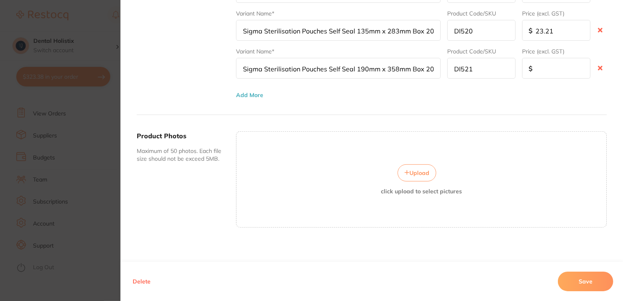
scroll to position [463, 0]
type input "0"
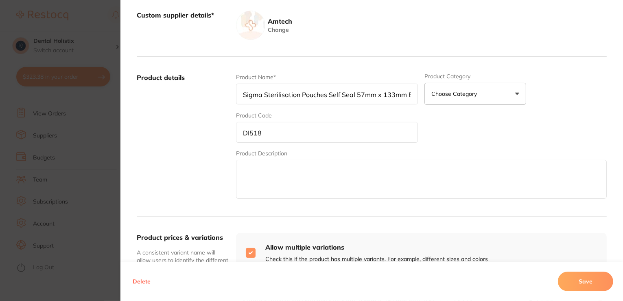
scroll to position [0, 0]
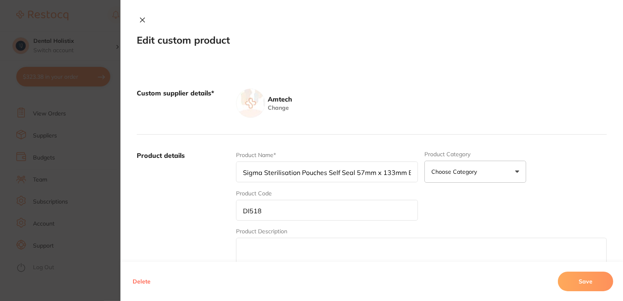
type input "33"
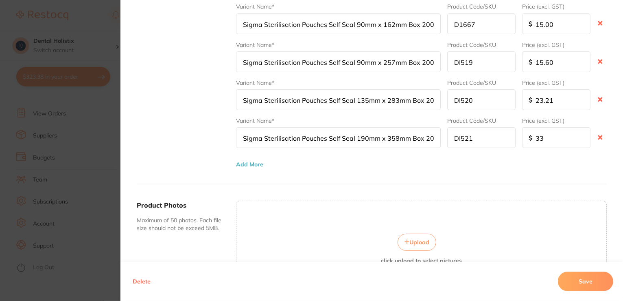
scroll to position [407, 0]
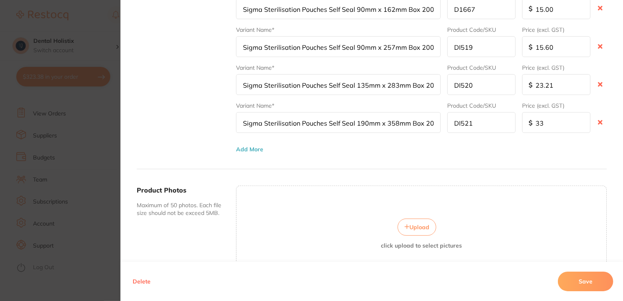
click at [256, 146] on button "Add More" at bounding box center [249, 149] width 27 height 7
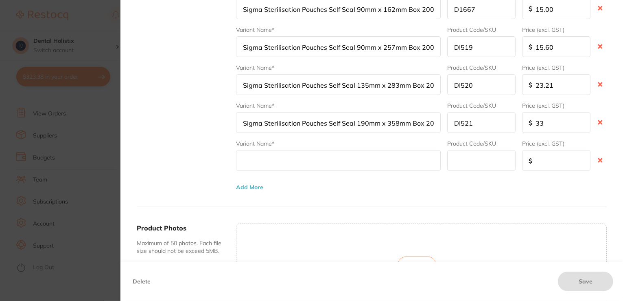
paste input "DI200 - Sigma Sterilisation Pouches Self Seal 300mm x 380mm Box 200"
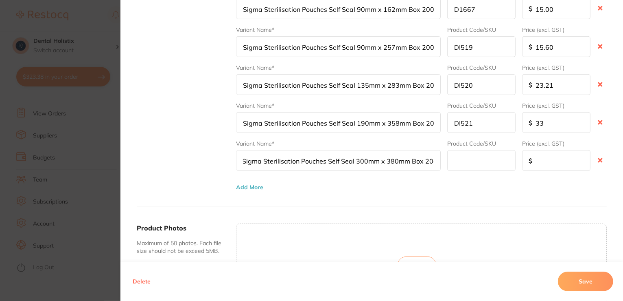
click at [457, 158] on input "text" at bounding box center [481, 160] width 68 height 21
drag, startPoint x: 264, startPoint y: 157, endPoint x: 238, endPoint y: 160, distance: 26.2
click at [238, 160] on input "DI200 - Sigma Sterilisation Pouches Self Seal 300mm x 380mm Box 200" at bounding box center [338, 160] width 205 height 21
type input "Sigma Sterilisation Pouches Self Seal 300mm x 380mm Box 200"
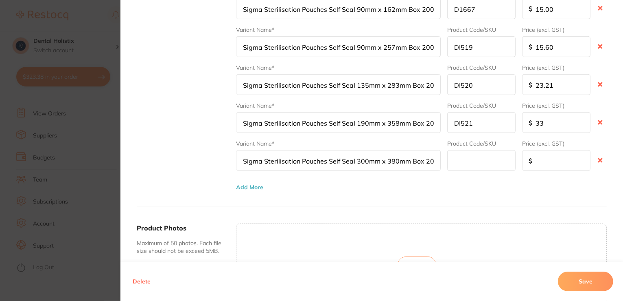
click at [458, 160] on input "text" at bounding box center [481, 160] width 68 height 21
paste input "DI200 -"
click at [479, 158] on input "DI200 -" at bounding box center [481, 160] width 68 height 21
type input "DI200"
click at [537, 162] on input "number" at bounding box center [556, 160] width 68 height 21
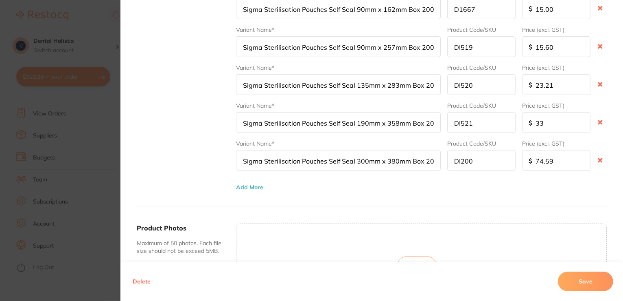
type input "74.59"
click at [555, 120] on input "33" at bounding box center [556, 122] width 68 height 21
drag, startPoint x: 547, startPoint y: 123, endPoint x: 537, endPoint y: 121, distance: 10.7
click at [537, 121] on input "33" at bounding box center [556, 122] width 68 height 21
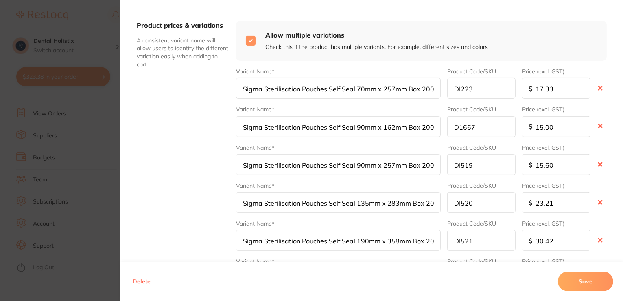
scroll to position [285, 0]
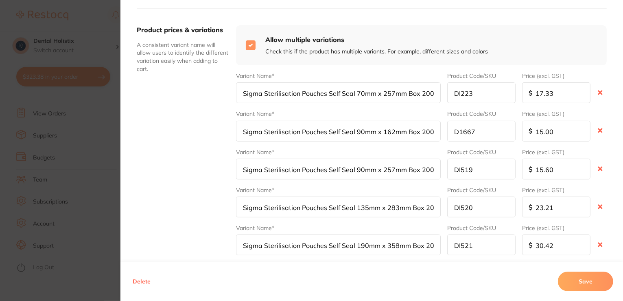
type input "30.42"
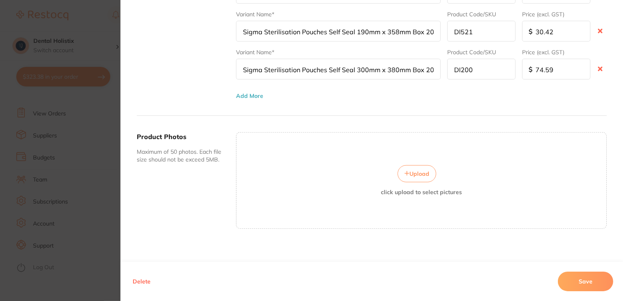
scroll to position [500, 0]
click at [581, 281] on button "Save" at bounding box center [585, 281] width 55 height 20
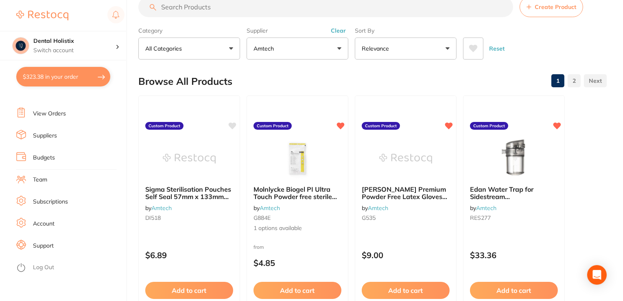
scroll to position [0, 0]
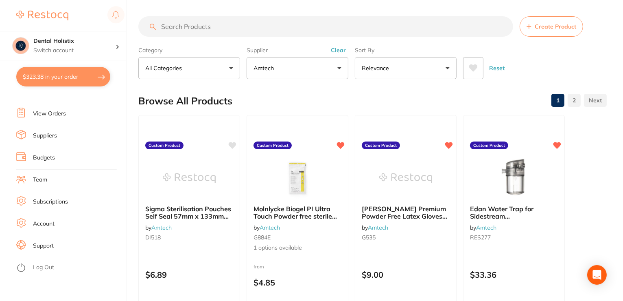
click at [495, 69] on button "Reset" at bounding box center [497, 68] width 20 height 22
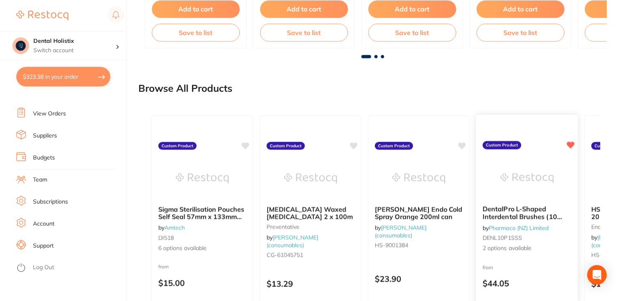
scroll to position [651, 0]
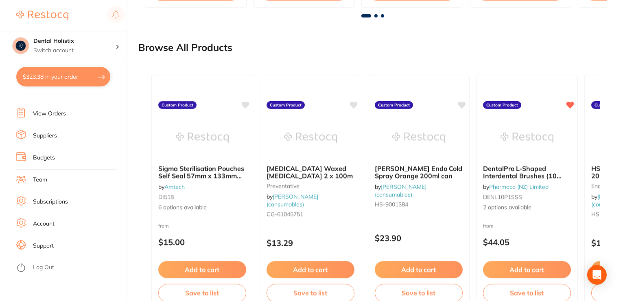
click at [208, 170] on span "Sigma Sterilisation Pouches Self Seal 57mm x 133mm Box 200" at bounding box center [201, 175] width 86 height 23
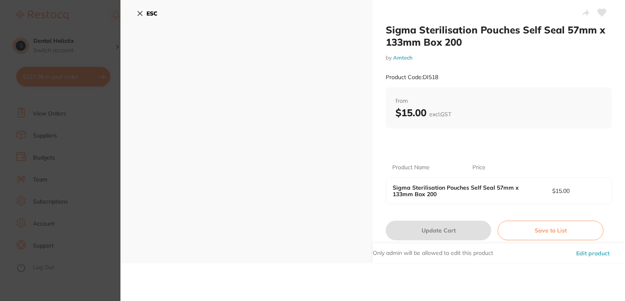
click at [591, 257] on button "Edit product" at bounding box center [593, 253] width 38 height 20
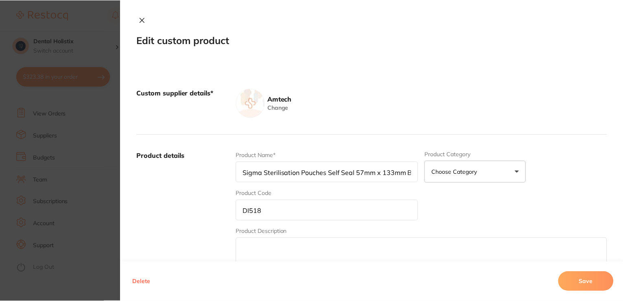
scroll to position [651, 0]
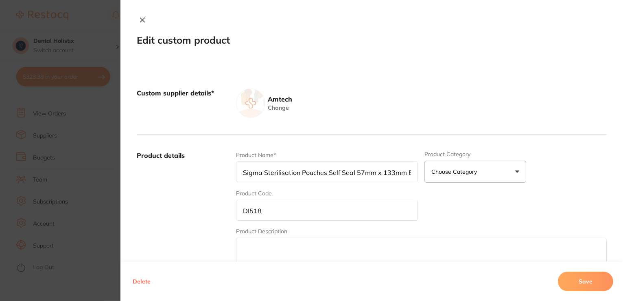
click at [136, 283] on button "Delete" at bounding box center [141, 281] width 23 height 20
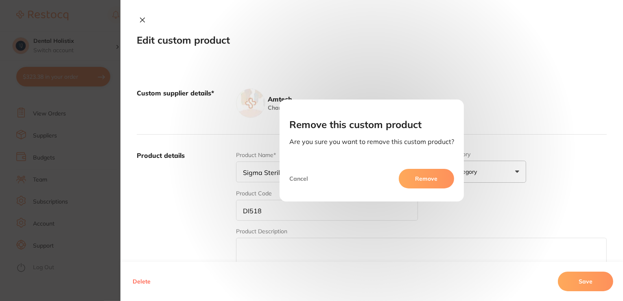
click at [424, 188] on button "Remove" at bounding box center [426, 179] width 55 height 20
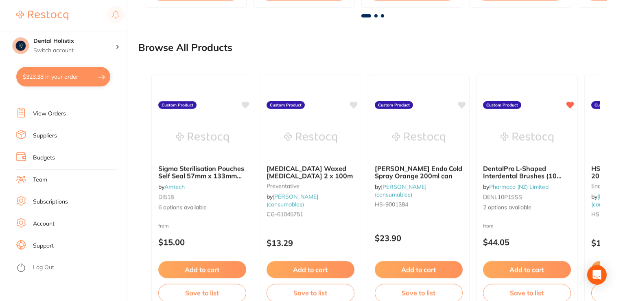
click at [186, 176] on span "Sigma Sterilisation Pouches Self Seal 57mm x 133mm Box 200" at bounding box center [201, 175] width 86 height 23
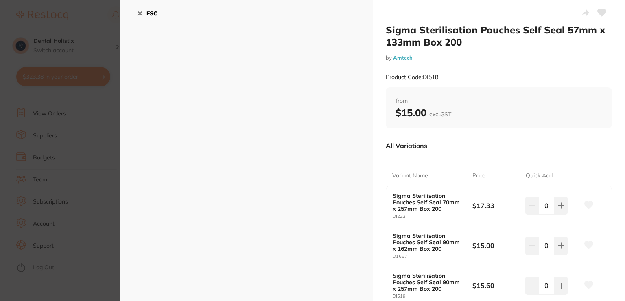
click at [140, 12] on icon at bounding box center [140, 13] width 7 height 7
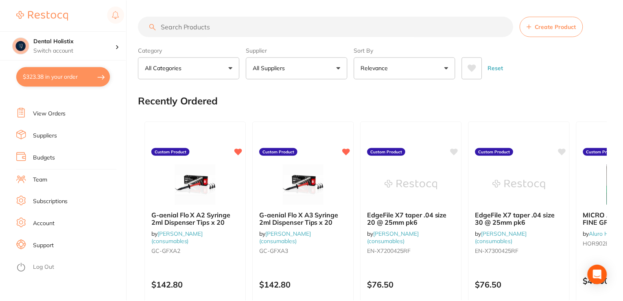
scroll to position [651, 0]
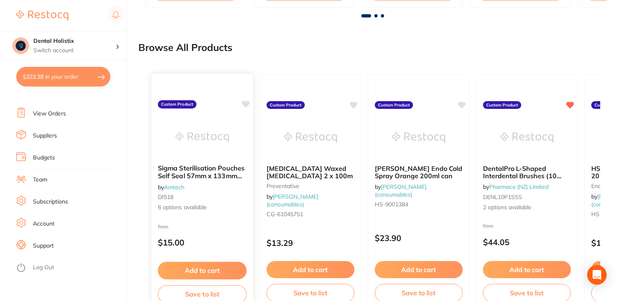
click at [184, 169] on span "Sigma Sterilisation Pouches Self Seal 57mm x 133mm Box 200" at bounding box center [201, 175] width 87 height 23
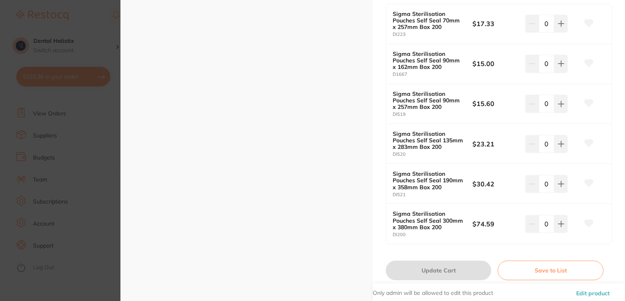
scroll to position [189, 0]
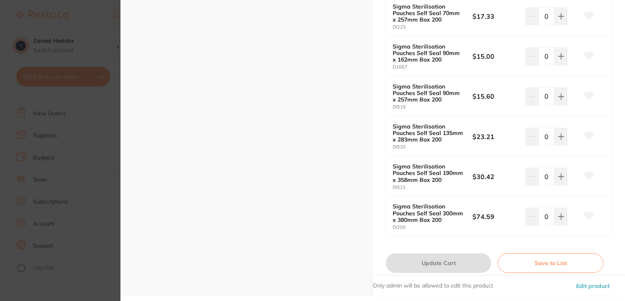
click at [597, 285] on button "Edit product" at bounding box center [593, 286] width 38 height 20
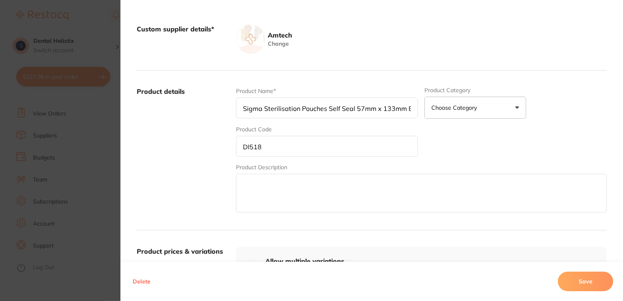
scroll to position [81, 0]
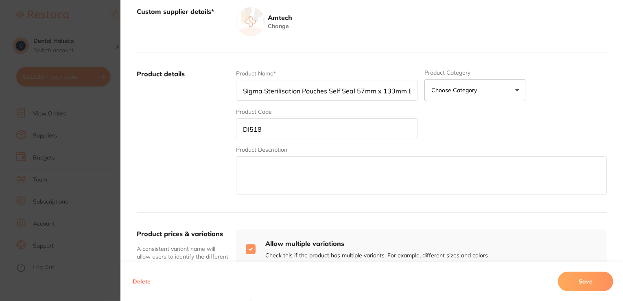
click at [298, 162] on textarea at bounding box center [421, 175] width 371 height 39
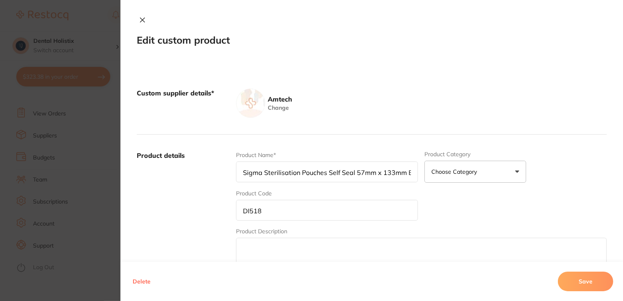
scroll to position [122, 0]
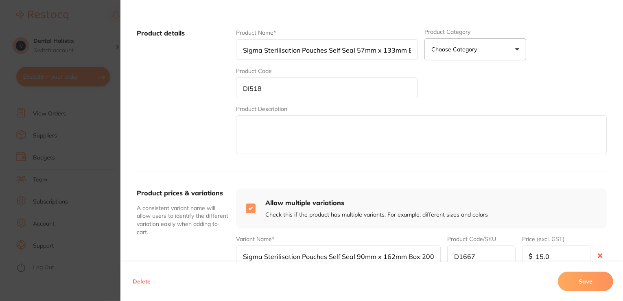
drag, startPoint x: 295, startPoint y: 128, endPoint x: 261, endPoint y: 135, distance: 34.9
click at [261, 135] on textarea at bounding box center [421, 134] width 371 height 39
click at [250, 208] on input "checkbox" at bounding box center [251, 208] width 10 height 10
checkbox input "false"
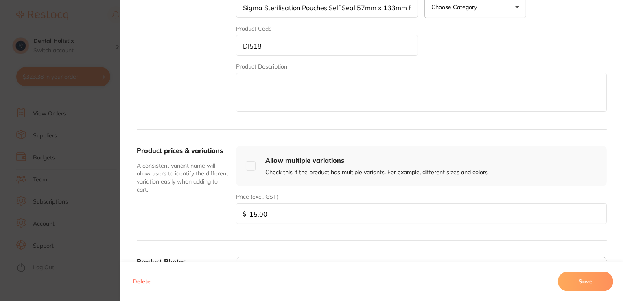
scroll to position [163, 0]
drag, startPoint x: 271, startPoint y: 214, endPoint x: 228, endPoint y: 213, distance: 42.8
click at [228, 213] on div "Product prices & variations A consistent variant name will allow users to ident…" at bounding box center [372, 186] width 470 height 111
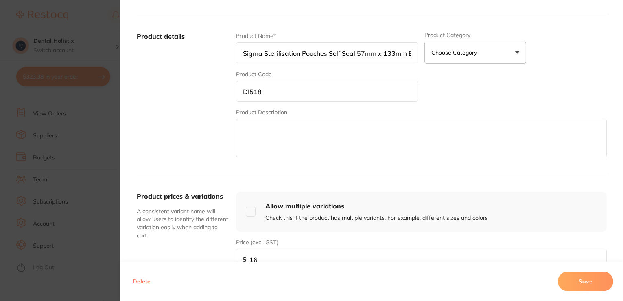
scroll to position [122, 0]
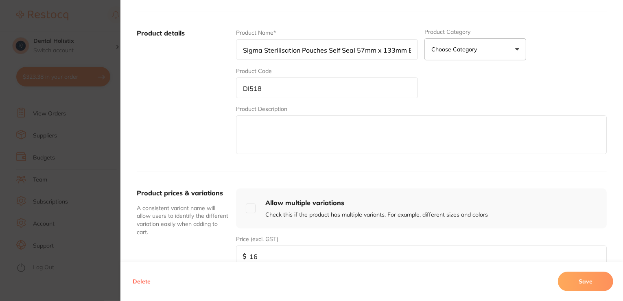
type input "1"
type input "6"
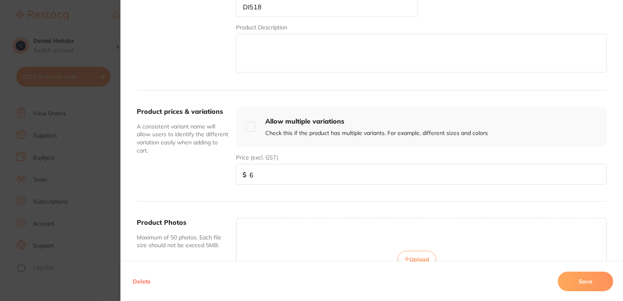
scroll to position [170, 0]
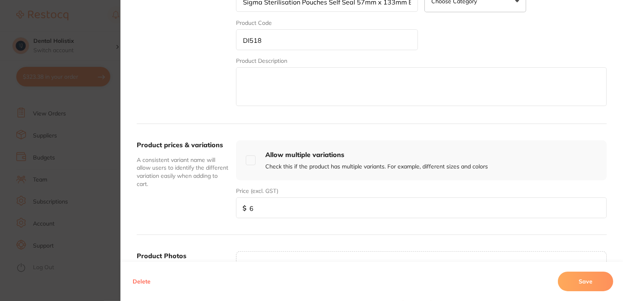
click at [246, 159] on input "checkbox" at bounding box center [251, 160] width 10 height 10
checkbox input "true"
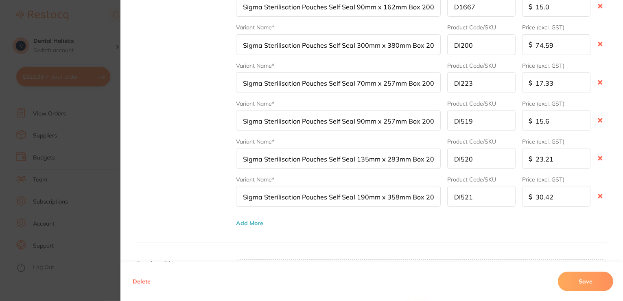
scroll to position [374, 0]
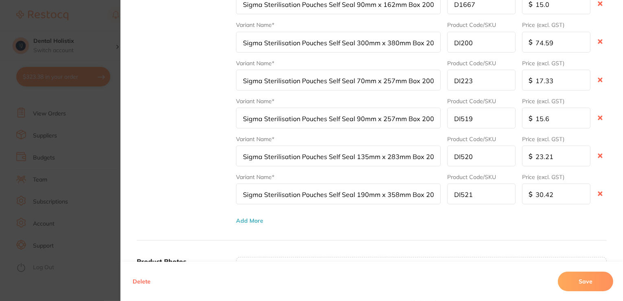
click at [589, 277] on button "Save" at bounding box center [585, 281] width 55 height 20
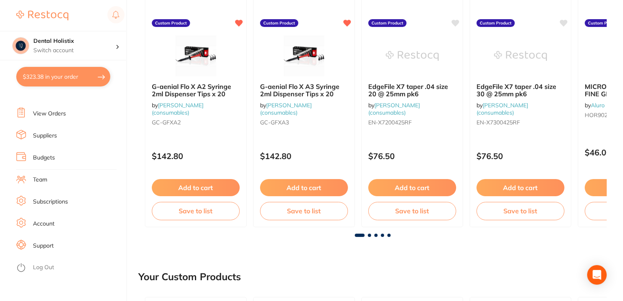
scroll to position [0, 0]
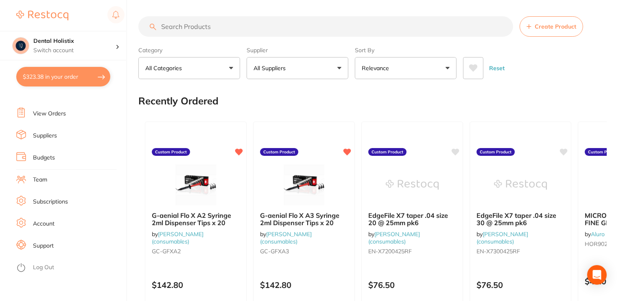
click at [496, 69] on button "Reset" at bounding box center [497, 68] width 20 height 22
click at [499, 68] on button "Reset" at bounding box center [497, 68] width 20 height 22
click at [336, 68] on button "All Suppliers" at bounding box center [298, 68] width 102 height 22
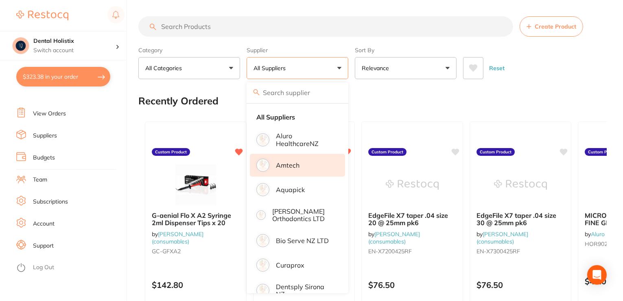
drag, startPoint x: 296, startPoint y: 166, endPoint x: 301, endPoint y: 170, distance: 5.8
click at [297, 166] on p "Amtech" at bounding box center [288, 164] width 24 height 7
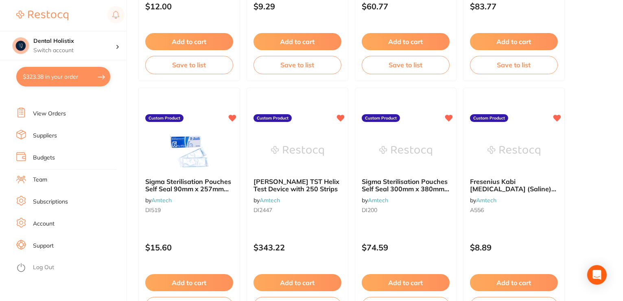
scroll to position [2443, 0]
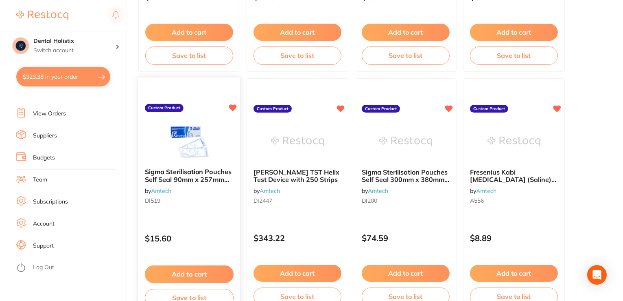
click at [195, 180] on span "Sigma Sterilisation Pouches Self Seal 90mm x 257mm Box 200" at bounding box center [188, 178] width 87 height 23
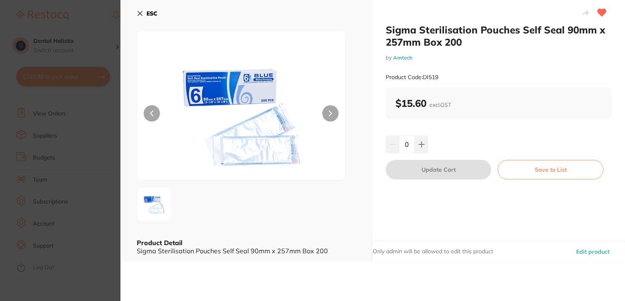
click at [137, 14] on icon at bounding box center [140, 13] width 7 height 7
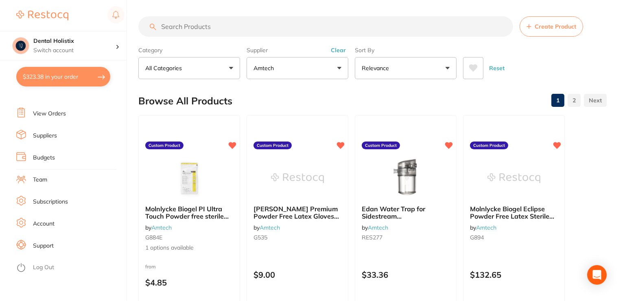
click at [491, 69] on button "Reset" at bounding box center [497, 68] width 20 height 22
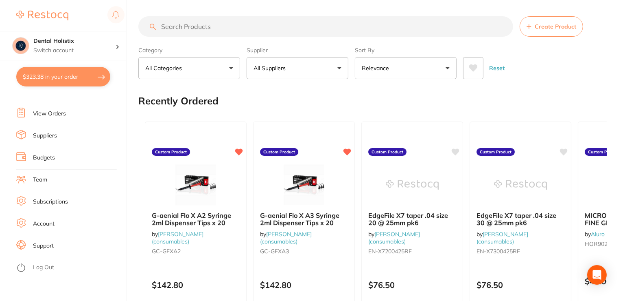
click at [338, 73] on button "All Suppliers" at bounding box center [298, 68] width 102 height 22
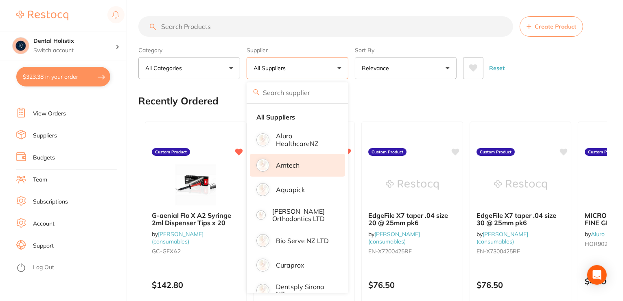
click at [303, 164] on li "Amtech" at bounding box center [297, 165] width 95 height 23
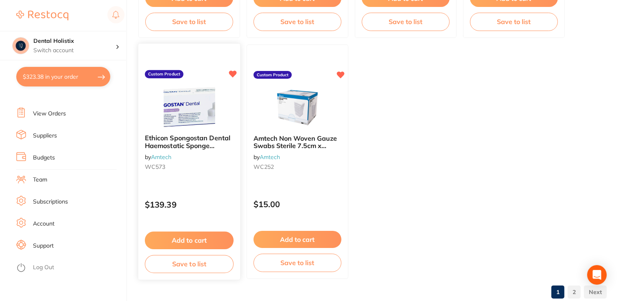
scroll to position [3219, 0]
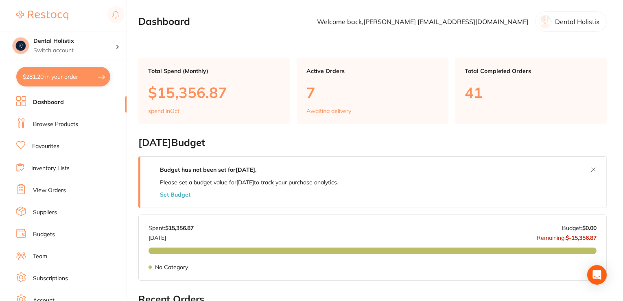
click at [50, 125] on link "Browse Products" at bounding box center [55, 124] width 45 height 8
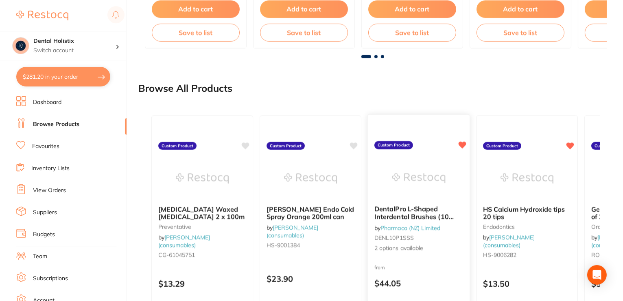
scroll to position [692, 0]
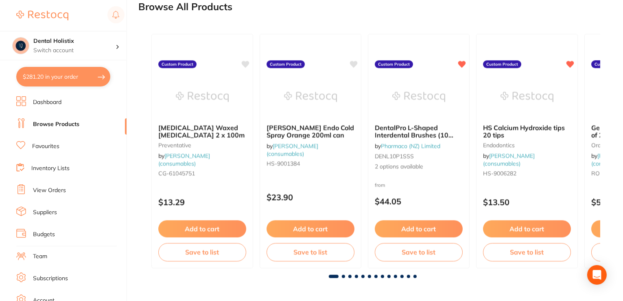
click at [416, 275] on span at bounding box center [415, 275] width 3 height 3
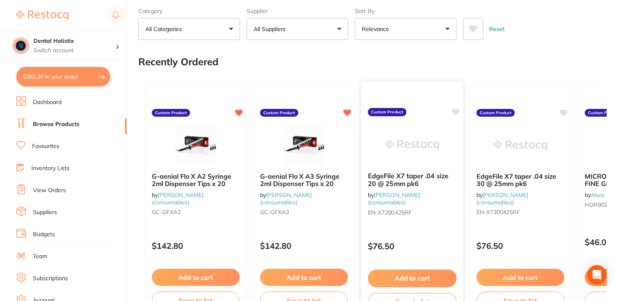
scroll to position [0, 0]
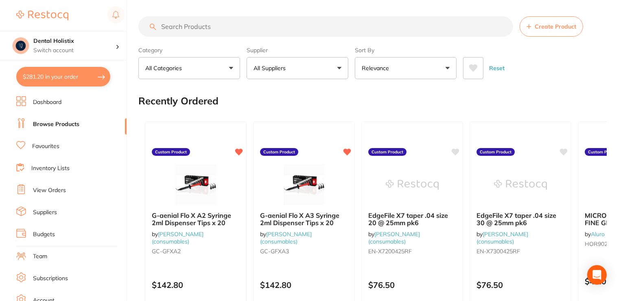
click at [338, 63] on button "All Suppliers" at bounding box center [298, 68] width 102 height 22
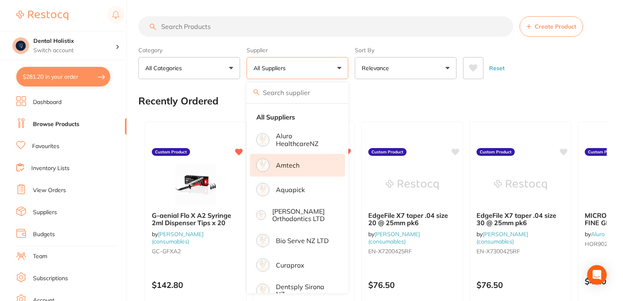
click at [301, 162] on li "Amtech" at bounding box center [297, 165] width 95 height 23
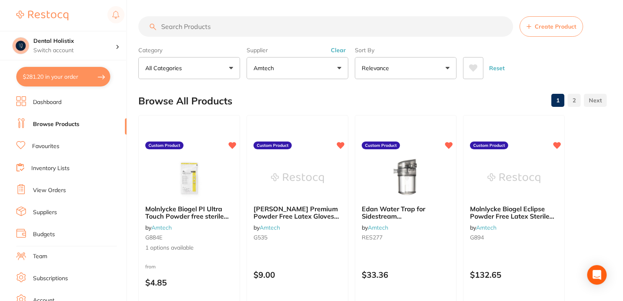
click at [579, 101] on link "2" at bounding box center [574, 100] width 13 height 16
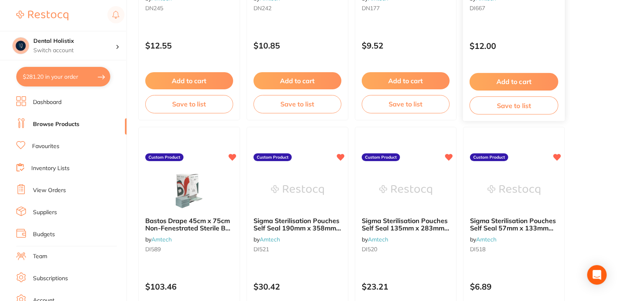
scroll to position [1079, 0]
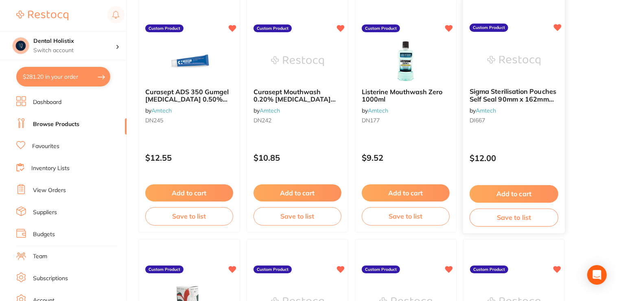
click at [526, 105] on div "Sigma Sterilisation Pouches Self Seal 90mm x 162mm Box 200 by Amtech DI667" at bounding box center [514, 107] width 102 height 53
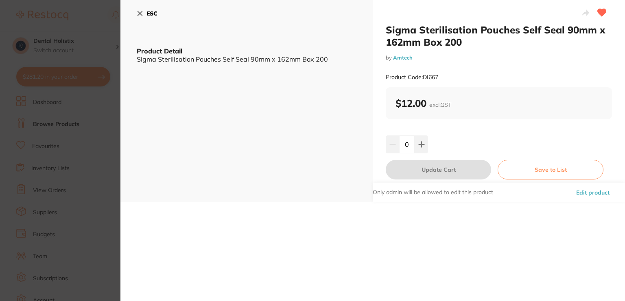
click at [136, 11] on div "ESC Product Detail Sigma Sterilisation Pouches Self Seal 90mm x 162mm Box 200" at bounding box center [247, 101] width 252 height 202
click at [135, 12] on div "ESC Product Detail Sigma Sterilisation Pouches Self Seal 90mm x 162mm Box 200" at bounding box center [247, 101] width 252 height 202
click at [139, 15] on icon at bounding box center [140, 13] width 7 height 7
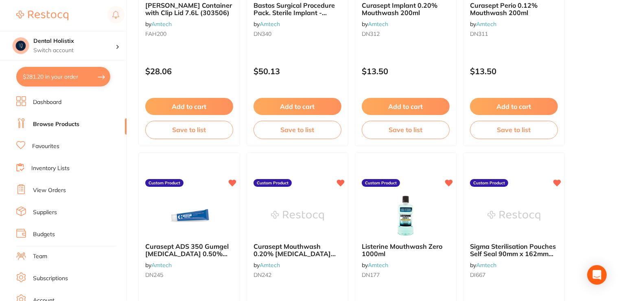
scroll to position [876, 0]
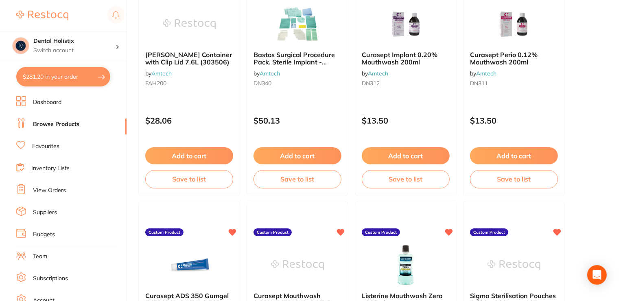
drag, startPoint x: 41, startPoint y: 151, endPoint x: 68, endPoint y: 153, distance: 27.4
click at [42, 155] on ul "Dashboard Browse Products Favourites Inventory Lists View Orders Suppliers Budg…" at bounding box center [71, 236] width 110 height 281
click at [54, 147] on link "Favourites" at bounding box center [45, 146] width 27 height 8
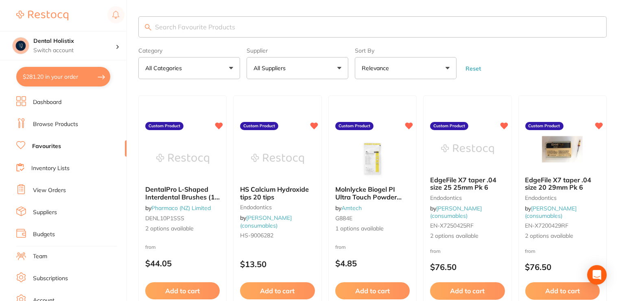
click at [61, 127] on link "Browse Products" at bounding box center [55, 124] width 45 height 8
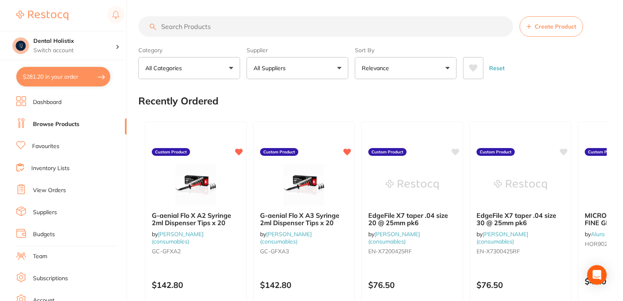
click at [337, 69] on button "All Suppliers" at bounding box center [298, 68] width 102 height 22
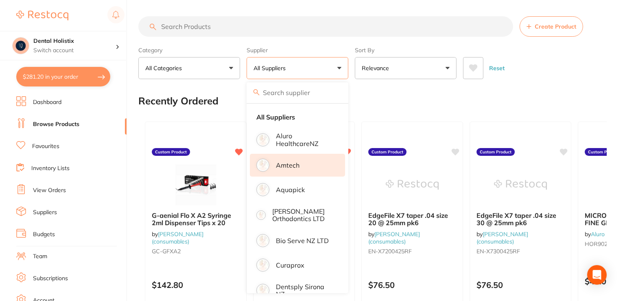
click at [302, 170] on li "Amtech" at bounding box center [297, 165] width 95 height 23
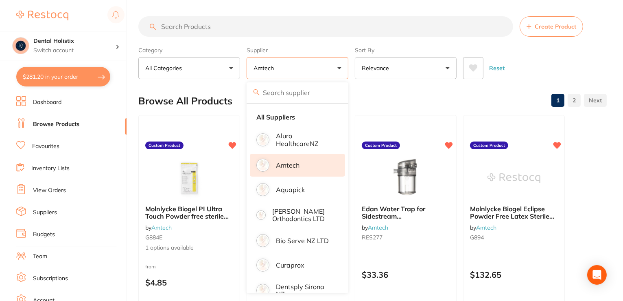
click at [267, 23] on input "search" at bounding box center [325, 26] width 375 height 20
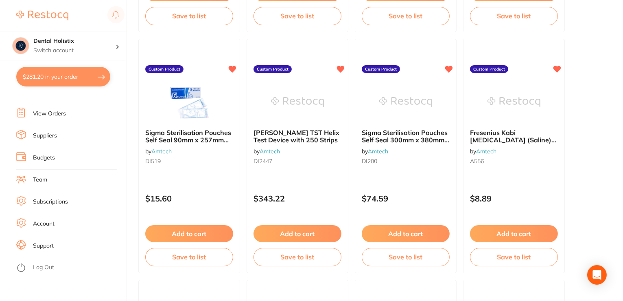
scroll to position [2484, 0]
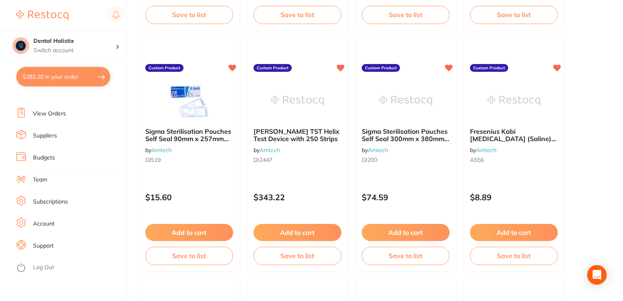
click at [184, 138] on span "Sigma Sterilisation Pouches Self Seal 90mm x 257mm Box 200" at bounding box center [188, 138] width 86 height 23
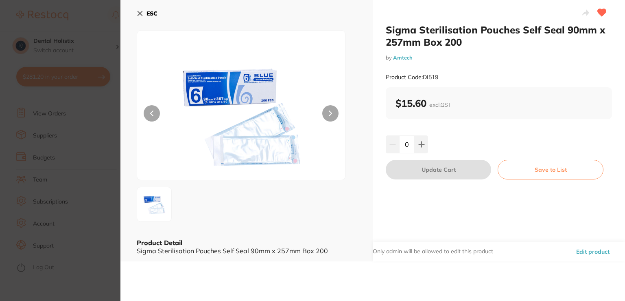
click at [581, 251] on button "Edit product" at bounding box center [593, 251] width 38 height 20
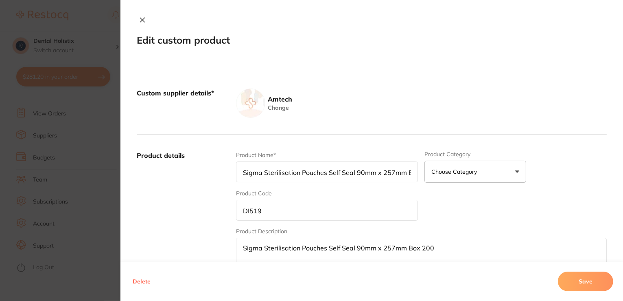
scroll to position [1995, 0]
click at [137, 18] on button at bounding box center [142, 20] width 11 height 9
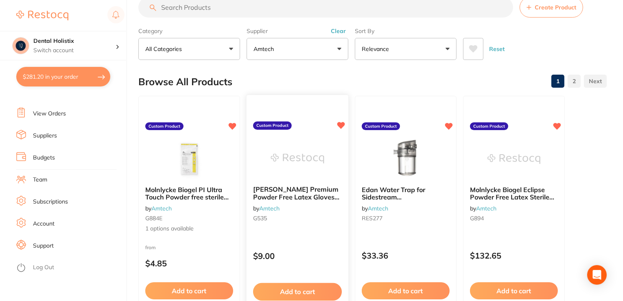
scroll to position [0, 0]
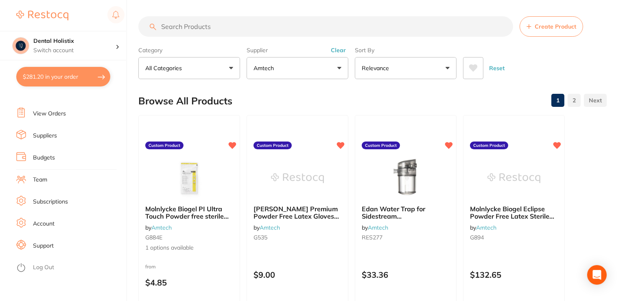
click at [549, 26] on span "Create Product" at bounding box center [556, 26] width 42 height 7
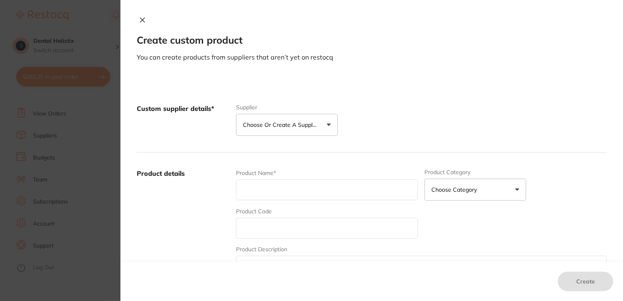
click at [331, 126] on button "Choose or create a supplier" at bounding box center [287, 125] width 102 height 22
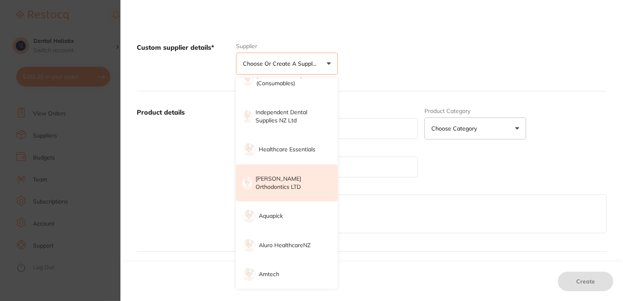
scroll to position [122, 0]
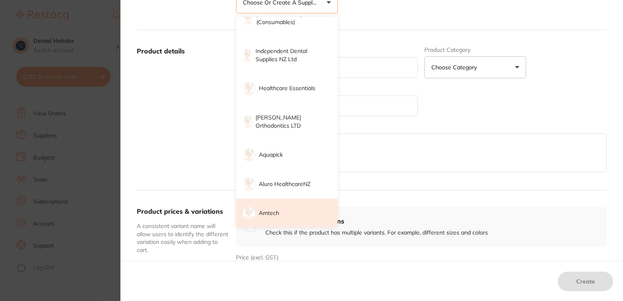
click at [274, 210] on p "Amtech" at bounding box center [269, 213] width 20 height 8
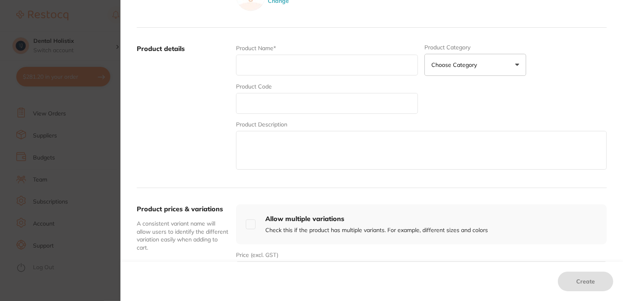
drag, startPoint x: 289, startPoint y: 57, endPoint x: 294, endPoint y: 57, distance: 5.7
click at [289, 57] on input "text" at bounding box center [327, 65] width 182 height 21
paste input "Sigma Sterilisation Pouches Self Seal 57mm x 133mm Box 200"
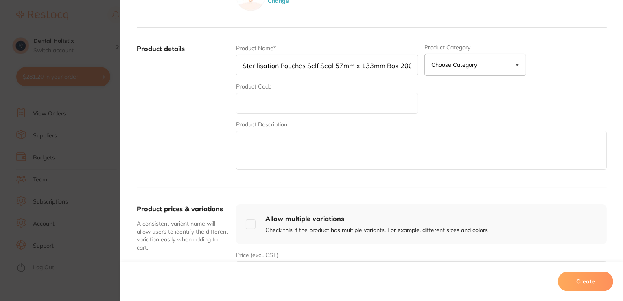
type input "Sigma Sterilisation Pouches Self Seal 57mm x 133mm Box 200"
drag, startPoint x: 417, startPoint y: 62, endPoint x: 244, endPoint y: 62, distance: 172.2
click at [244, 63] on div "Product Name* Sigma Sterilisation Pouches Self Seal 57mm x 133mm Box 200 Produc…" at bounding box center [421, 107] width 371 height 127
click at [412, 67] on input "Sigma Sterilisation Pouches Self Seal 57mm x 133mm Box 200" at bounding box center [327, 65] width 182 height 21
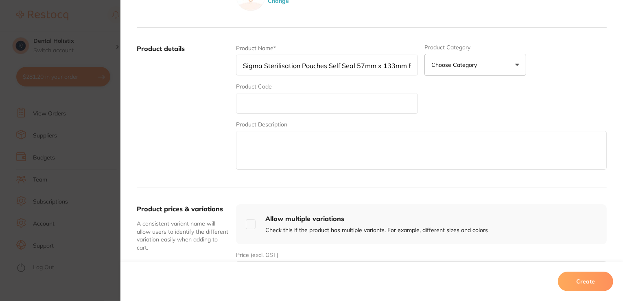
click at [413, 63] on input "Sigma Sterilisation Pouches Self Seal 57mm x 133mm Box 200" at bounding box center [327, 65] width 182 height 21
click at [340, 101] on input "text" at bounding box center [327, 103] width 182 height 21
drag, startPoint x: 474, startPoint y: 167, endPoint x: 461, endPoint y: 158, distance: 15.9
click at [474, 167] on textarea at bounding box center [421, 150] width 371 height 39
click at [313, 108] on input "text" at bounding box center [327, 103] width 182 height 21
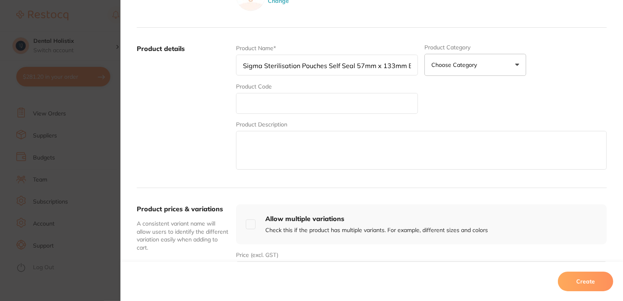
drag, startPoint x: 269, startPoint y: 103, endPoint x: 241, endPoint y: 68, distance: 44.7
click at [239, 68] on input "Sigma Sterilisation Pouches Self Seal 57mm x 133mm Box 200" at bounding box center [327, 65] width 182 height 21
click at [245, 65] on input "Sigma Sterilisation Pouches Self Seal 57mm x 133mm Box 200" at bounding box center [327, 65] width 182 height 21
paste input "DI518"
type input "DI518"
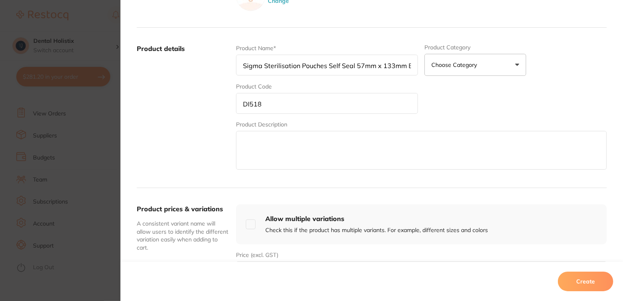
click at [323, 146] on textarea at bounding box center [421, 150] width 371 height 39
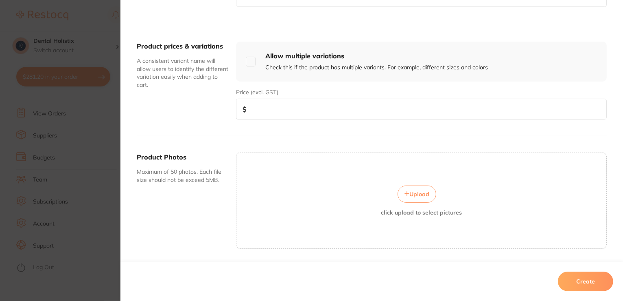
scroll to position [285, 0]
click at [274, 109] on input "number" at bounding box center [421, 108] width 371 height 21
click at [290, 108] on input "number" at bounding box center [421, 108] width 371 height 21
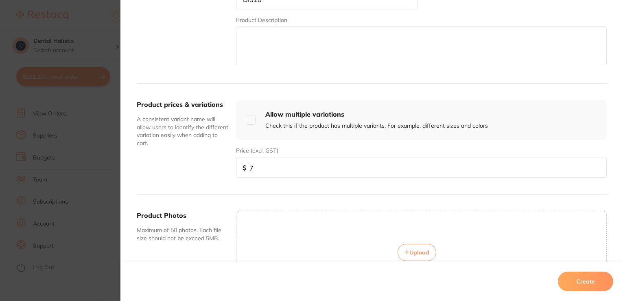
scroll to position [186, 0]
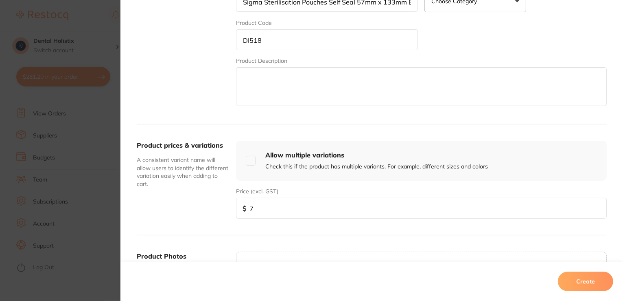
drag, startPoint x: 258, startPoint y: 202, endPoint x: 229, endPoint y: 202, distance: 29.3
click at [229, 202] on div "Product prices & variations A consistent variant name will allow users to ident…" at bounding box center [372, 179] width 470 height 111
type input "6.89"
click at [248, 160] on input "checkbox" at bounding box center [251, 161] width 10 height 10
checkbox input "true"
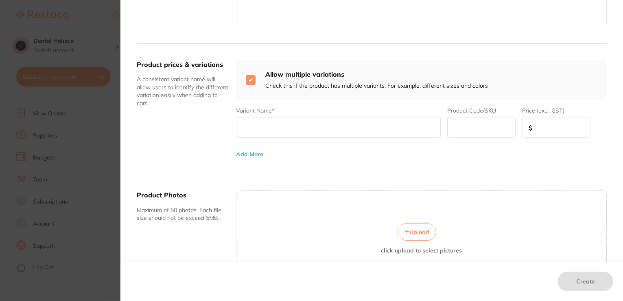
scroll to position [267, 0]
click at [366, 126] on input "text" at bounding box center [338, 126] width 205 height 21
paste input "DI223 - Sigma Sterilisation Pouches Self Seal 70mm x 257mm Box 200"
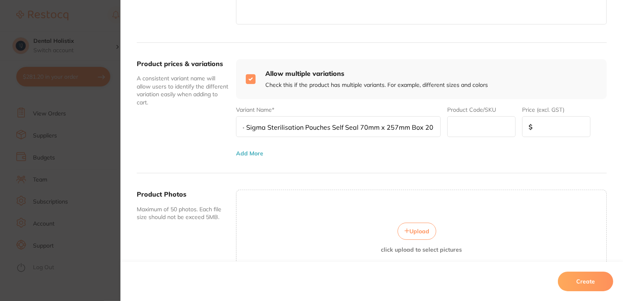
click at [463, 124] on input "text" at bounding box center [481, 126] width 68 height 21
drag, startPoint x: 261, startPoint y: 126, endPoint x: 225, endPoint y: 123, distance: 36.4
click at [225, 123] on div "Product prices & variations A consistent variant name will allow users to ident…" at bounding box center [372, 108] width 470 height 130
type input "- Sigma Sterilisation Pouches Self Seal 70mm x 257mm Box 200"
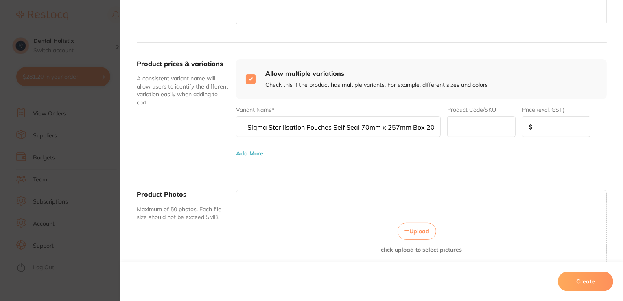
click at [457, 127] on input "text" at bounding box center [481, 126] width 68 height 21
paste input "DI223"
type input "DI223"
click at [246, 125] on input "- Sigma Sterilisation Pouches Self Seal 70mm x 257mm Box 200" at bounding box center [338, 126] width 205 height 21
type input "Sigma Sterilisation Pouches Self Seal 70mm x 257mm Box 200"
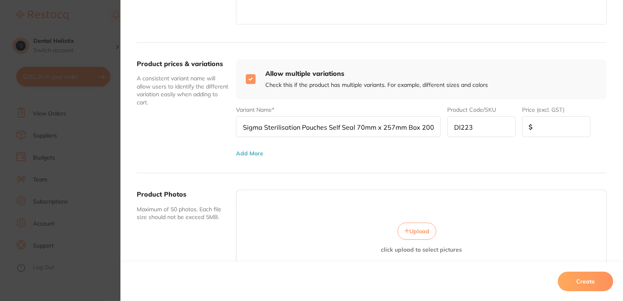
click at [575, 128] on input "number" at bounding box center [556, 126] width 68 height 21
type input "17.33"
click at [250, 150] on button "Add More" at bounding box center [249, 153] width 27 height 7
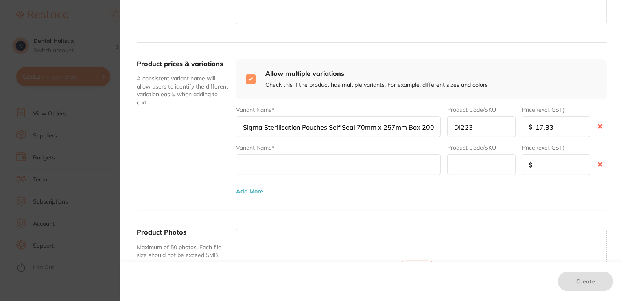
paste input "Sigma Sterilisation Pouches Self Seal 90mm x 162mm Box 200"
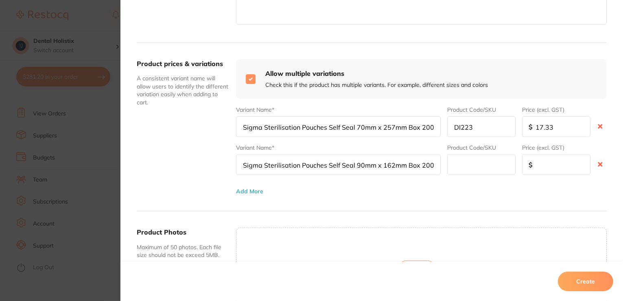
type input "Sigma Sterilisation Pouches Self Seal 90mm x 162mm Box 200"
click at [486, 168] on input "text" at bounding box center [481, 164] width 68 height 21
click at [240, 166] on input "Sigma Sterilisation Pouches Self Seal 90mm x 162mm Box 200" at bounding box center [338, 164] width 205 height 21
paste input "DI667"
drag, startPoint x: 464, startPoint y: 163, endPoint x: 472, endPoint y: 165, distance: 8.4
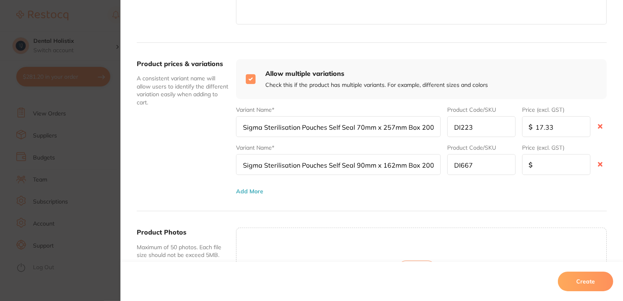
click at [464, 163] on input "DI667" at bounding box center [481, 164] width 68 height 21
click at [468, 162] on input "DI667" at bounding box center [481, 164] width 68 height 21
type input "DI667"
click at [554, 169] on input "number" at bounding box center [556, 164] width 68 height 21
click at [545, 162] on input "number" at bounding box center [556, 164] width 68 height 21
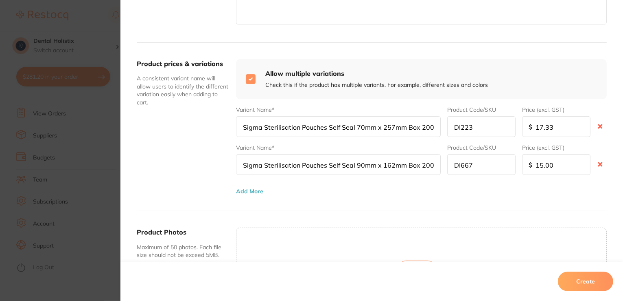
type input "15.00"
click at [248, 189] on button "Add More" at bounding box center [249, 191] width 27 height 7
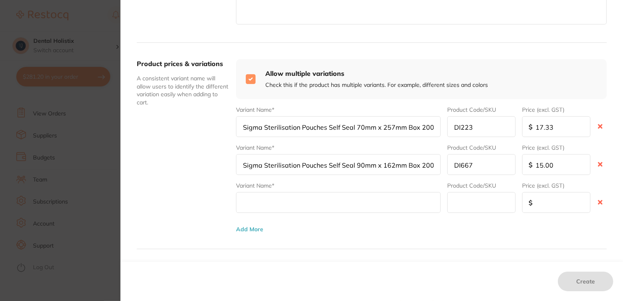
paste input "Sigma Sterilisation Pouches Self Seal 90mm x 257mm Box 200"
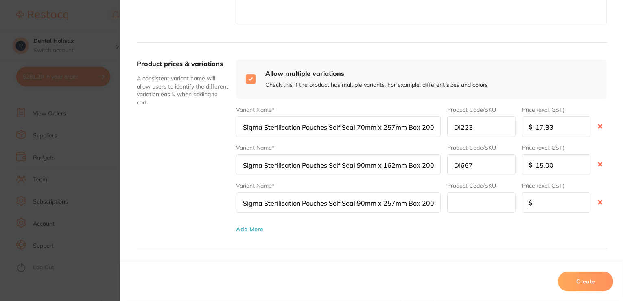
type input "Sigma Sterilisation Pouches Self Seal 90mm x 257mm Box 200"
click at [480, 200] on input "text" at bounding box center [481, 202] width 68 height 21
paste input "DI519"
type input "DI519"
click at [541, 204] on input "number" at bounding box center [556, 202] width 68 height 21
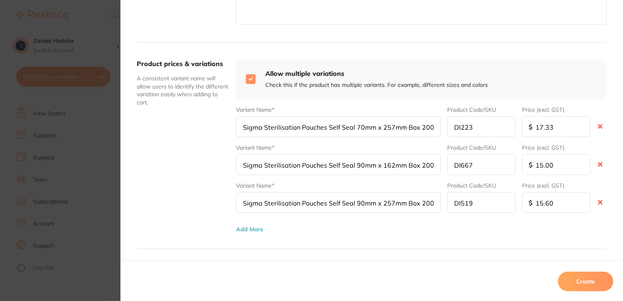
type input "15.60"
click at [242, 230] on button "Add More" at bounding box center [249, 229] width 27 height 7
click at [451, 235] on input "text" at bounding box center [481, 240] width 68 height 21
paste input "DI520"
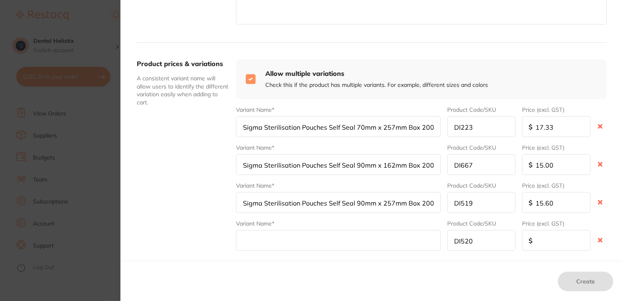
click at [467, 243] on input "DI520" at bounding box center [481, 240] width 68 height 21
type input "DI520"
click at [320, 238] on input "text" at bounding box center [338, 240] width 205 height 21
paste input "Sigma Sterilisation Pouches Self Seal 135mm x 283mm Box 200"
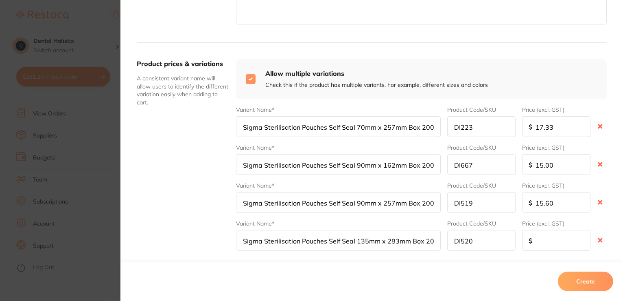
scroll to position [0, 1]
type input "Sigma Sterilisation Pouches Self Seal 135mm x 283mm Box 200"
click at [534, 230] on input "number" at bounding box center [556, 240] width 68 height 21
click at [542, 237] on input "number" at bounding box center [556, 240] width 68 height 21
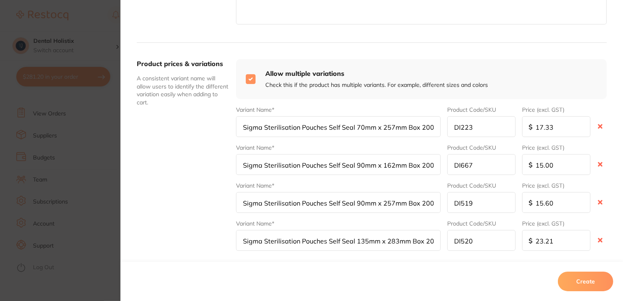
type input "23.21"
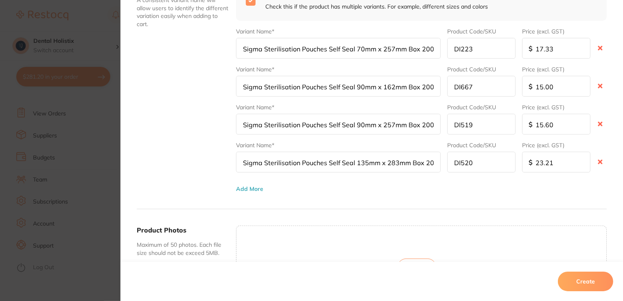
scroll to position [389, 0]
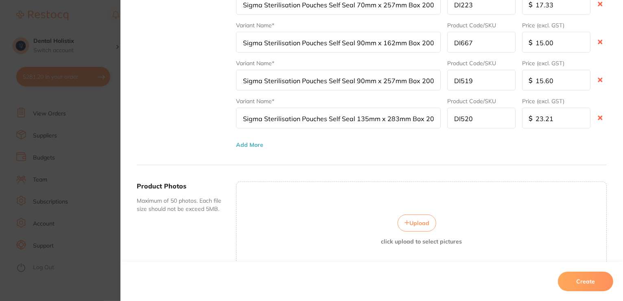
click at [246, 142] on button "Add More" at bounding box center [249, 144] width 27 height 7
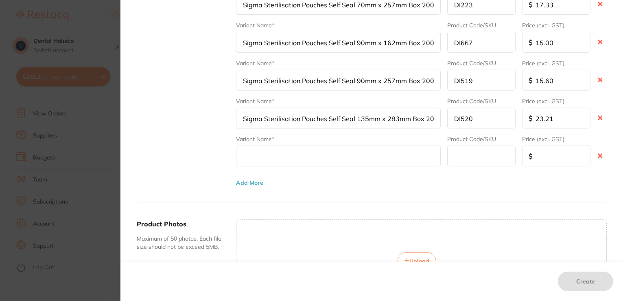
paste input "DI521"
type input "DI521"
drag, startPoint x: 288, startPoint y: 156, endPoint x: 246, endPoint y: 154, distance: 42.4
click at [233, 154] on div "Product prices & variations A consistent variant name will allow users to ident…" at bounding box center [372, 62] width 470 height 282
click at [457, 155] on input "text" at bounding box center [481, 155] width 68 height 21
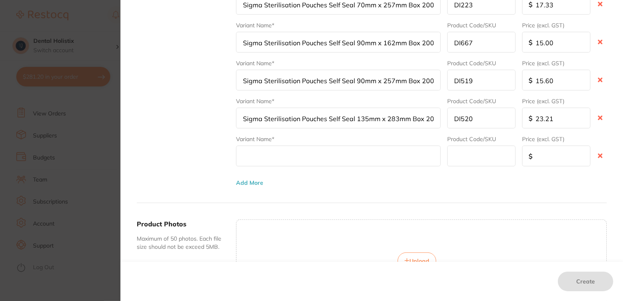
paste input "DI521"
type input "DI521"
click at [348, 158] on input "text" at bounding box center [338, 155] width 205 height 21
paste input "Sigma Sterilisation Pouches Self Seal 190mm x 358mm Box 200"
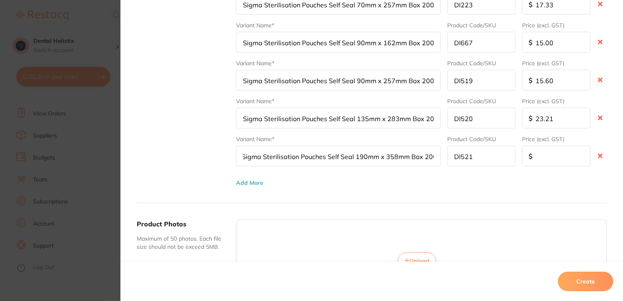
type input "Sigma Sterilisation Pouches Self Seal 190mm x 358mm Box 200"
click at [547, 157] on input "number" at bounding box center [556, 155] width 68 height 21
type input "30.42"
click at [238, 183] on div "Variant Name* Sigma Sterilisation Pouches Self Seal 70mm x 257mm Box 200 Produc…" at bounding box center [421, 81] width 371 height 209
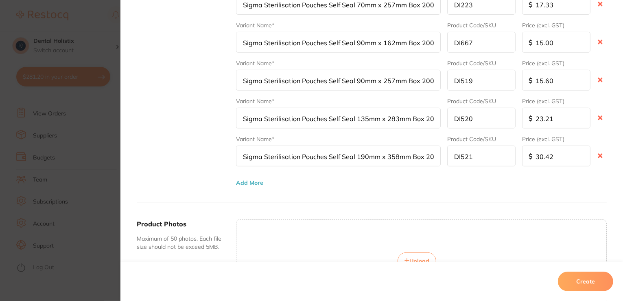
click at [246, 179] on button "Add More" at bounding box center [249, 182] width 27 height 7
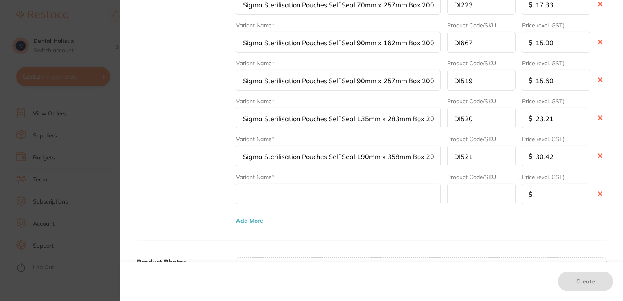
click at [286, 193] on input "text" at bounding box center [338, 193] width 205 height 21
drag, startPoint x: 539, startPoint y: 189, endPoint x: 535, endPoint y: 190, distance: 4.6
click at [540, 190] on input "number" at bounding box center [556, 193] width 68 height 21
click at [477, 192] on input "text" at bounding box center [481, 193] width 68 height 21
paste input "DI200"
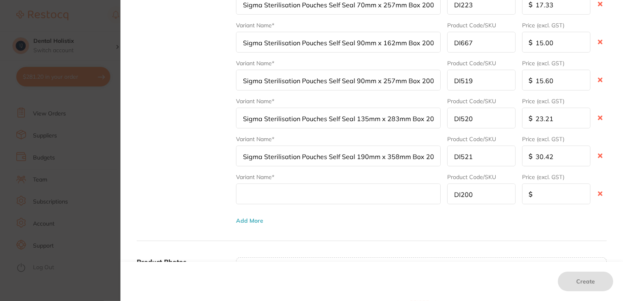
type input "DI200"
click at [310, 191] on input "text" at bounding box center [338, 193] width 205 height 21
paste input "Sigma Sterilisation Pouches Self Seal 300mm x 380mm Box 200"
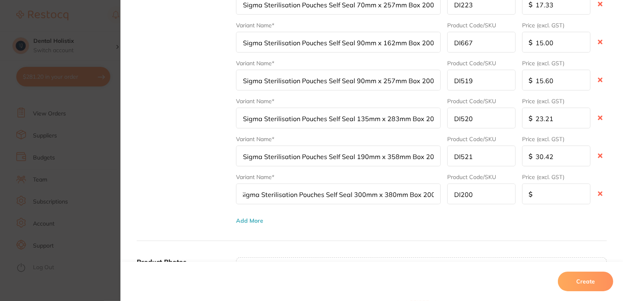
type input "Sigma Sterilisation Pouches Self Seal 300mm x 380mm Box 200"
click at [566, 201] on div "Variant Name* Sigma Sterilisation Pouches Self Seal 70mm x 257mm Box 200 Produc…" at bounding box center [421, 100] width 371 height 247
click at [537, 193] on input "number" at bounding box center [556, 193] width 68 height 21
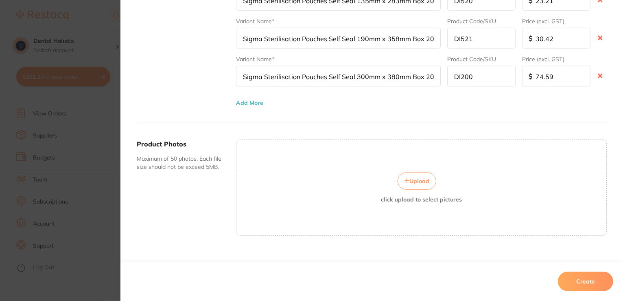
scroll to position [516, 0]
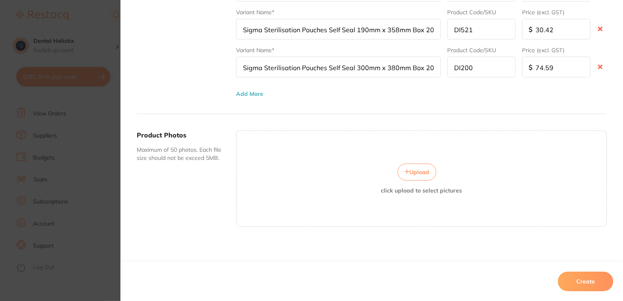
type input "74.59"
click at [581, 278] on button "Create" at bounding box center [585, 281] width 55 height 20
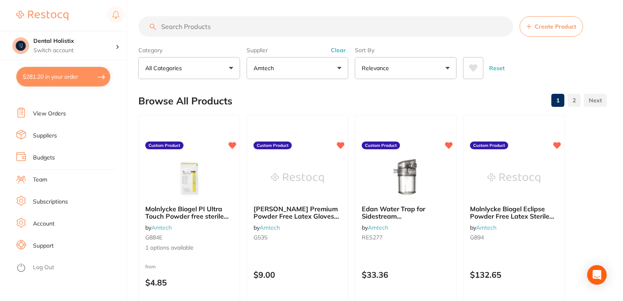
click at [495, 70] on button "Reset" at bounding box center [497, 68] width 20 height 22
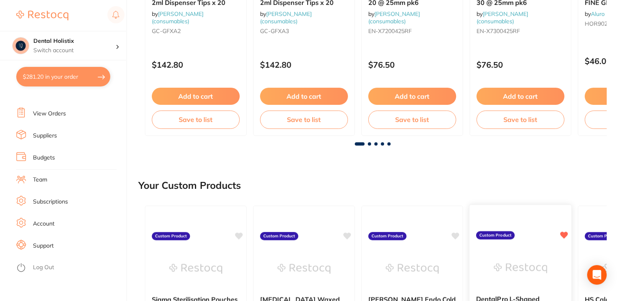
scroll to position [326, 0]
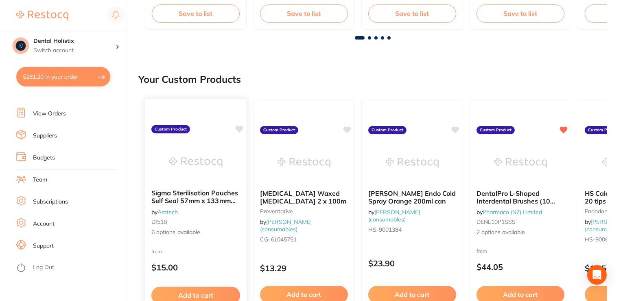
click at [183, 196] on b "Sigma Sterilisation Pouches Self Seal 57mm x 133mm Box 200" at bounding box center [195, 196] width 89 height 15
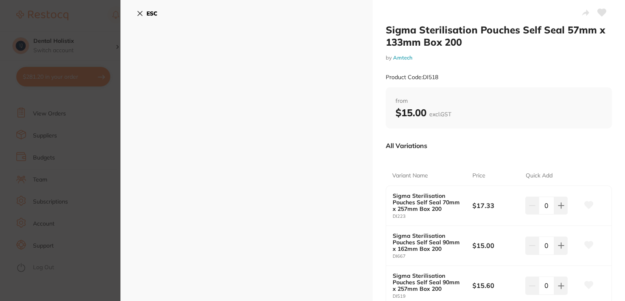
click at [135, 13] on div "ESC" at bounding box center [247, 242] width 252 height 484
click at [137, 13] on icon at bounding box center [140, 13] width 7 height 7
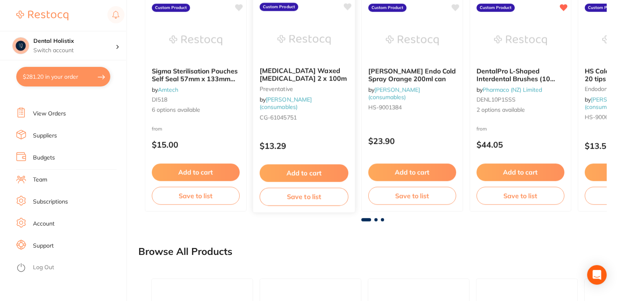
scroll to position [448, 0]
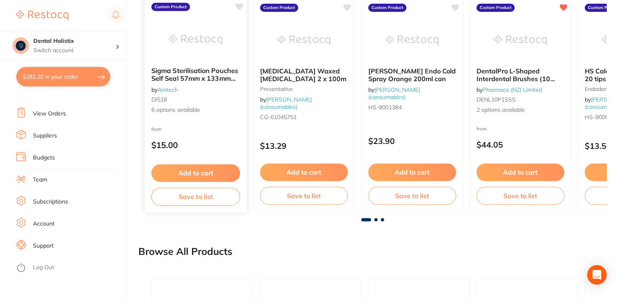
click at [239, 8] on icon at bounding box center [240, 7] width 8 height 7
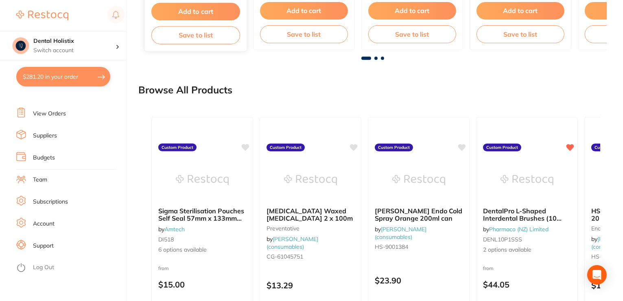
scroll to position [611, 0]
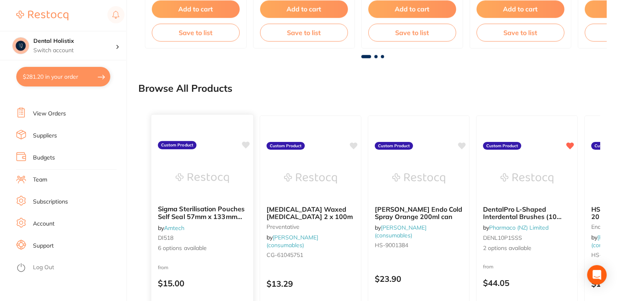
click at [248, 145] on icon at bounding box center [246, 144] width 8 height 7
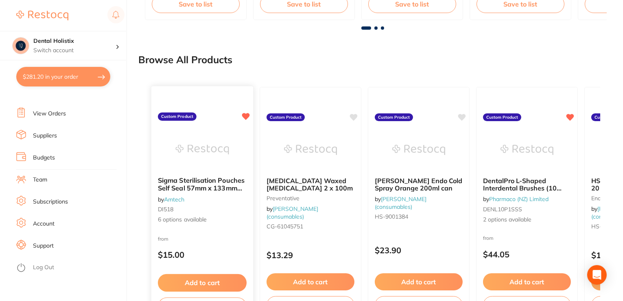
scroll to position [692, 0]
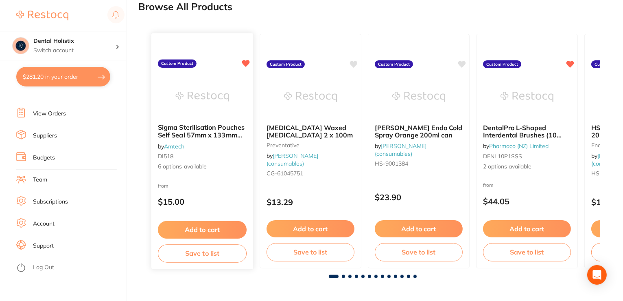
click at [179, 165] on span "6 options available" at bounding box center [202, 166] width 89 height 8
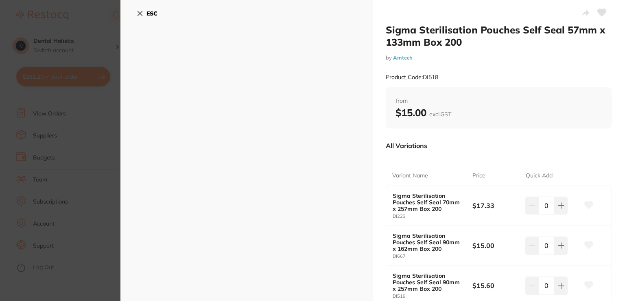
drag, startPoint x: 425, startPoint y: 114, endPoint x: 420, endPoint y: 114, distance: 4.9
click at [424, 114] on b "$15.00 excl. GST" at bounding box center [424, 112] width 56 height 12
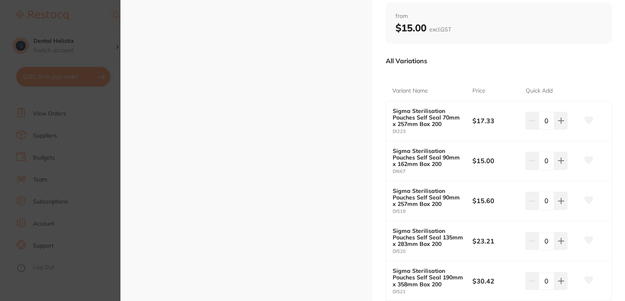
scroll to position [189, 0]
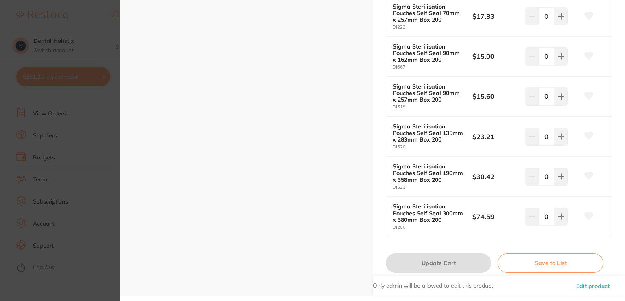
click at [582, 284] on button "Edit product" at bounding box center [593, 286] width 38 height 20
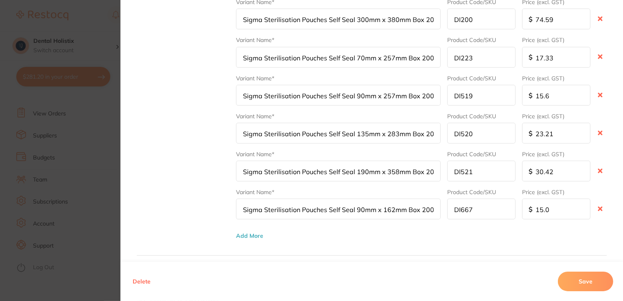
scroll to position [448, 0]
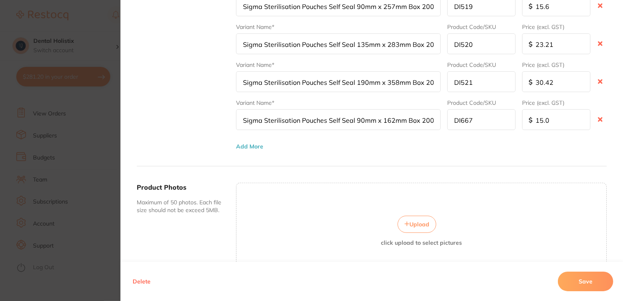
click at [247, 143] on button "Add More" at bounding box center [249, 146] width 27 height 7
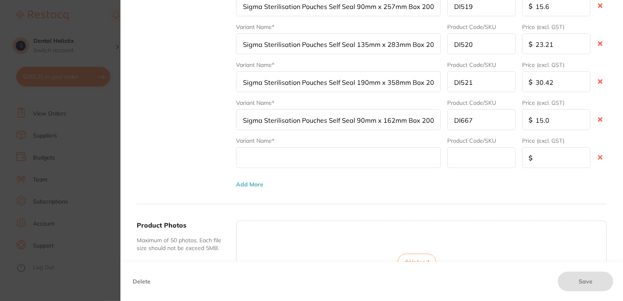
click at [246, 149] on input "text" at bounding box center [338, 157] width 205 height 21
click at [277, 152] on input "text" at bounding box center [338, 157] width 205 height 21
paste input "Sigma Sterilisation Pouches Self Seal 57mm x 133mm Box 200"
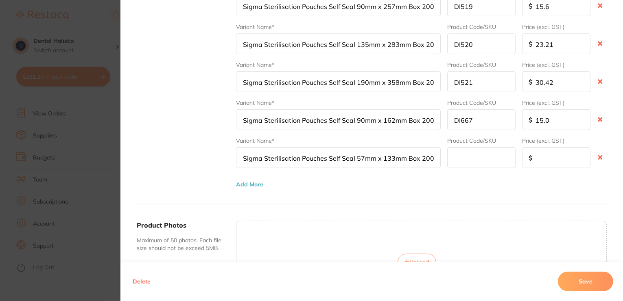
type input "Sigma Sterilisation Pouches Self Seal 57mm x 133mm Box 200"
click at [460, 153] on input "text" at bounding box center [481, 157] width 68 height 21
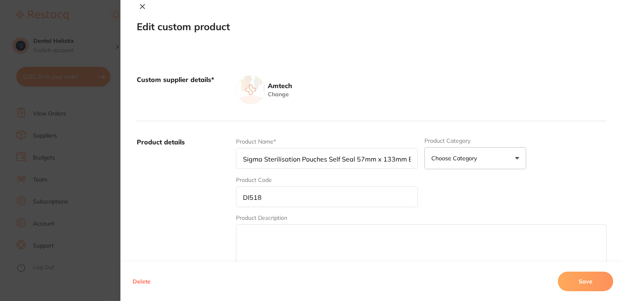
scroll to position [0, 0]
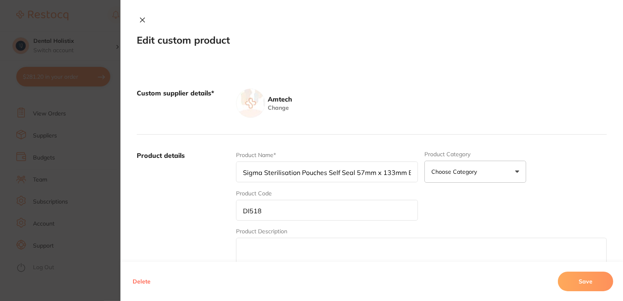
click at [252, 211] on input "DI518" at bounding box center [327, 210] width 182 height 21
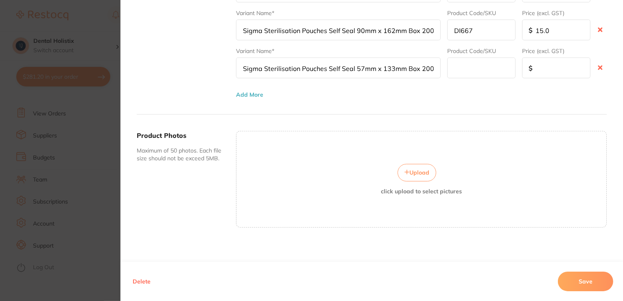
scroll to position [537, 0]
click at [456, 66] on input "text" at bounding box center [481, 67] width 68 height 21
paste input "DI518"
type input "DI518"
click at [554, 61] on input "number" at bounding box center [556, 67] width 68 height 21
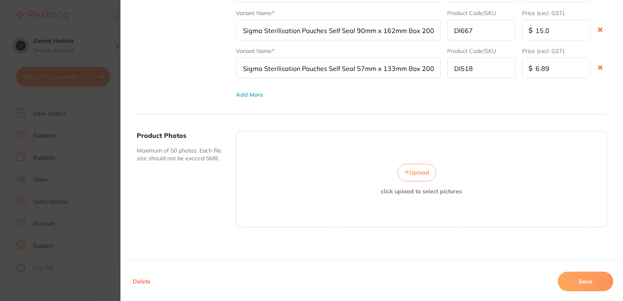
type input "6.89"
click at [576, 283] on button "Save" at bounding box center [585, 281] width 55 height 20
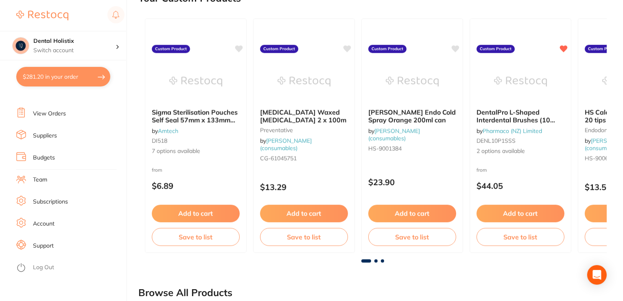
scroll to position [407, 0]
click at [171, 152] on span "7 options available" at bounding box center [195, 151] width 89 height 8
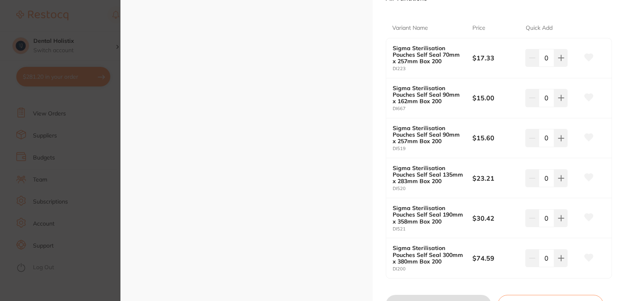
scroll to position [189, 0]
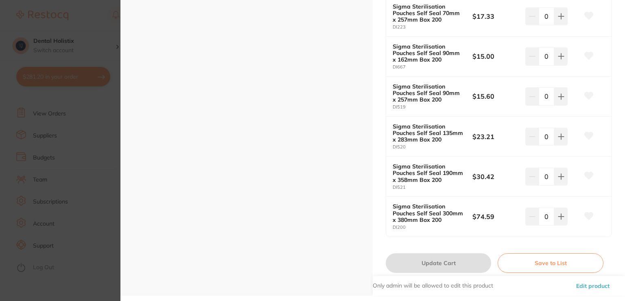
click at [593, 286] on button "Edit product" at bounding box center [593, 286] width 38 height 20
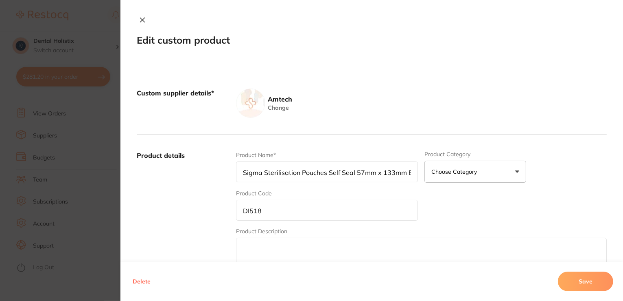
scroll to position [81, 0]
click at [140, 20] on icon at bounding box center [142, 20] width 4 height 4
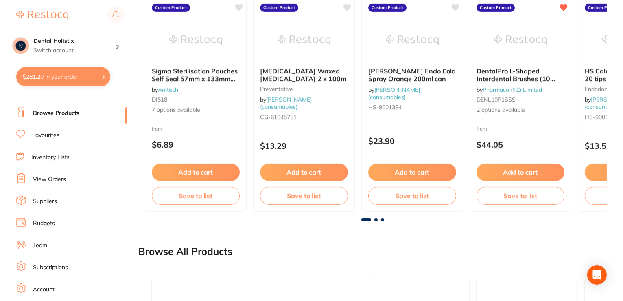
scroll to position [0, 0]
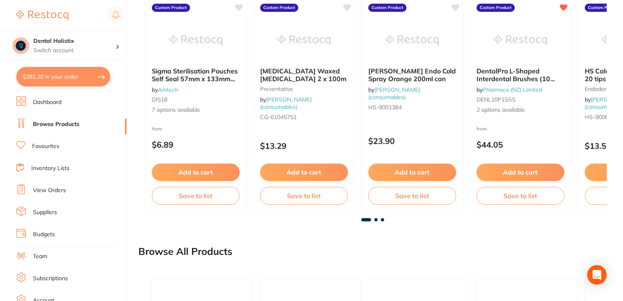
click at [48, 146] on link "Favourites" at bounding box center [45, 146] width 27 height 8
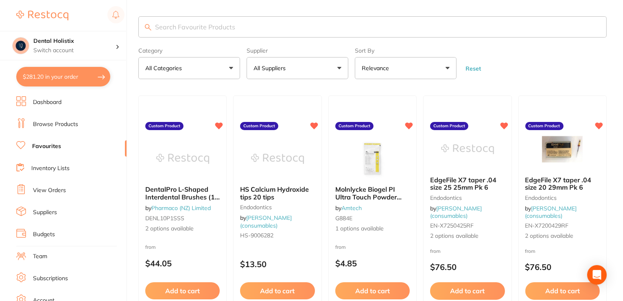
click at [338, 71] on button "All Suppliers" at bounding box center [298, 68] width 102 height 22
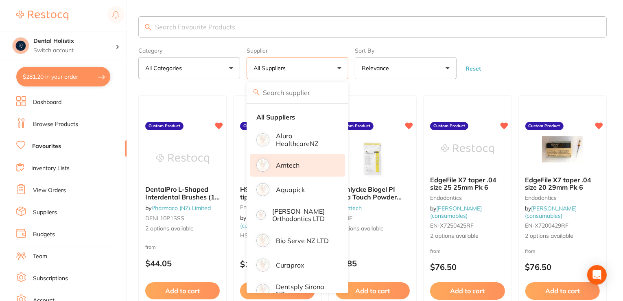
click at [308, 168] on li "Amtech" at bounding box center [297, 165] width 95 height 23
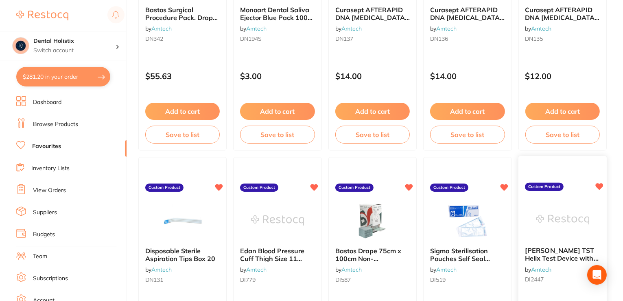
scroll to position [1751, 0]
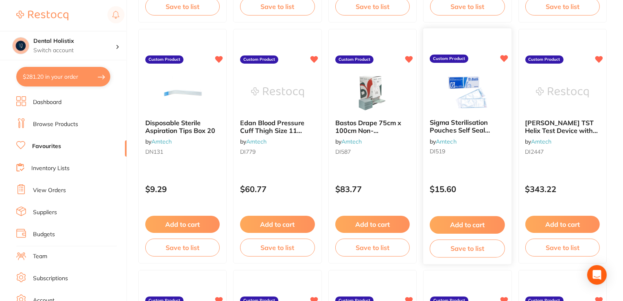
click at [504, 59] on icon at bounding box center [505, 58] width 8 height 7
click at [469, 124] on span "Sigma Sterilisation Pouches Self Seal 90mm x 257mm Box 200" at bounding box center [462, 133] width 64 height 31
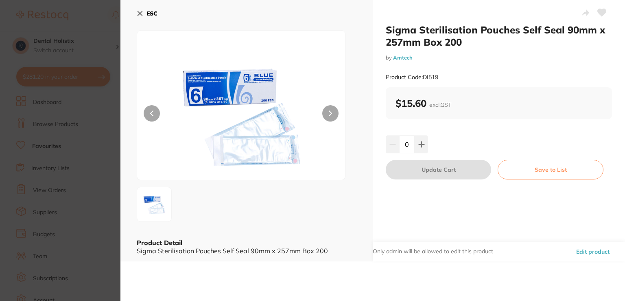
click at [585, 247] on button "Edit product" at bounding box center [593, 251] width 38 height 20
click at [586, 254] on button "Edit product" at bounding box center [593, 251] width 38 height 20
click at [581, 250] on button "Edit product" at bounding box center [593, 251] width 38 height 20
click at [138, 15] on icon at bounding box center [140, 13] width 4 height 4
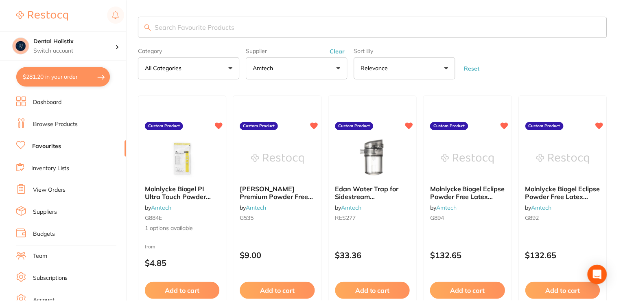
scroll to position [1751, 0]
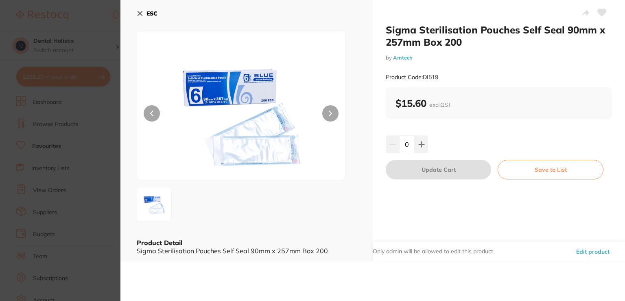
click at [585, 256] on button "Edit product" at bounding box center [593, 251] width 38 height 20
click at [584, 251] on button "Edit product" at bounding box center [593, 251] width 38 height 20
click at [140, 14] on icon at bounding box center [140, 13] width 7 height 7
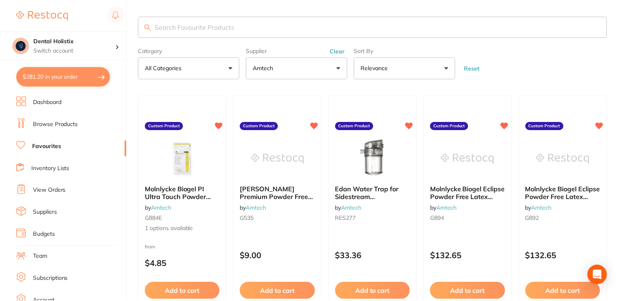
scroll to position [1751, 0]
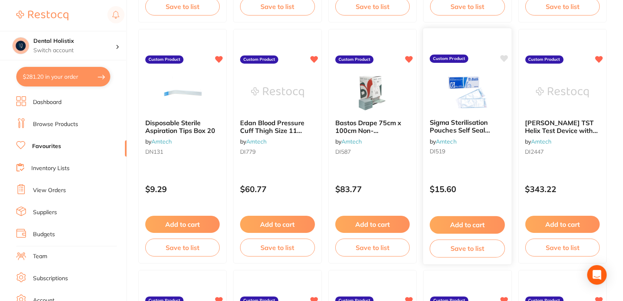
click at [502, 58] on icon at bounding box center [505, 58] width 8 height 7
click at [447, 133] on span "Sigma Sterilisation Pouches Self Seal 90mm x 257mm Box 200" at bounding box center [462, 133] width 64 height 31
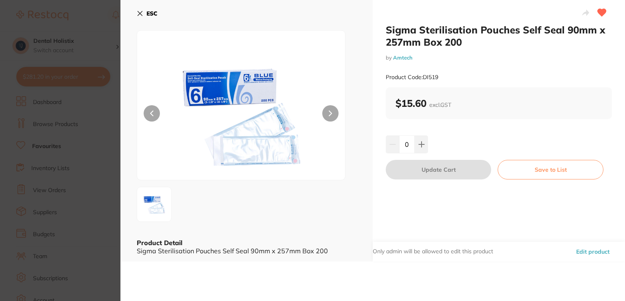
click at [584, 248] on button "Edit product" at bounding box center [593, 251] width 38 height 20
click at [588, 251] on button "Edit product" at bounding box center [593, 251] width 38 height 20
click at [139, 15] on icon at bounding box center [140, 13] width 7 height 7
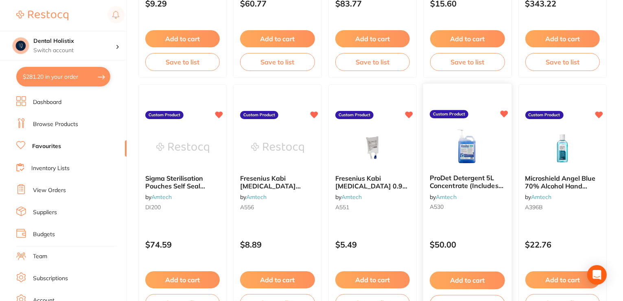
scroll to position [1954, 0]
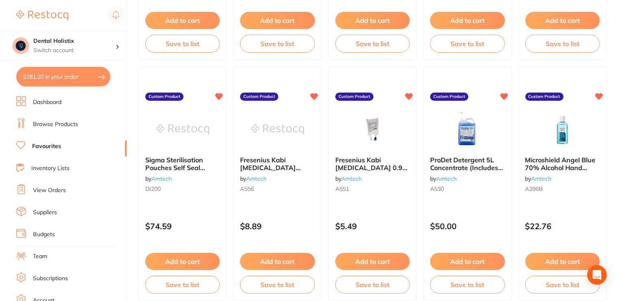
drag, startPoint x: 176, startPoint y: 169, endPoint x: 163, endPoint y: 202, distance: 35.7
click at [187, 206] on div "Sigma Sterilisation Pouches Self Seal 300mm x 380mm Box 200 by Amtech DI200 Cus…" at bounding box center [182, 183] width 88 height 234
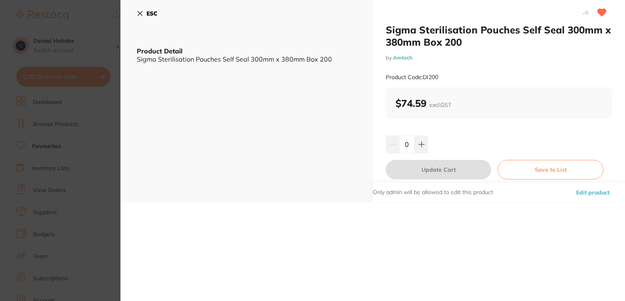
click at [579, 195] on button "Edit product" at bounding box center [593, 192] width 38 height 20
click at [140, 13] on icon at bounding box center [140, 13] width 4 height 4
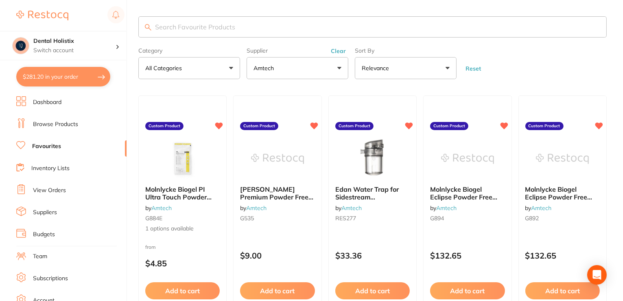
click at [340, 68] on button "Amtech" at bounding box center [298, 68] width 102 height 22
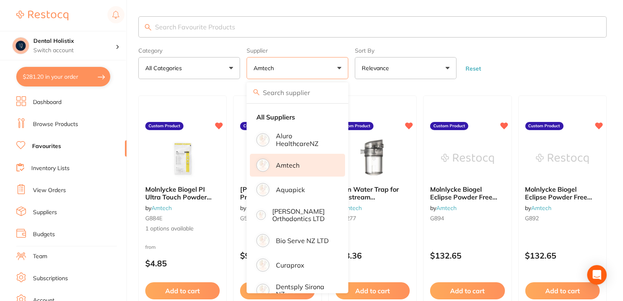
click at [302, 166] on li "Amtech" at bounding box center [297, 165] width 95 height 23
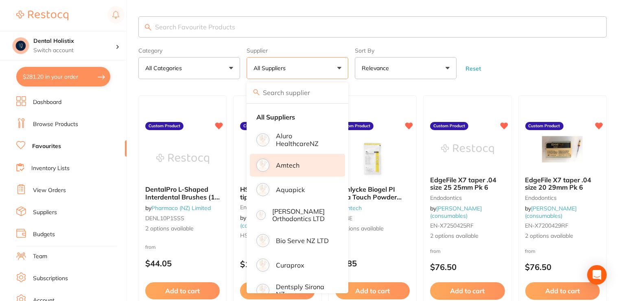
click at [288, 171] on li "Amtech" at bounding box center [297, 165] width 95 height 23
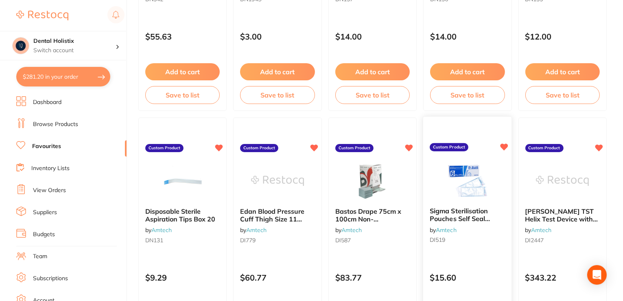
scroll to position [1751, 0]
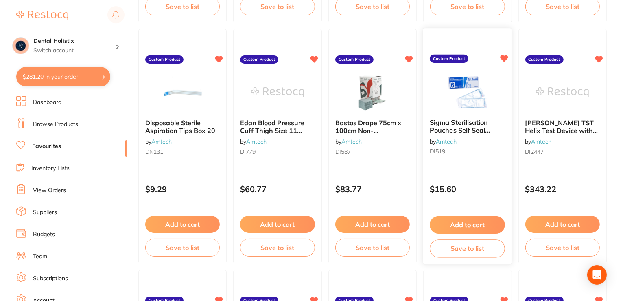
click at [441, 143] on link "Amtech" at bounding box center [446, 141] width 21 height 7
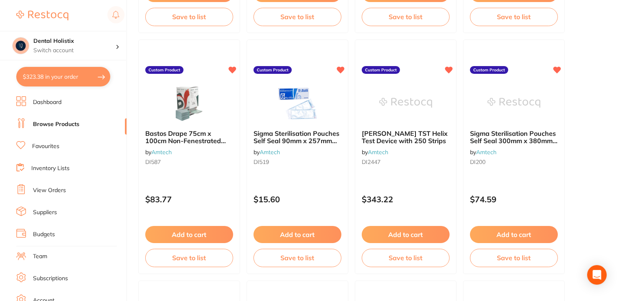
scroll to position [2484, 0]
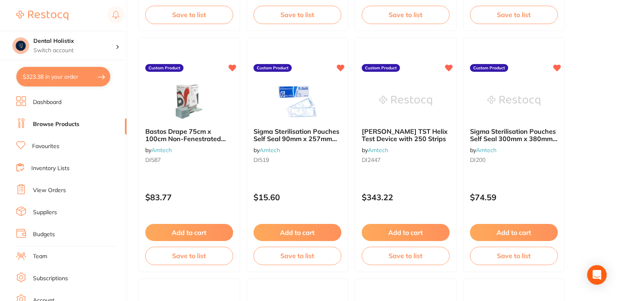
drag, startPoint x: 482, startPoint y: 143, endPoint x: 586, endPoint y: 74, distance: 124.2
click at [534, 99] on img at bounding box center [513, 99] width 53 height 41
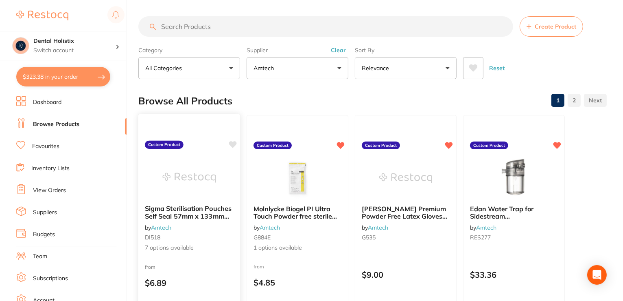
click at [170, 248] on span "7 options available" at bounding box center [189, 247] width 89 height 8
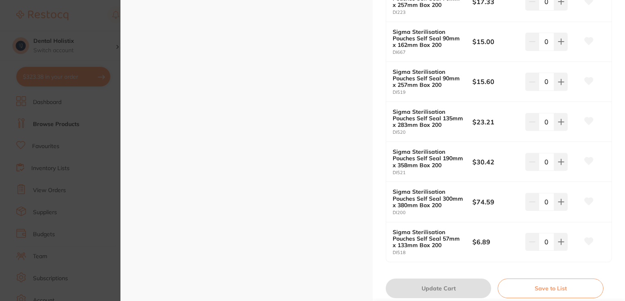
scroll to position [229, 0]
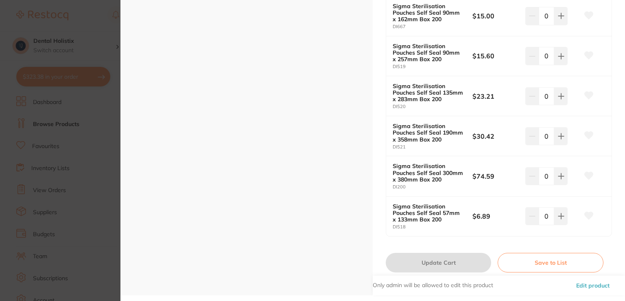
click at [595, 286] on button "Edit product" at bounding box center [593, 285] width 38 height 20
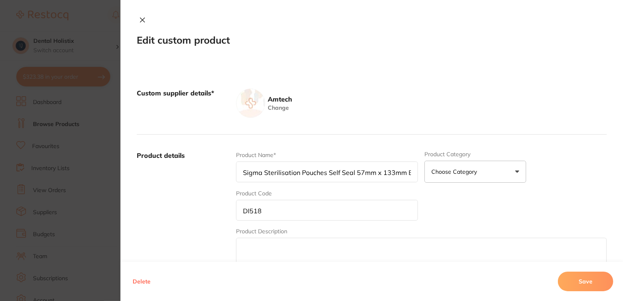
scroll to position [2199, 0]
click at [141, 20] on icon at bounding box center [142, 20] width 7 height 7
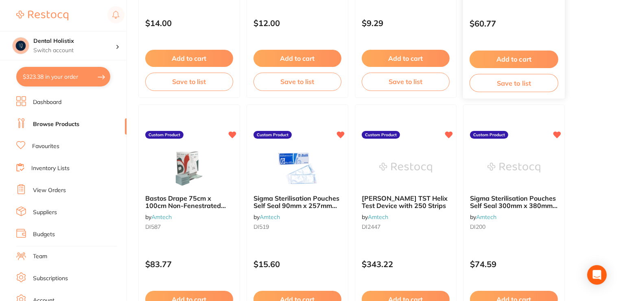
scroll to position [2565, 0]
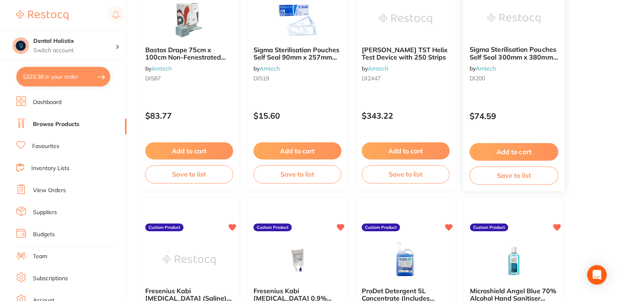
click at [484, 57] on span "Sigma Sterilisation Pouches Self Seal 300mm x 380mm Box 200" at bounding box center [514, 56] width 88 height 23
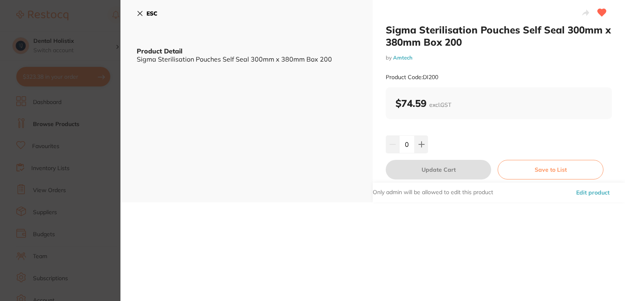
click at [581, 194] on button "Edit product" at bounding box center [593, 192] width 38 height 20
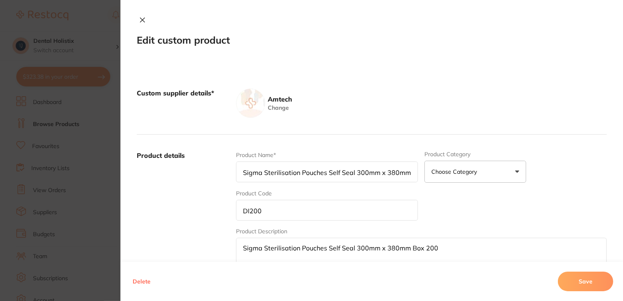
click at [140, 20] on icon at bounding box center [142, 20] width 4 height 4
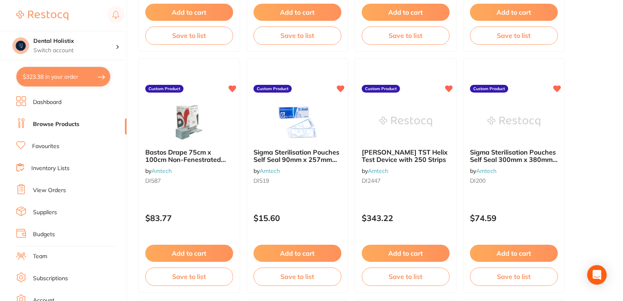
scroll to position [2443, 0]
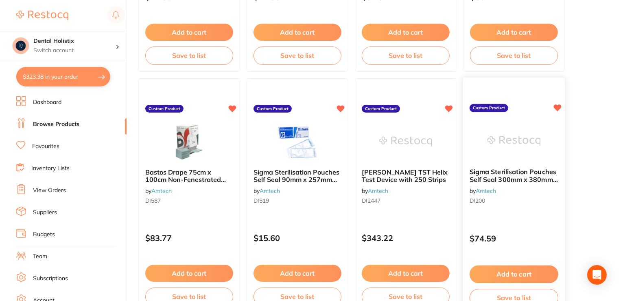
click at [559, 107] on icon at bounding box center [558, 107] width 8 height 7
click at [514, 181] on span "Sigma Sterilisation Pouches Self Seal 300mm x 380mm Box 200" at bounding box center [514, 178] width 88 height 23
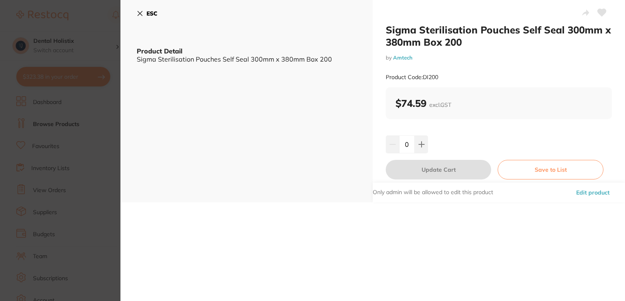
click at [588, 193] on button "Edit product" at bounding box center [593, 192] width 38 height 20
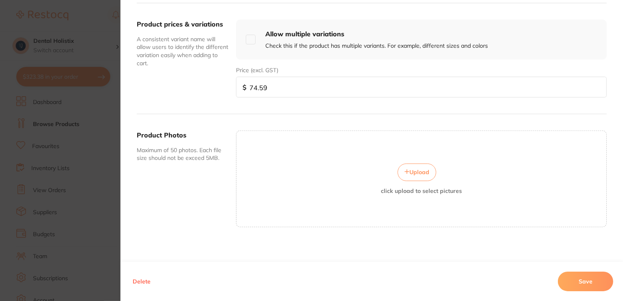
scroll to position [292, 0]
click at [142, 282] on button "Delete" at bounding box center [141, 281] width 23 height 20
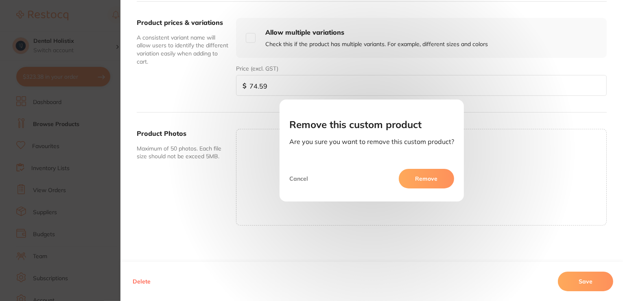
click at [430, 181] on button "Remove" at bounding box center [426, 179] width 55 height 20
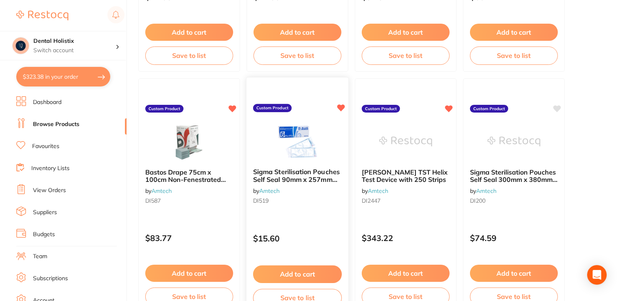
click at [340, 108] on icon at bounding box center [342, 107] width 8 height 7
click at [306, 177] on span "Sigma Sterilisation Pouches Self Seal 90mm x 257mm Box 200" at bounding box center [296, 178] width 87 height 23
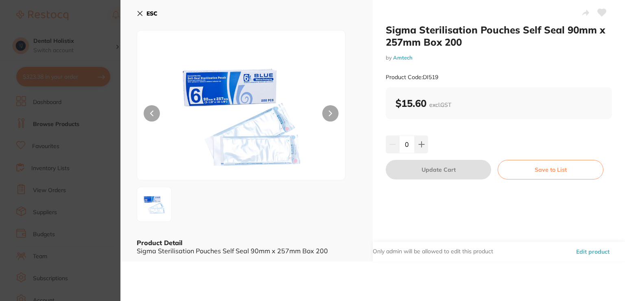
click at [593, 252] on button "Edit product" at bounding box center [593, 251] width 38 height 20
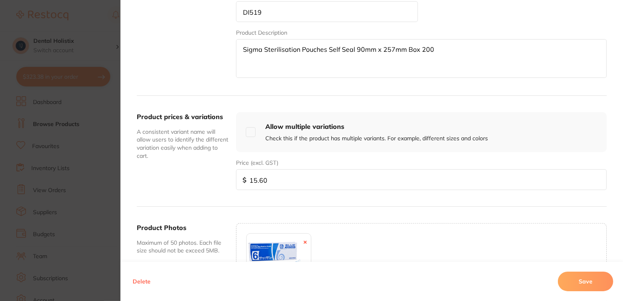
scroll to position [204, 0]
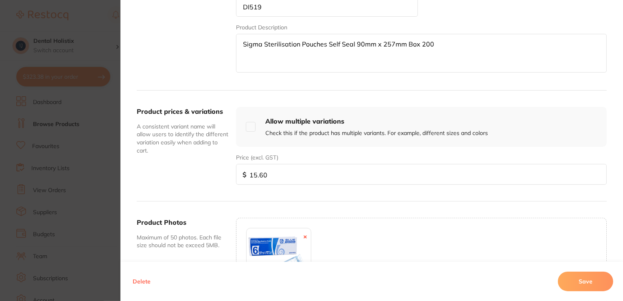
click at [145, 281] on button "Delete" at bounding box center [141, 281] width 23 height 20
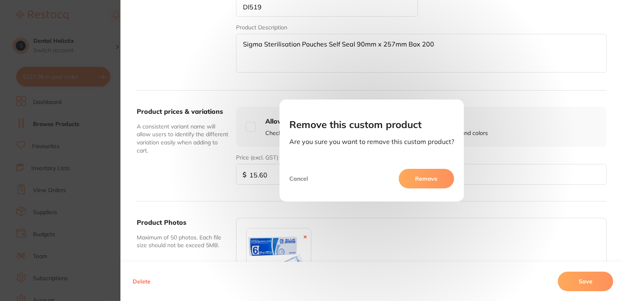
click at [296, 180] on button "Cancel" at bounding box center [300, 179] width 21 height 20
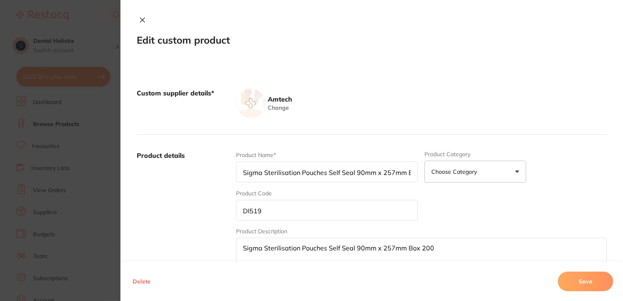
scroll to position [2321, 0]
click at [137, 19] on button at bounding box center [142, 20] width 11 height 9
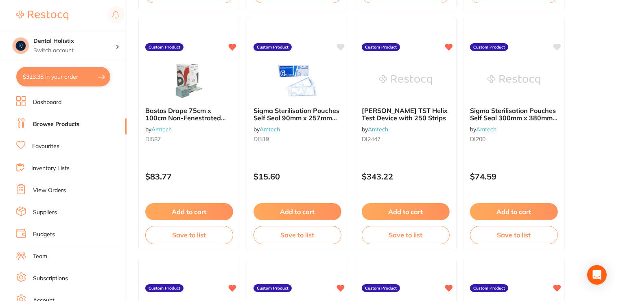
scroll to position [2525, 0]
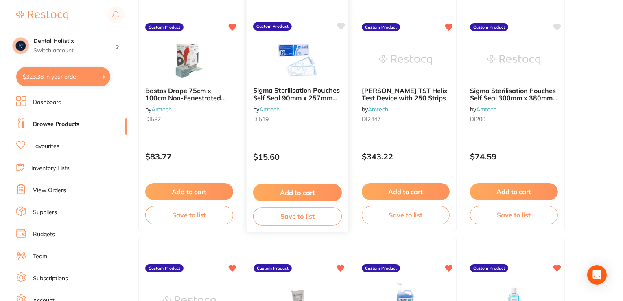
click at [287, 97] on span "Sigma Sterilisation Pouches Self Seal 90mm x 257mm Box 200" at bounding box center [296, 97] width 87 height 23
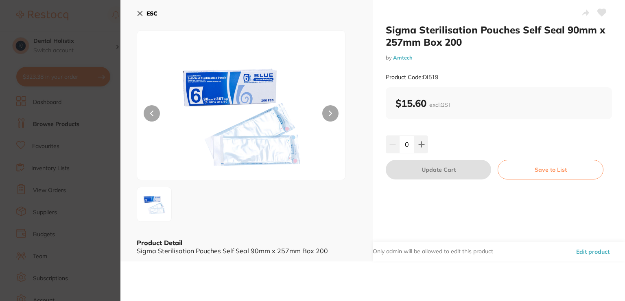
click at [582, 254] on button "Edit product" at bounding box center [593, 251] width 38 height 20
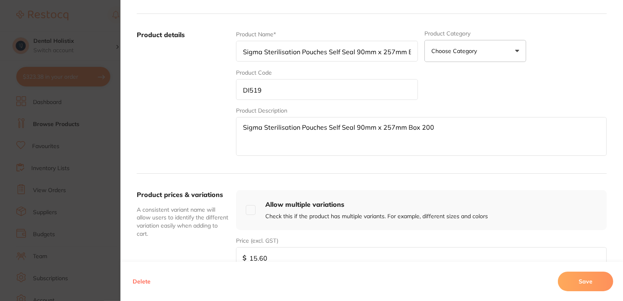
scroll to position [122, 0]
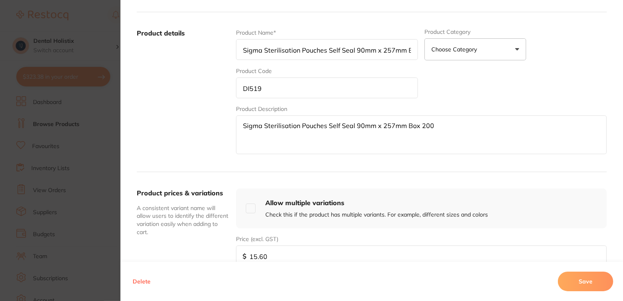
click at [144, 283] on button "Delete" at bounding box center [141, 281] width 23 height 20
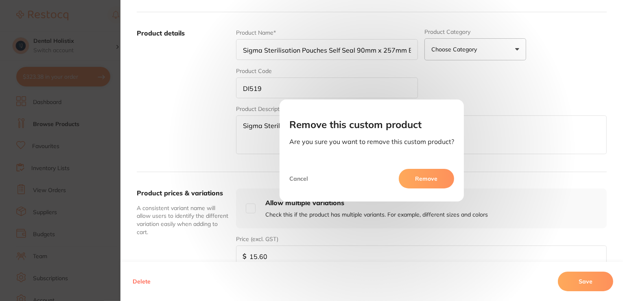
click at [422, 184] on button "Remove" at bounding box center [426, 179] width 55 height 20
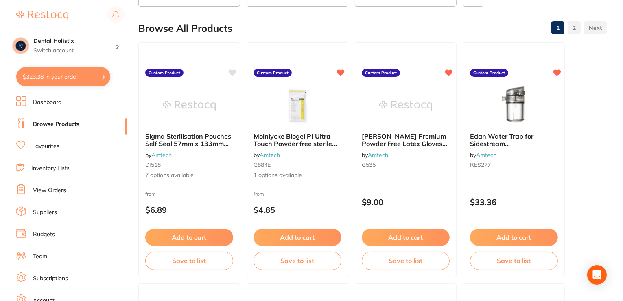
scroll to position [0, 0]
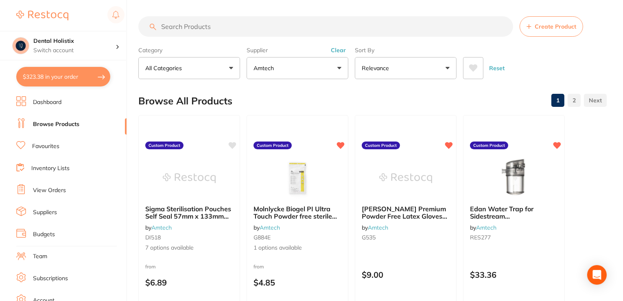
click at [55, 126] on link "Browse Products" at bounding box center [56, 124] width 46 height 8
click at [341, 72] on button "Amtech" at bounding box center [298, 68] width 102 height 22
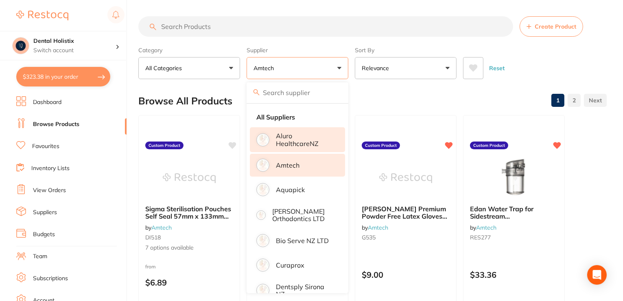
click at [298, 139] on p "Aluro HealthcareNZ" at bounding box center [305, 139] width 58 height 15
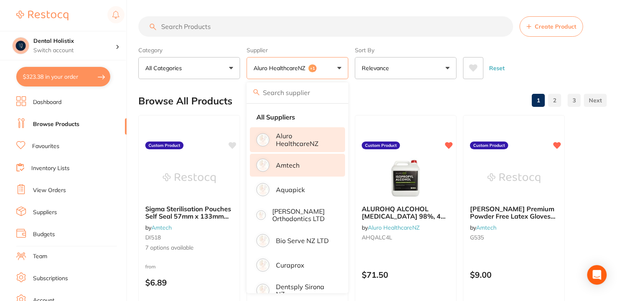
click at [339, 67] on button "Aluro HealthcareNZ +1" at bounding box center [298, 68] width 102 height 22
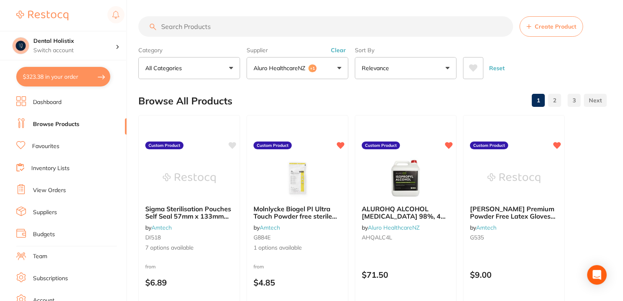
click at [340, 49] on button "Clear" at bounding box center [339, 49] width 20 height 7
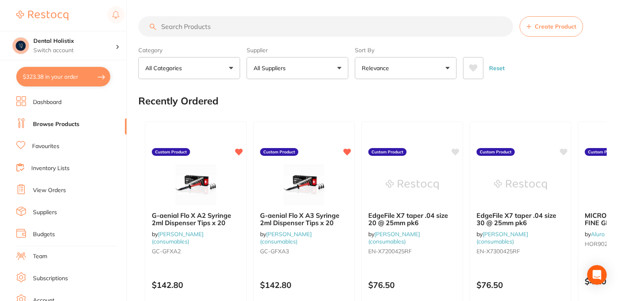
click at [337, 70] on button "All Suppliers" at bounding box center [298, 68] width 102 height 22
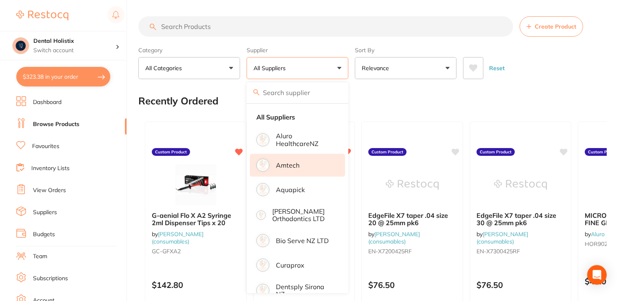
click at [292, 170] on li "Amtech" at bounding box center [297, 165] width 95 height 23
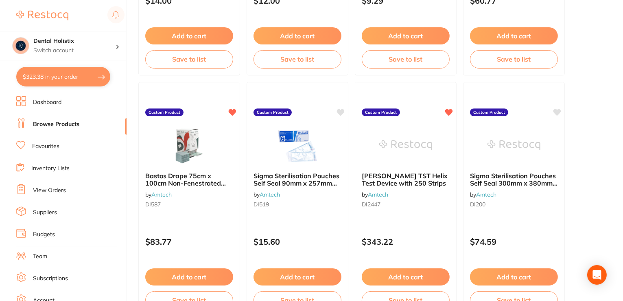
scroll to position [2443, 0]
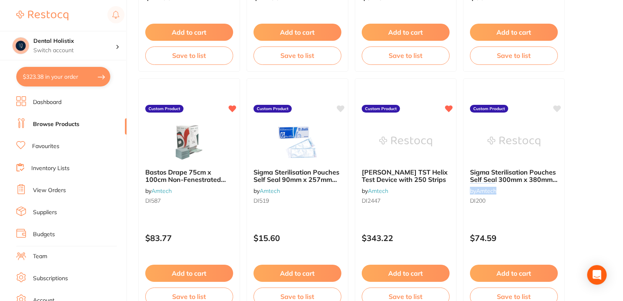
drag, startPoint x: 485, startPoint y: 171, endPoint x: 599, endPoint y: 183, distance: 114.2
click at [538, 178] on span "Sigma Sterilisation Pouches Self Seal 300mm x 380mm Box 200" at bounding box center [514, 178] width 88 height 23
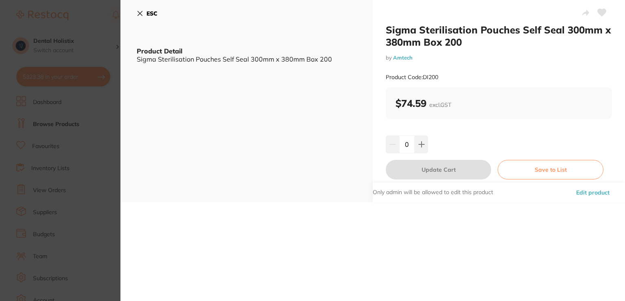
click at [591, 197] on button "Edit product" at bounding box center [593, 192] width 38 height 20
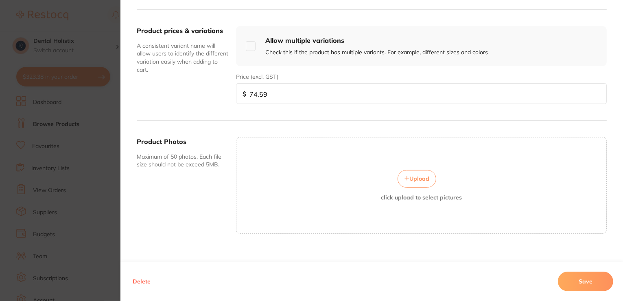
scroll to position [292, 0]
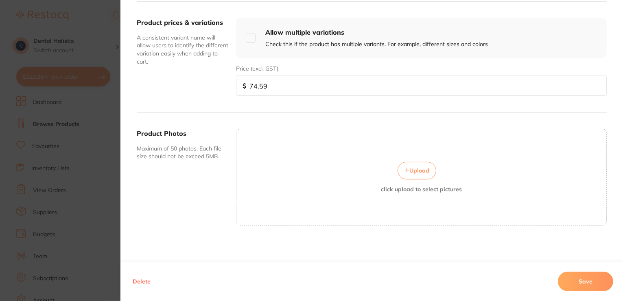
drag, startPoint x: 300, startPoint y: 79, endPoint x: 215, endPoint y: 80, distance: 85.1
click at [207, 81] on div "Product prices & variations A consistent variant name will allow users to ident…" at bounding box center [372, 57] width 470 height 111
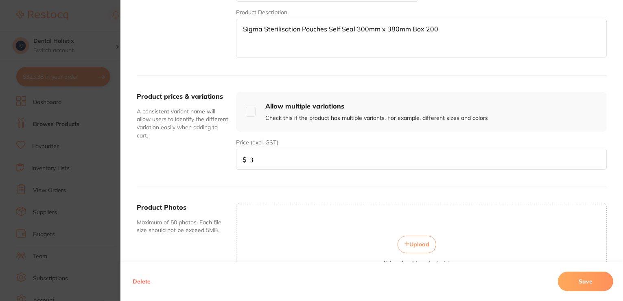
scroll to position [48, 0]
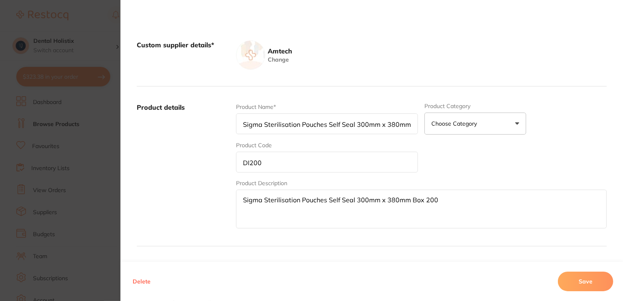
type input "3"
drag, startPoint x: 283, startPoint y: 165, endPoint x: 217, endPoint y: 163, distance: 66.4
click at [217, 163] on div "Product details Product Name* Sigma Sterilisation Pouches Self Seal 300mm x 380…" at bounding box center [372, 166] width 470 height 160
drag, startPoint x: 446, startPoint y: 204, endPoint x: 186, endPoint y: 219, distance: 261.0
click at [153, 227] on div "Product details Product Name* Sigma Sterilisation Pouches Self Seal 300mm x 380…" at bounding box center [372, 166] width 470 height 160
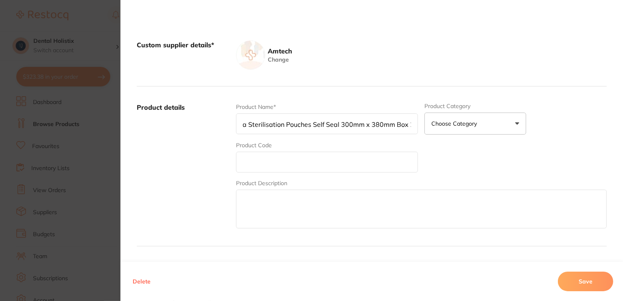
scroll to position [0, 0]
drag, startPoint x: 412, startPoint y: 123, endPoint x: 114, endPoint y: 127, distance: 298.1
click at [114, 127] on section "Edit custom product Custom supplier details* Amtech Change Product details Prod…" at bounding box center [311, 150] width 623 height 301
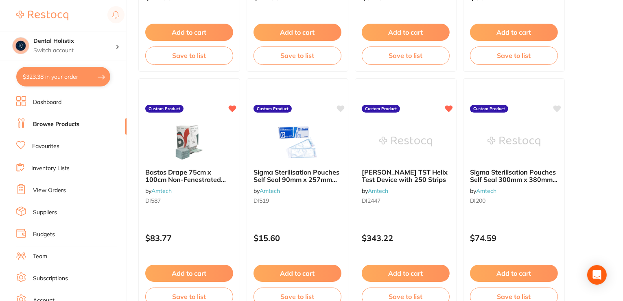
drag, startPoint x: 525, startPoint y: 180, endPoint x: 547, endPoint y: 174, distance: 23.1
click at [546, 173] on span "Sigma Sterilisation Pouches Self Seal 300mm x 380mm Box 200" at bounding box center [514, 179] width 88 height 23
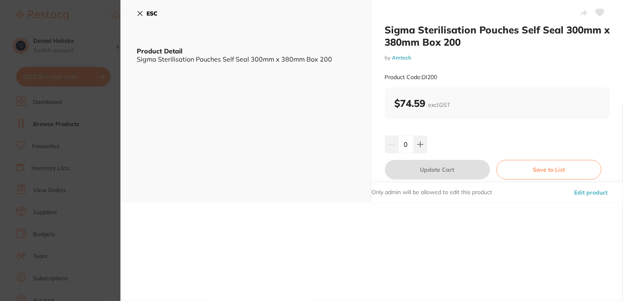
click at [547, 174] on section "Sigma Sterilisation Pouches Self Seal 300mm x 380mm Box 200 by Amtech Product C…" at bounding box center [311, 150] width 623 height 301
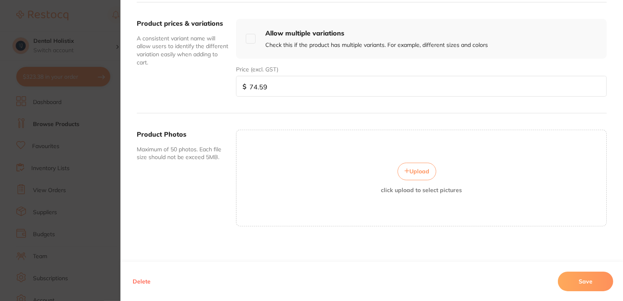
scroll to position [292, 0]
click at [140, 282] on button "Delete" at bounding box center [141, 281] width 23 height 20
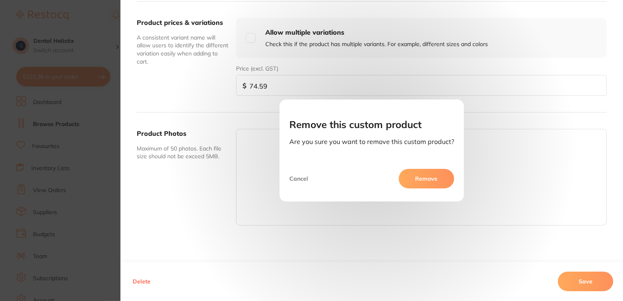
click at [421, 180] on button "Remove" at bounding box center [426, 179] width 55 height 20
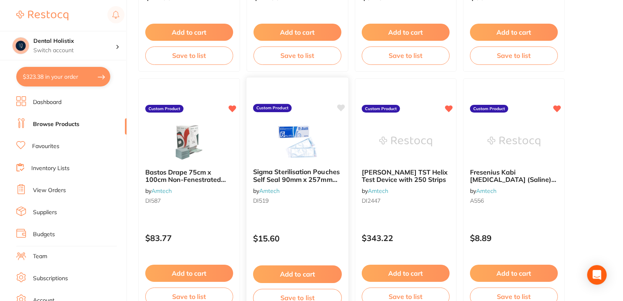
click at [342, 110] on icon at bounding box center [342, 107] width 8 height 7
click at [314, 178] on span "Sigma Sterilisation Pouches Self Seal 90mm x 257mm Box 200" at bounding box center [296, 178] width 87 height 23
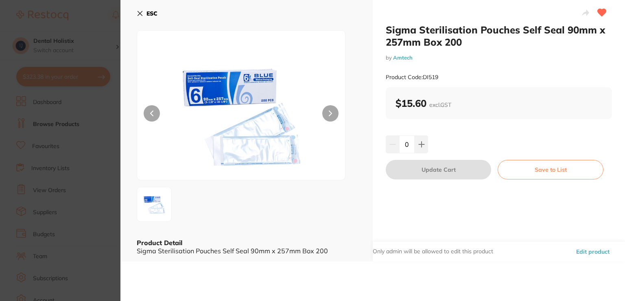
click at [587, 250] on button "Edit product" at bounding box center [593, 251] width 38 height 20
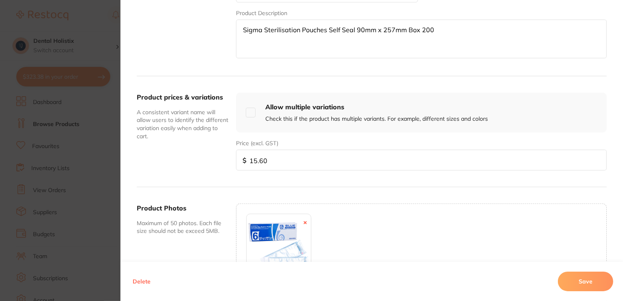
scroll to position [296, 0]
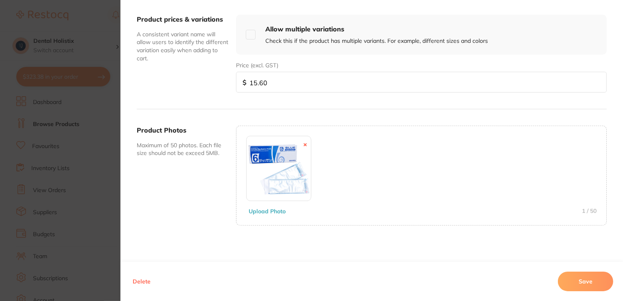
click at [139, 282] on button "Delete" at bounding box center [141, 281] width 23 height 20
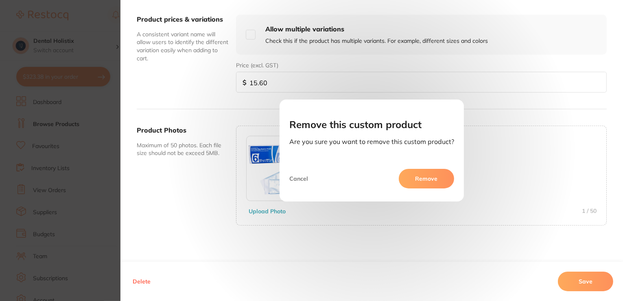
click at [420, 175] on button "Remove" at bounding box center [426, 179] width 55 height 20
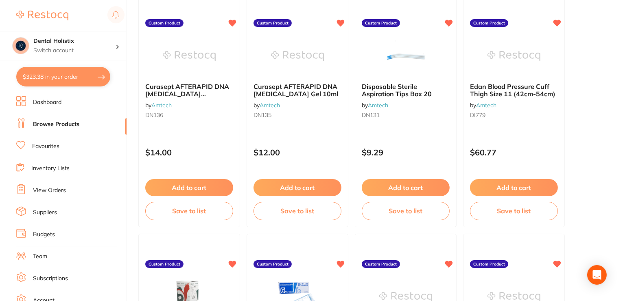
scroll to position [2443, 0]
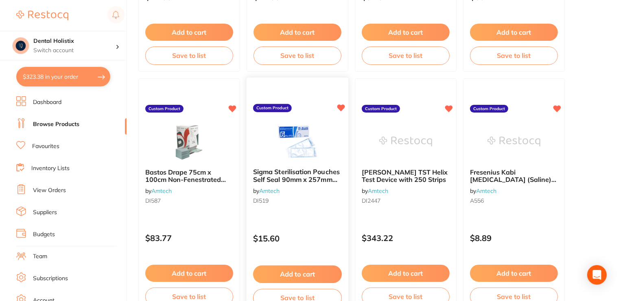
click at [343, 107] on icon at bounding box center [342, 107] width 8 height 7
click at [341, 107] on icon at bounding box center [342, 107] width 8 height 7
drag, startPoint x: 299, startPoint y: 173, endPoint x: 286, endPoint y: 180, distance: 14.6
click at [288, 178] on span "Sigma Sterilisation Pouches Self Seal 90mm x 257mm Box 200" at bounding box center [297, 179] width 86 height 23
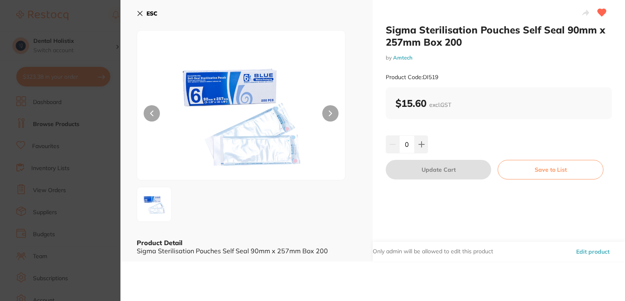
click at [583, 250] on button "Edit product" at bounding box center [593, 251] width 38 height 20
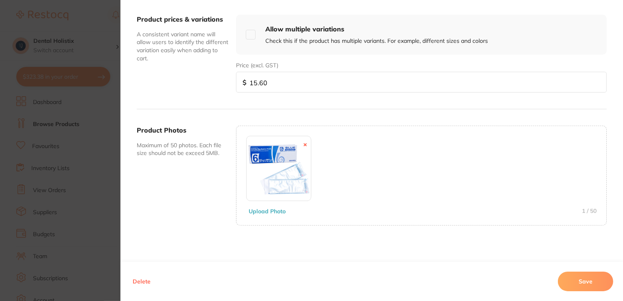
scroll to position [2647, 0]
click at [142, 281] on button "Delete" at bounding box center [141, 281] width 23 height 20
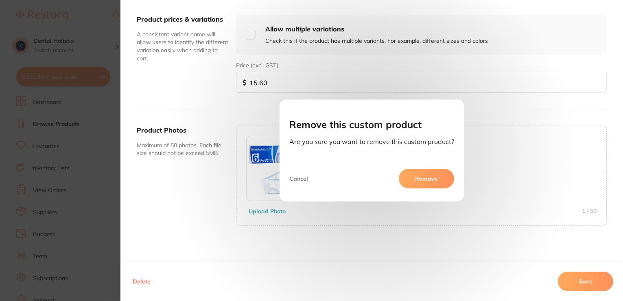
click at [420, 178] on button "Remove" at bounding box center [426, 179] width 55 height 20
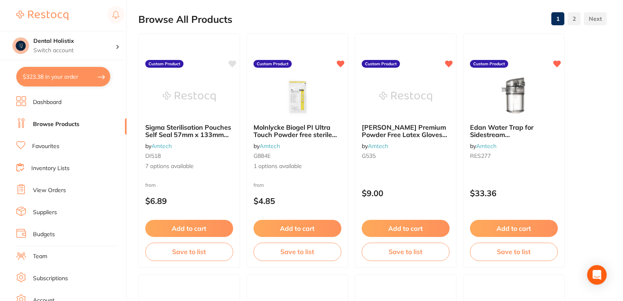
scroll to position [122, 0]
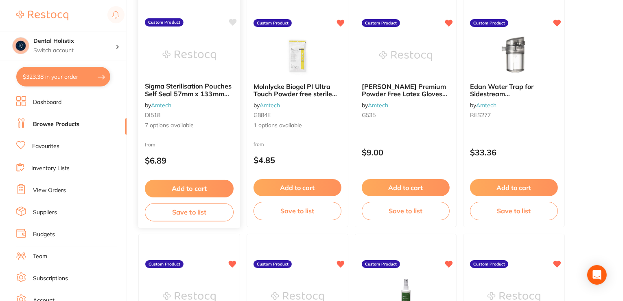
click at [195, 89] on span "Sigma Sterilisation Pouches Self Seal 57mm x 133mm Box 200" at bounding box center [188, 93] width 87 height 23
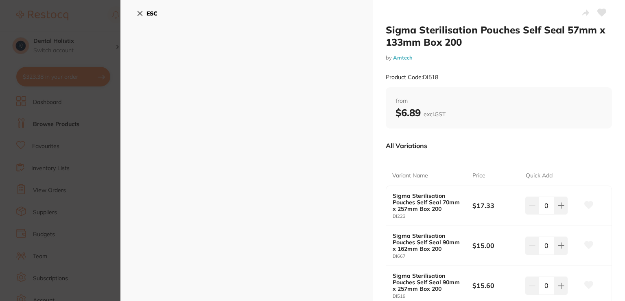
click at [140, 13] on icon at bounding box center [140, 13] width 4 height 4
